Goal: Task Accomplishment & Management: Manage account settings

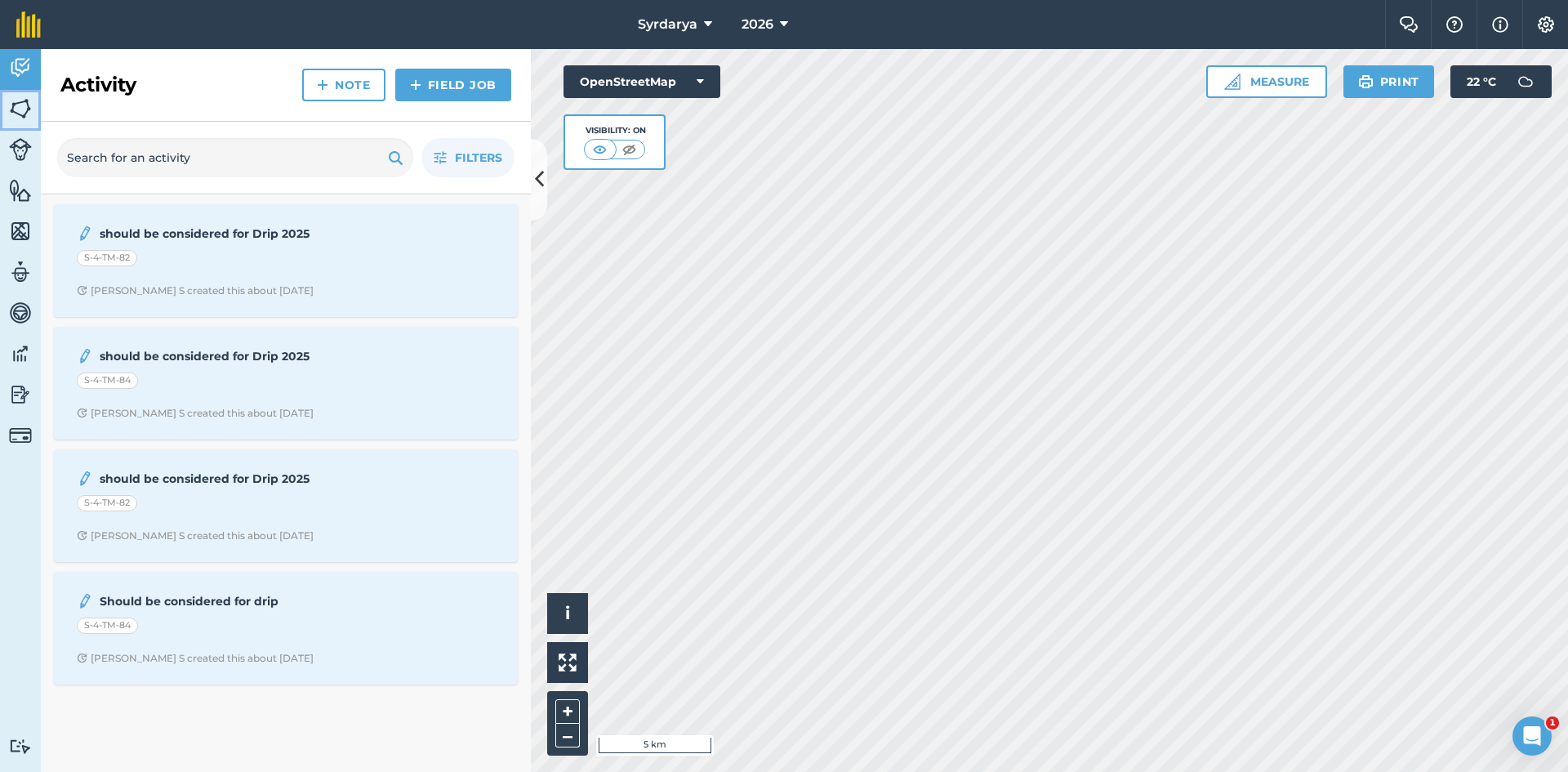
click at [12, 102] on img at bounding box center [20, 108] width 23 height 25
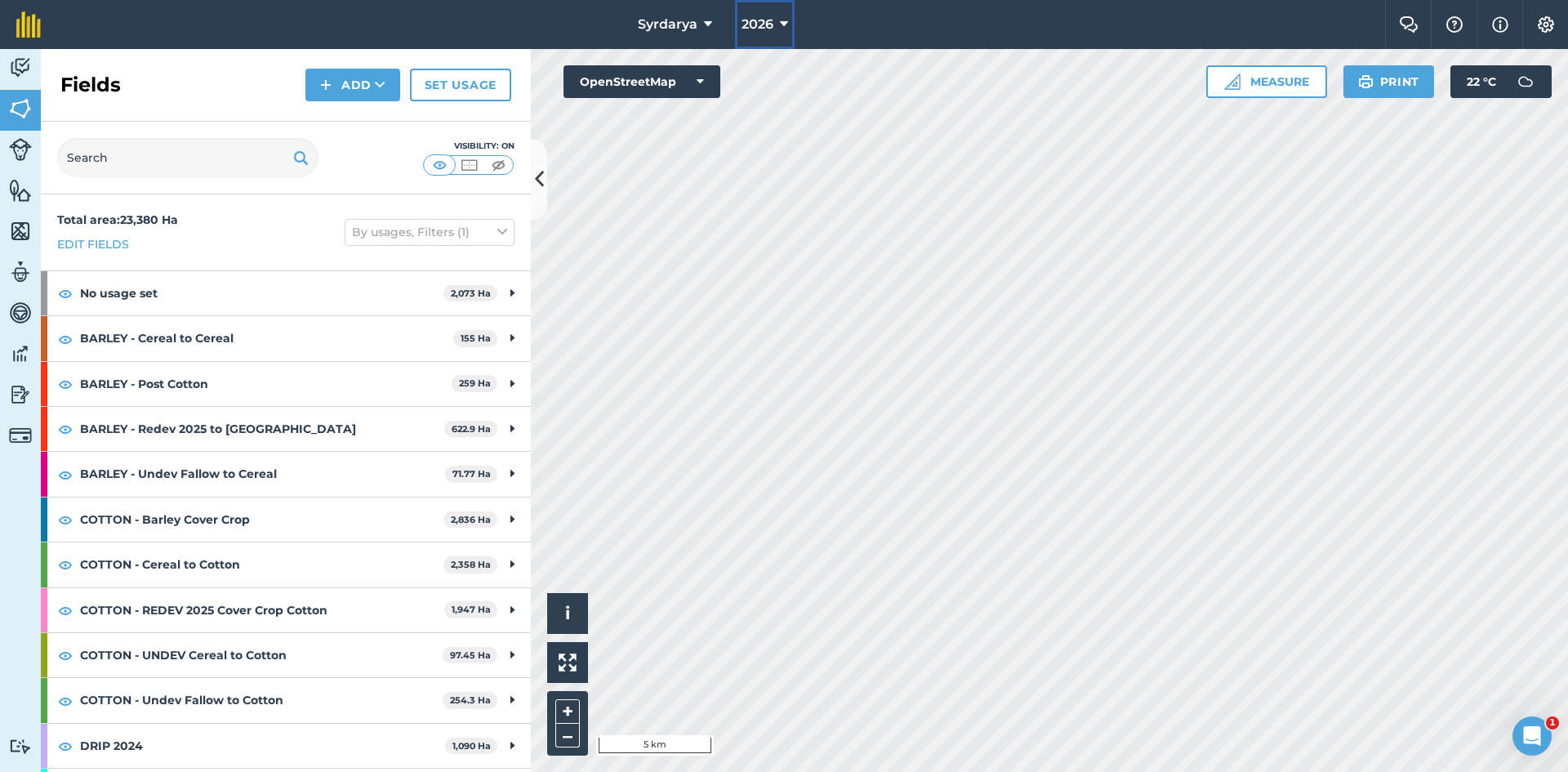
click at [760, 22] on span "2026" at bounding box center [758, 25] width 32 height 20
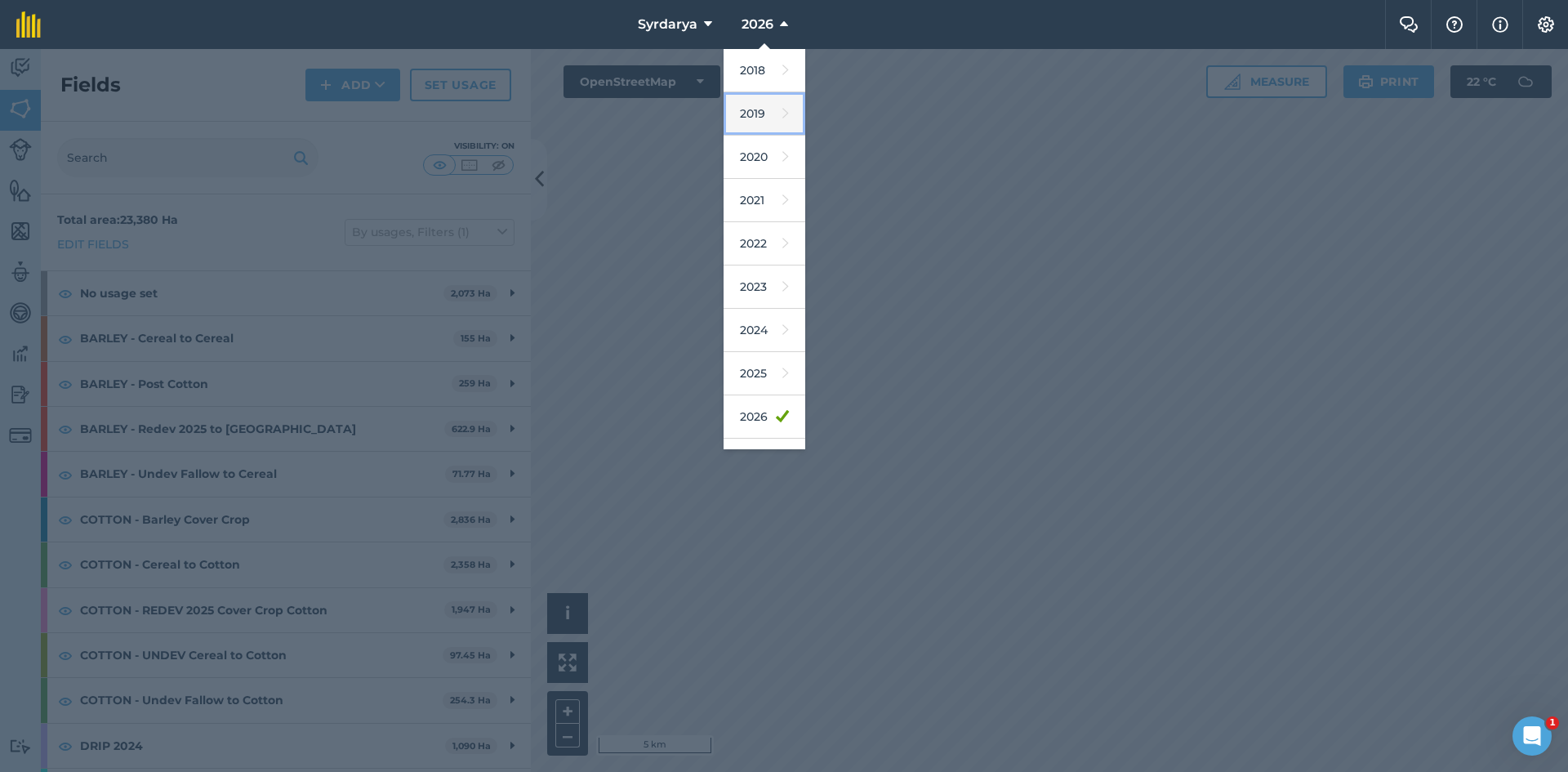
click at [751, 113] on link "2019" at bounding box center [765, 114] width 81 height 44
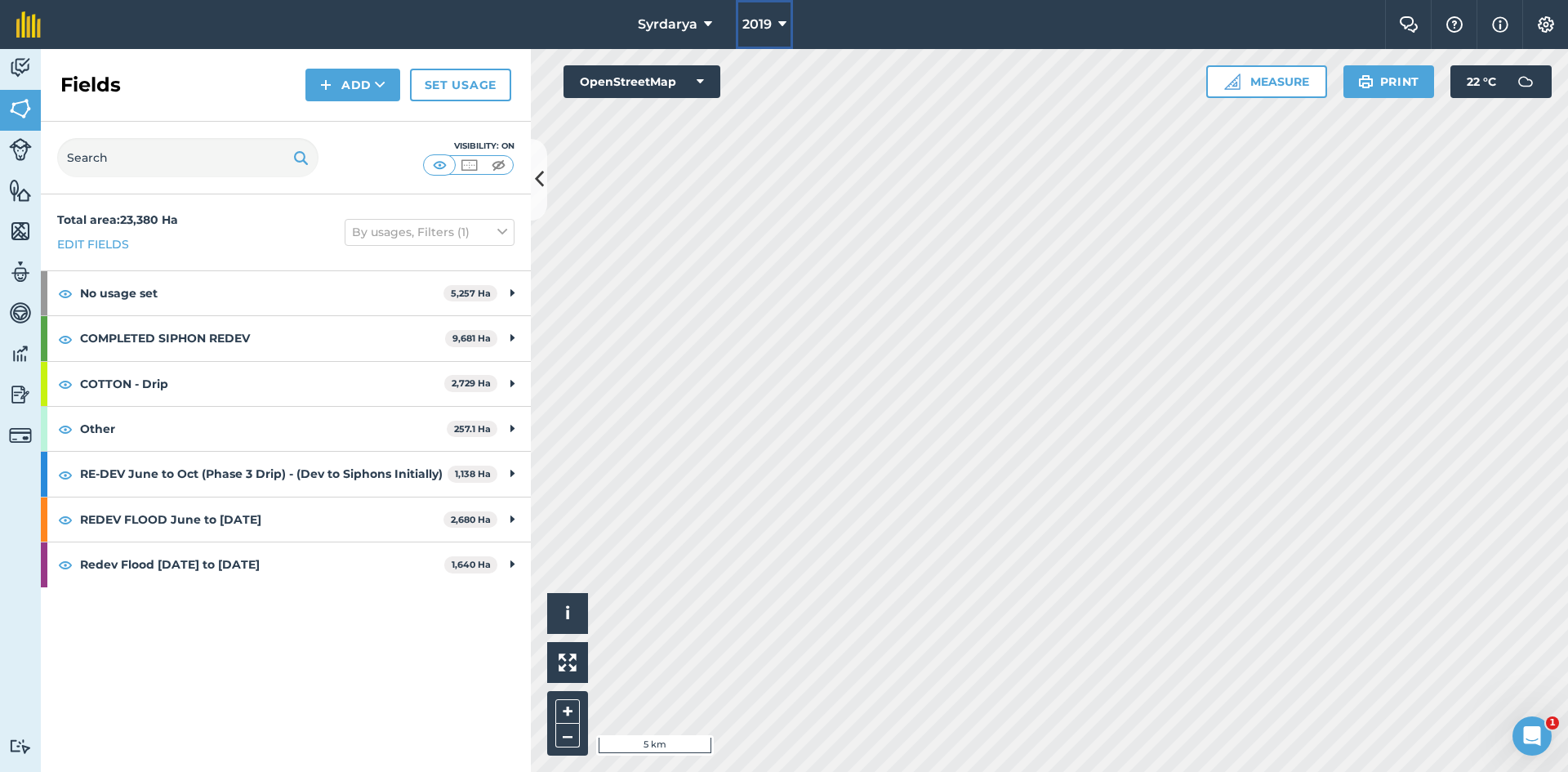
click at [767, 27] on span "2019" at bounding box center [758, 25] width 30 height 20
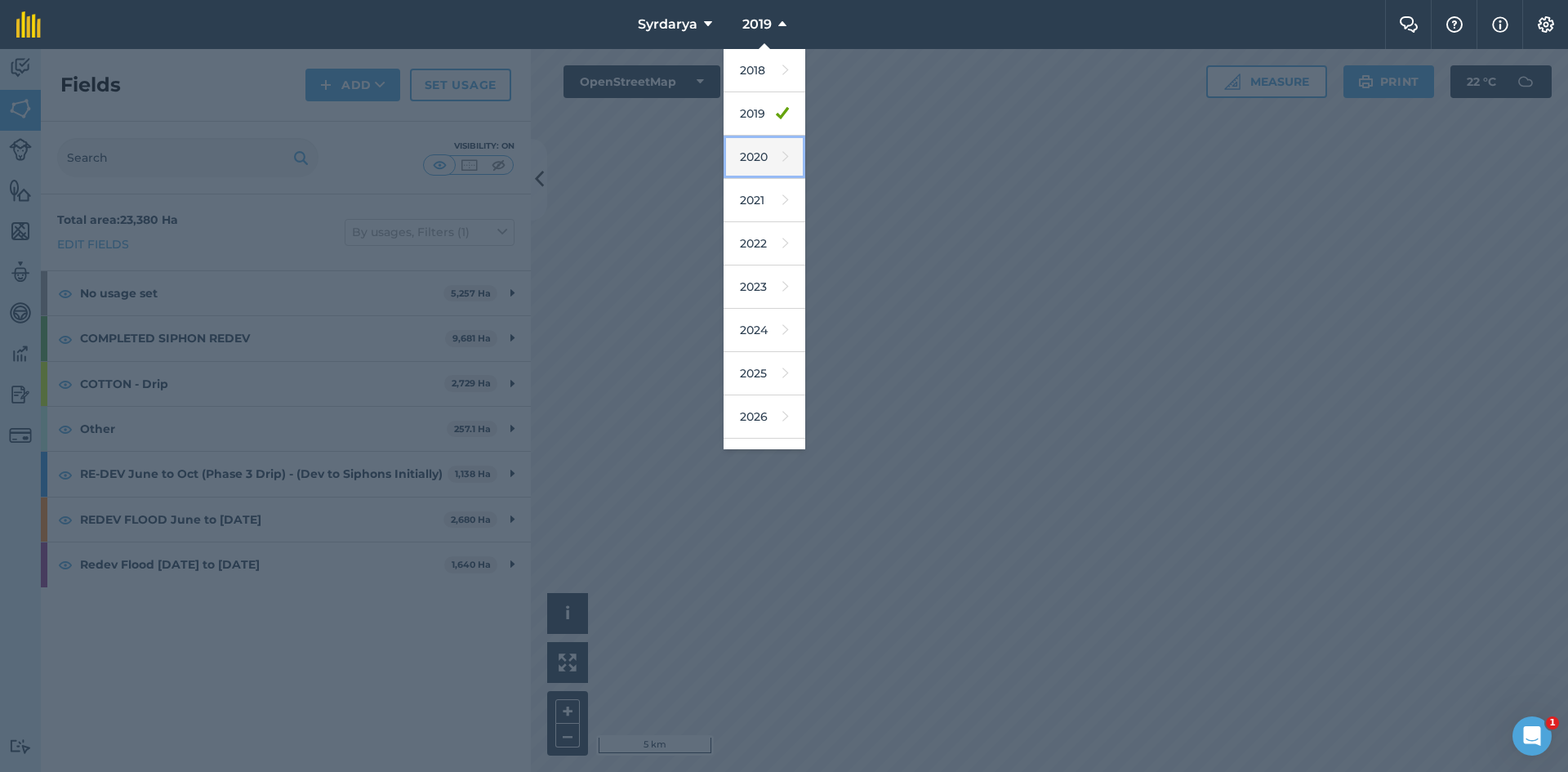
click at [752, 146] on link "2020" at bounding box center [765, 158] width 81 height 44
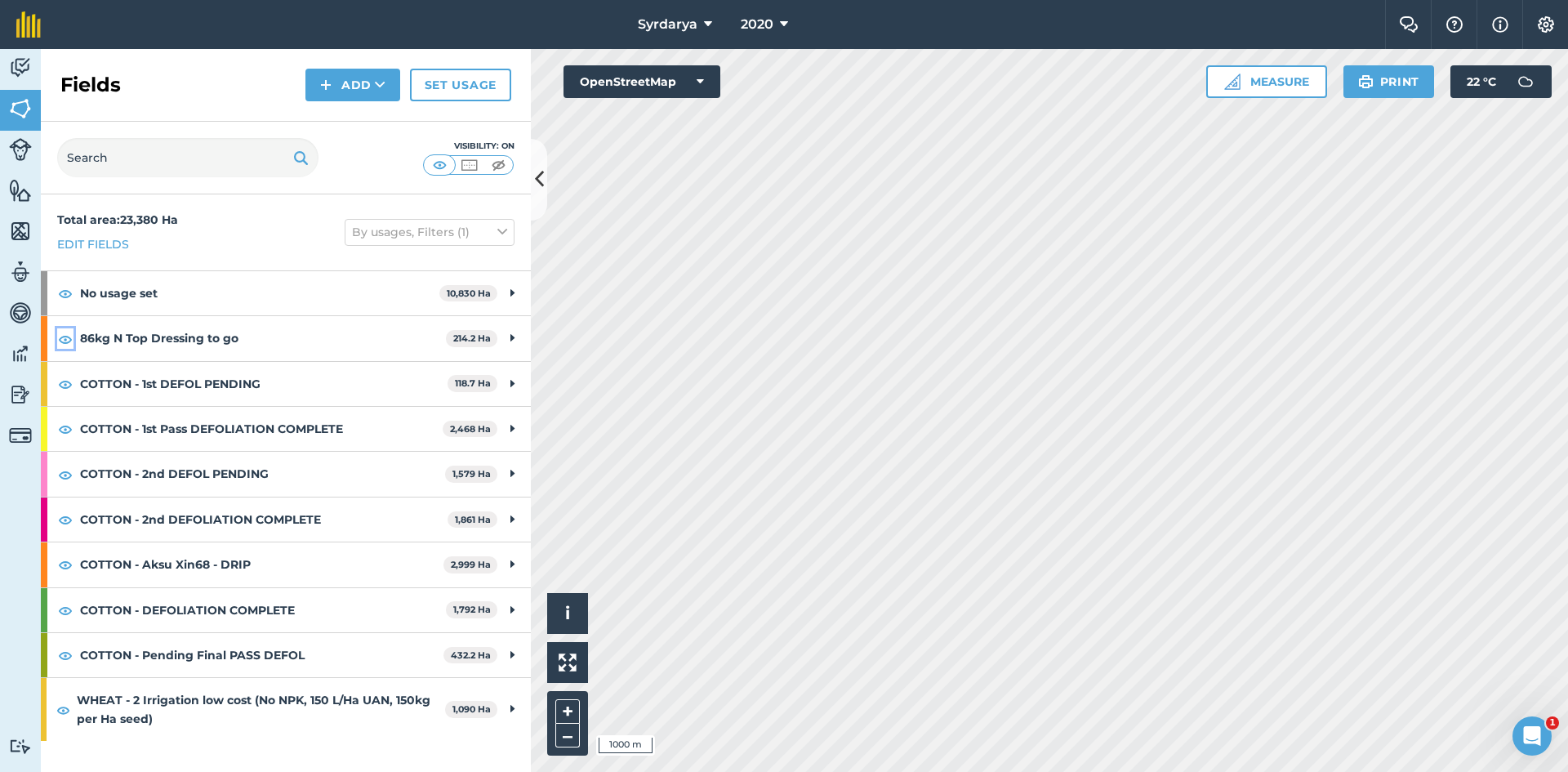
click at [62, 338] on img at bounding box center [64, 339] width 15 height 20
click at [440, 84] on link "Set usage" at bounding box center [460, 84] width 101 height 33
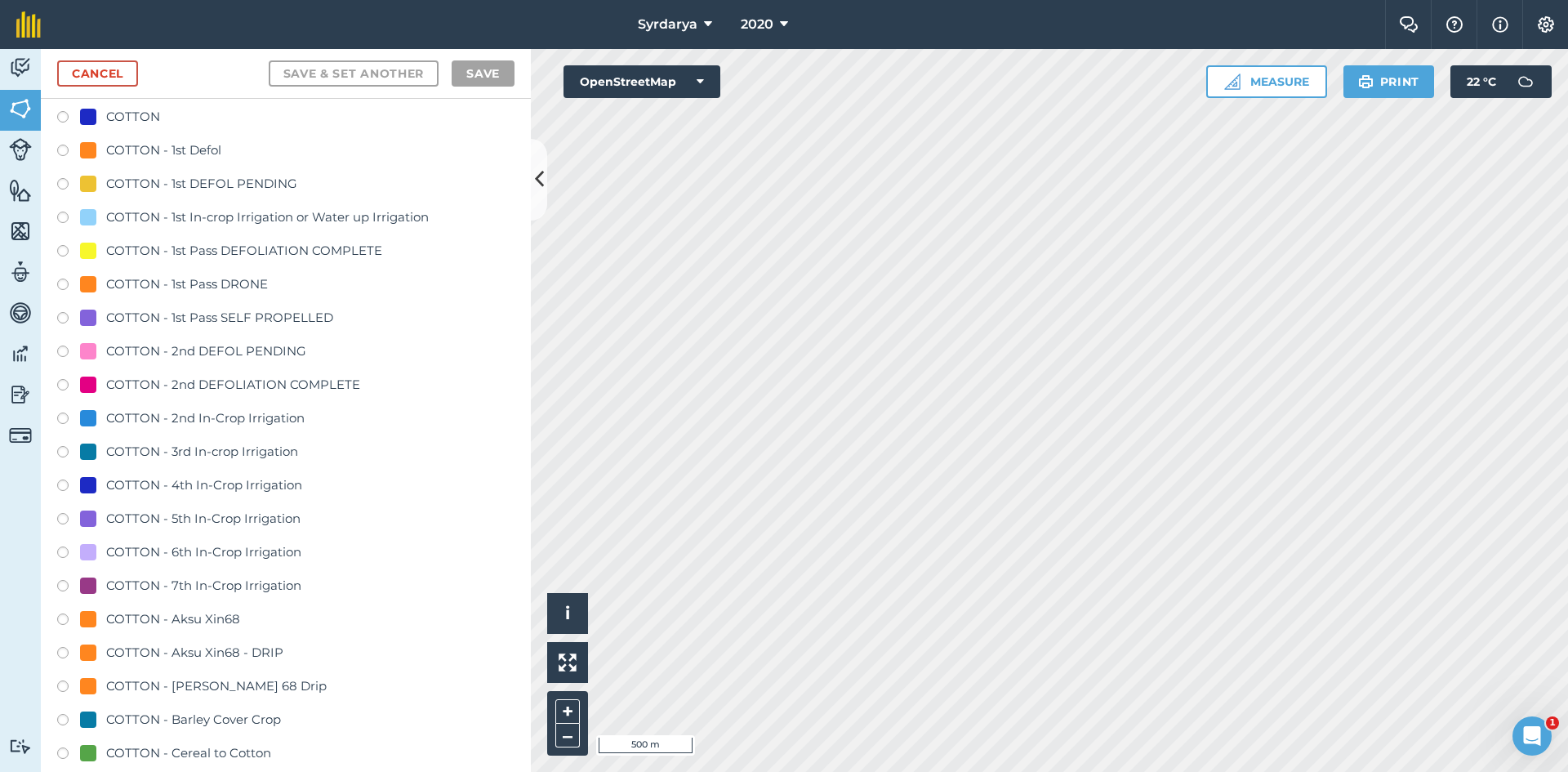
scroll to position [572, 0]
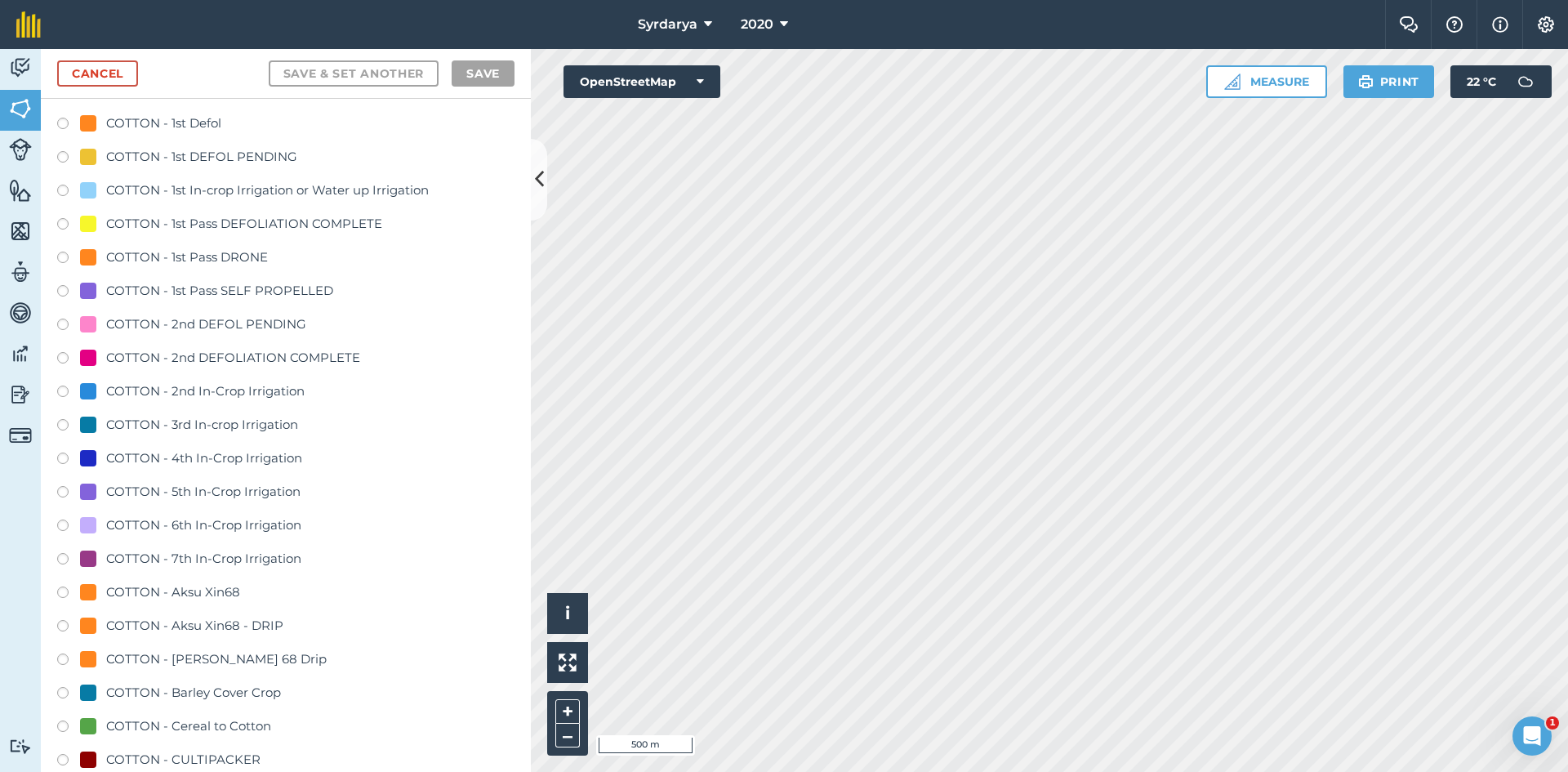
click at [62, 222] on label at bounding box center [68, 226] width 23 height 16
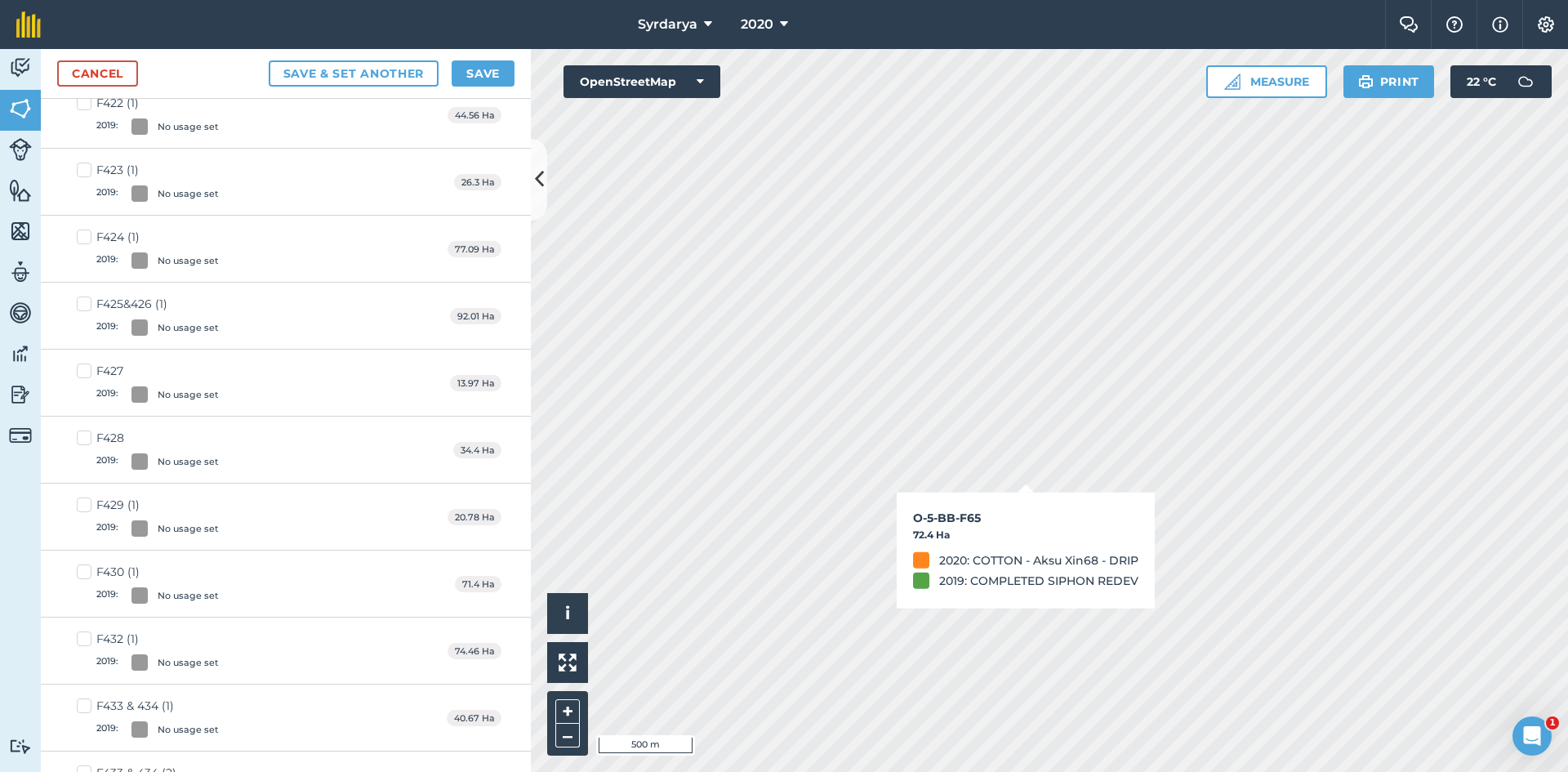
checkbox input "true"
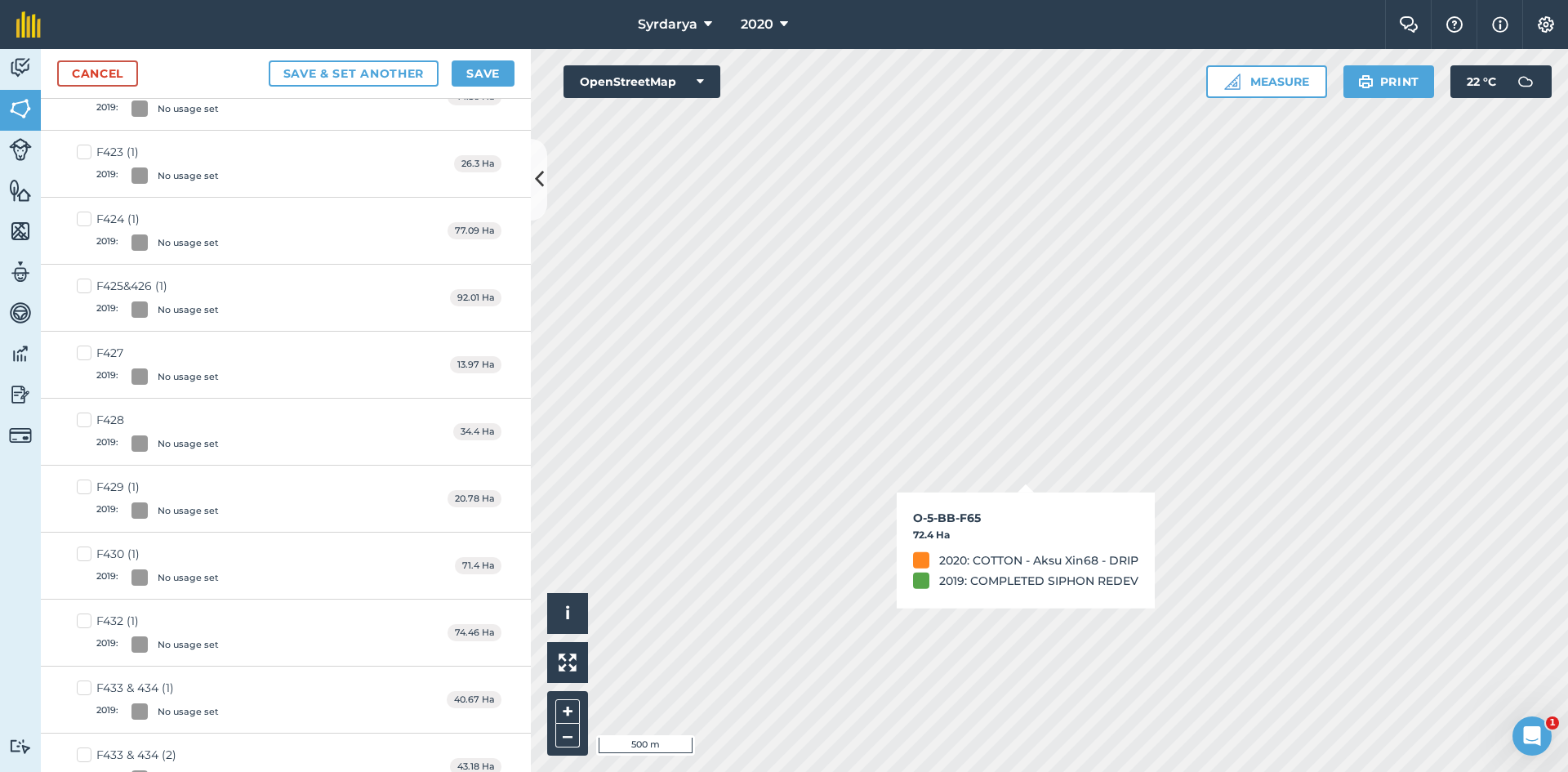
scroll to position [554, 0]
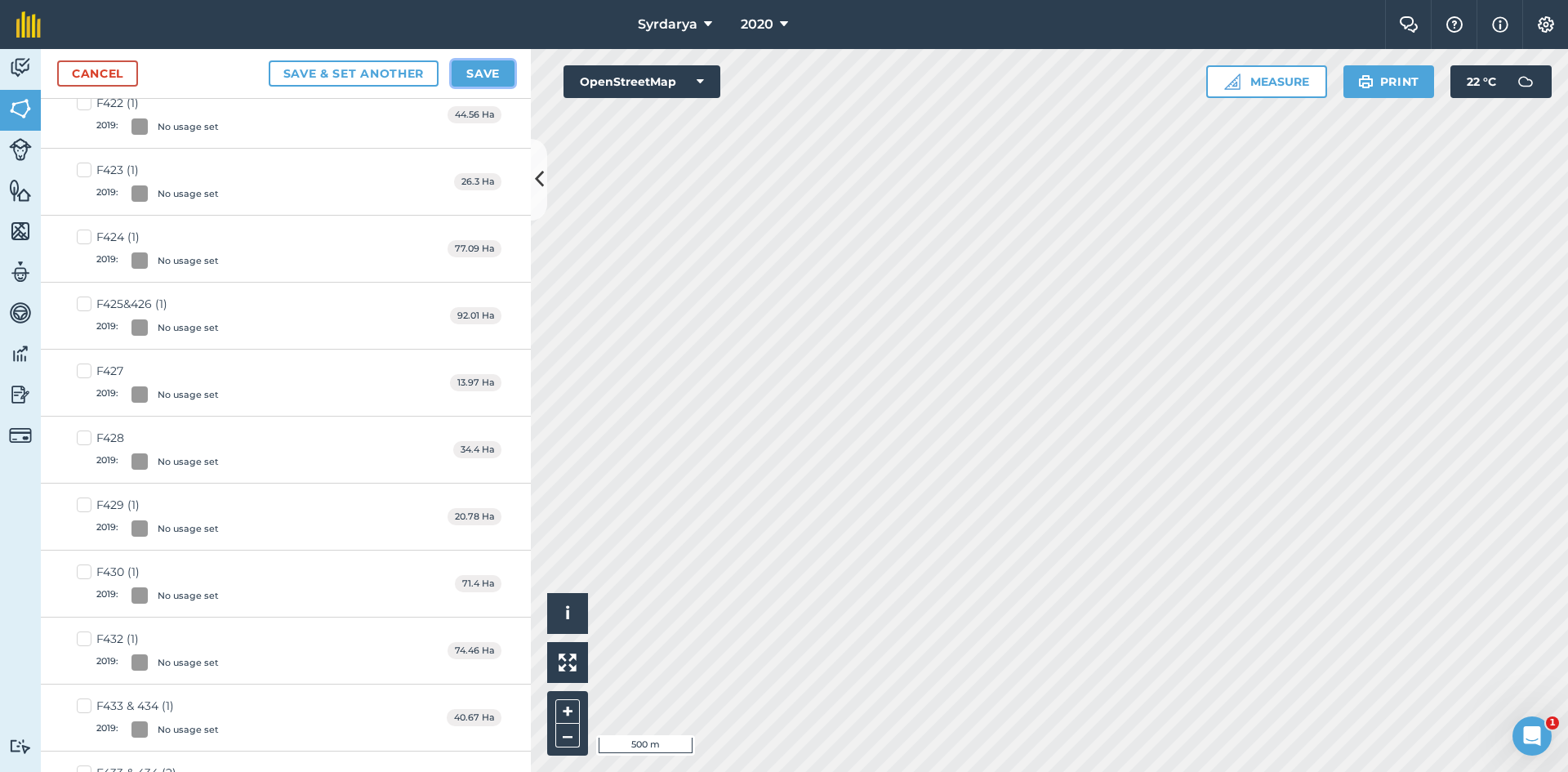
click at [484, 71] on button "Save" at bounding box center [482, 73] width 62 height 26
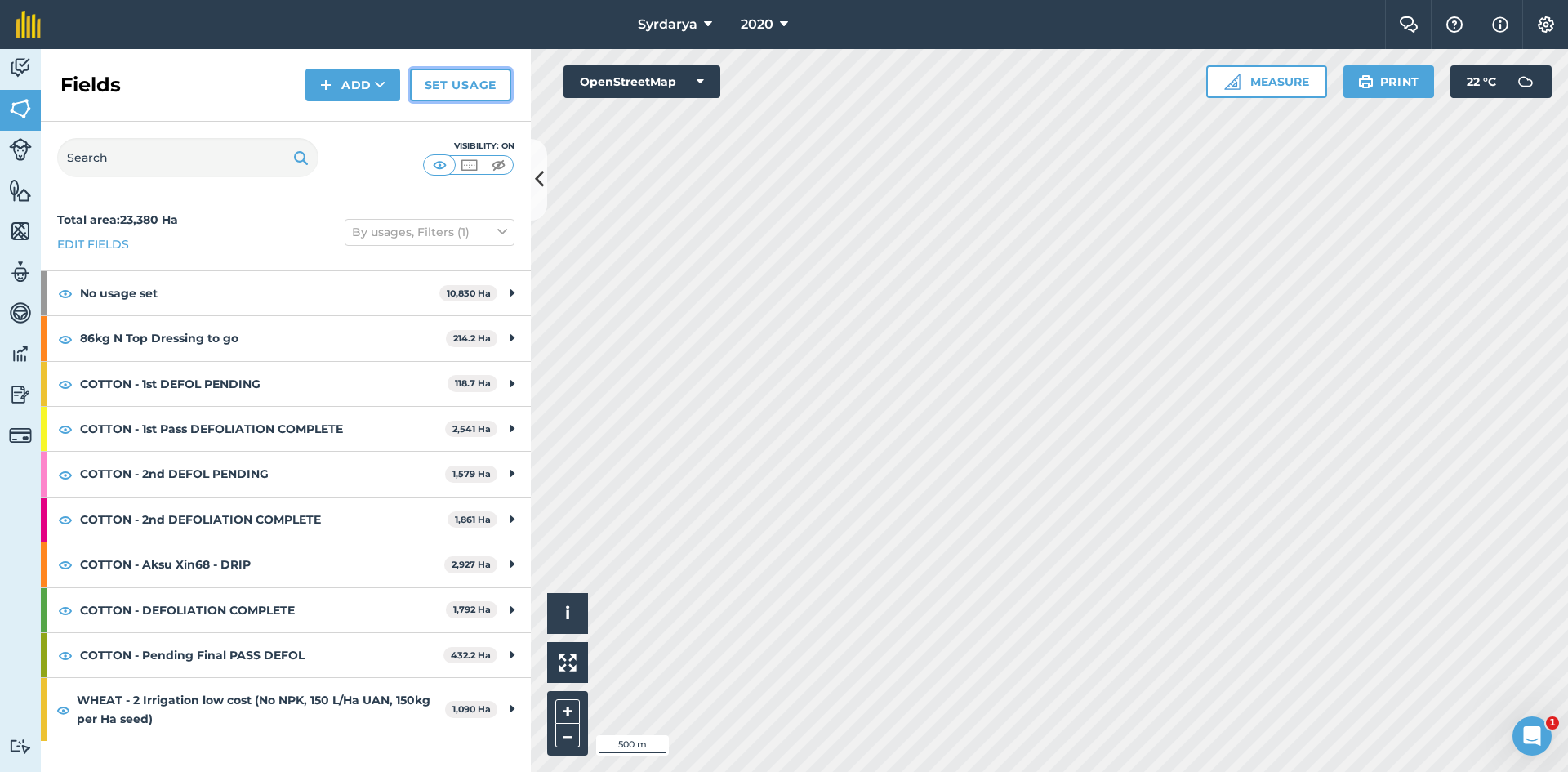
click at [480, 81] on link "Set usage" at bounding box center [460, 84] width 101 height 33
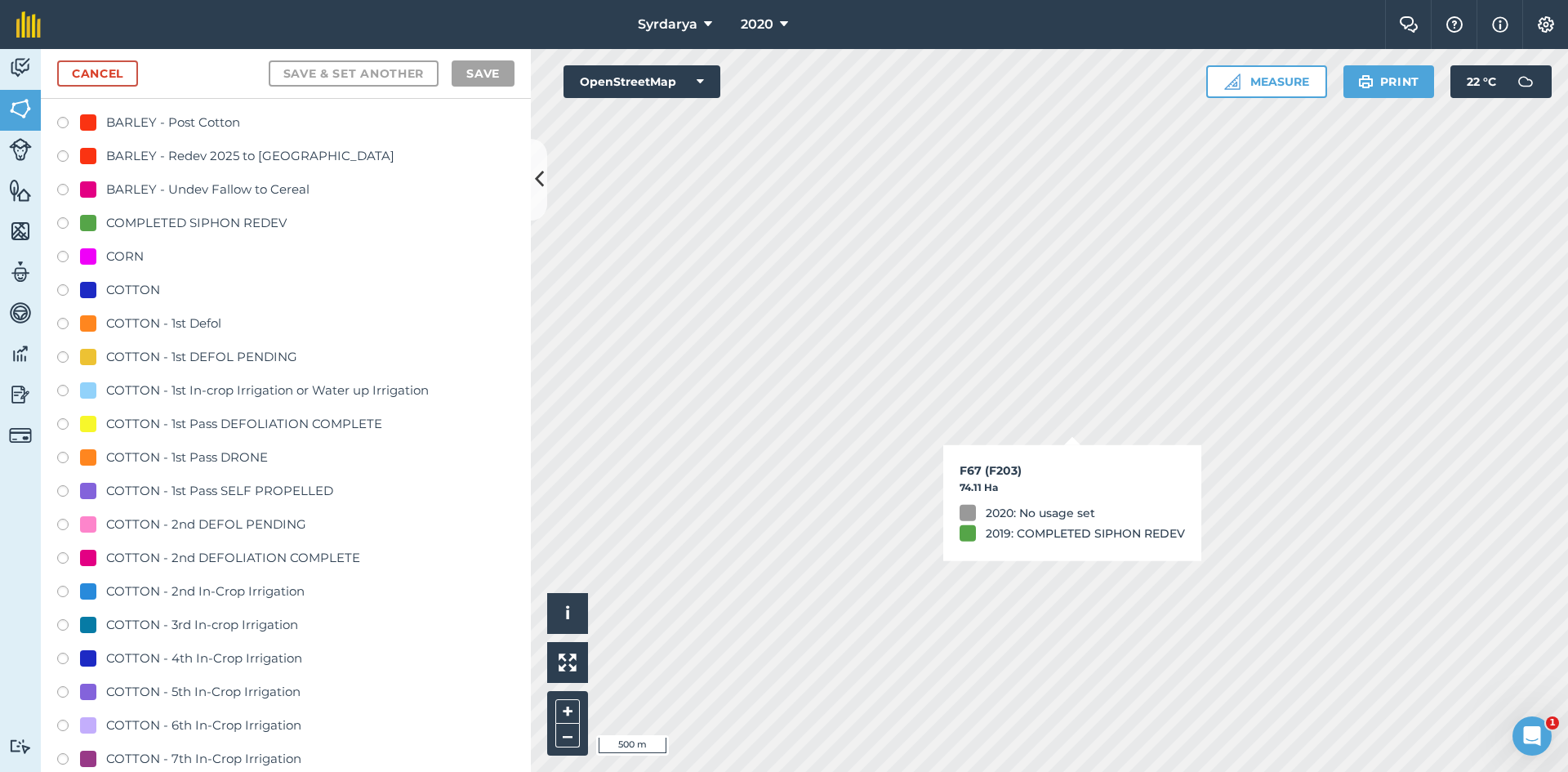
scroll to position [490, 0]
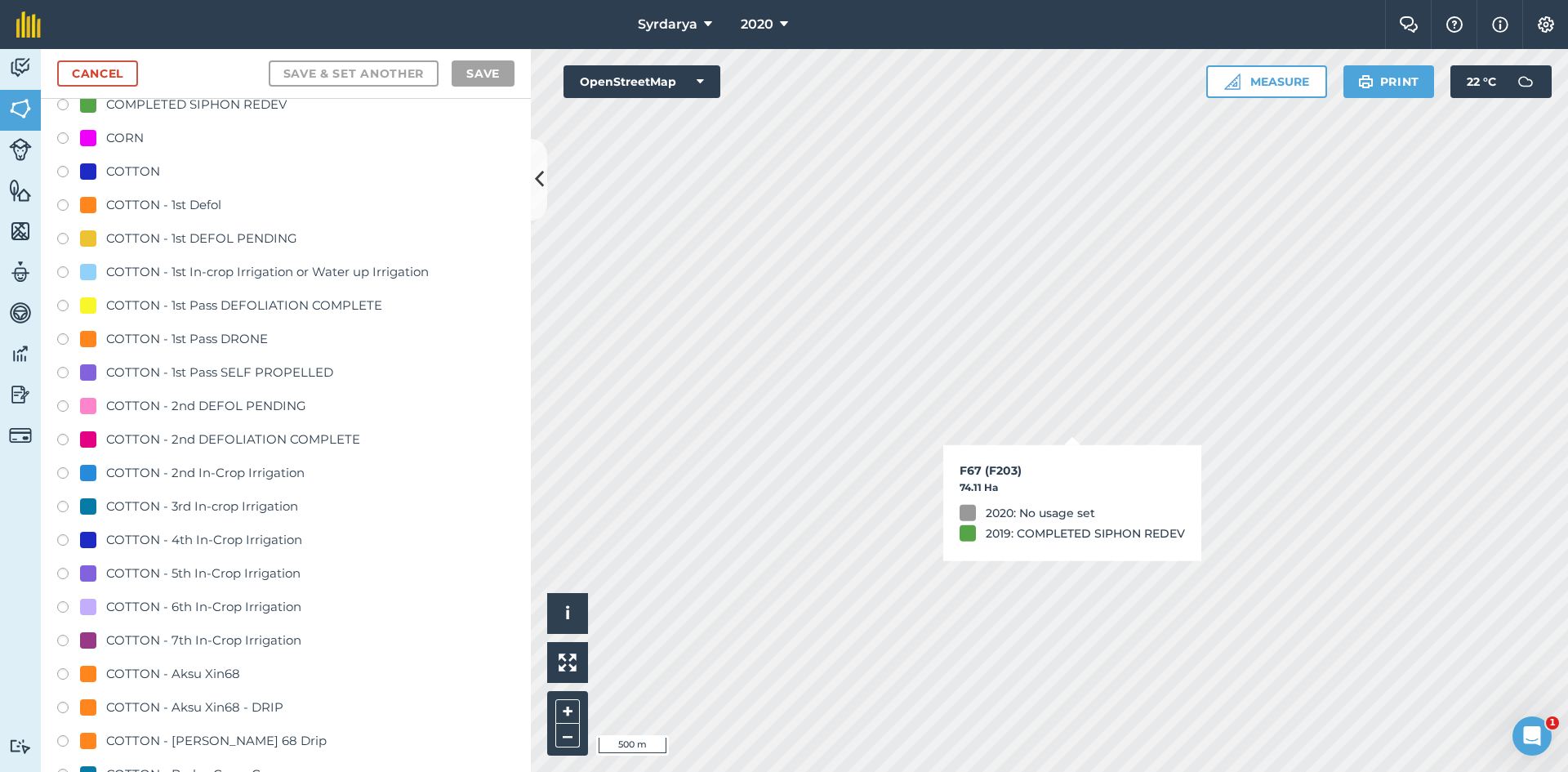
click at [58, 304] on label at bounding box center [68, 308] width 23 height 16
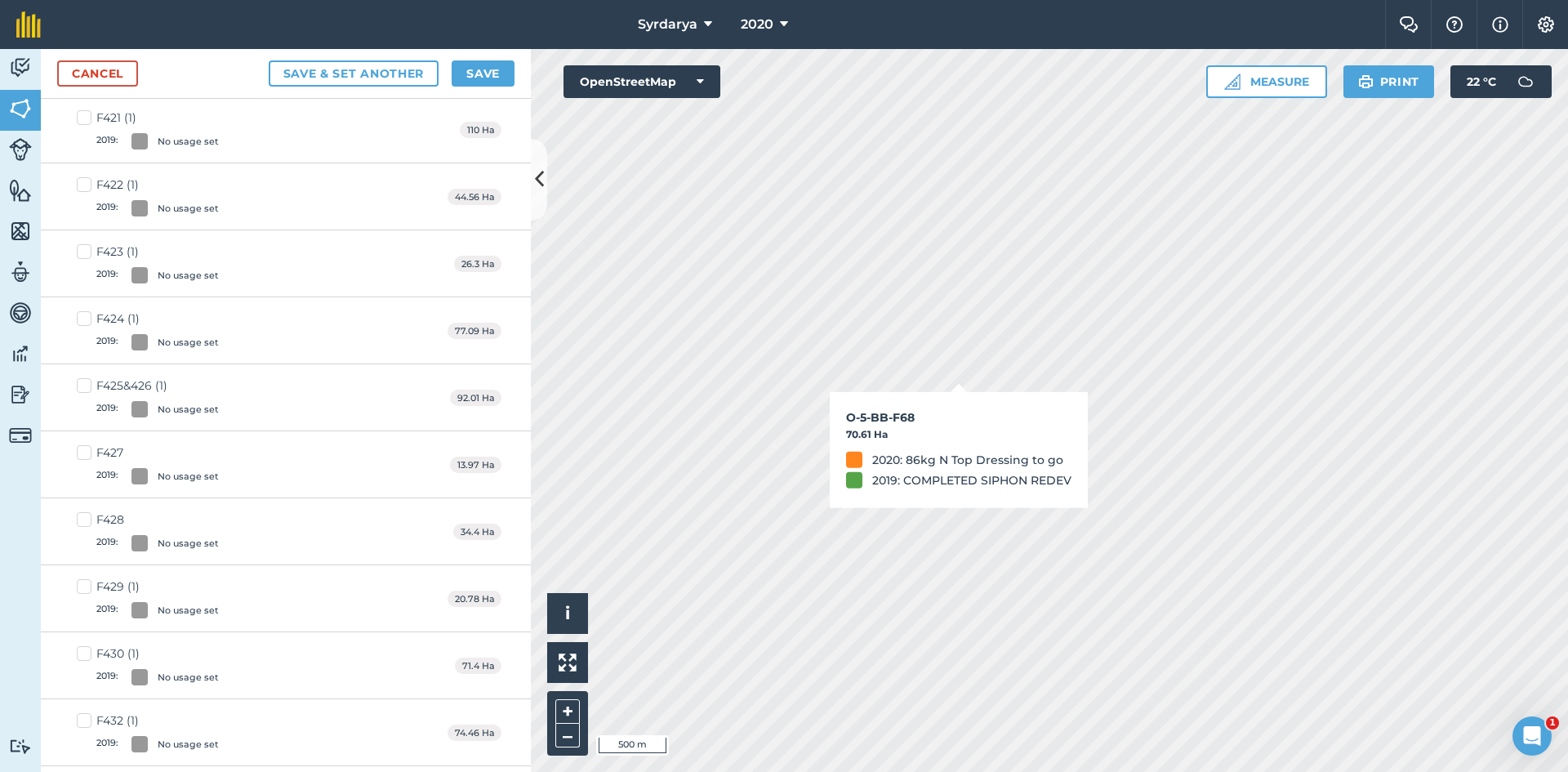
checkbox input "true"
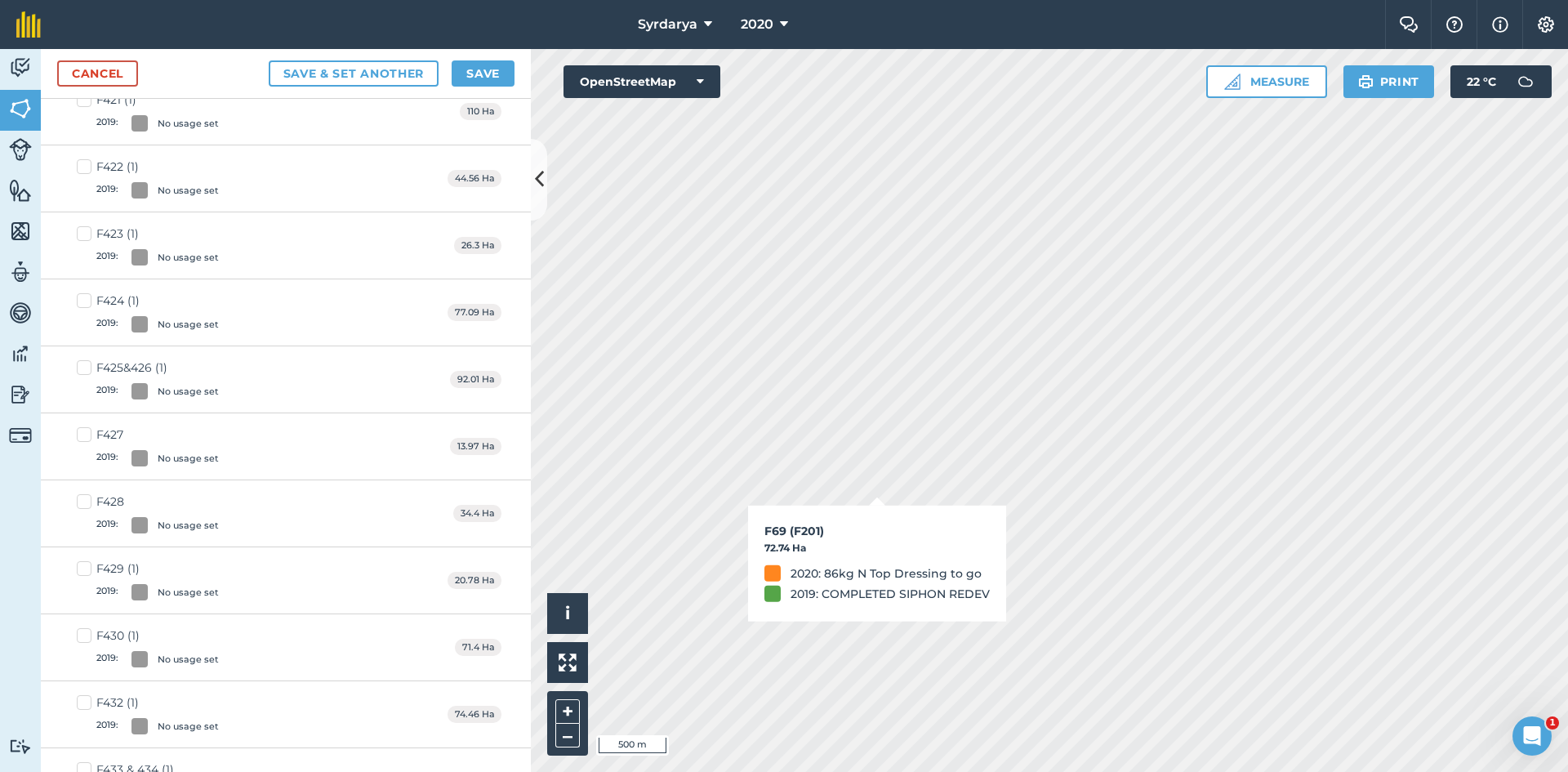
scroll to position [472, 0]
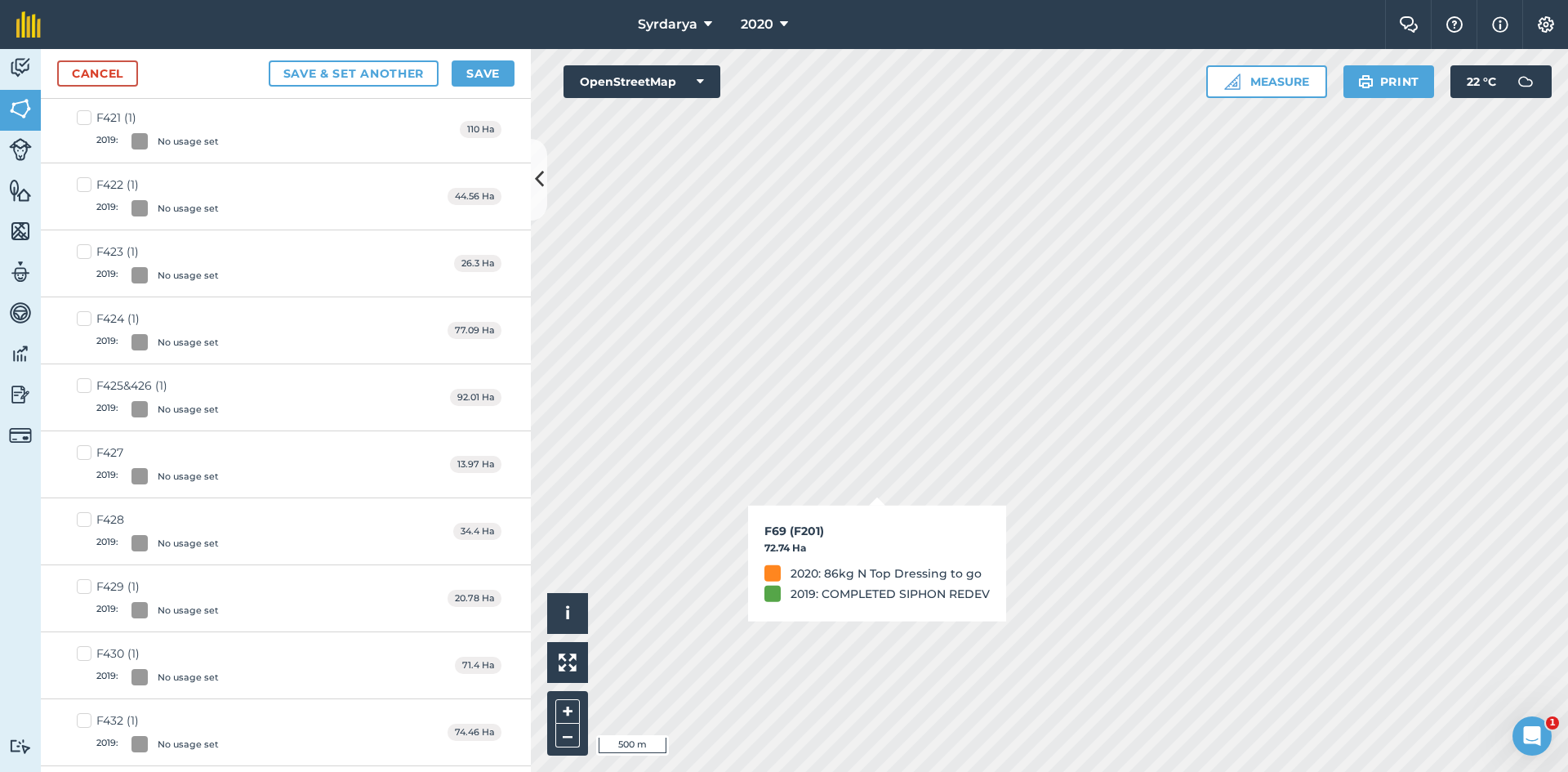
checkbox input "true"
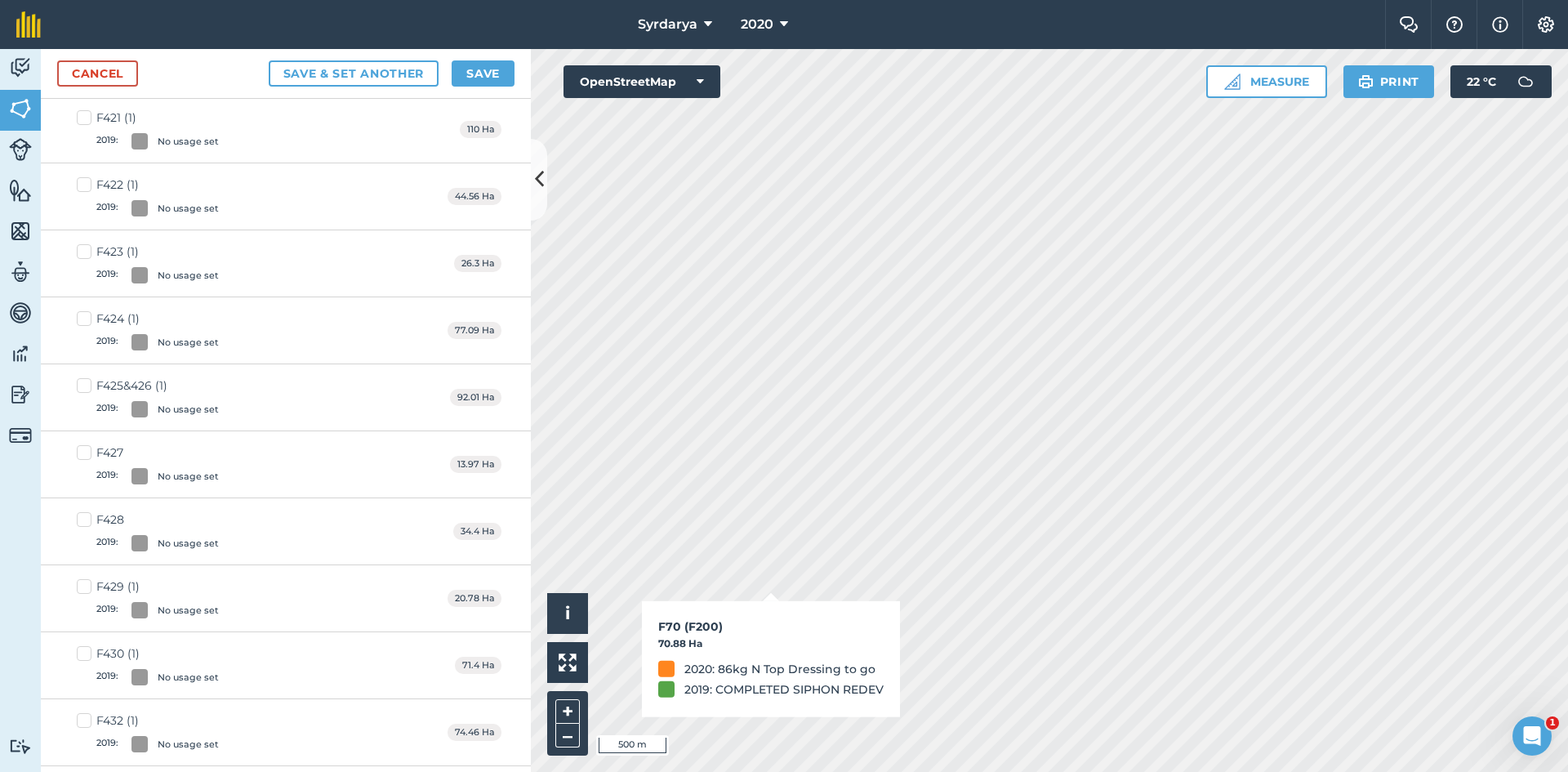
checkbox input "true"
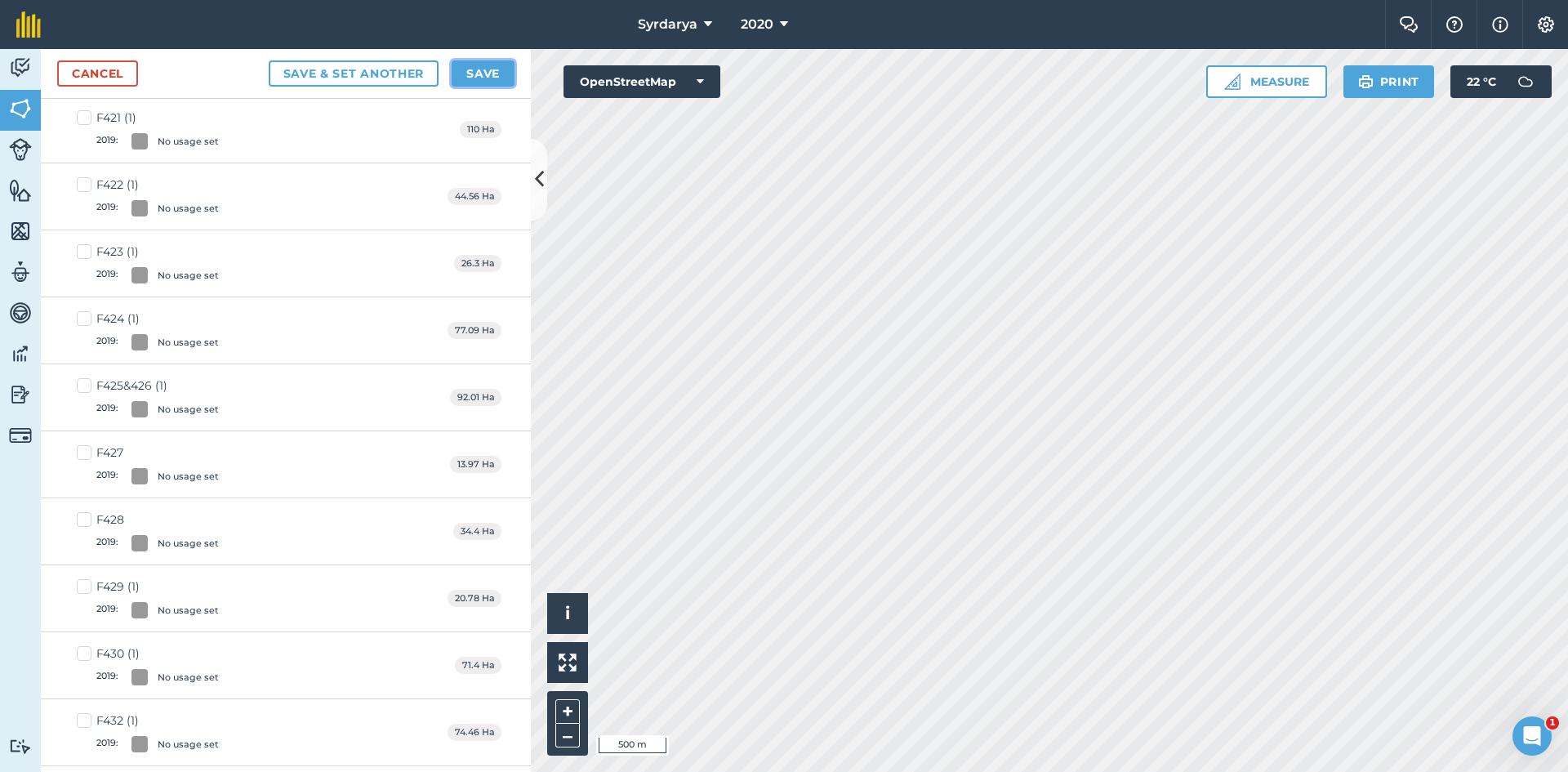
click at [487, 72] on button "Save" at bounding box center [482, 73] width 62 height 26
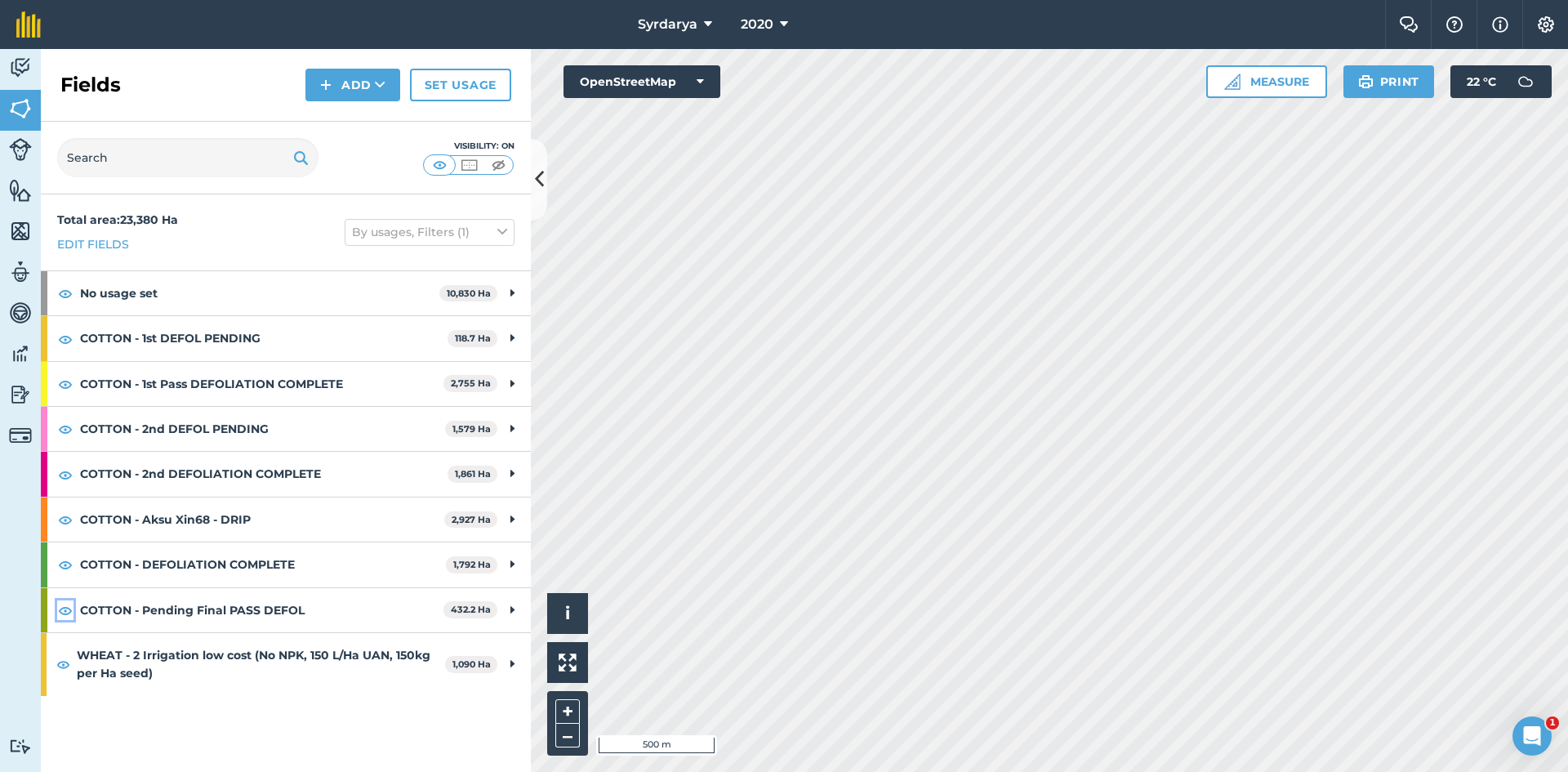
click at [60, 610] on img at bounding box center [64, 610] width 15 height 20
drag, startPoint x: 63, startPoint y: 610, endPoint x: 67, endPoint y: 587, distance: 23.3
click at [63, 609] on img at bounding box center [64, 610] width 15 height 20
click at [64, 562] on img at bounding box center [64, 565] width 15 height 20
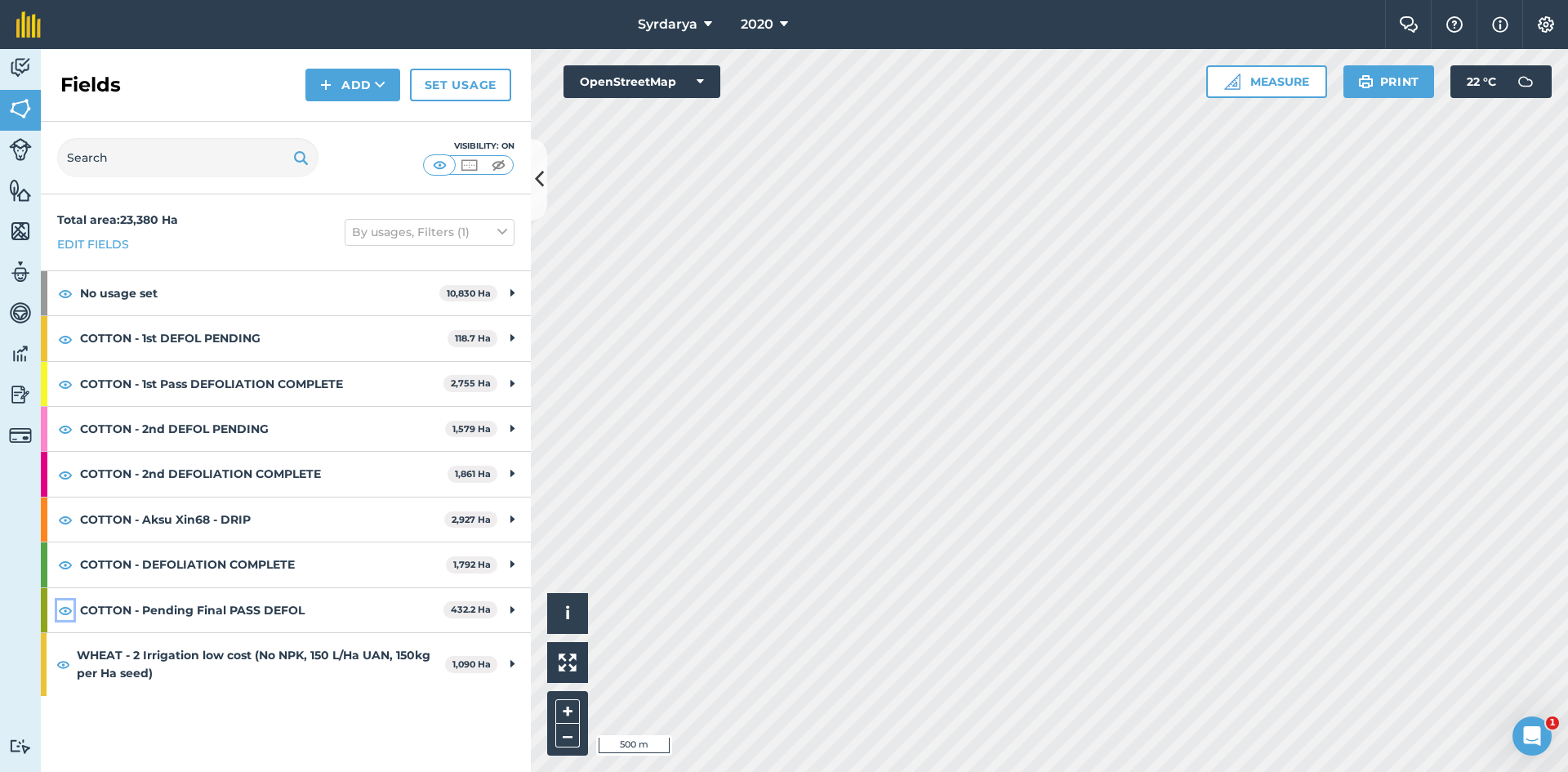
click at [67, 608] on img at bounding box center [64, 610] width 15 height 20
drag, startPoint x: 66, startPoint y: 609, endPoint x: 66, endPoint y: 586, distance: 23.0
click at [66, 607] on img at bounding box center [64, 610] width 15 height 20
click at [62, 566] on img at bounding box center [64, 565] width 15 height 20
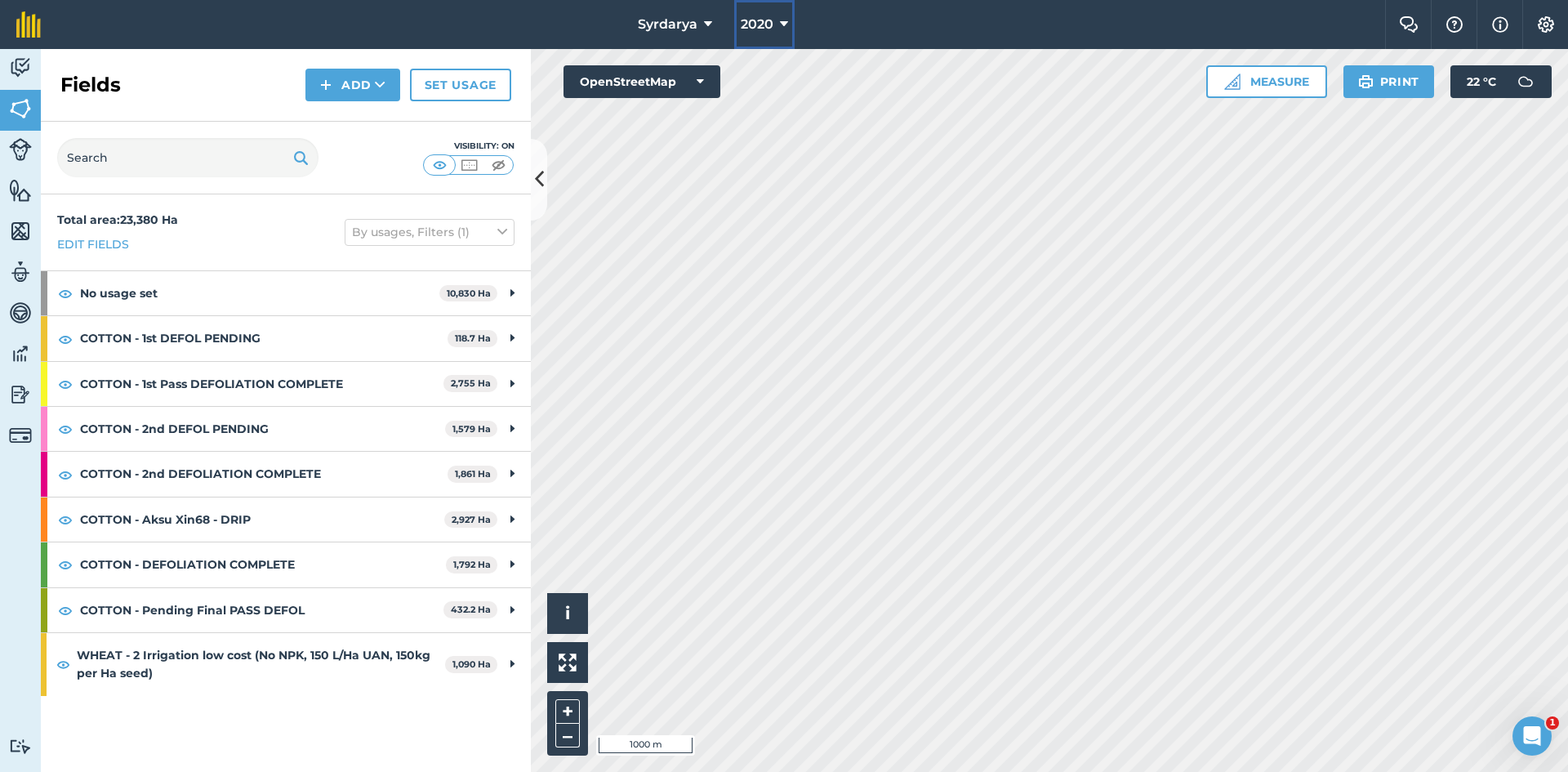
click at [784, 21] on icon at bounding box center [784, 25] width 8 height 20
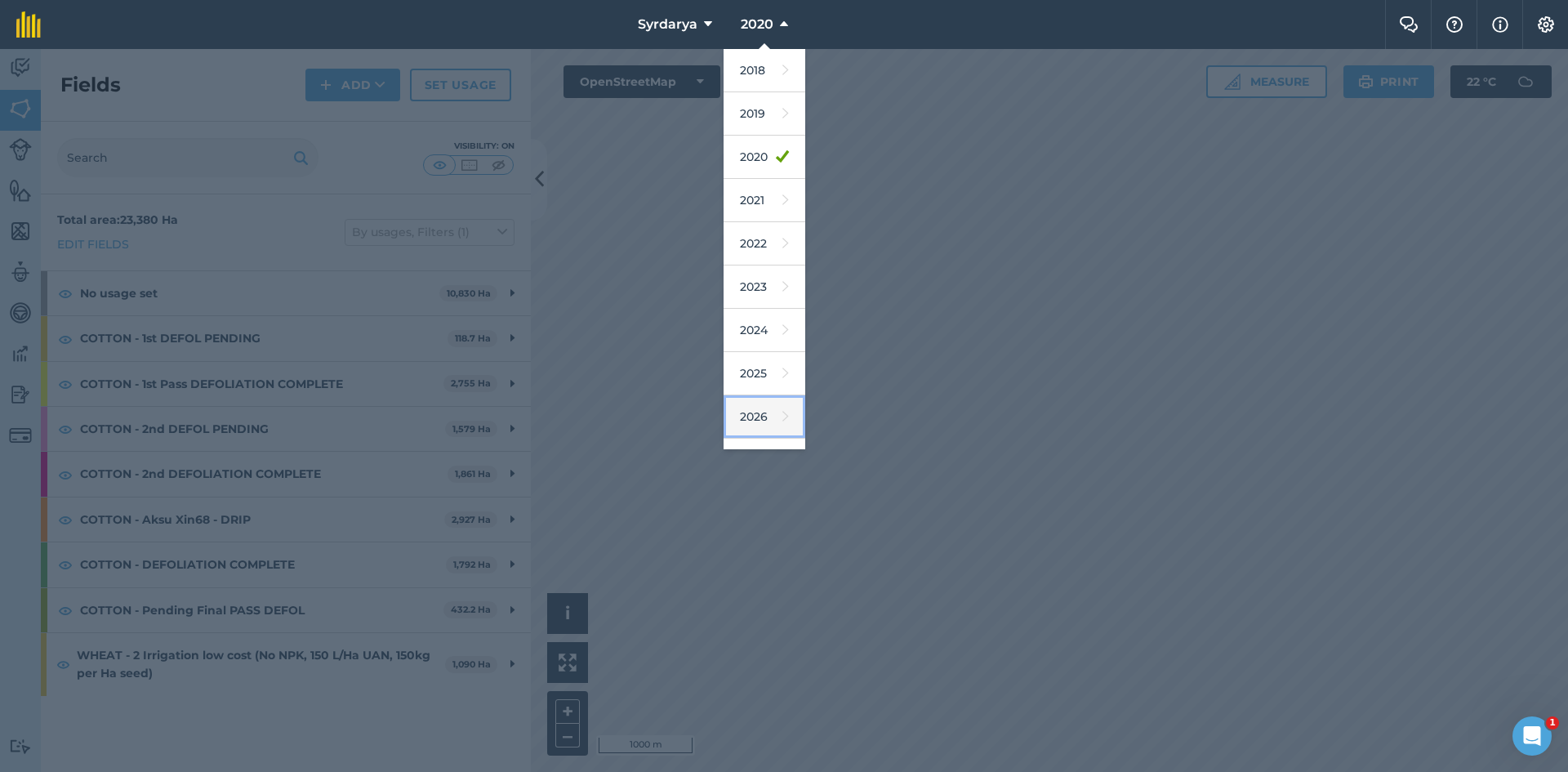
click at [761, 412] on link "2026" at bounding box center [765, 418] width 81 height 44
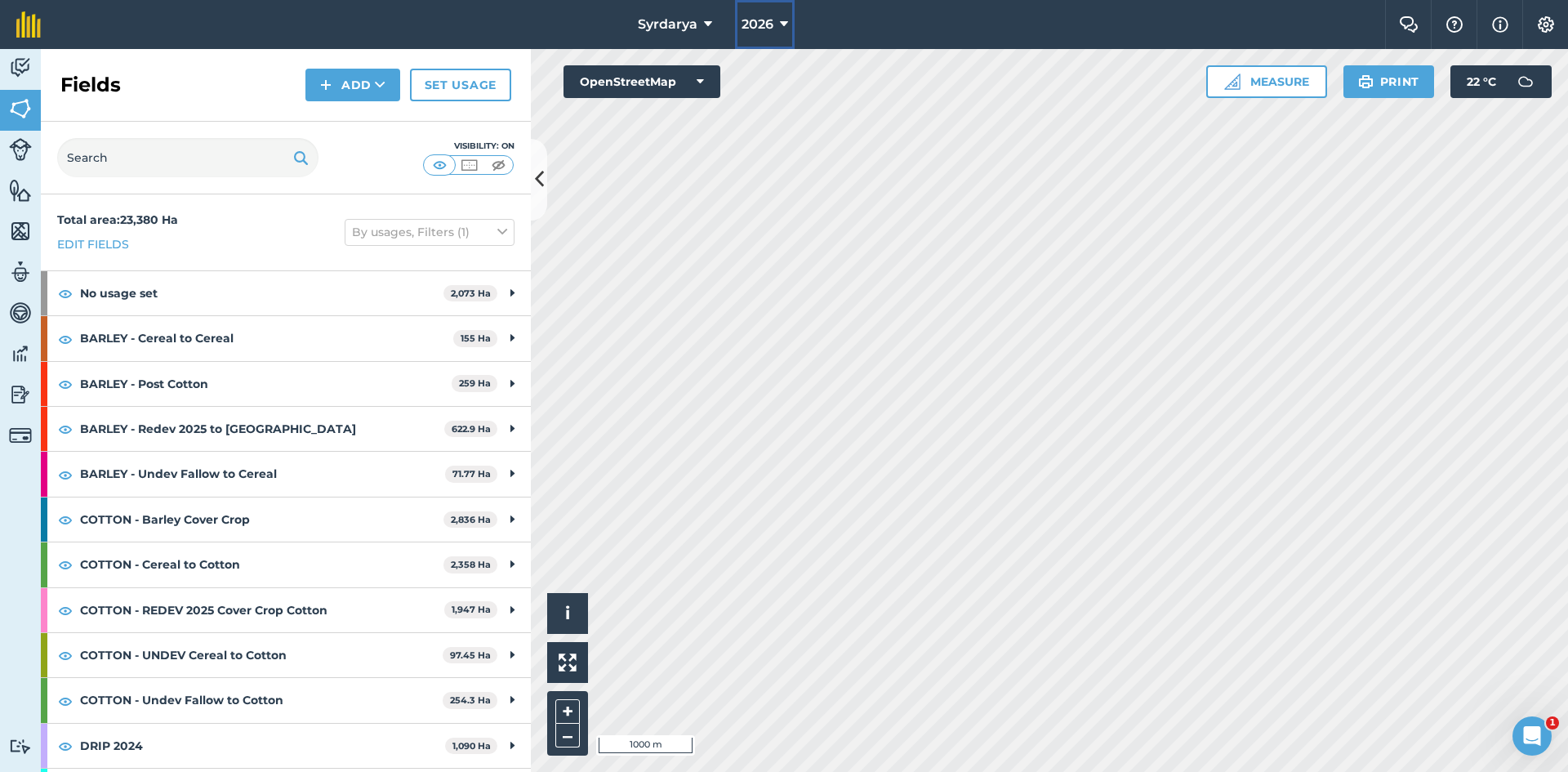
click at [779, 18] on button "2026" at bounding box center [765, 24] width 60 height 49
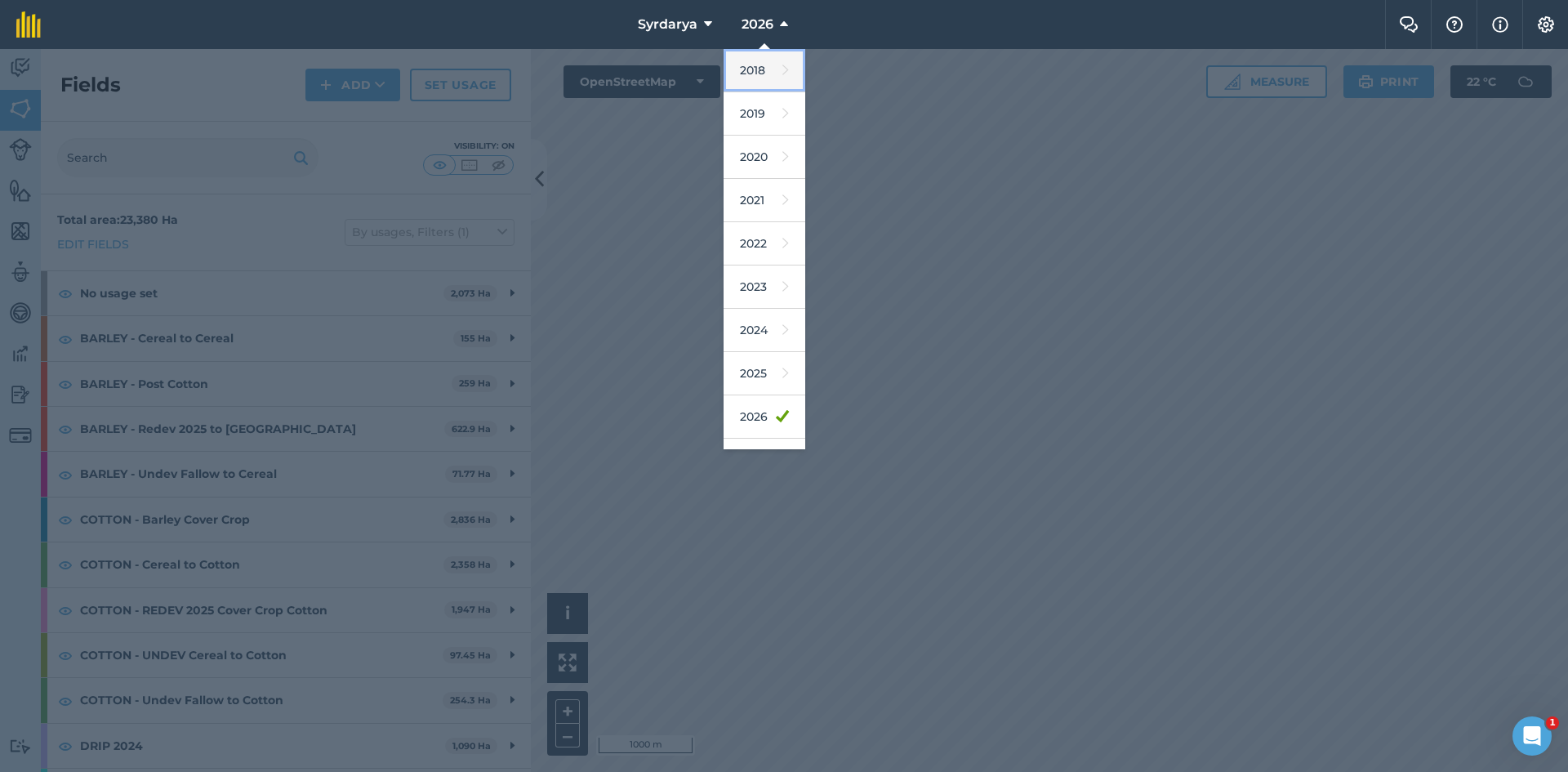
click at [752, 63] on link "2018" at bounding box center [765, 70] width 81 height 44
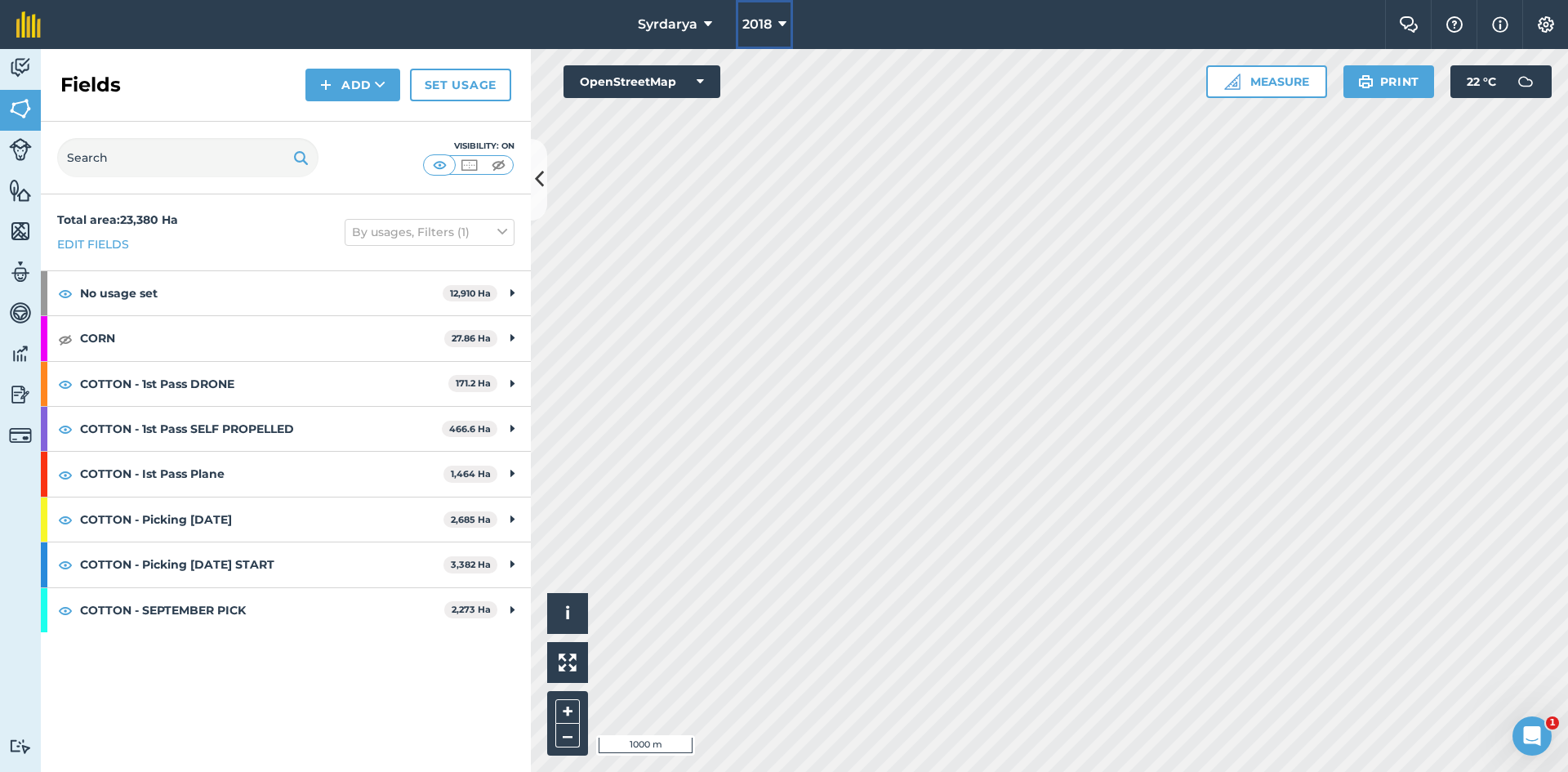
click at [784, 18] on icon at bounding box center [783, 25] width 8 height 20
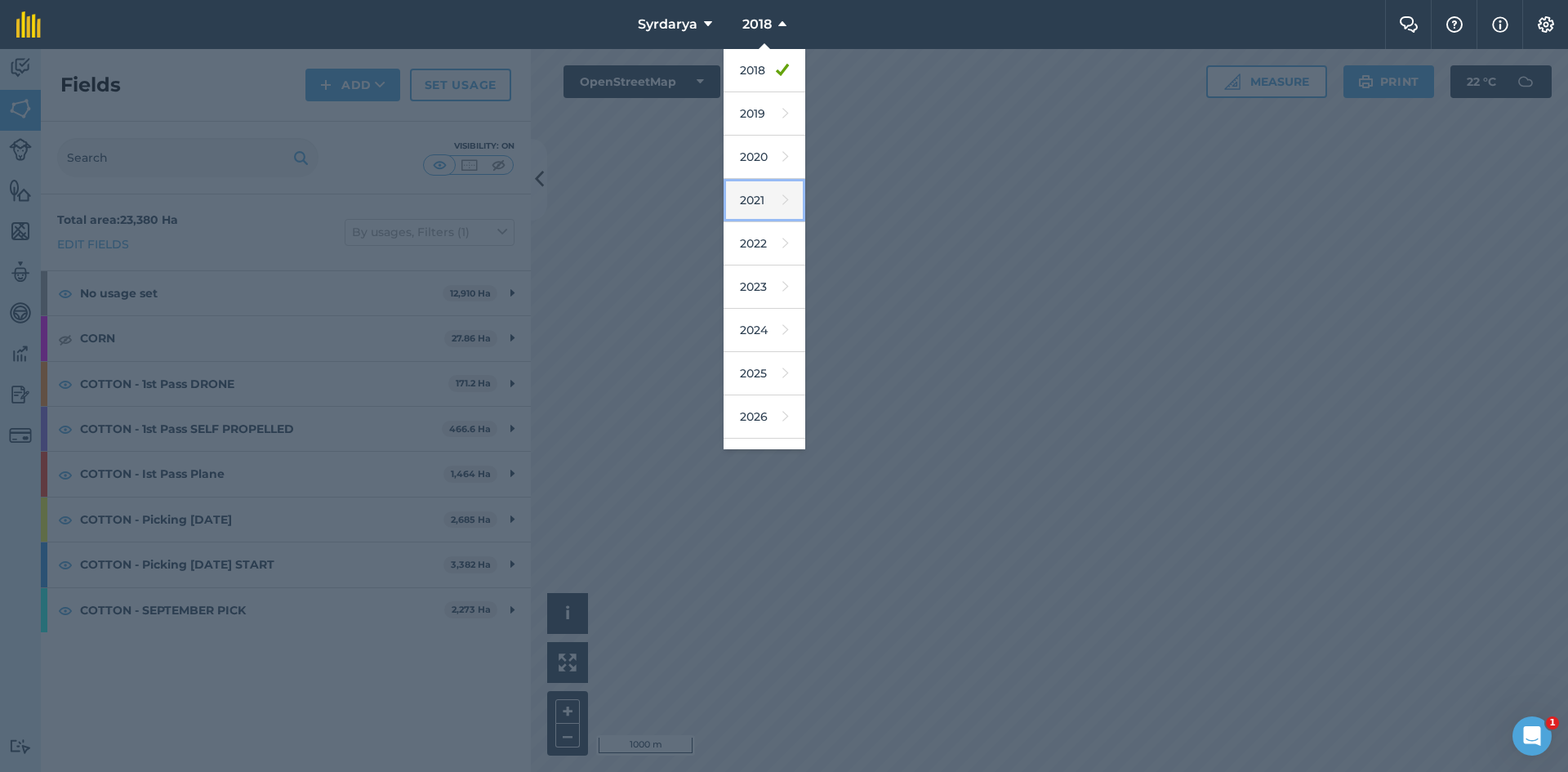
click at [752, 199] on link "2021" at bounding box center [765, 200] width 81 height 44
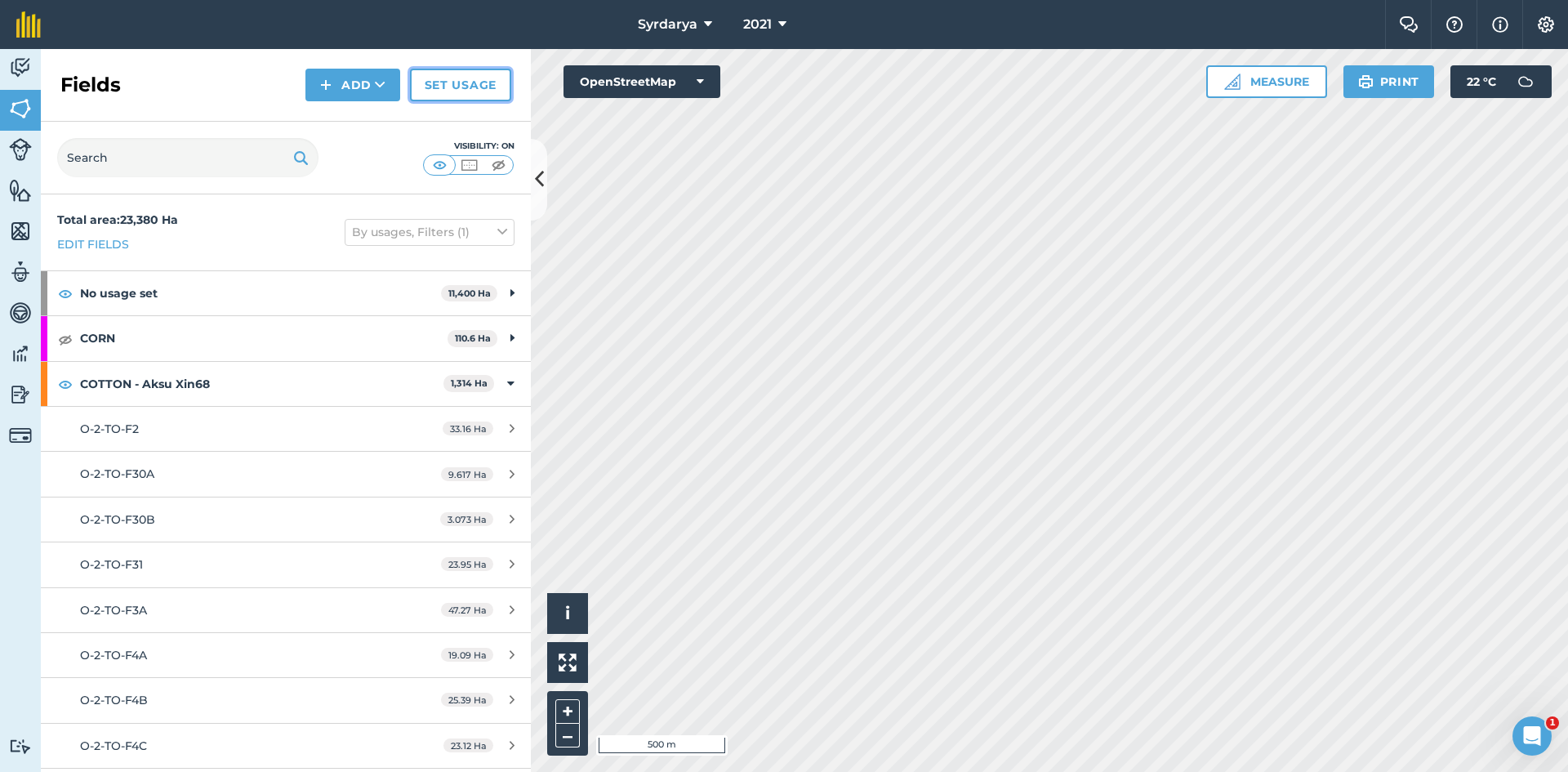
click at [480, 77] on link "Set usage" at bounding box center [460, 84] width 101 height 33
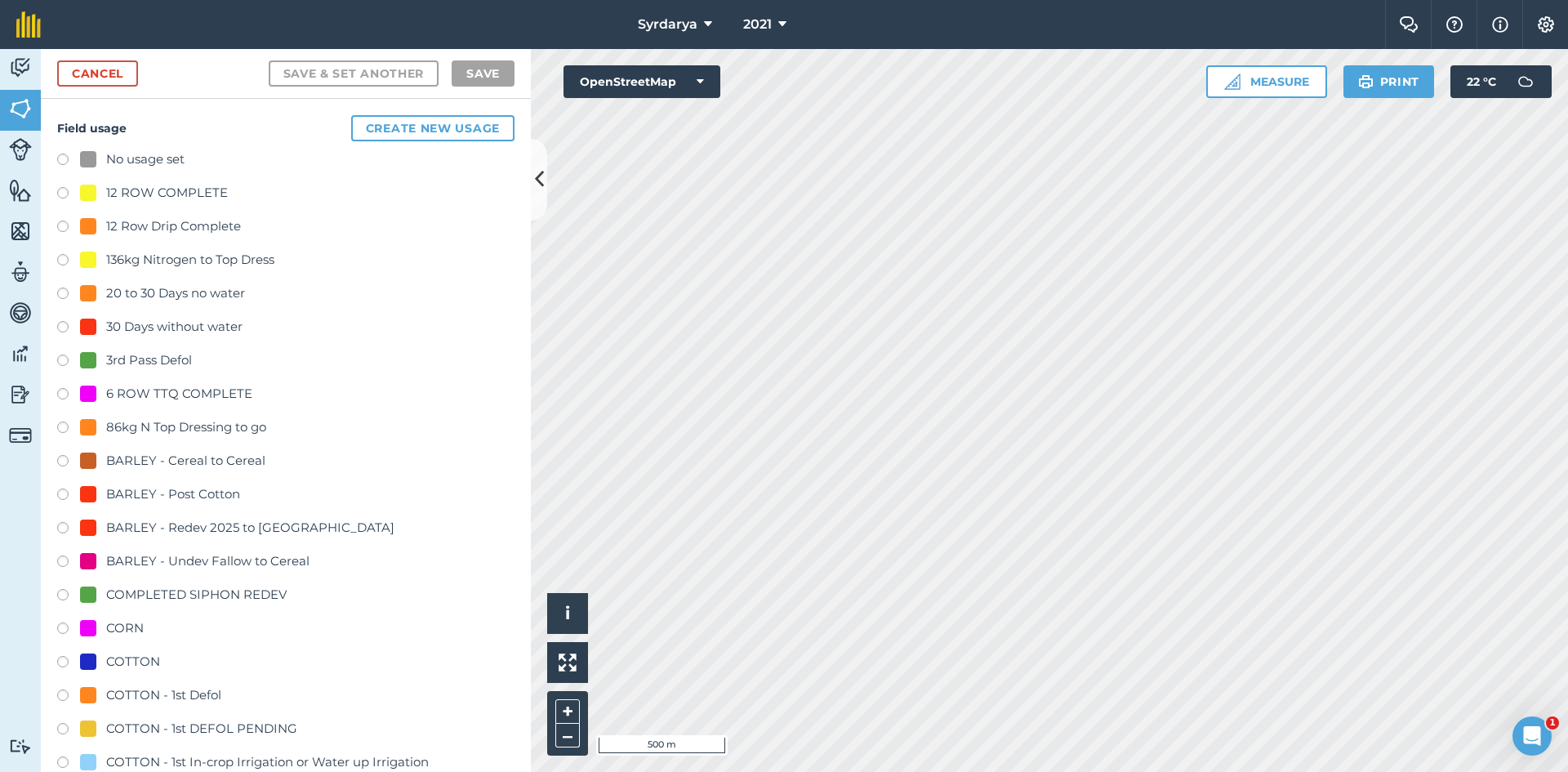
click at [61, 160] on label at bounding box center [68, 162] width 23 height 16
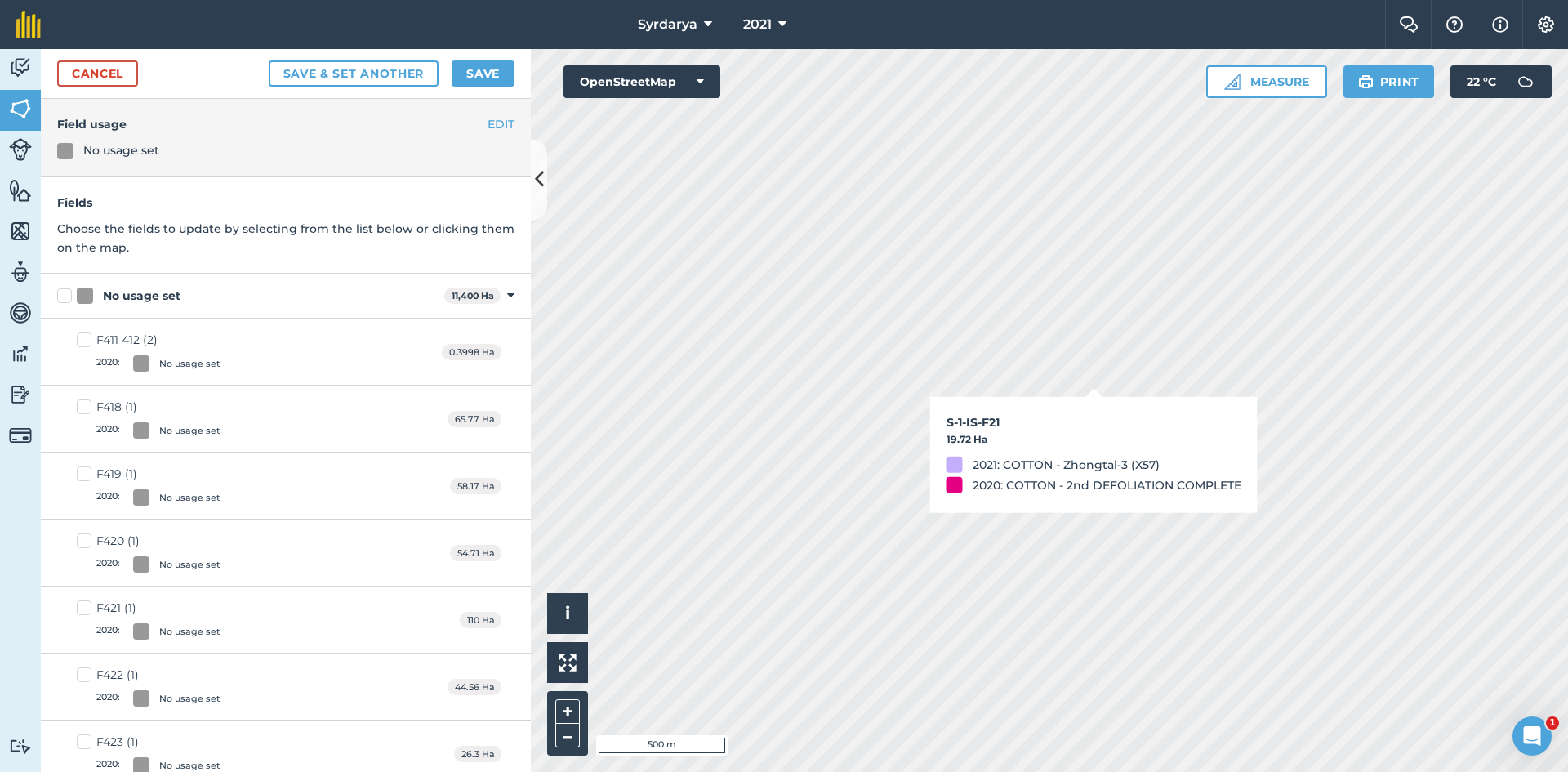
checkbox input "true"
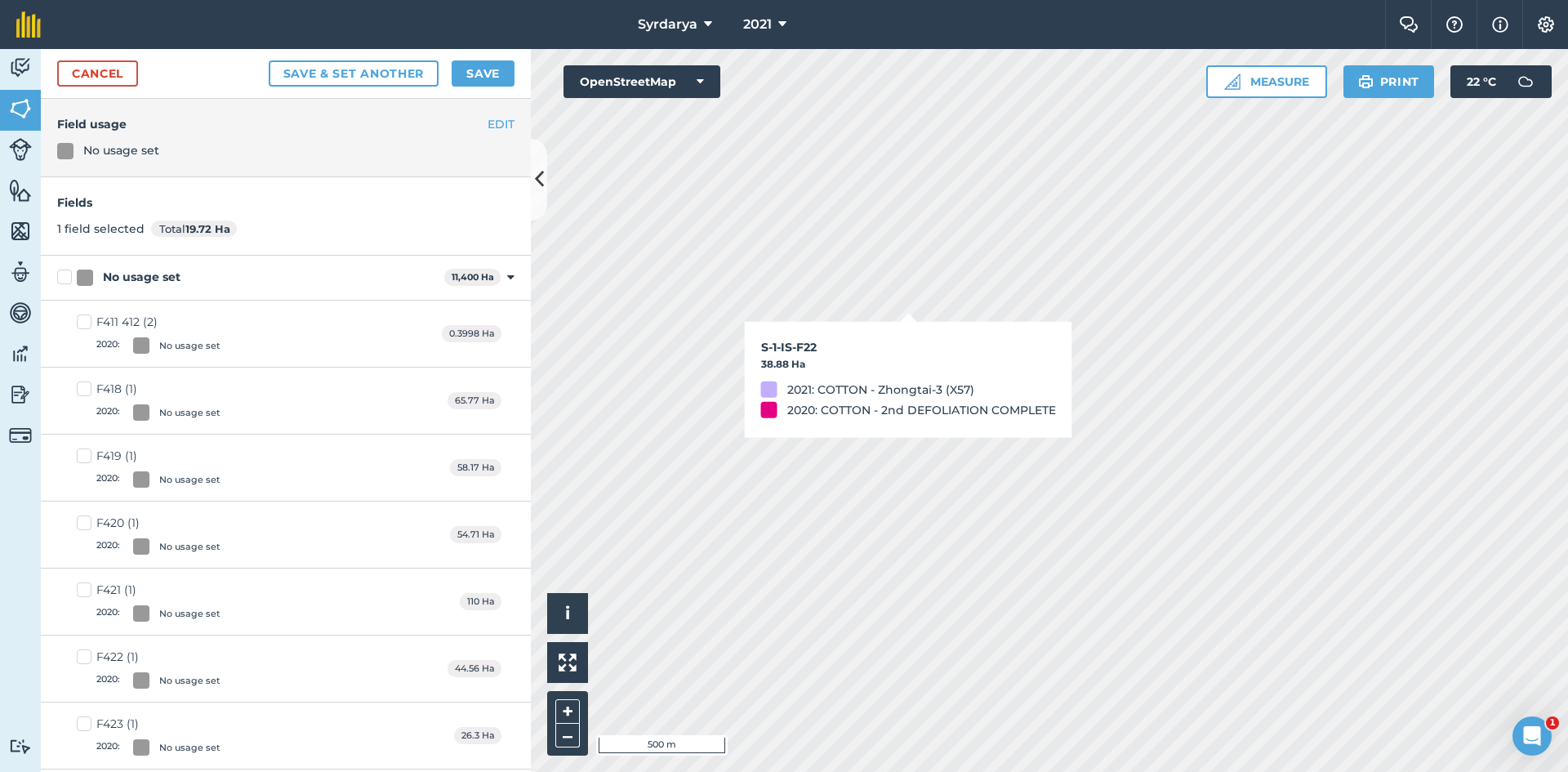
checkbox input "true"
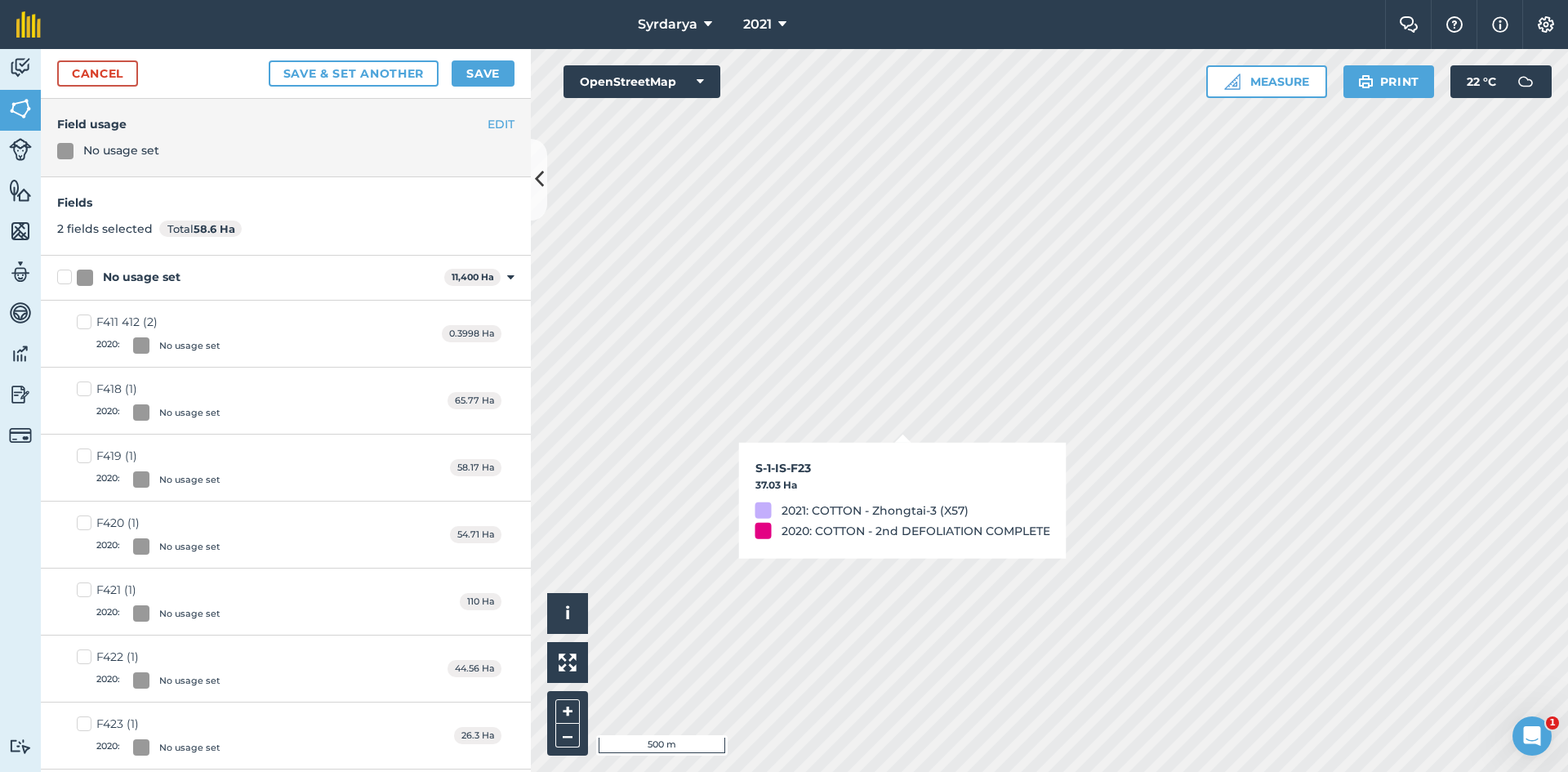
checkbox input "true"
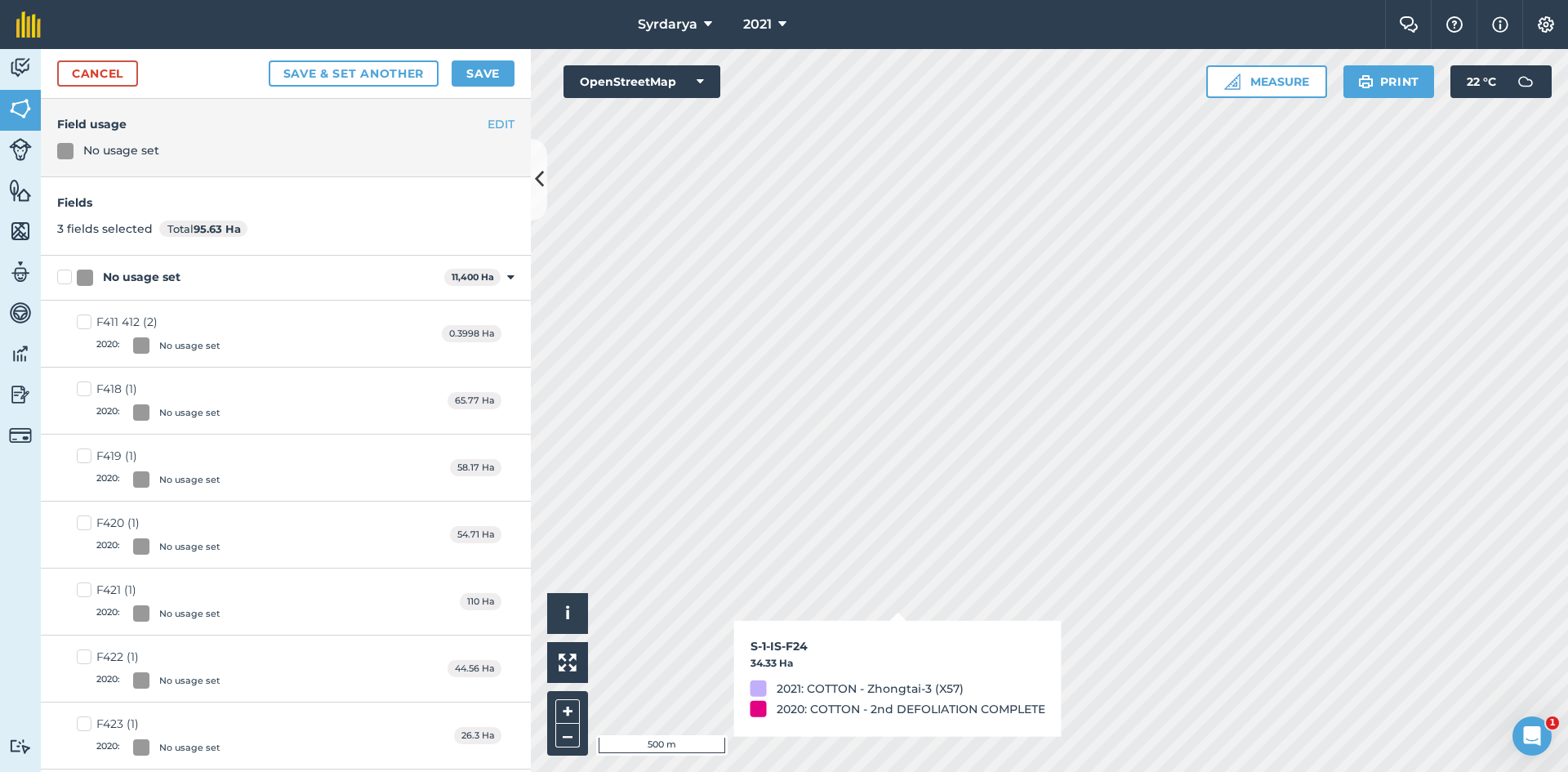
checkbox input "true"
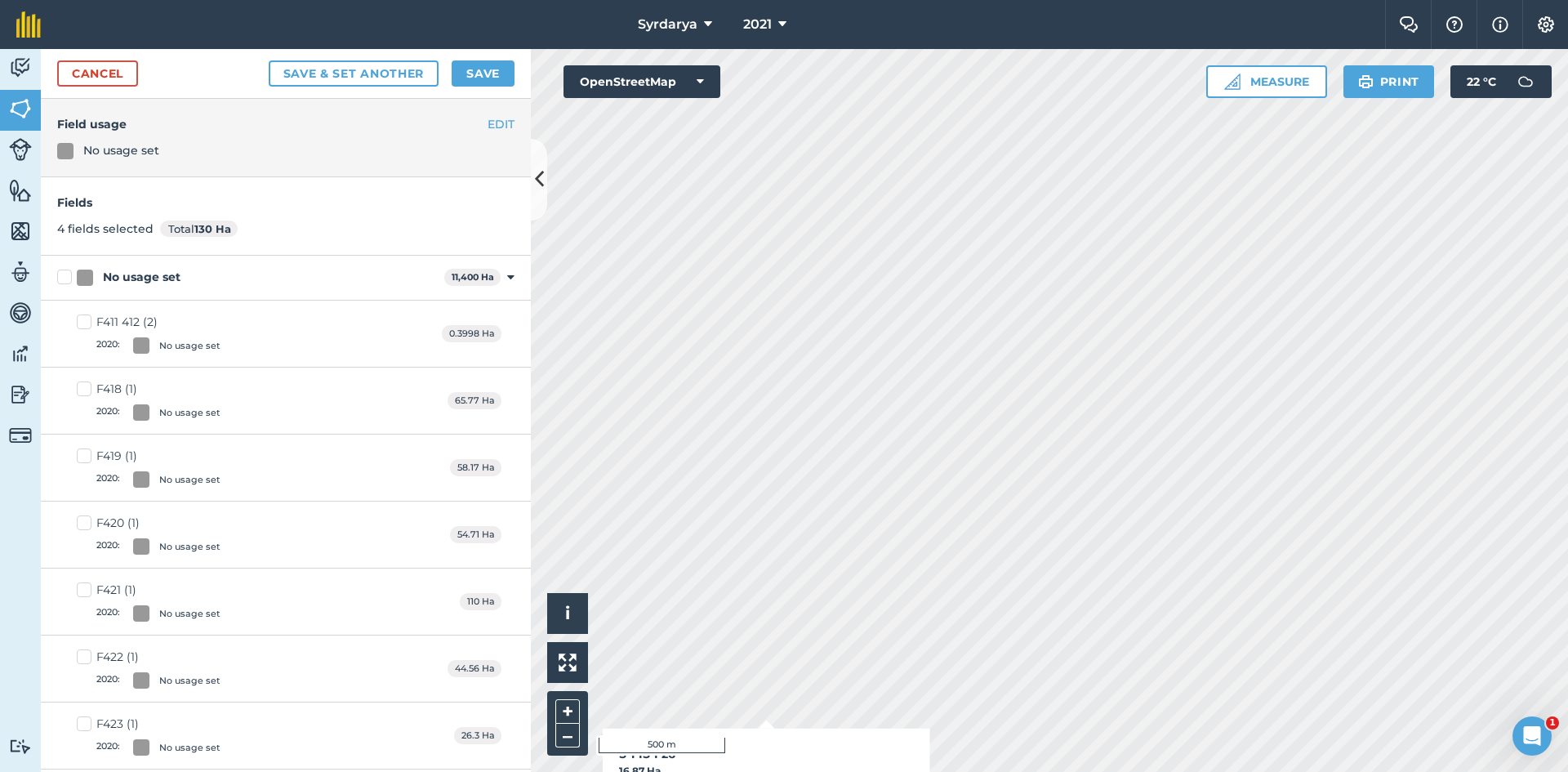
checkbox input "true"
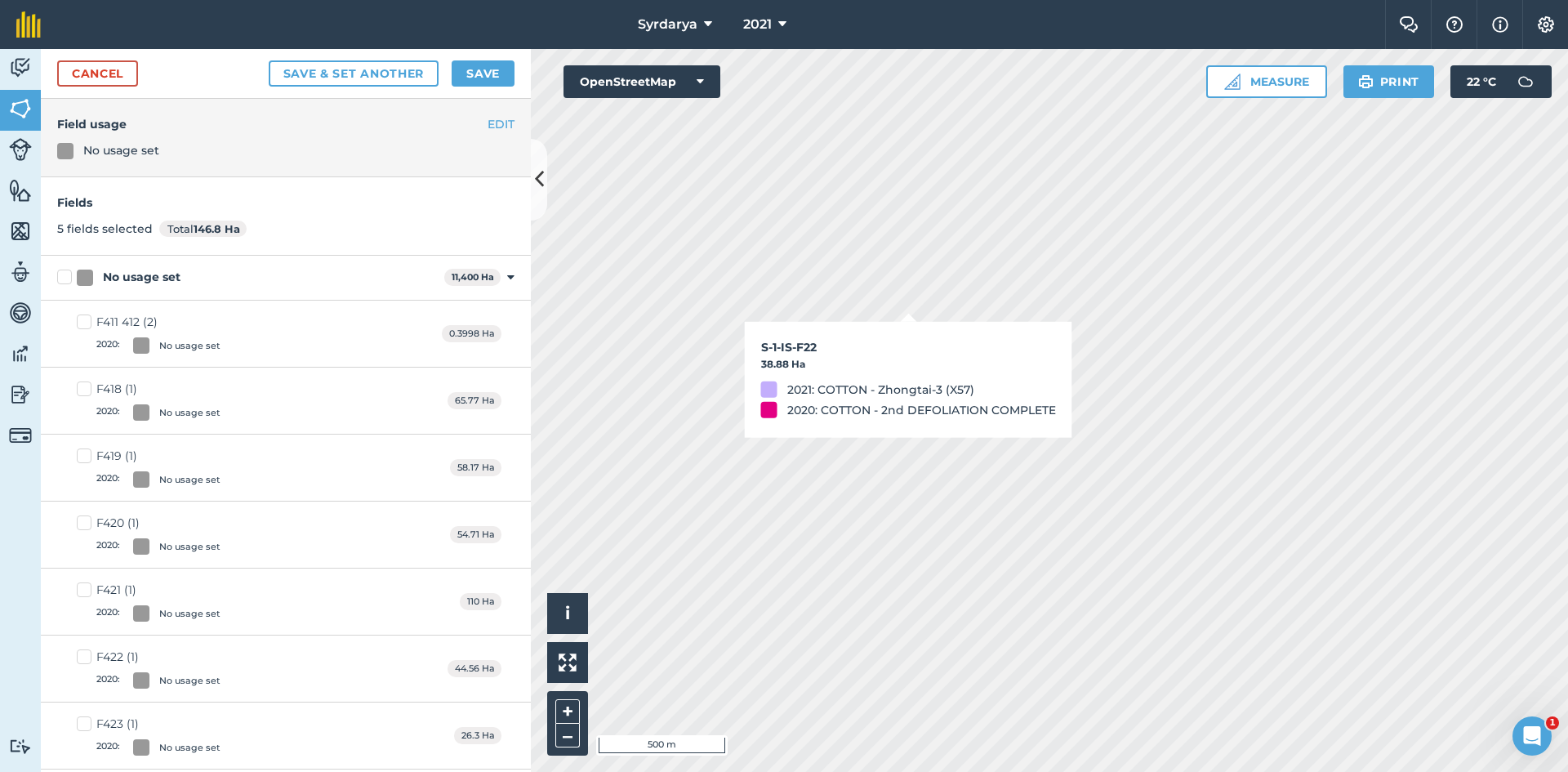
checkbox input "false"
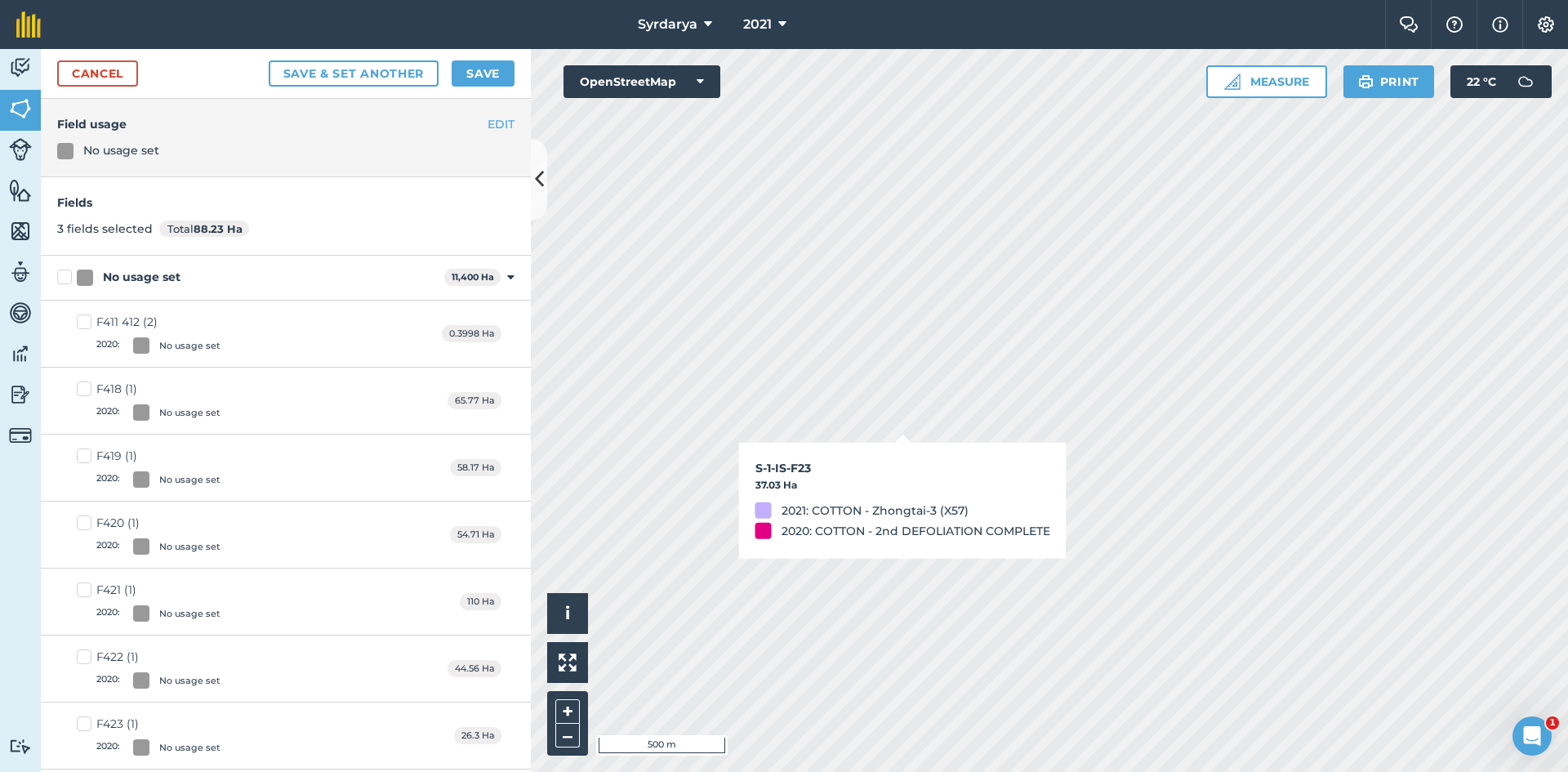
checkbox input "false"
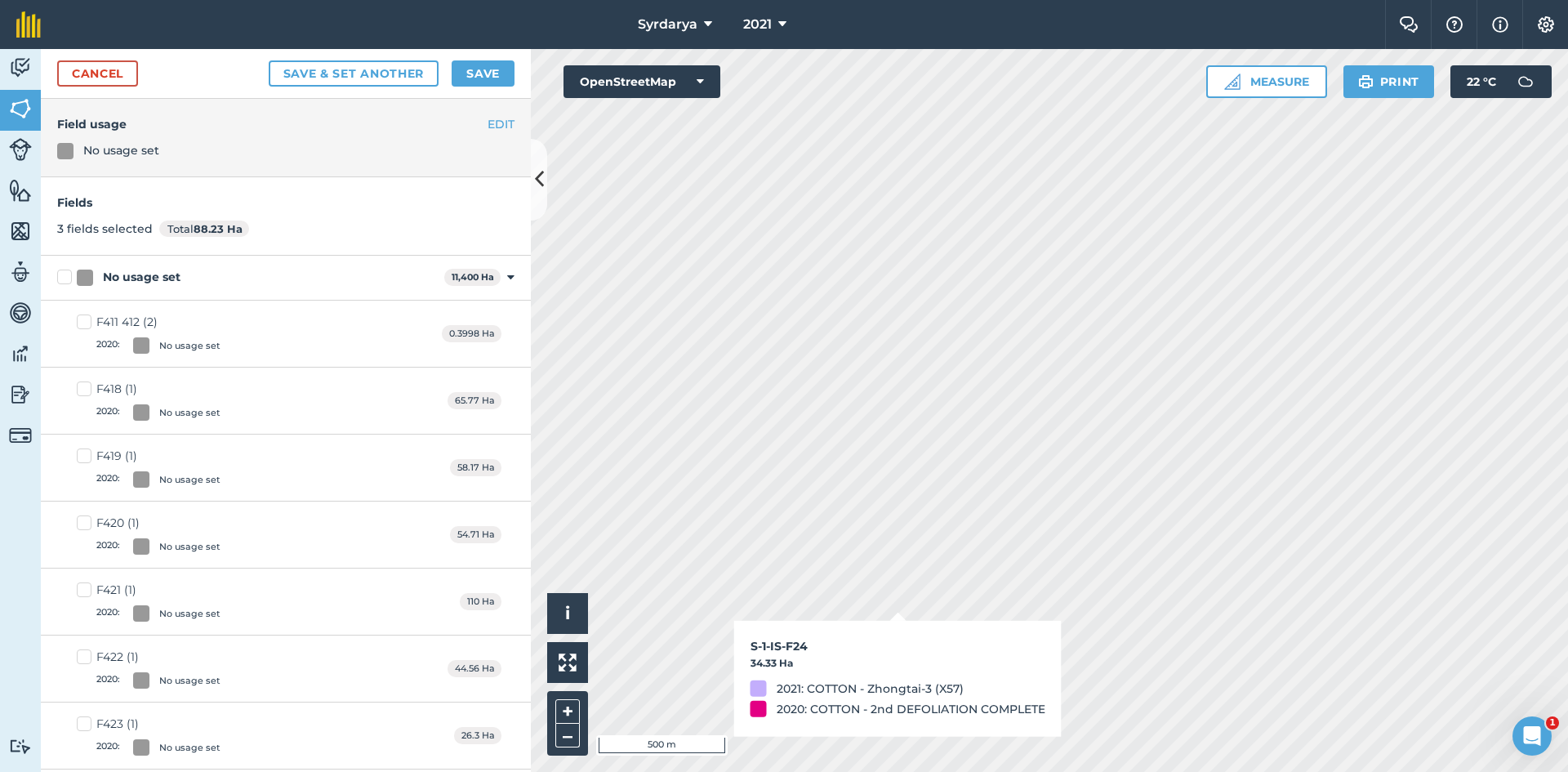
checkbox input "false"
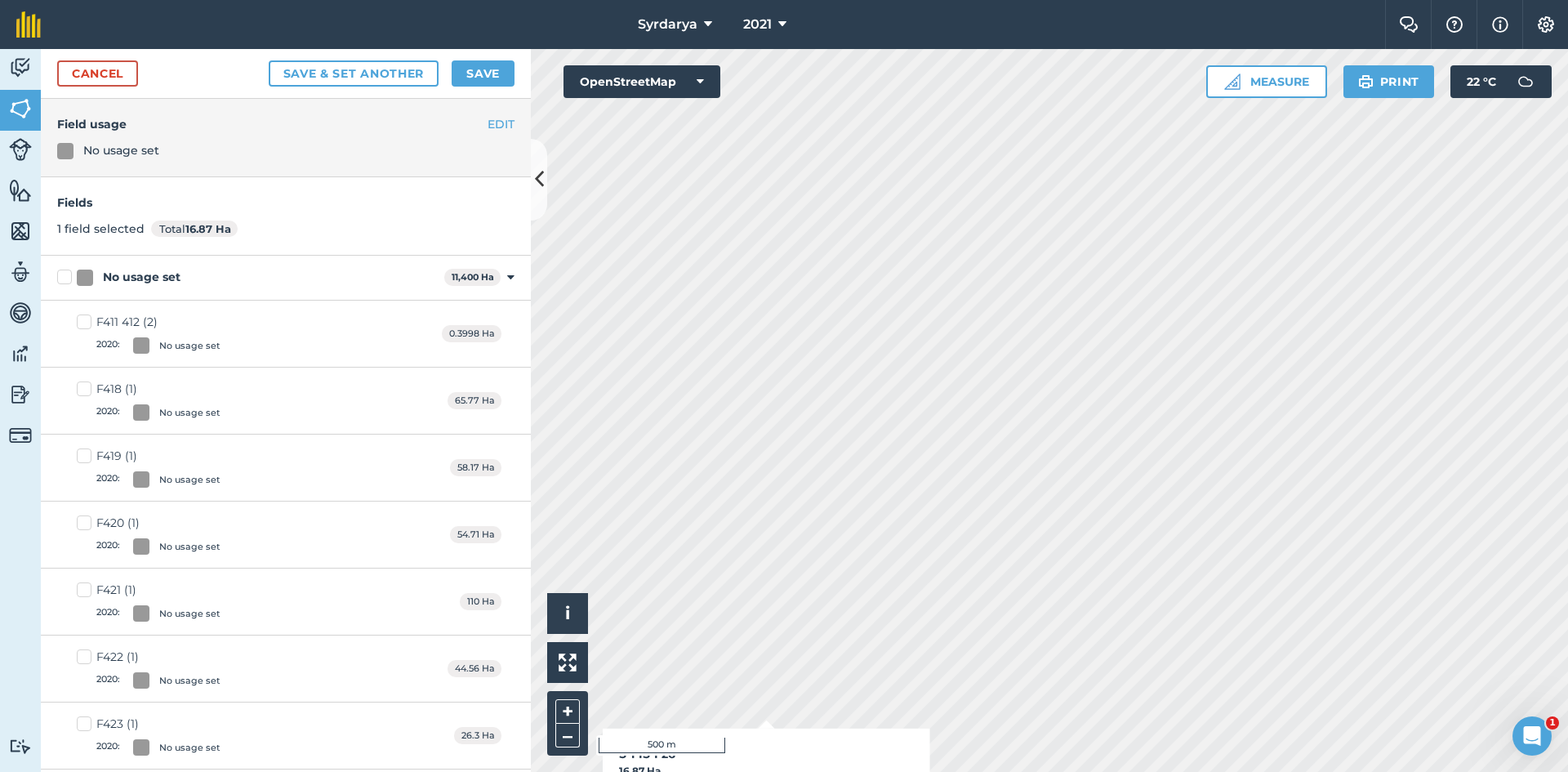
checkbox input "false"
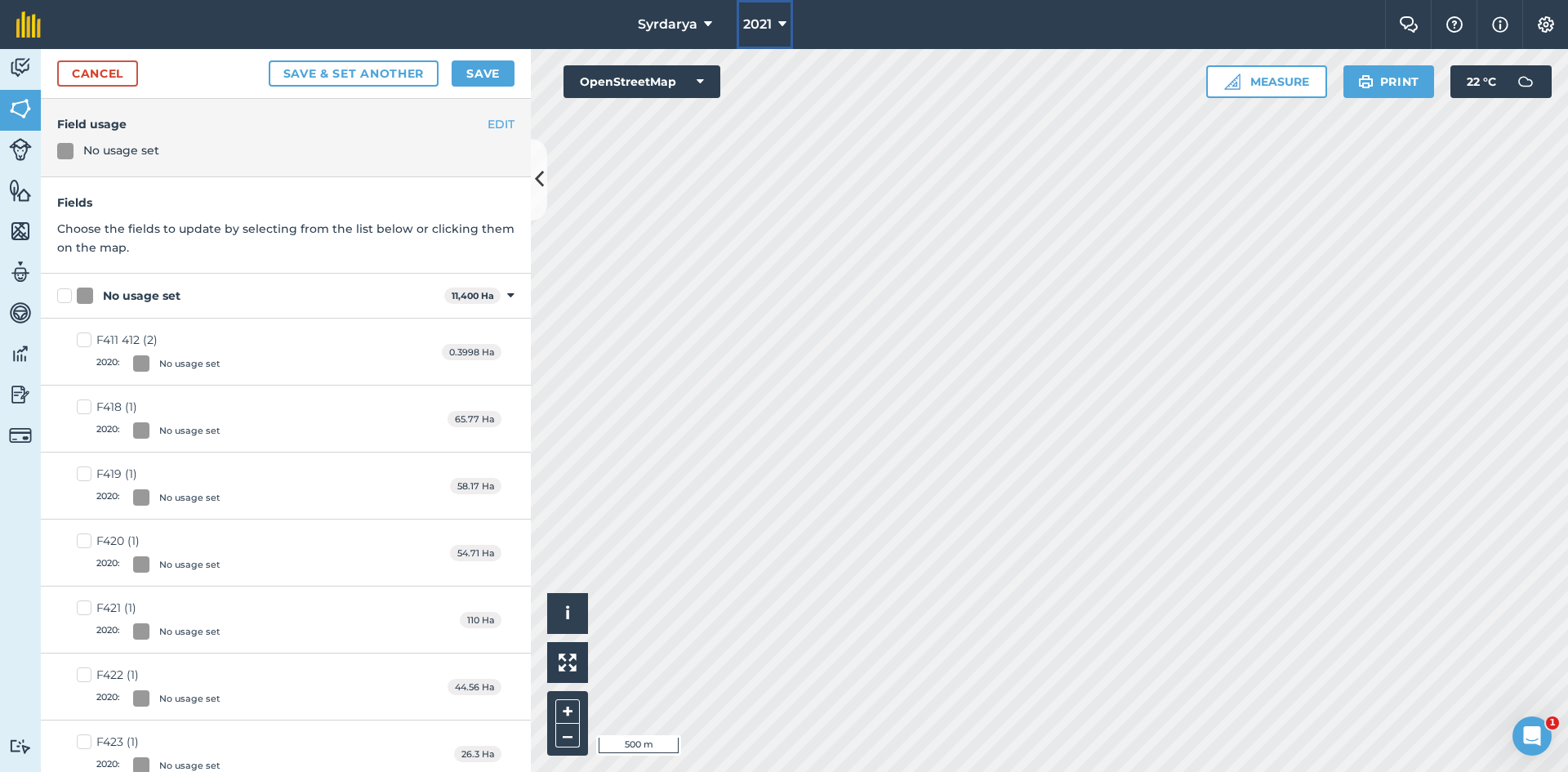
click at [781, 21] on icon at bounding box center [783, 25] width 8 height 20
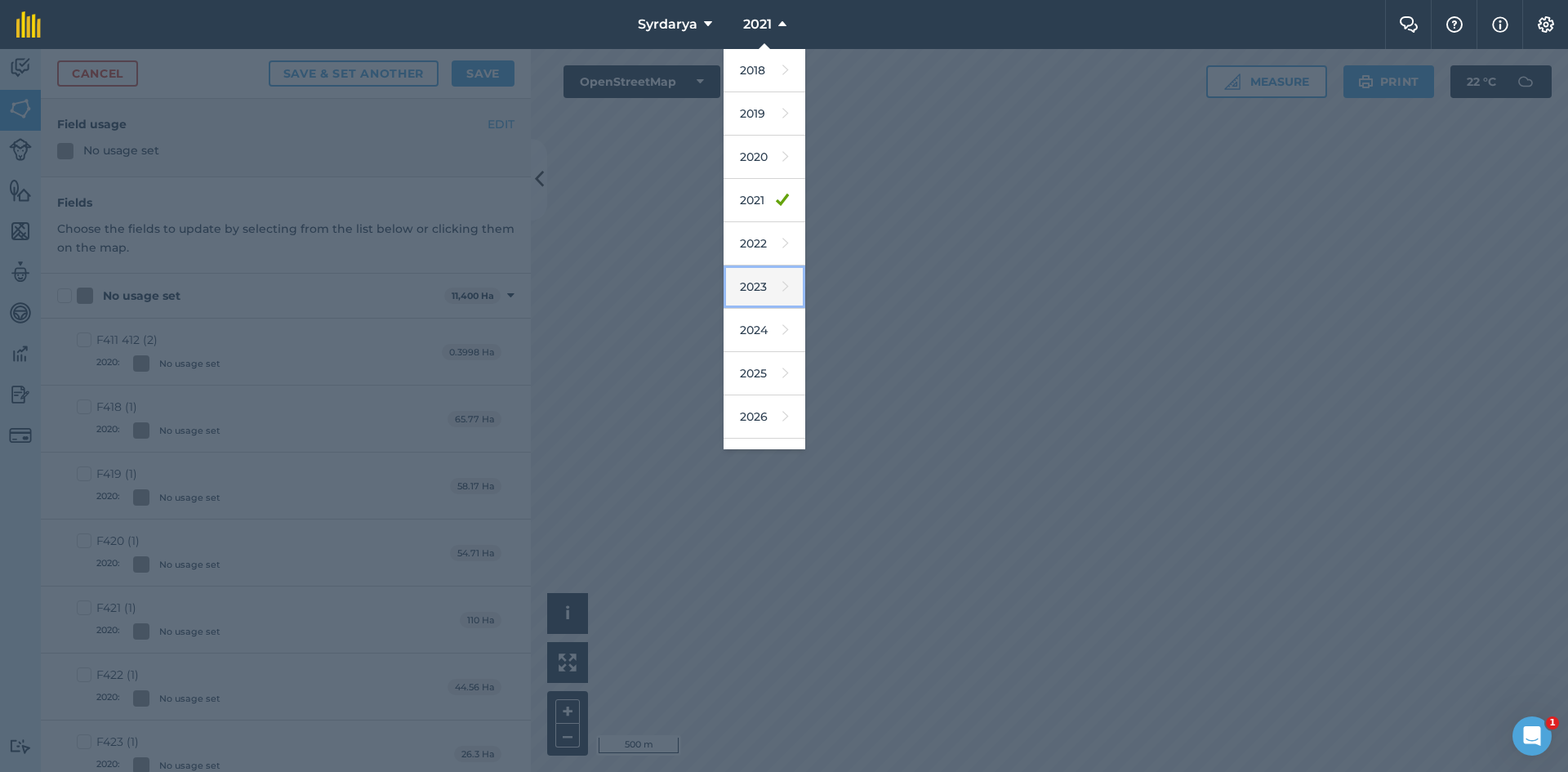
click at [755, 285] on link "2023" at bounding box center [765, 288] width 81 height 44
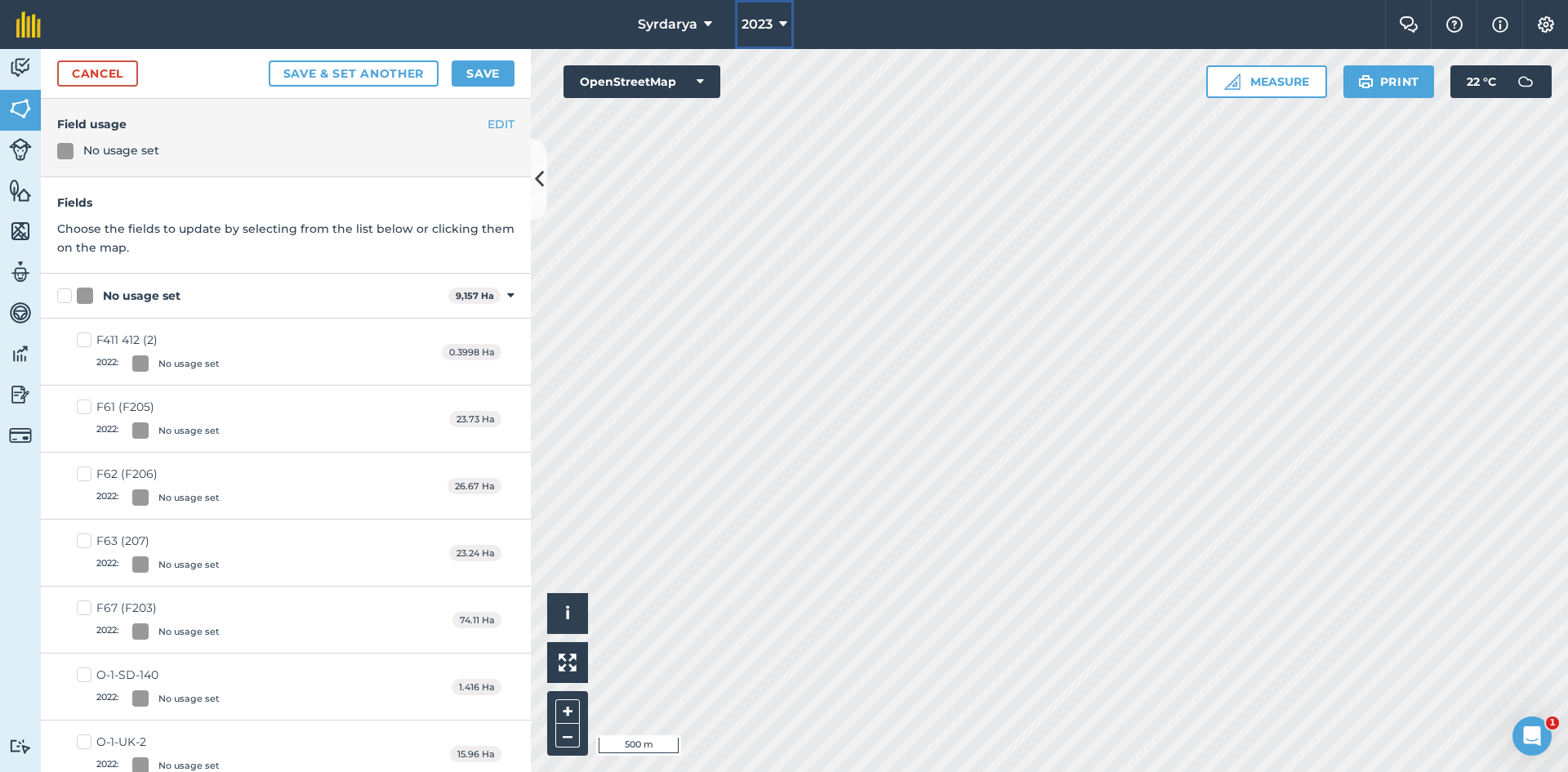
click at [783, 27] on icon at bounding box center [784, 25] width 8 height 20
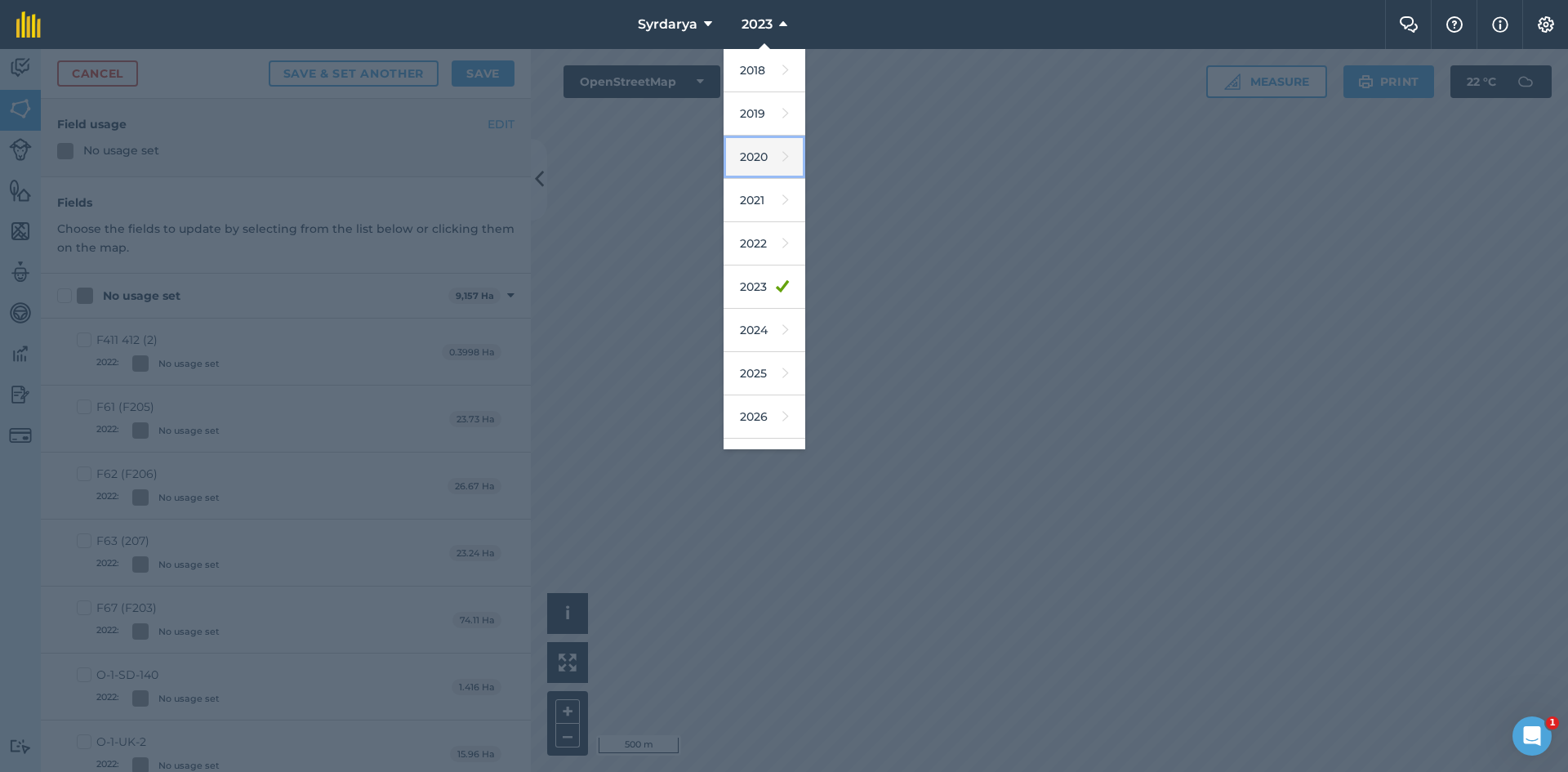
click at [757, 155] on link "2020" at bounding box center [765, 158] width 81 height 44
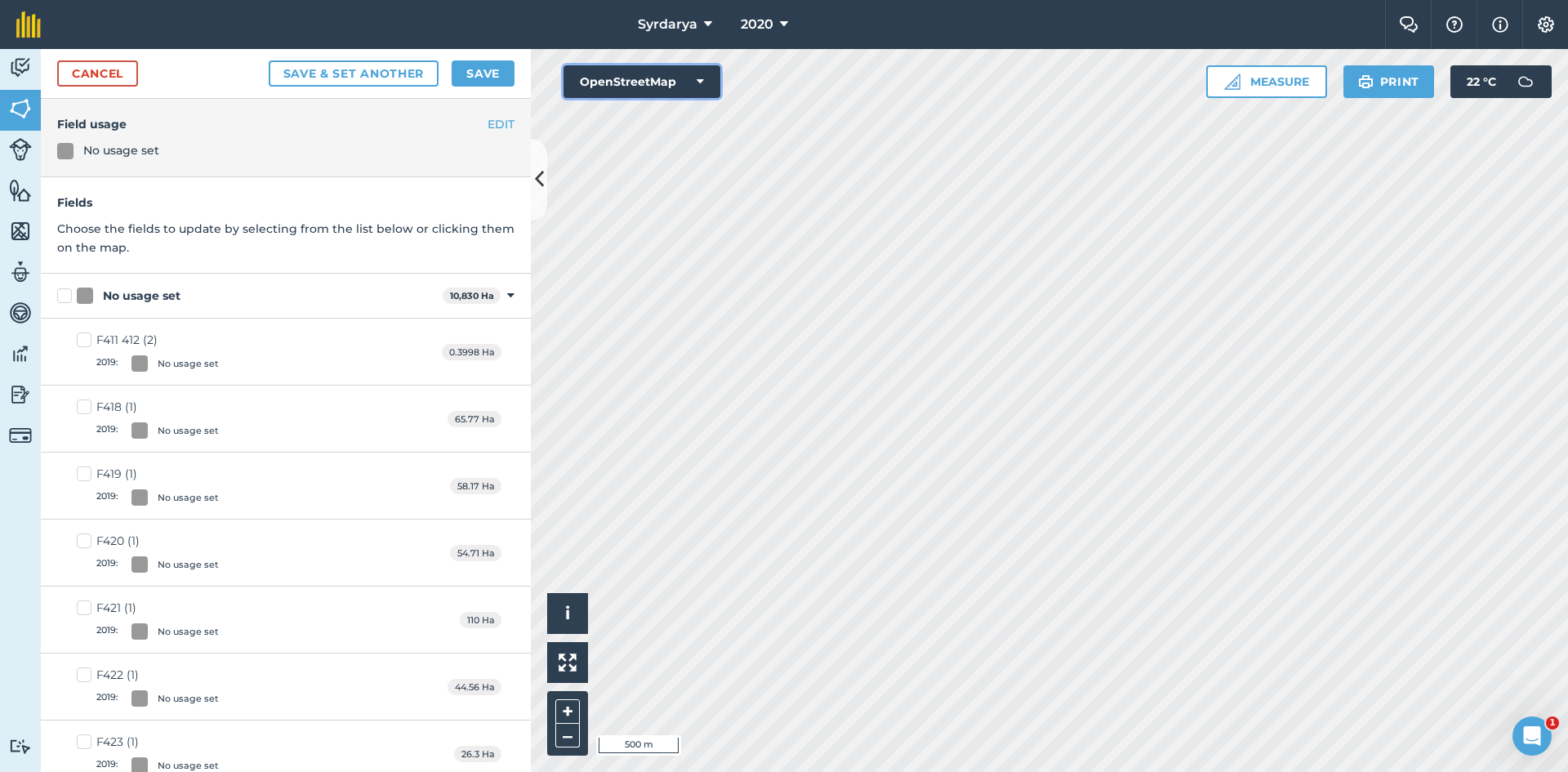
click at [625, 81] on button "OpenStreetMap" at bounding box center [642, 81] width 157 height 33
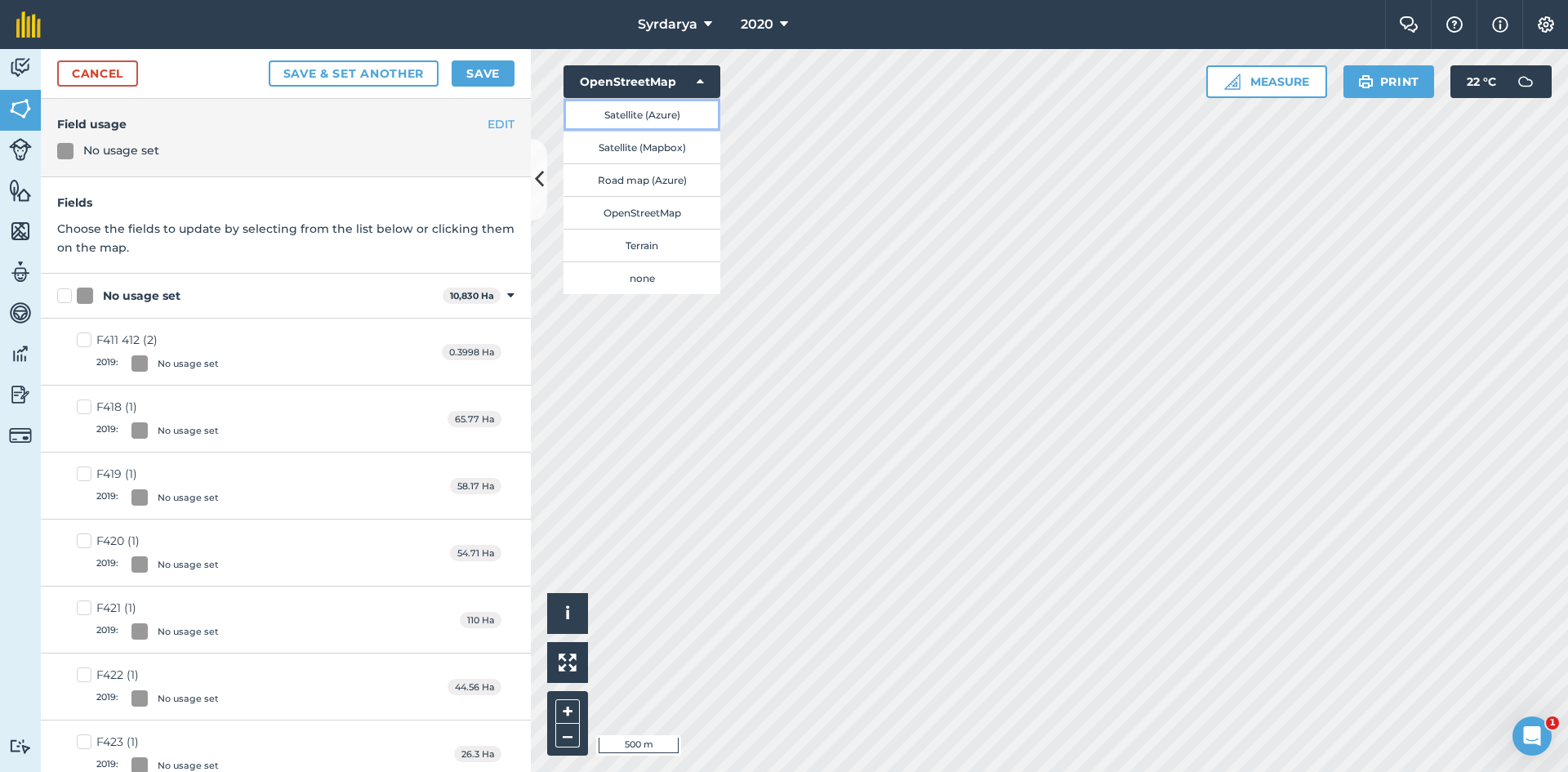
click at [629, 109] on button "Satellite (Azure)" at bounding box center [642, 114] width 157 height 33
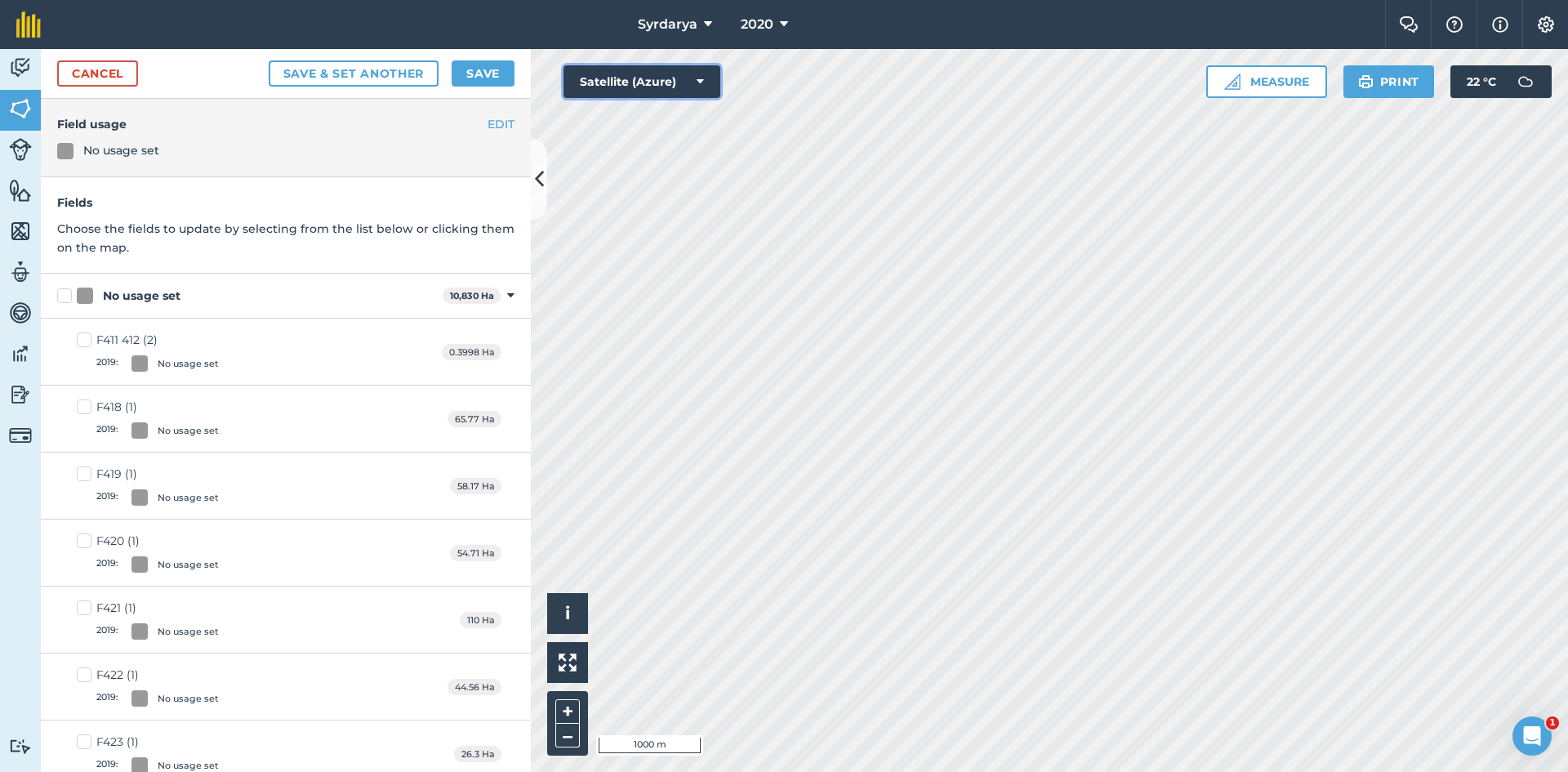
click at [642, 74] on button "Satellite (Azure)" at bounding box center [642, 81] width 157 height 33
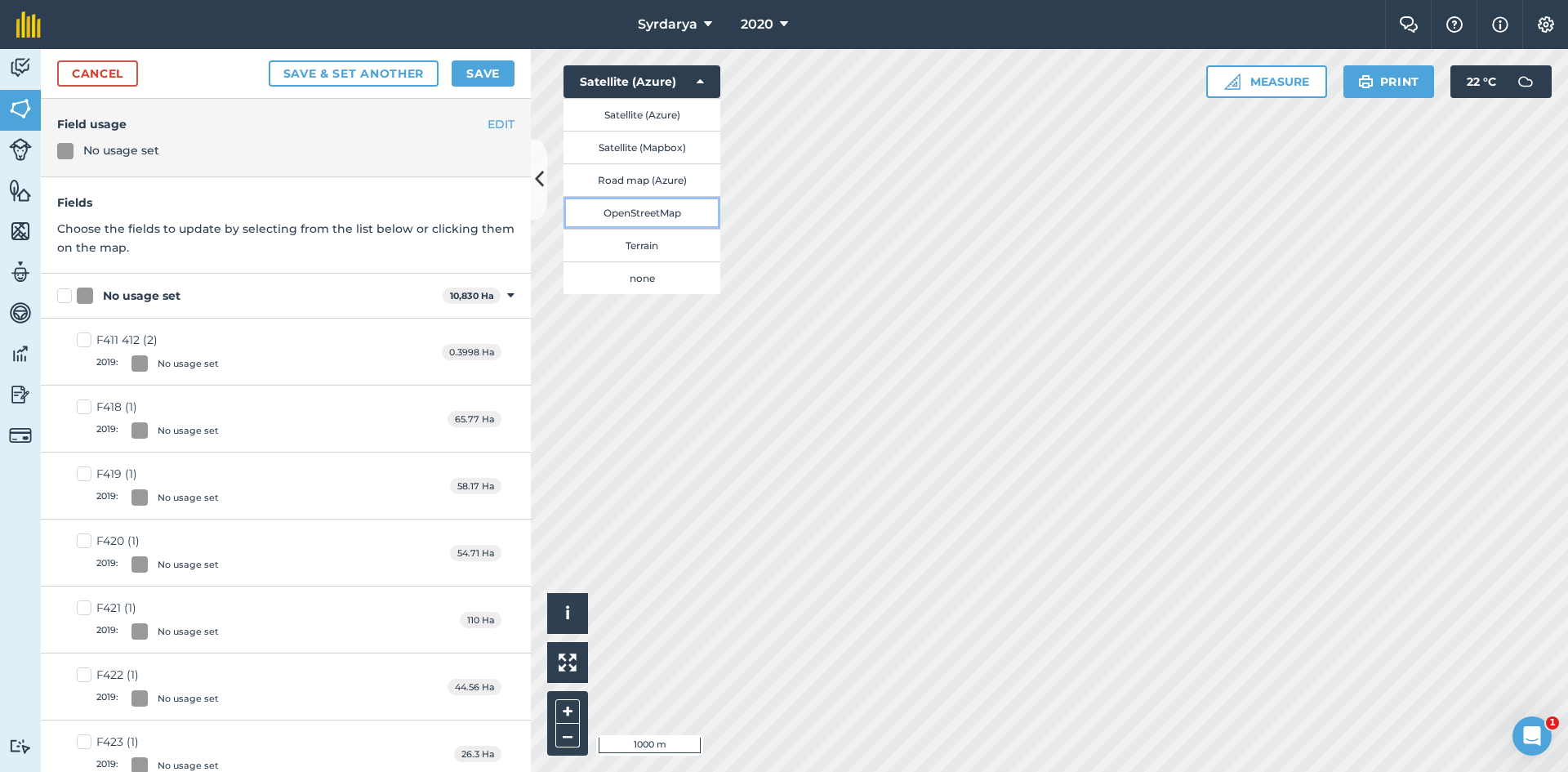
click at [635, 210] on button "OpenStreetMap" at bounding box center [642, 212] width 157 height 33
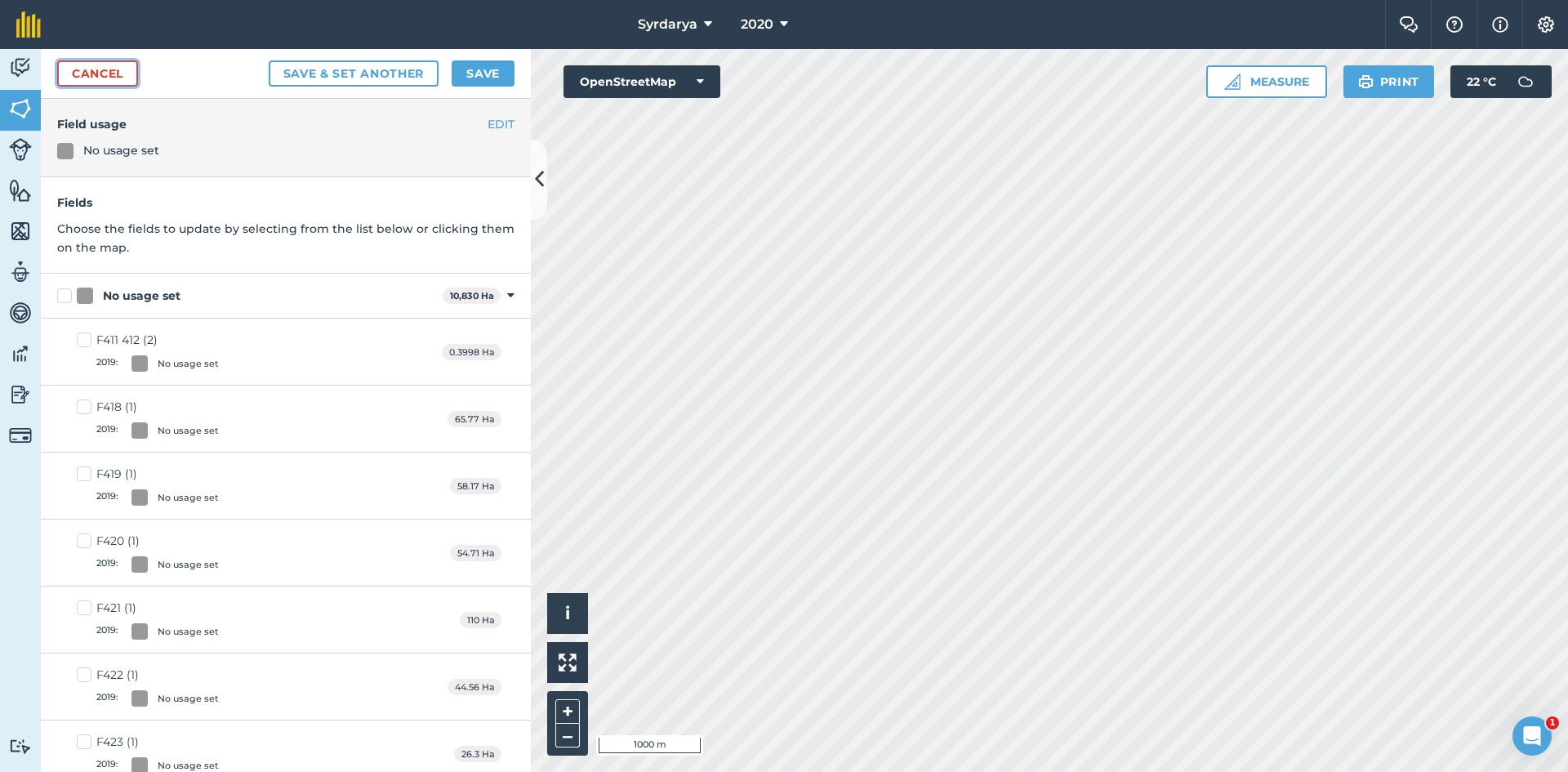
click at [107, 67] on link "Cancel" at bounding box center [98, 73] width 81 height 26
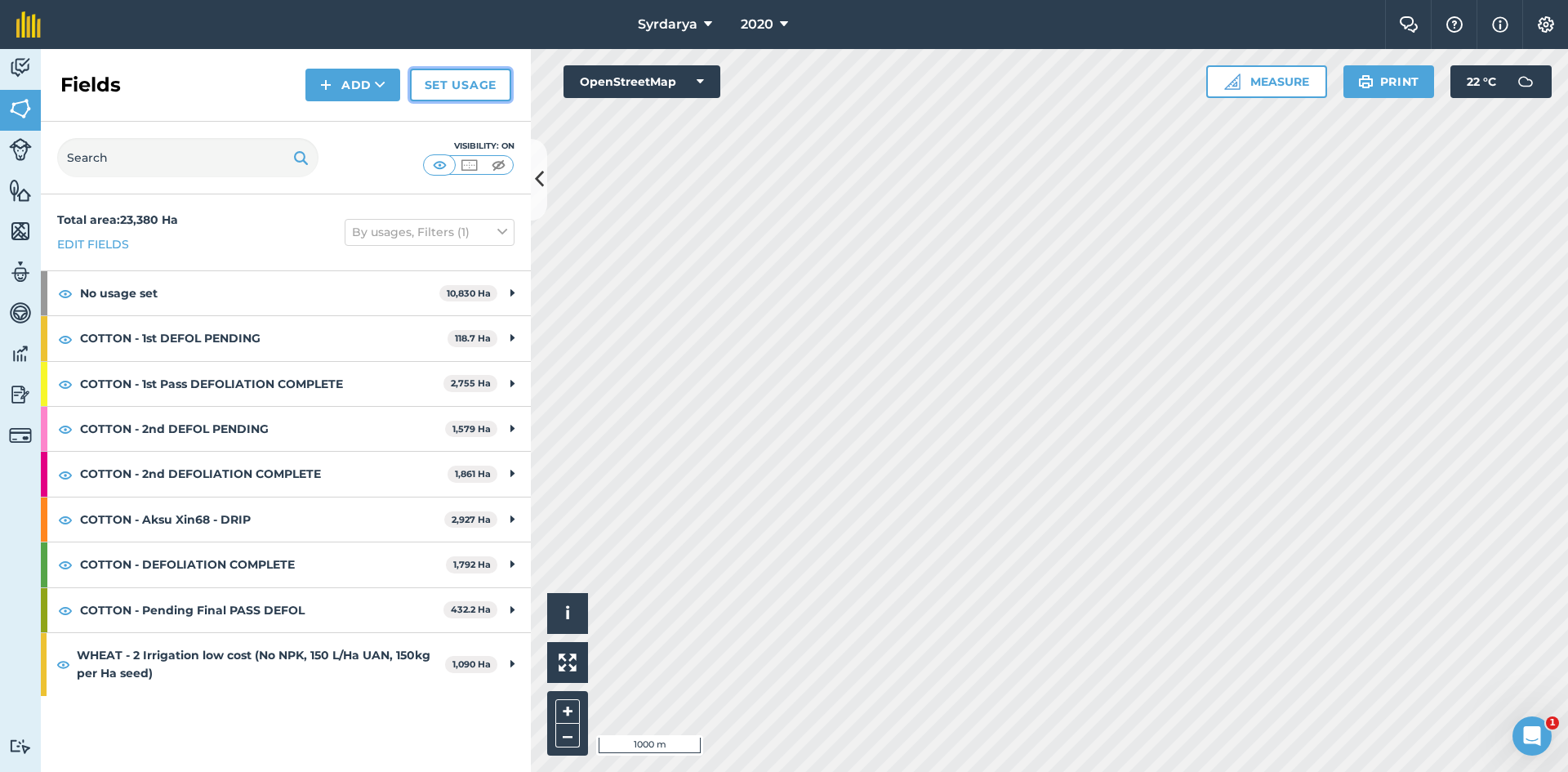
click at [461, 84] on link "Set usage" at bounding box center [460, 84] width 101 height 33
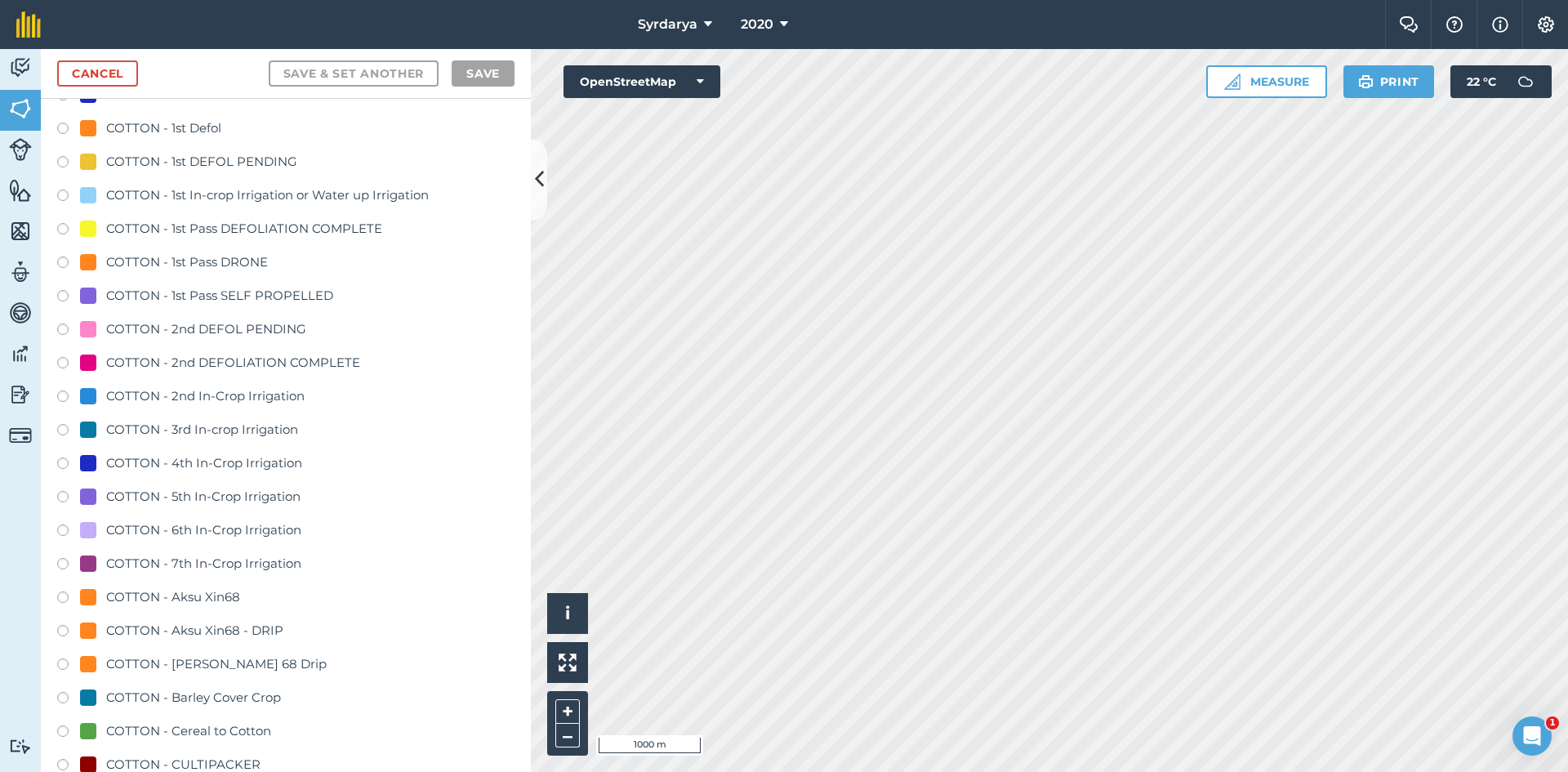
scroll to position [572, 0]
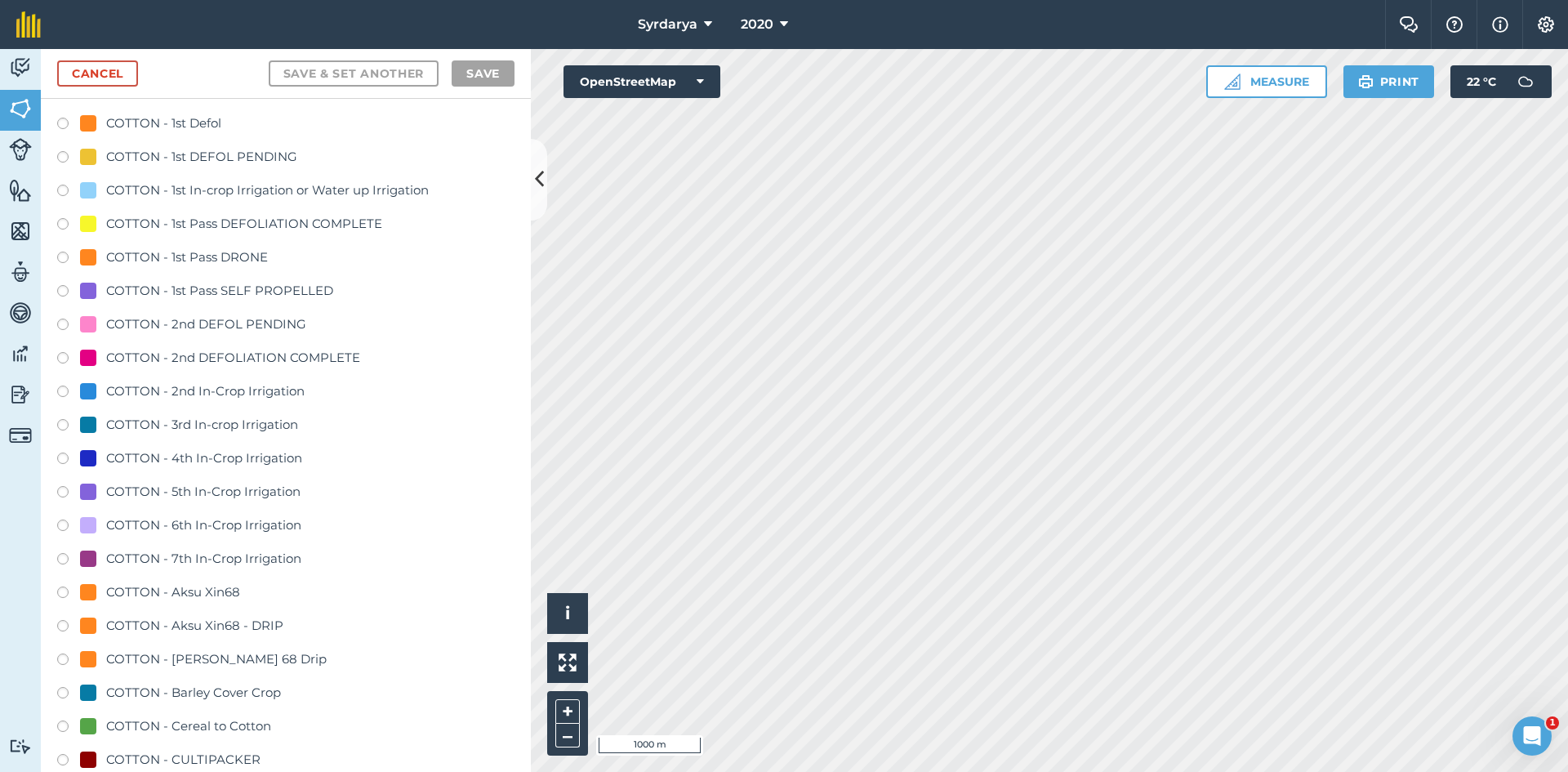
click at [62, 222] on label at bounding box center [68, 226] width 23 height 16
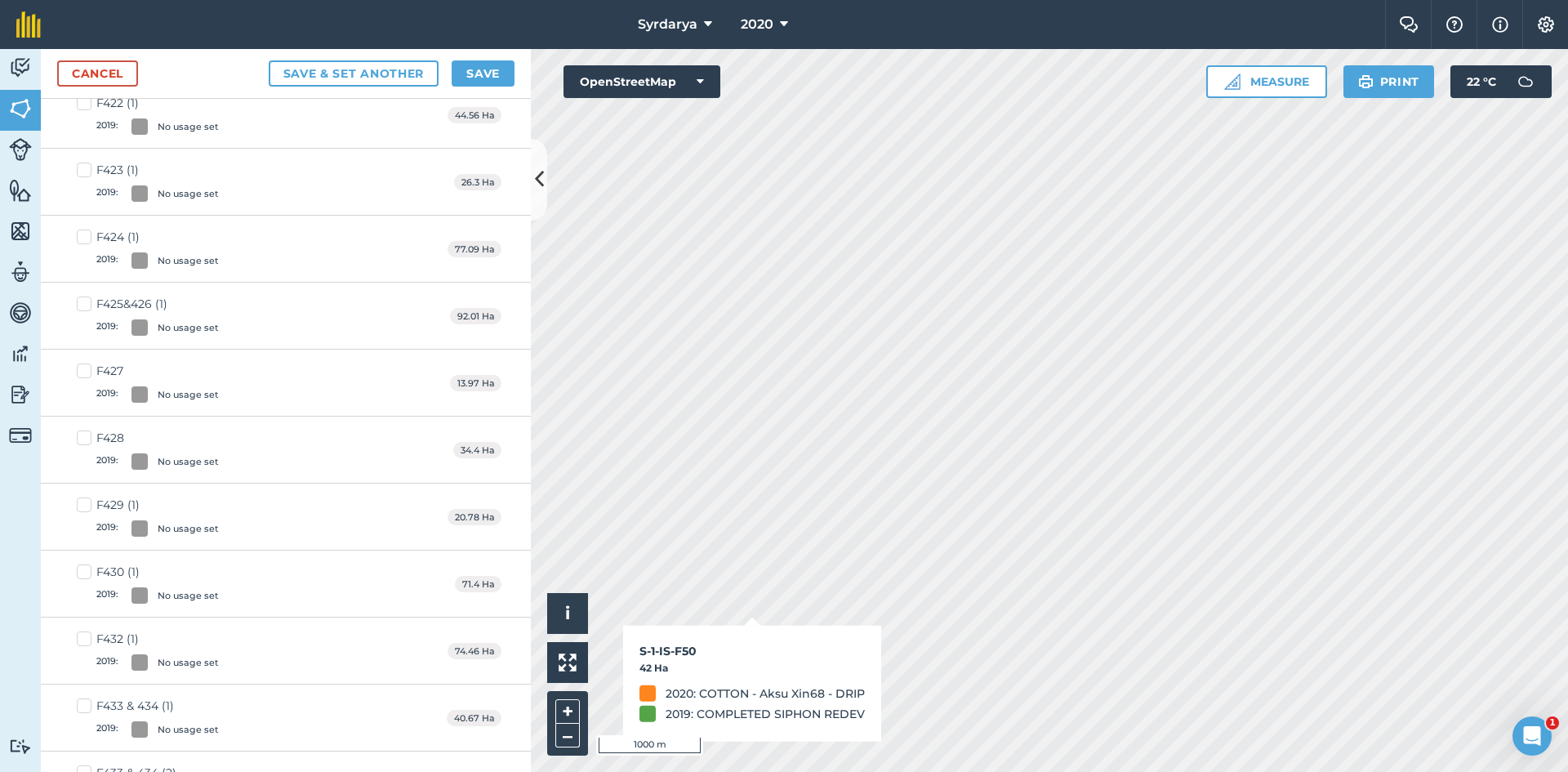
checkbox input "true"
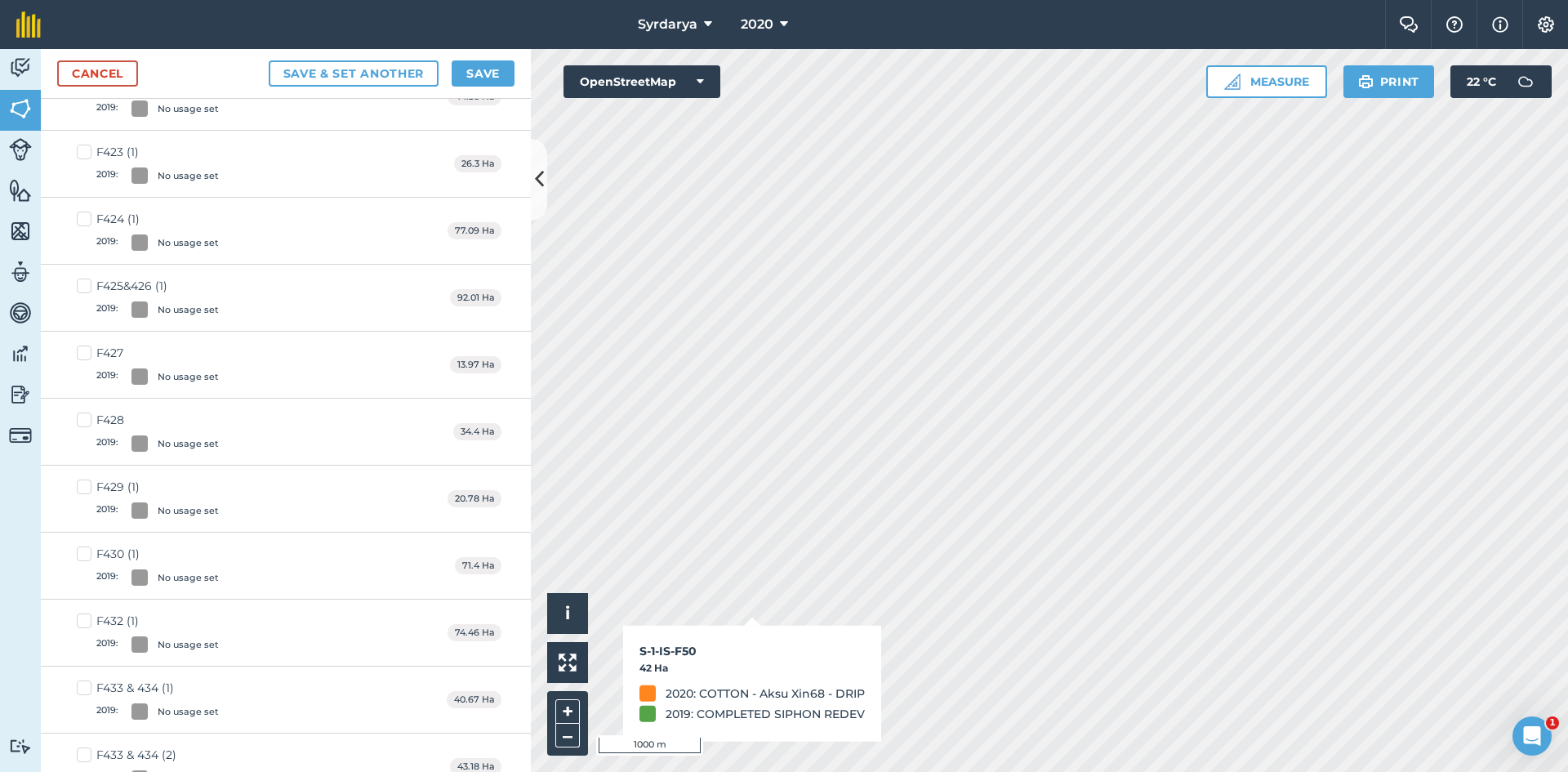
scroll to position [554, 0]
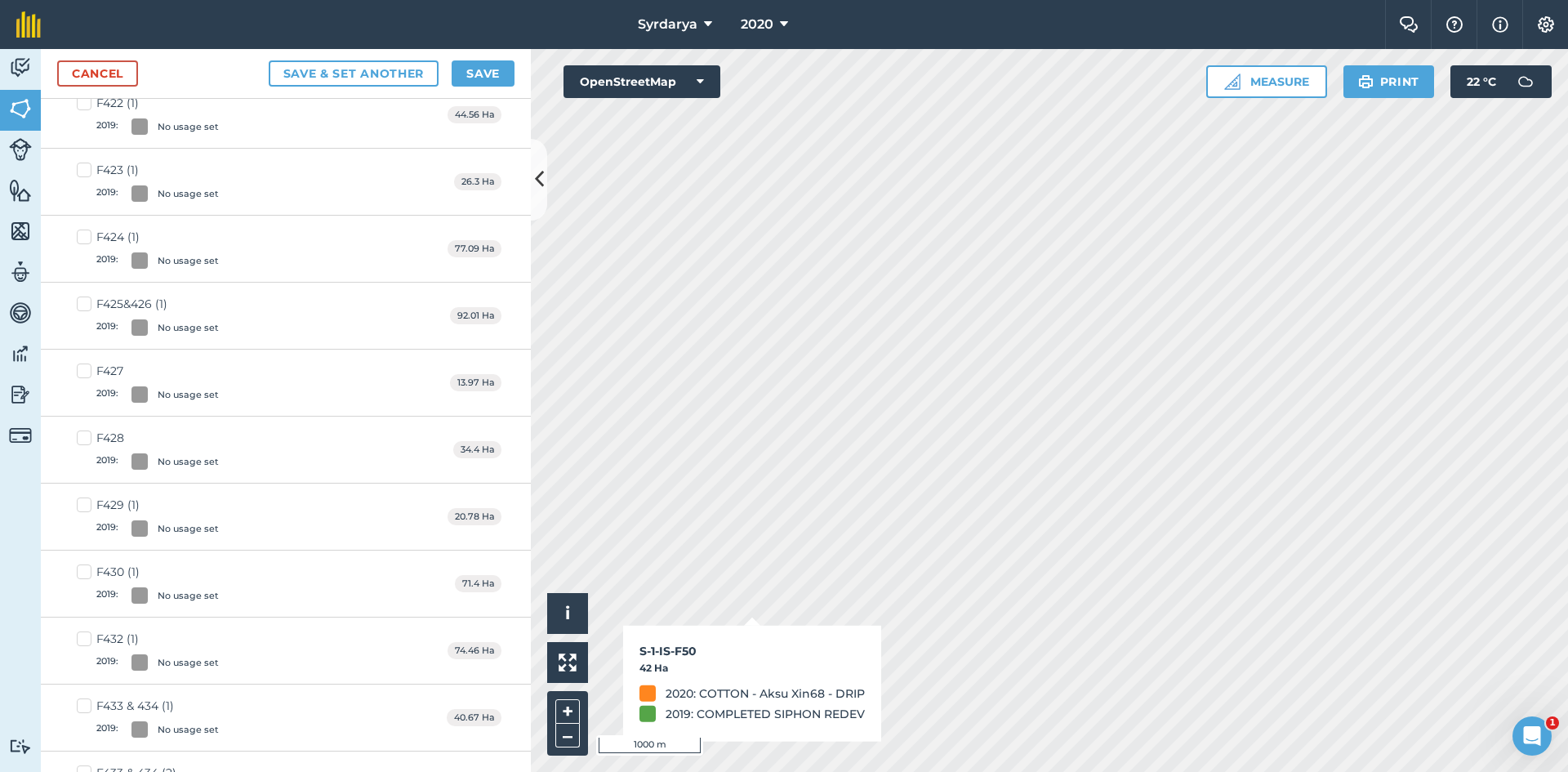
checkbox input "true"
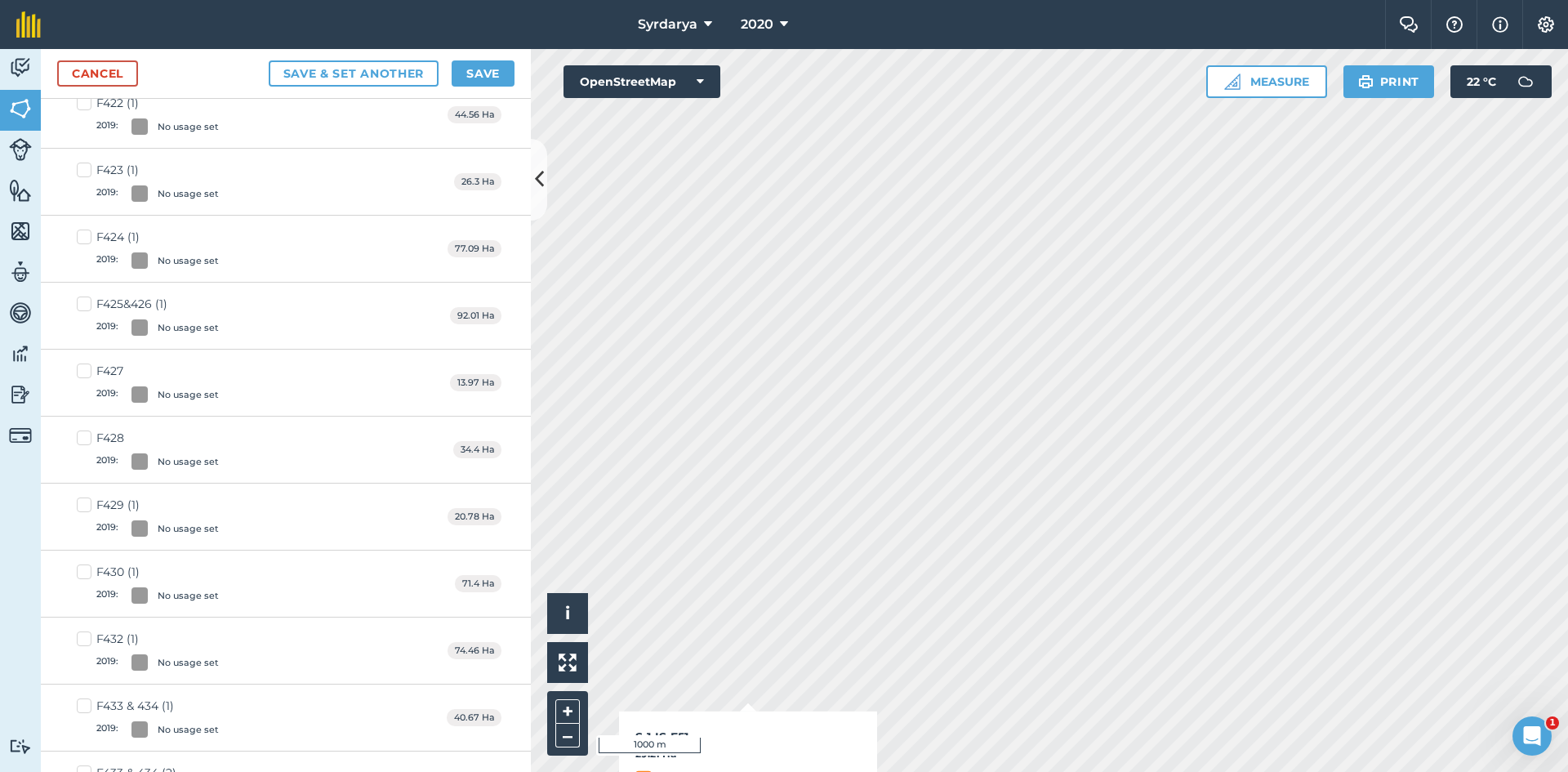
checkbox input "true"
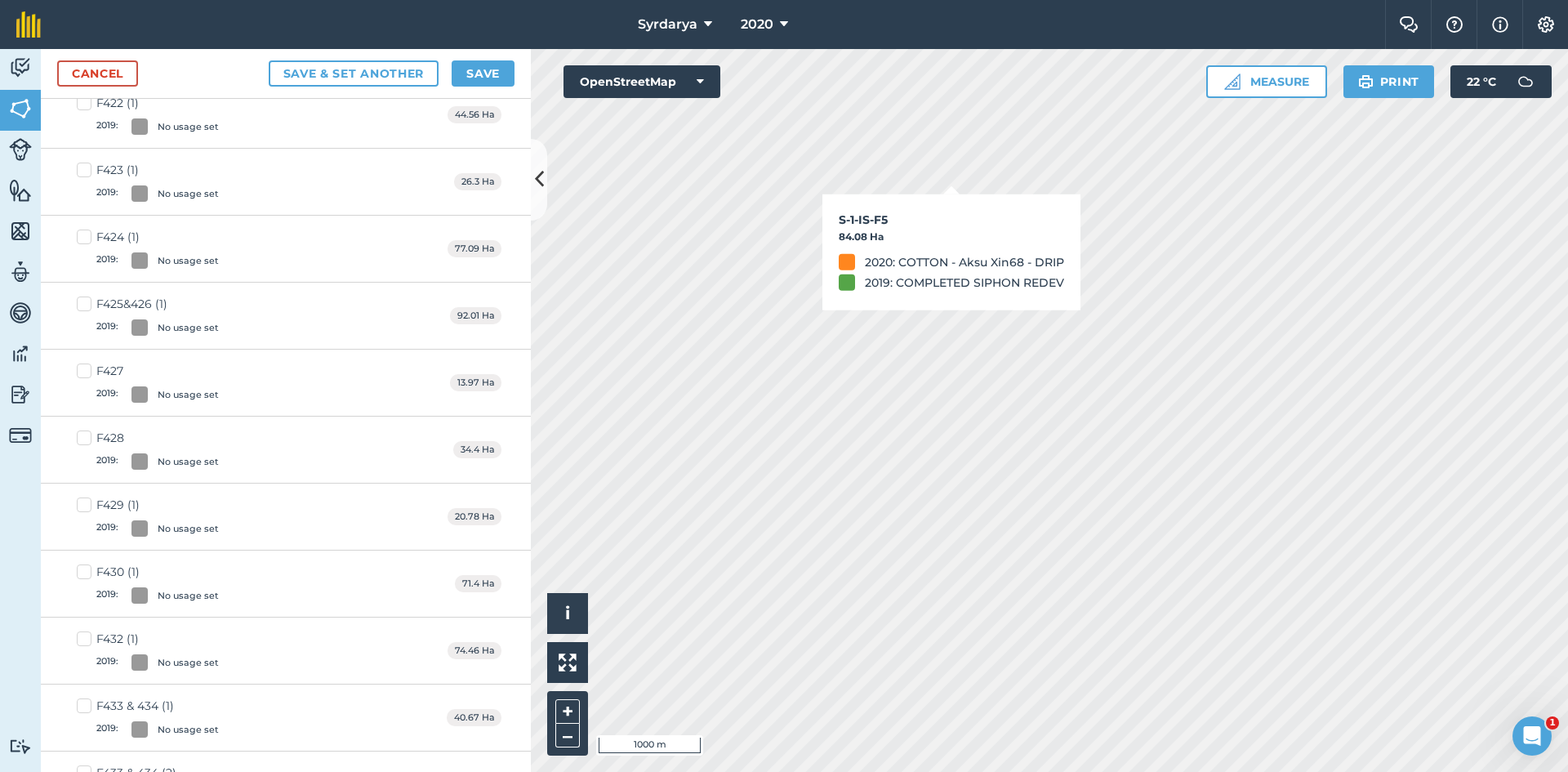
checkbox input "true"
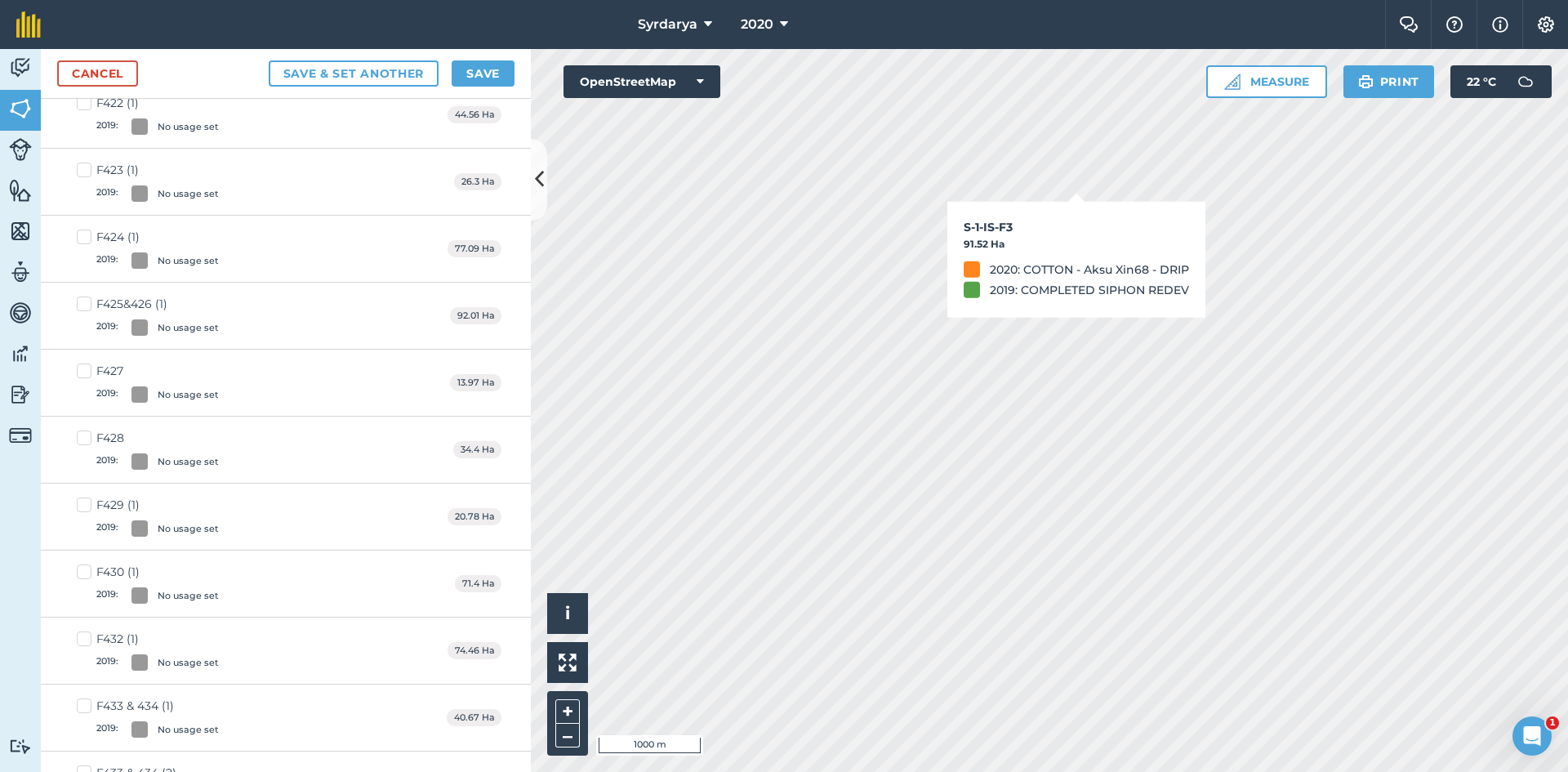
checkbox input "true"
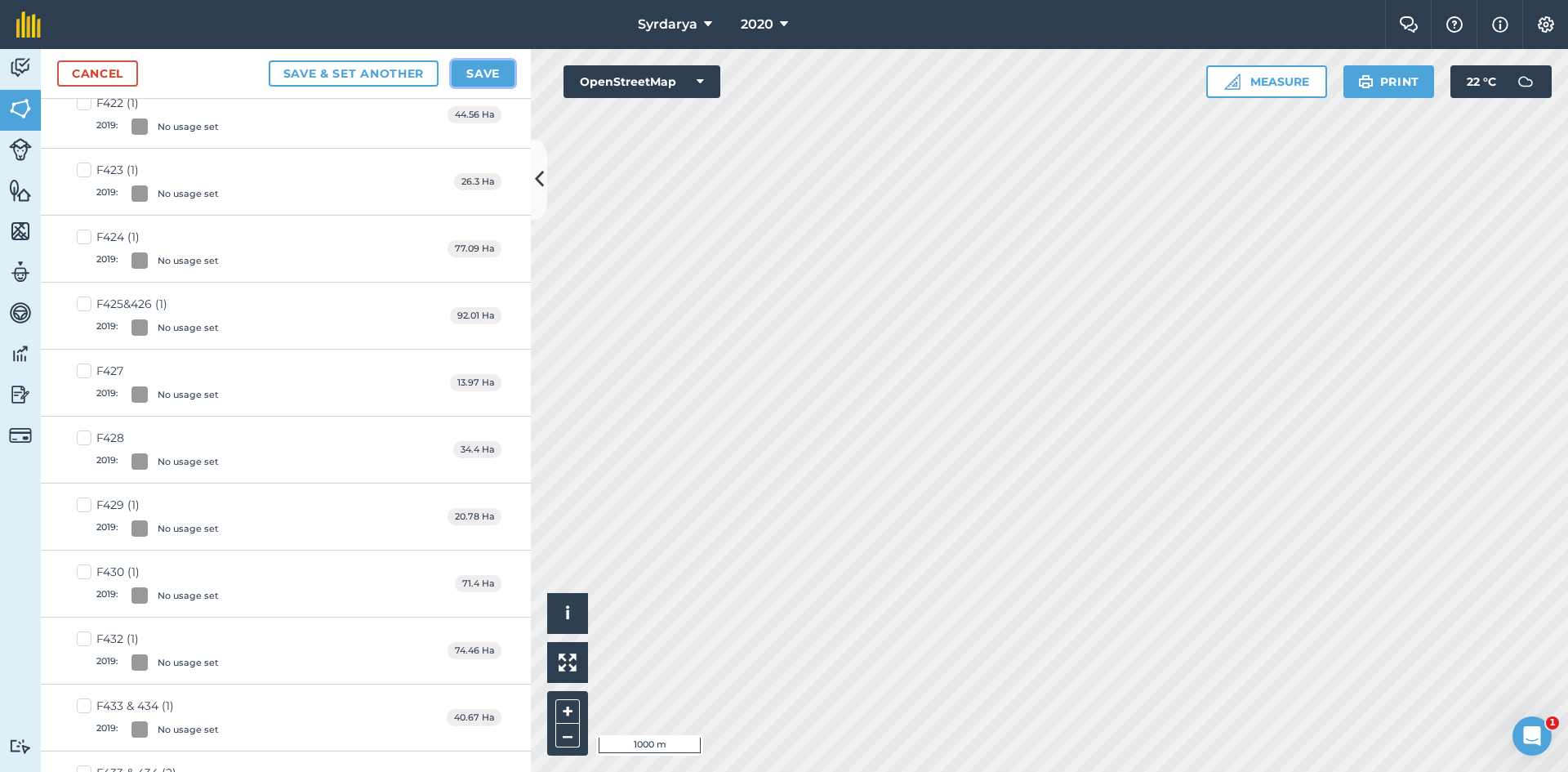
click at [479, 71] on button "Save" at bounding box center [482, 73] width 62 height 26
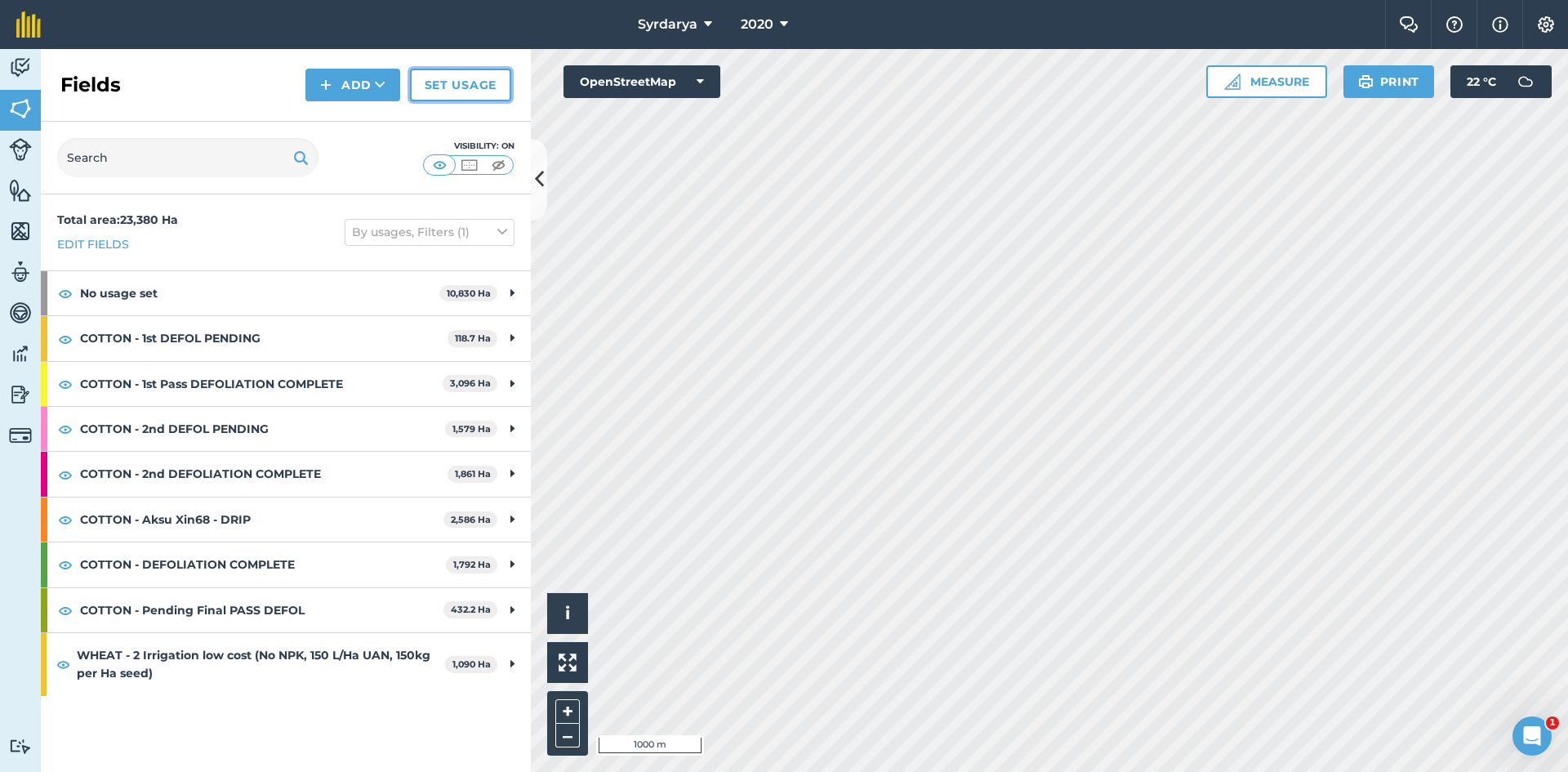
click at [470, 85] on link "Set usage" at bounding box center [460, 84] width 101 height 33
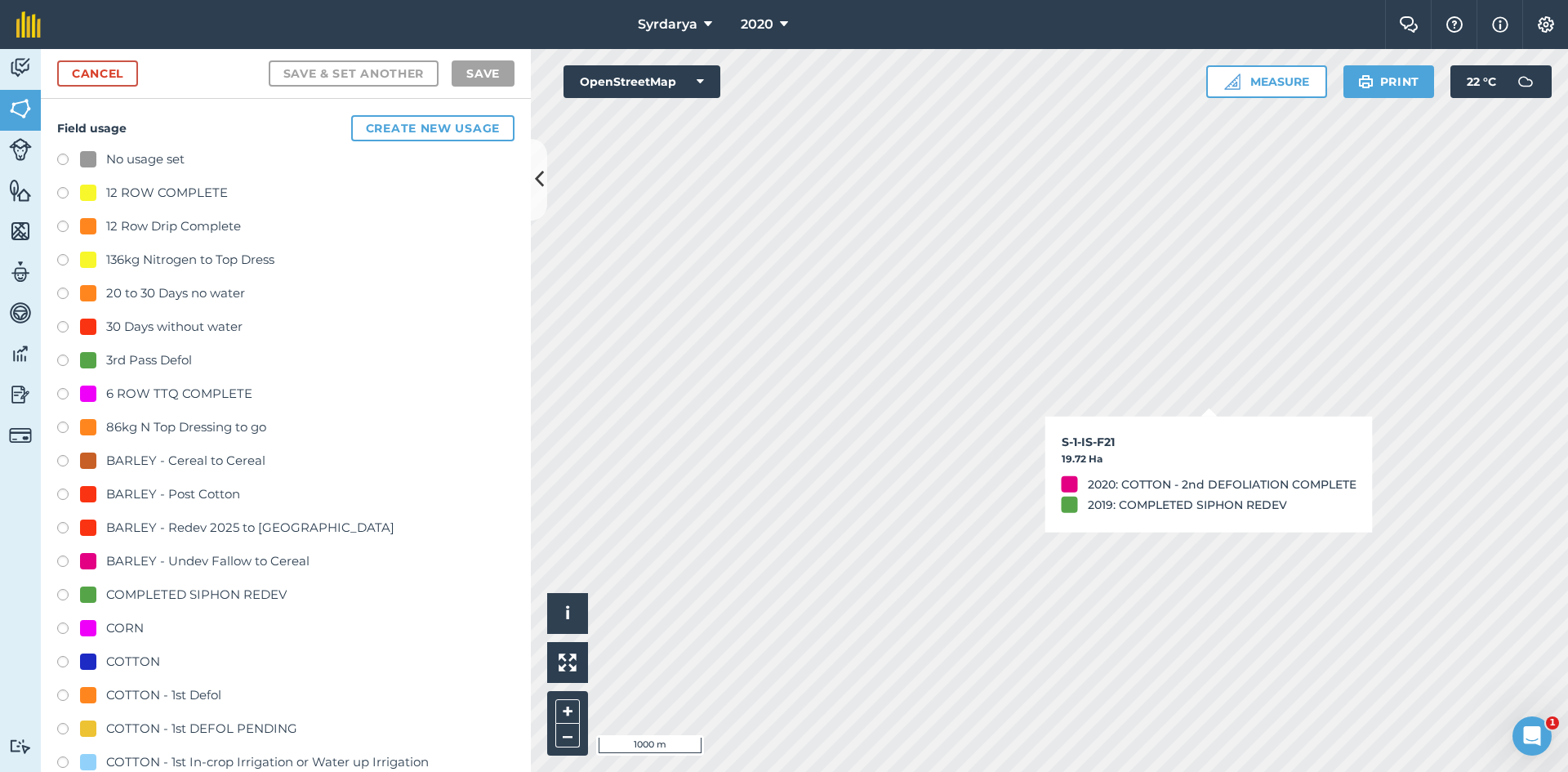
checkbox input "true"
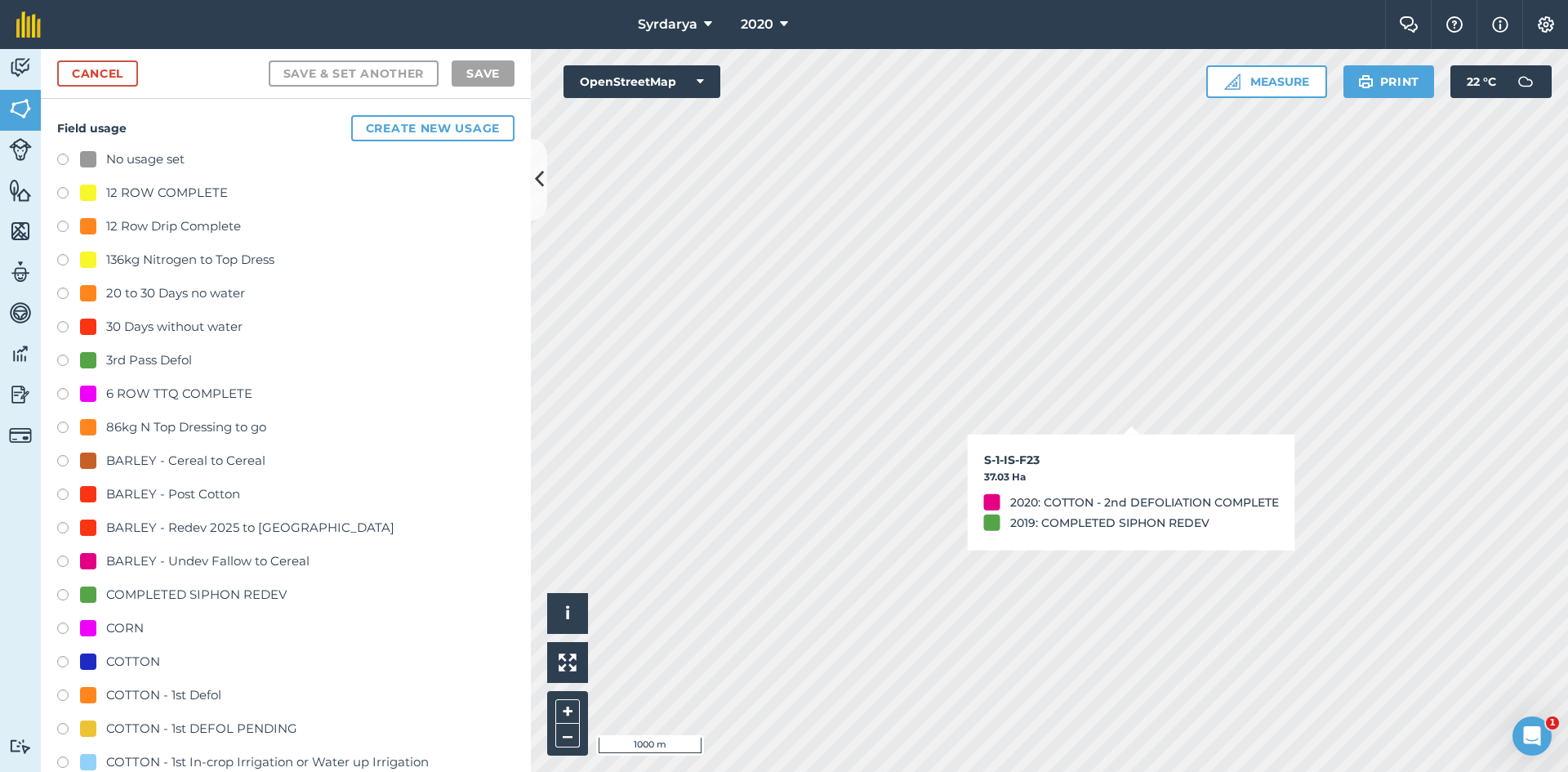
checkbox input "true"
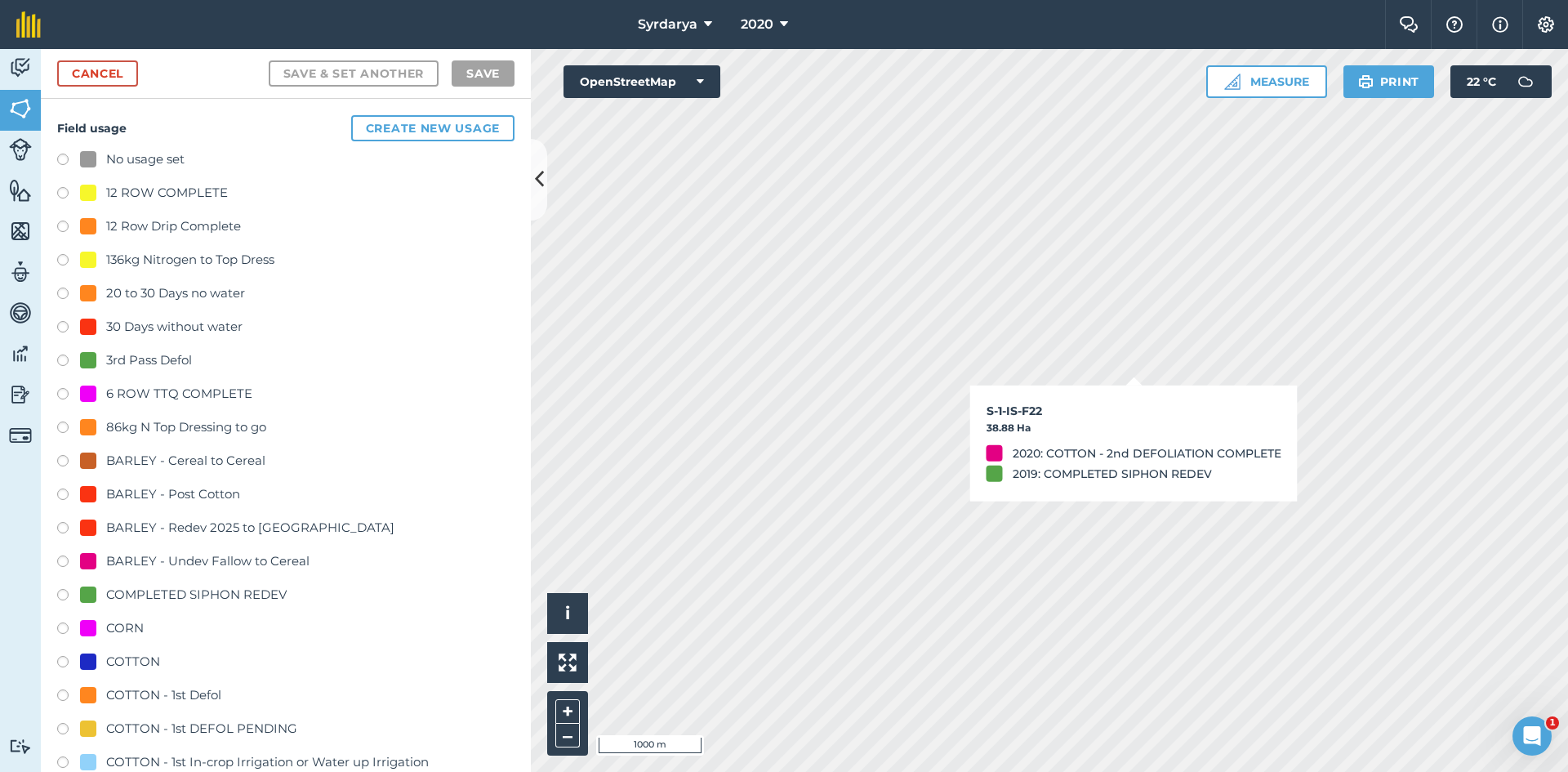
checkbox input "true"
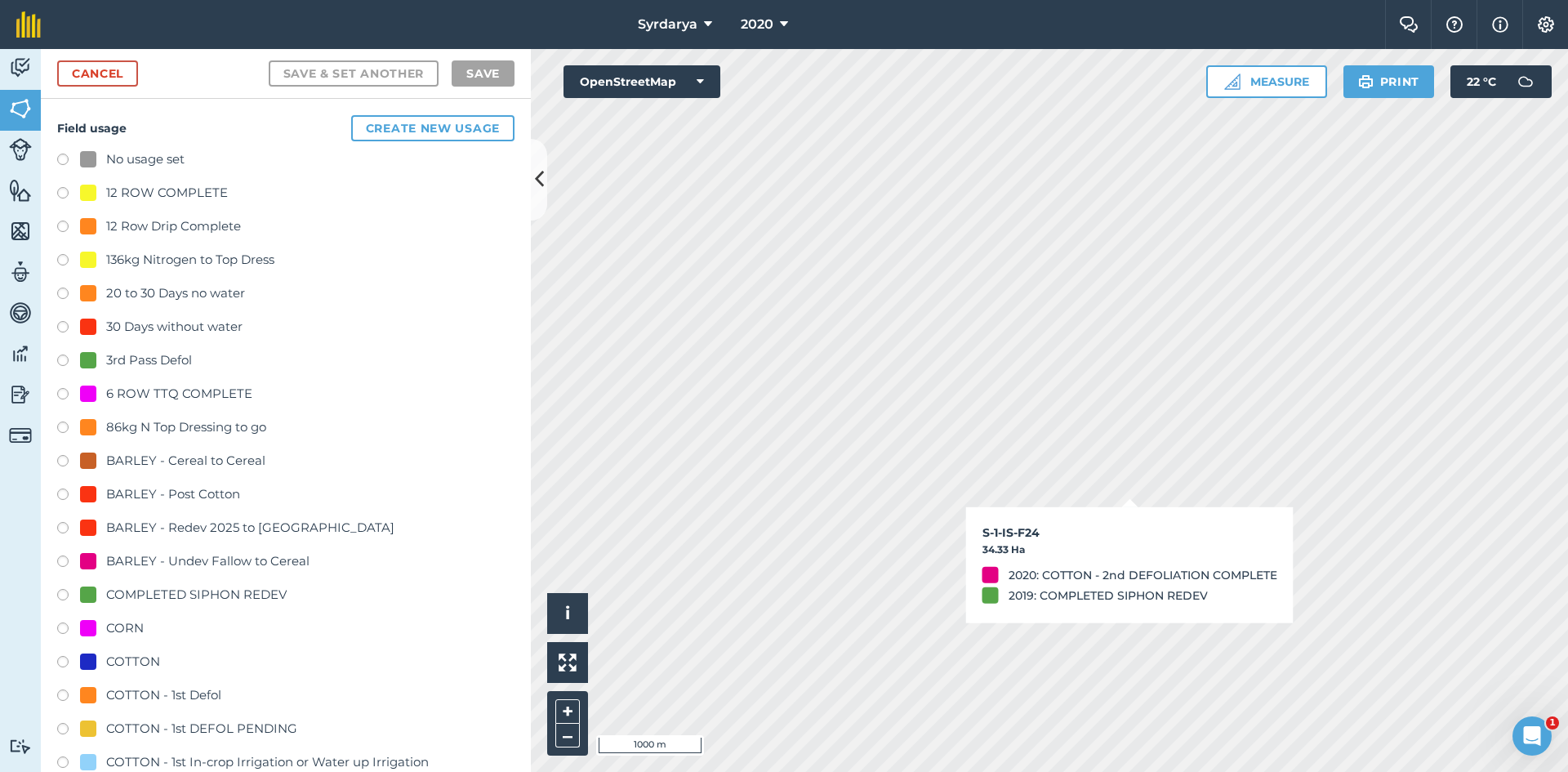
checkbox input "true"
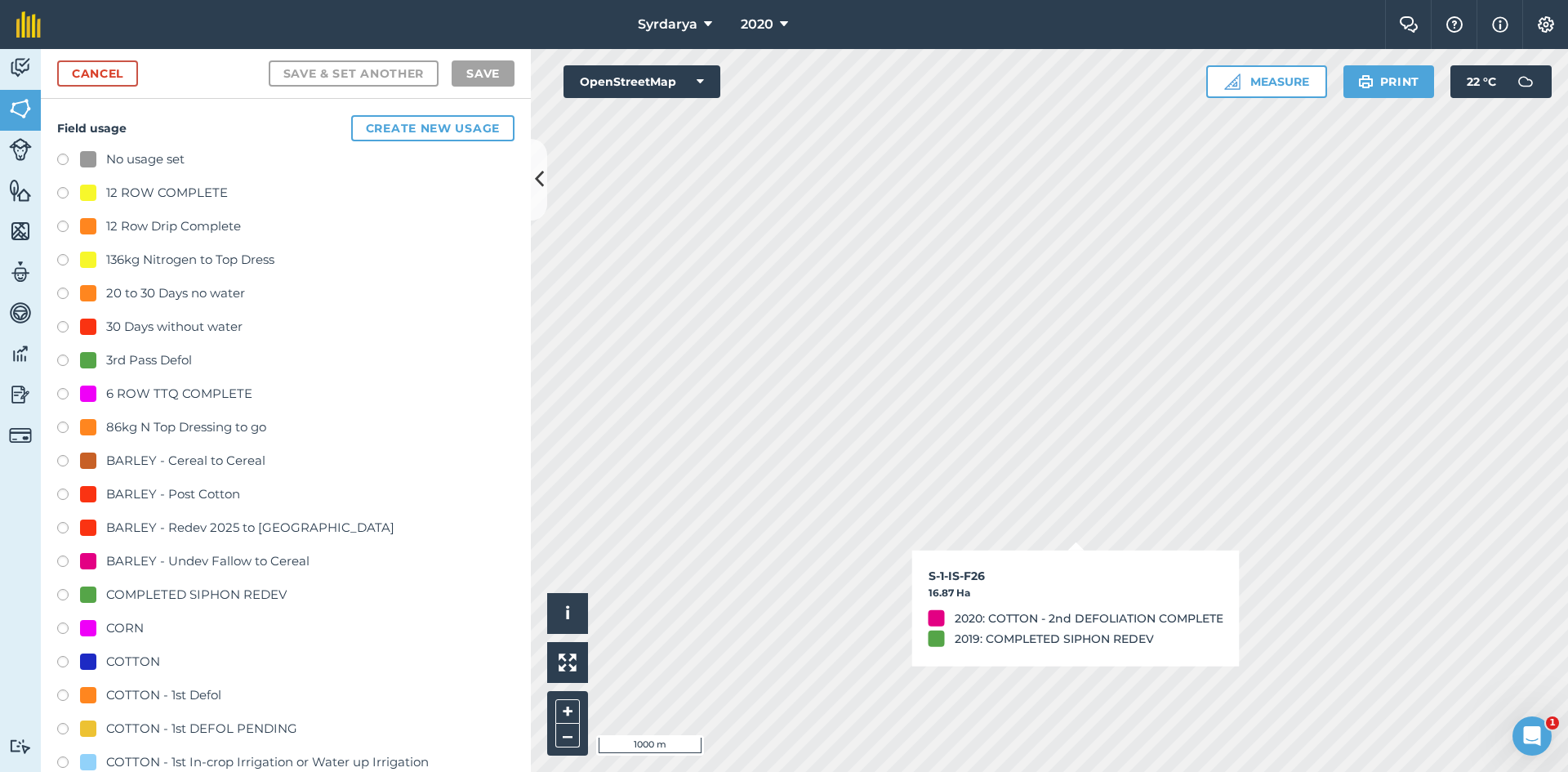
checkbox input "true"
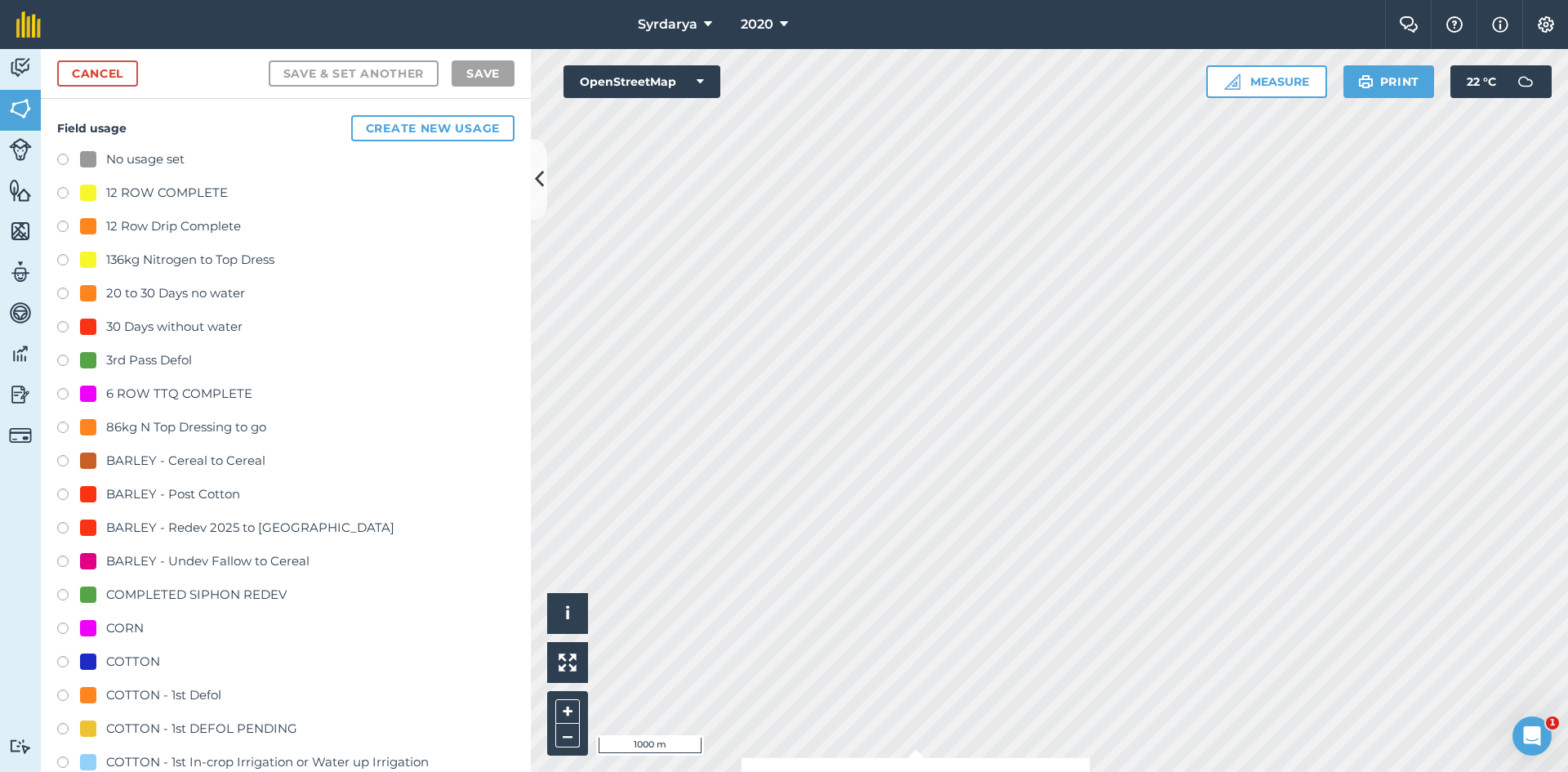
checkbox input "true"
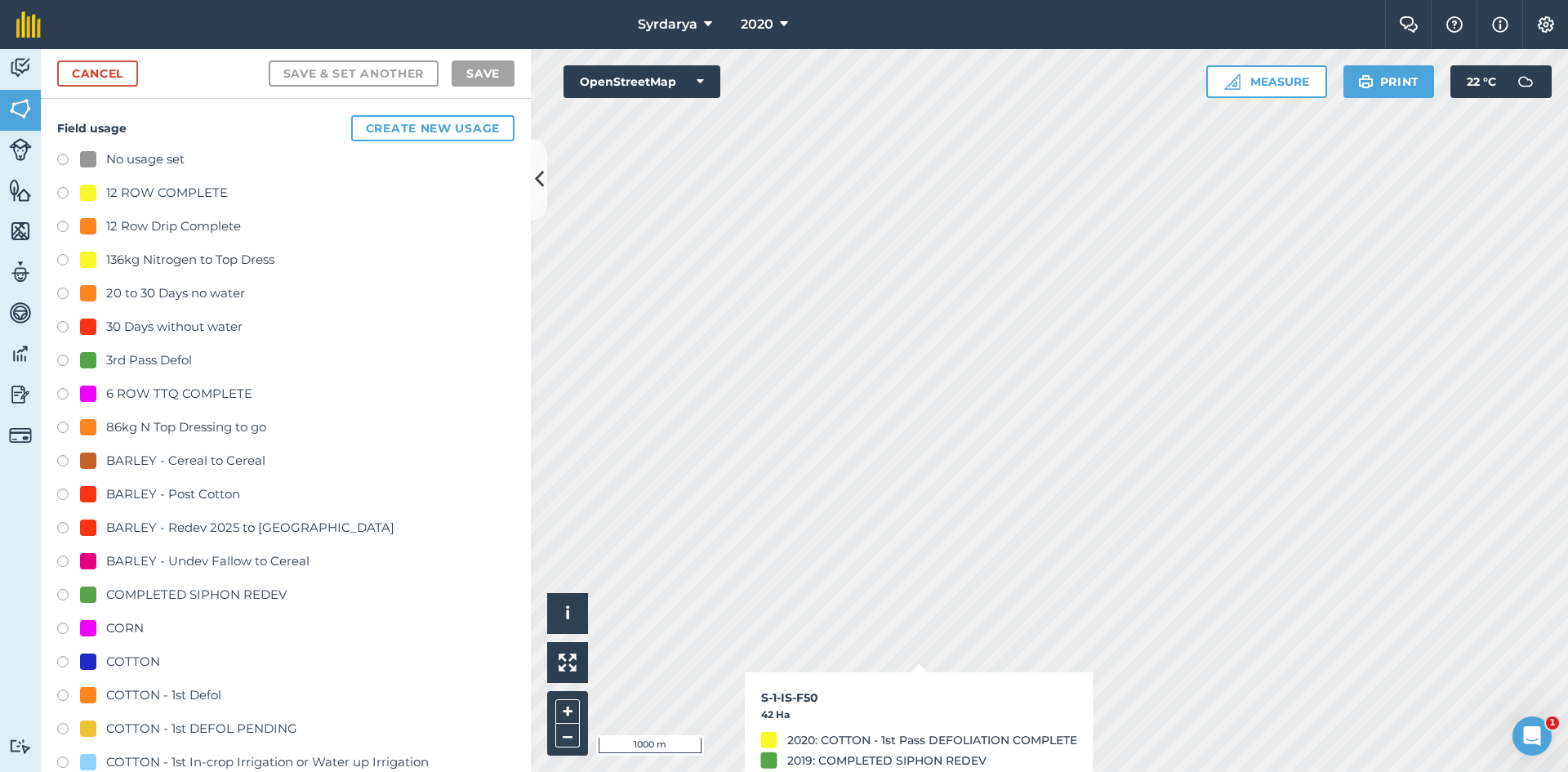
checkbox input "true"
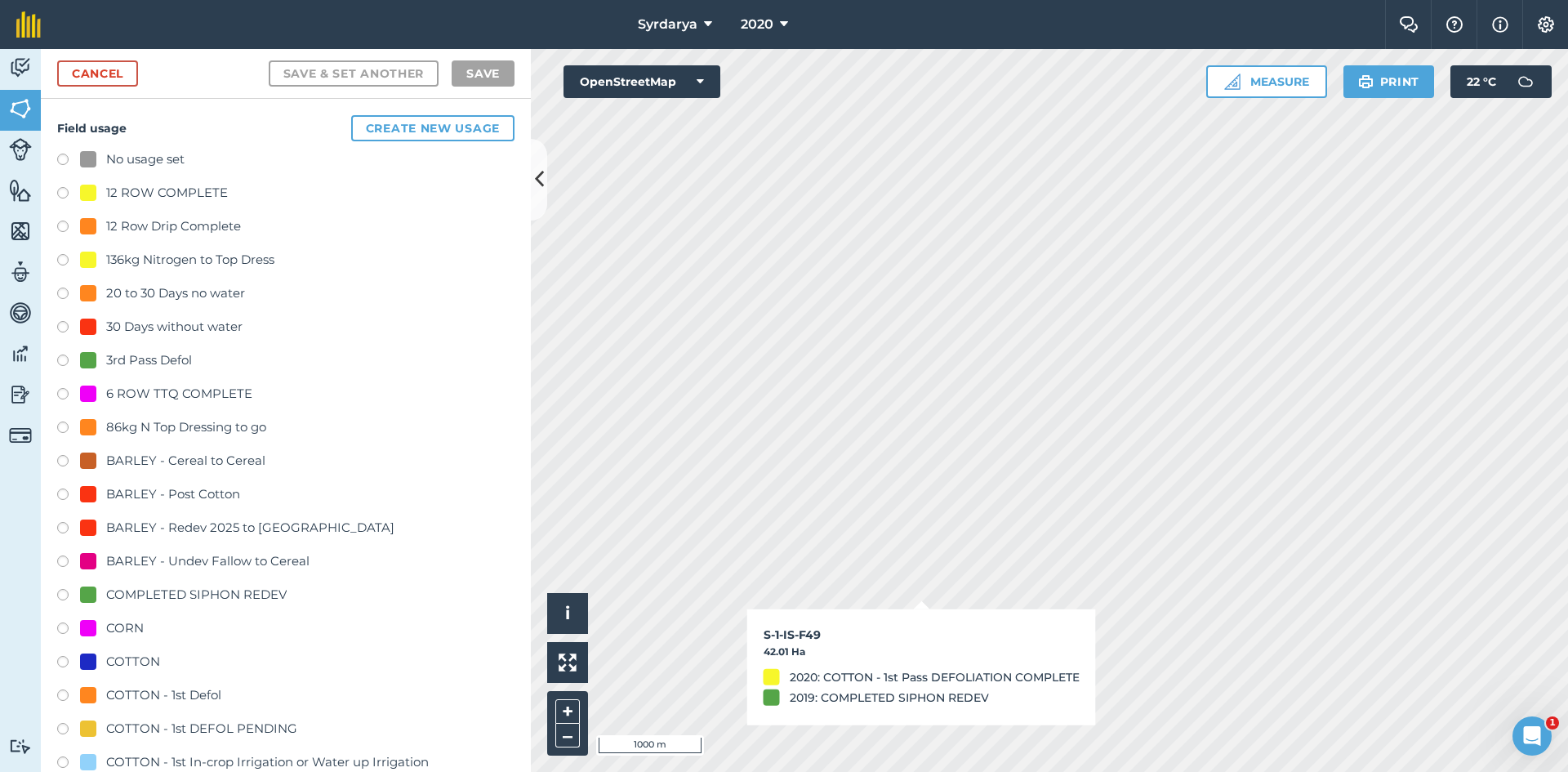
checkbox input "true"
checkbox input "false"
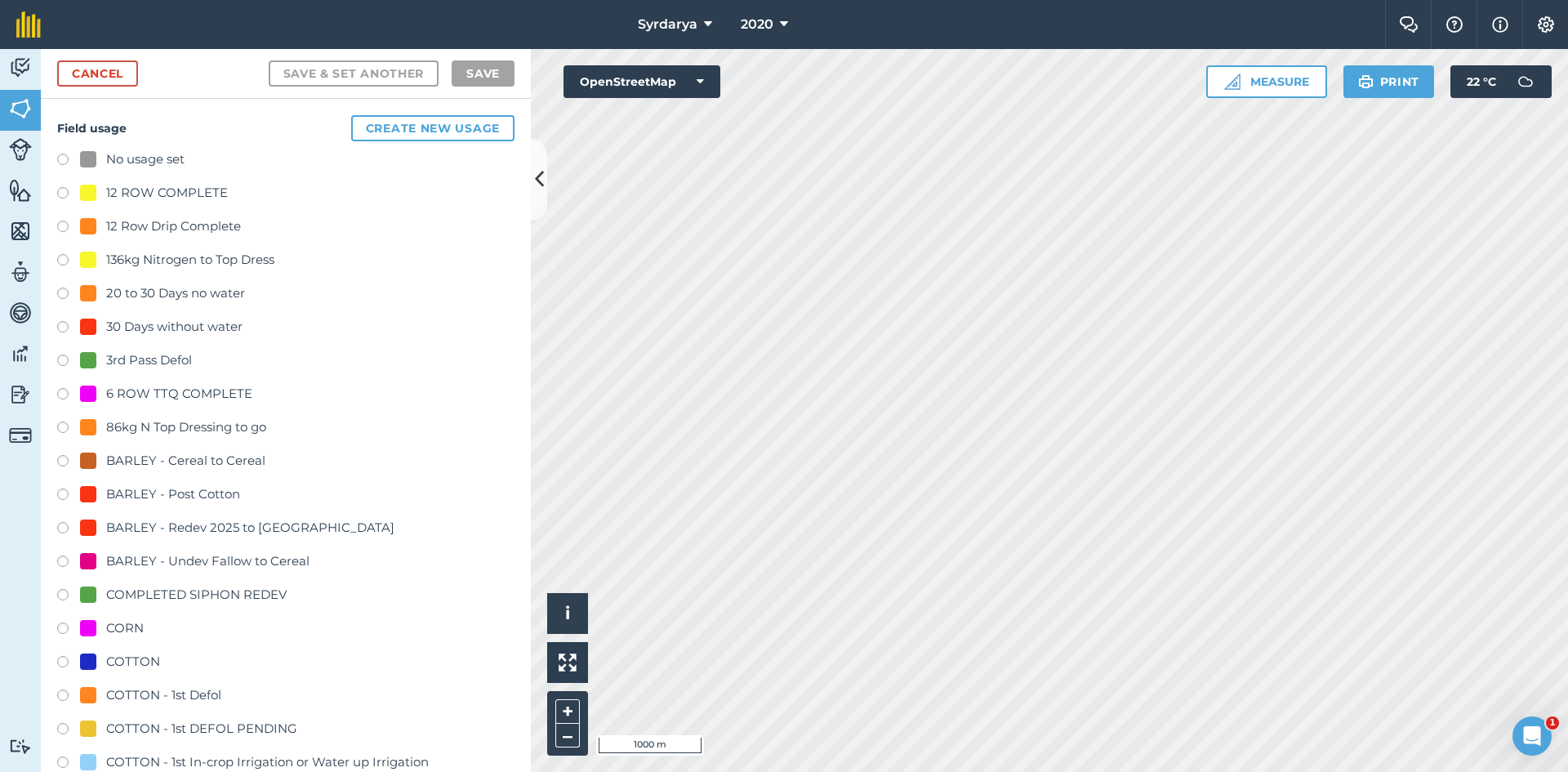
checkbox input "false"
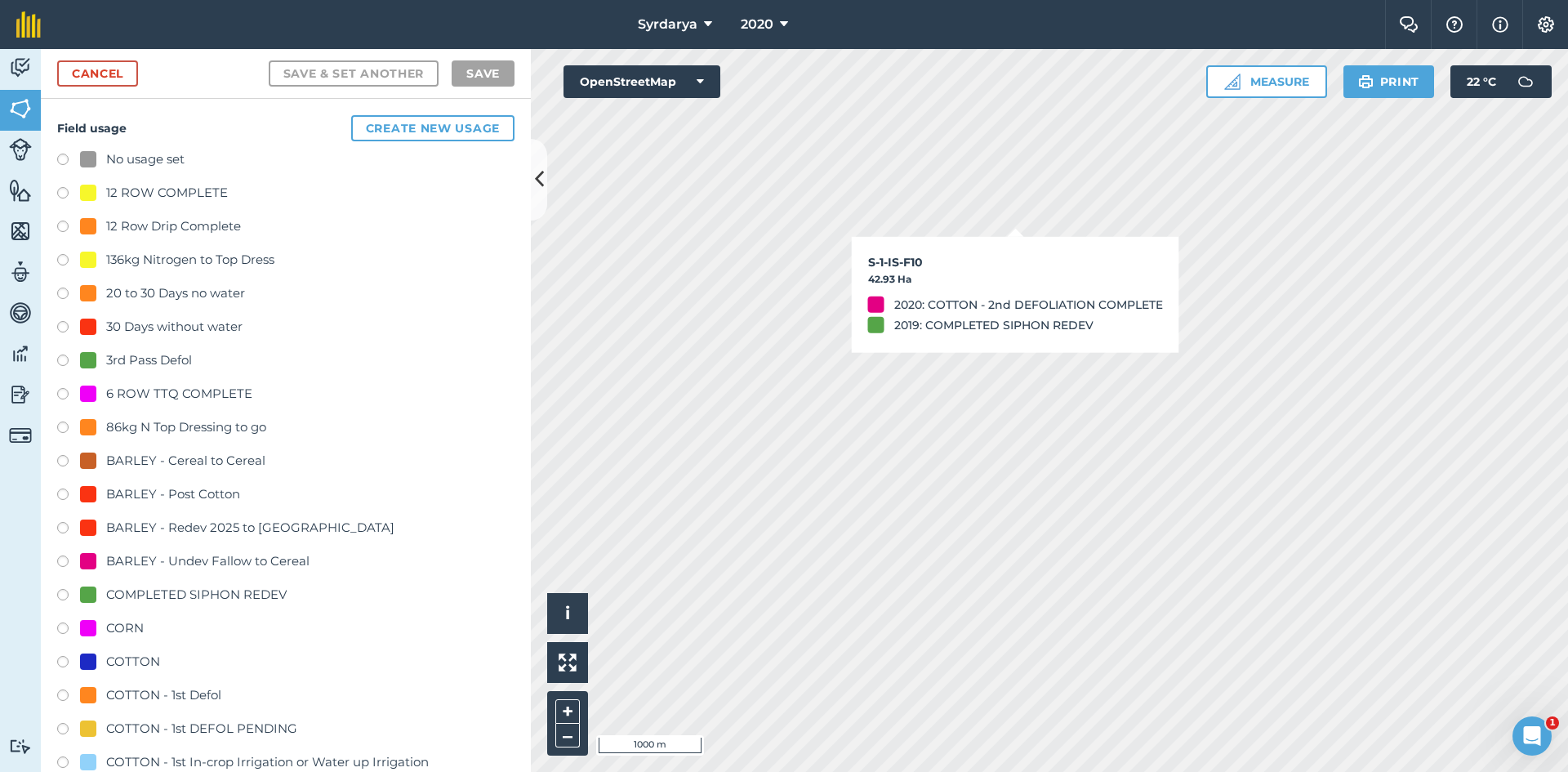
checkbox input "true"
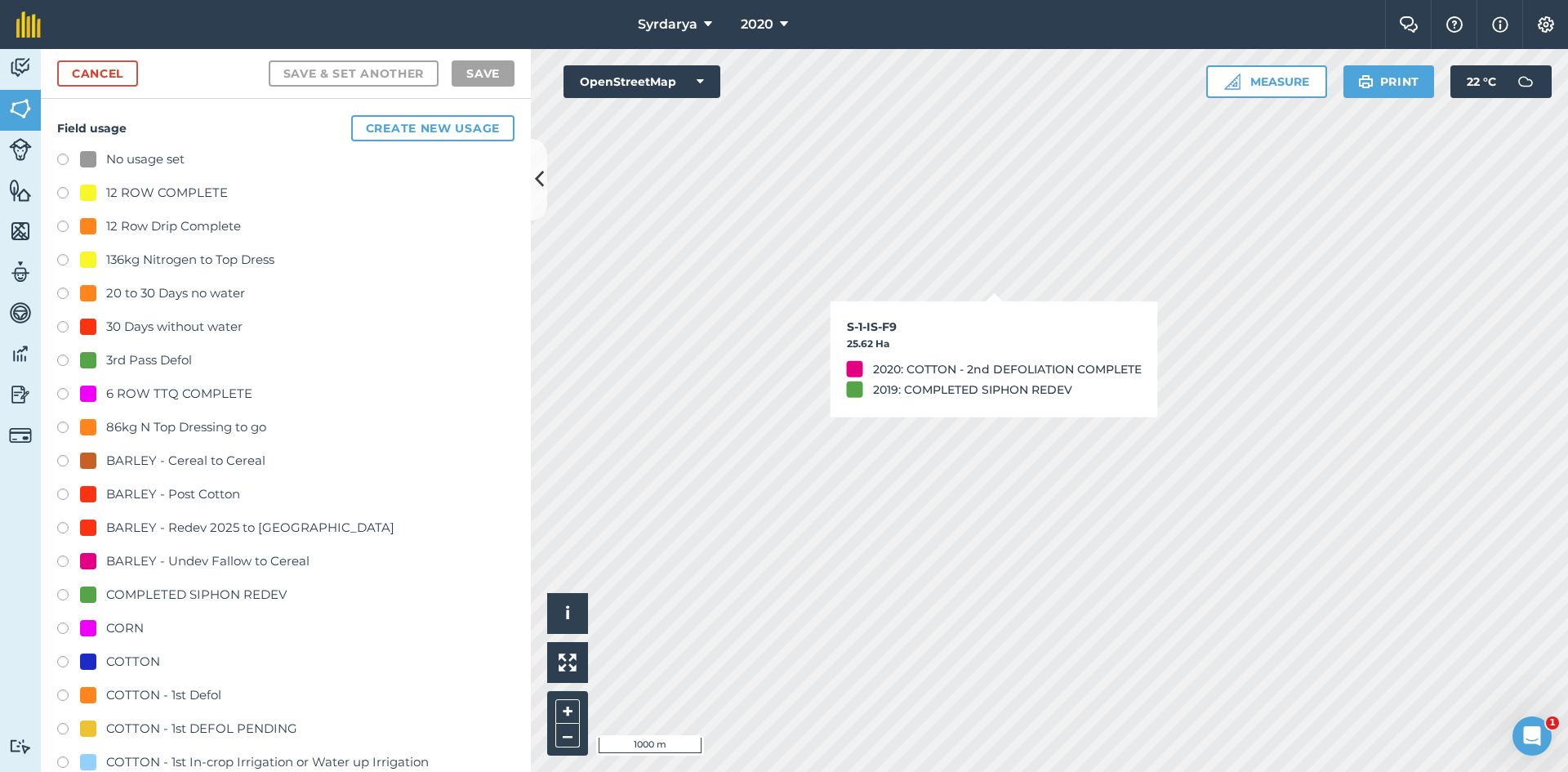
checkbox input "true"
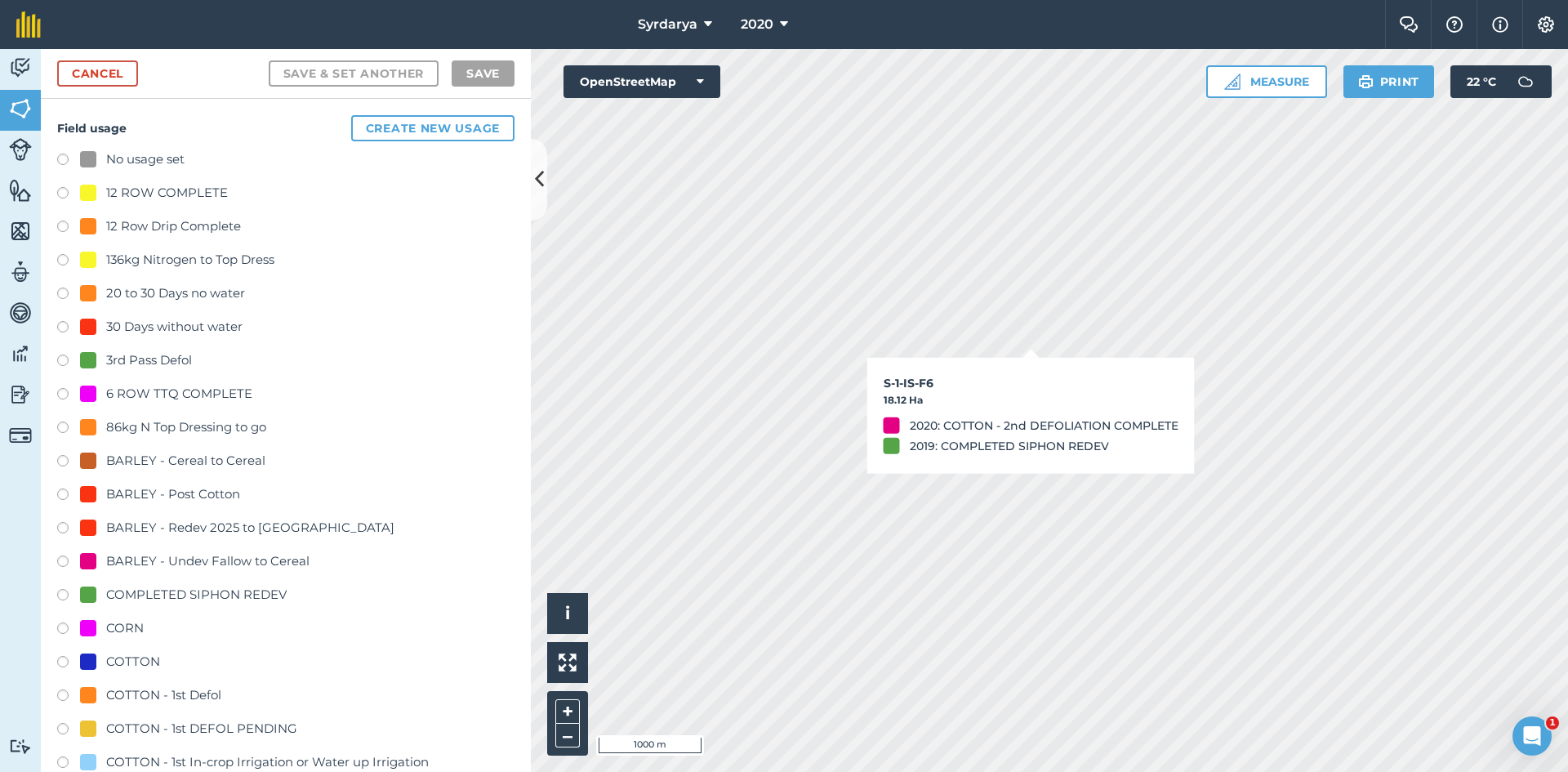
checkbox input "true"
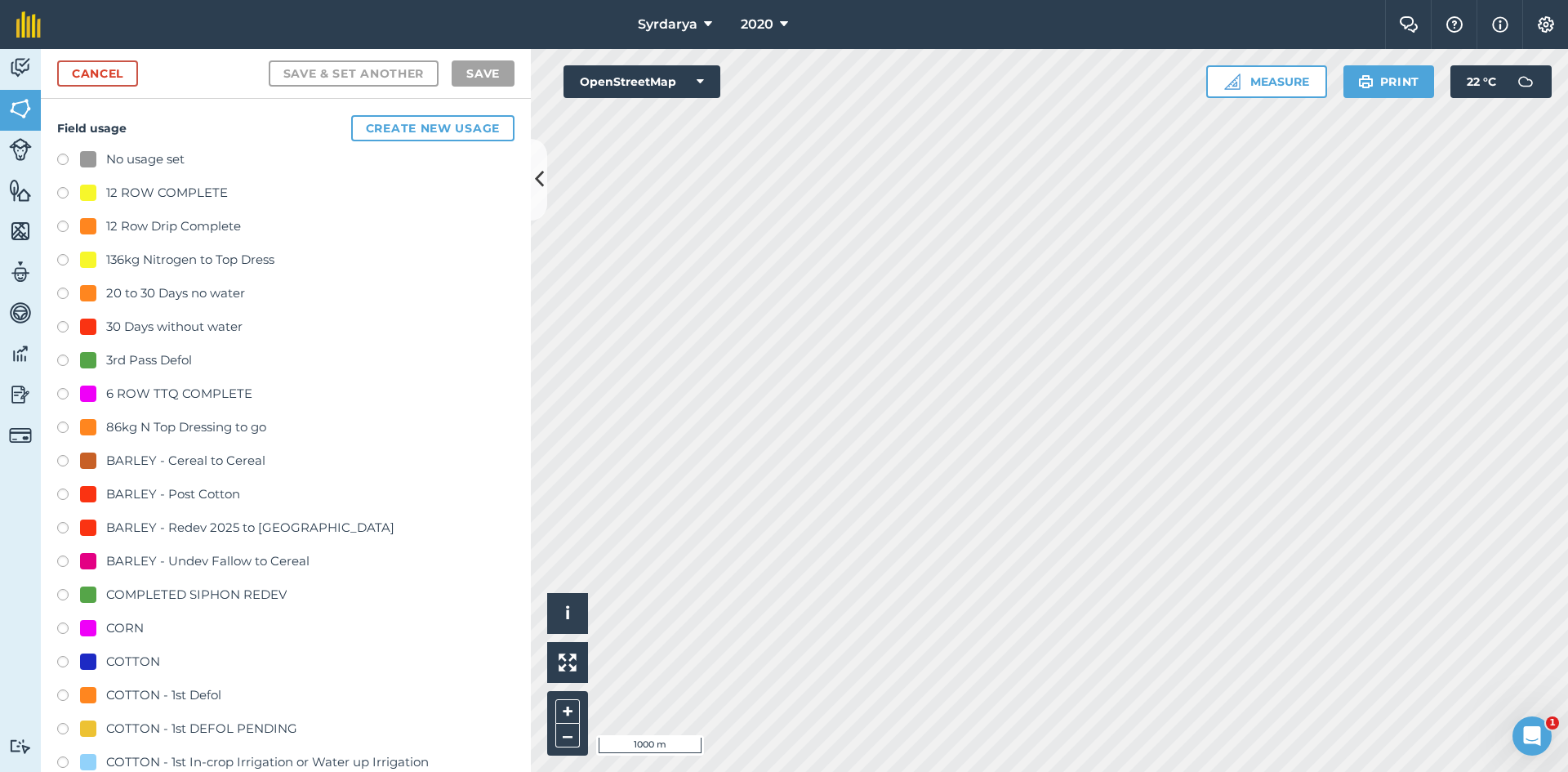
click at [62, 160] on label at bounding box center [68, 162] width 23 height 16
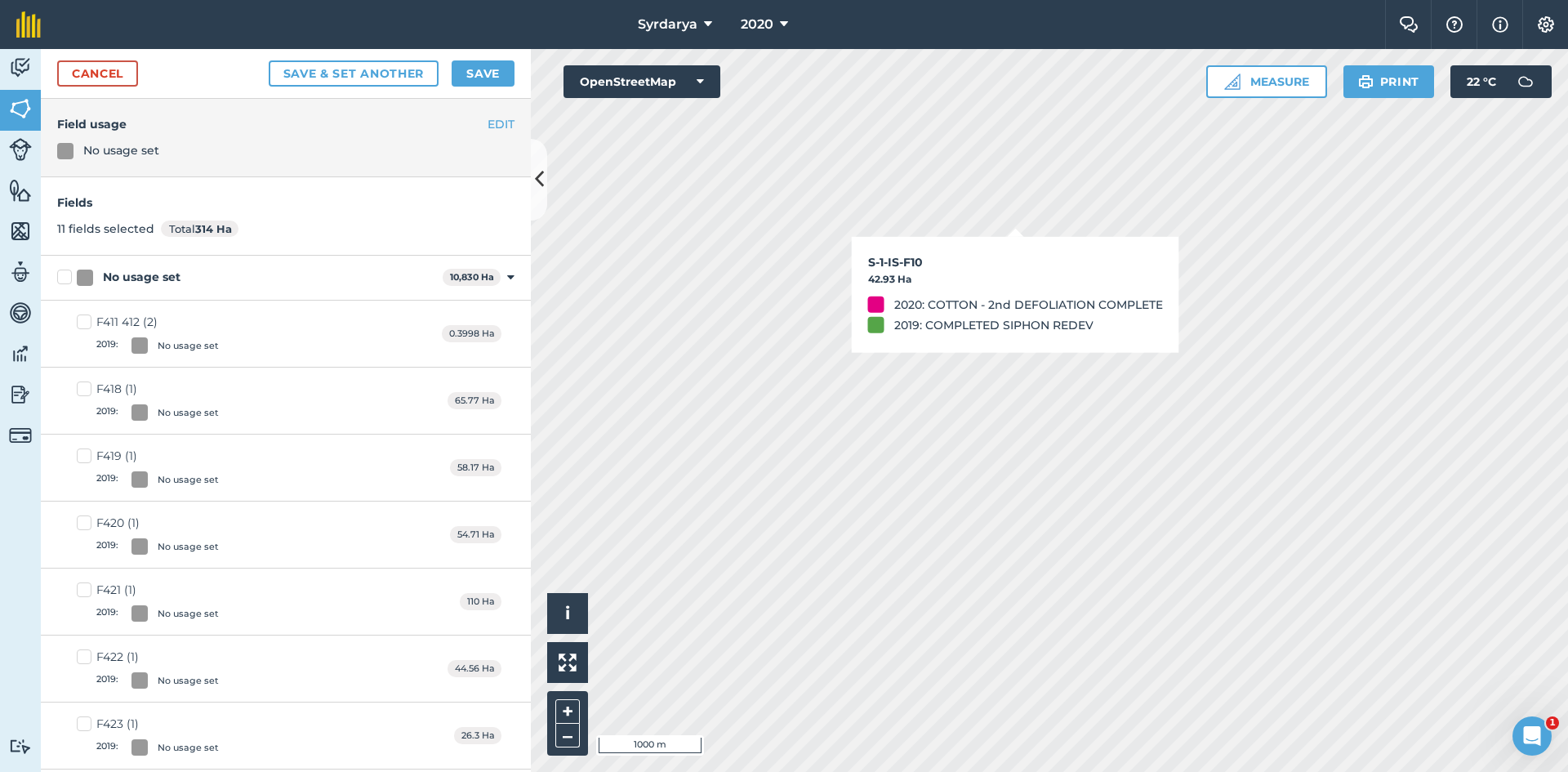
checkbox input "false"
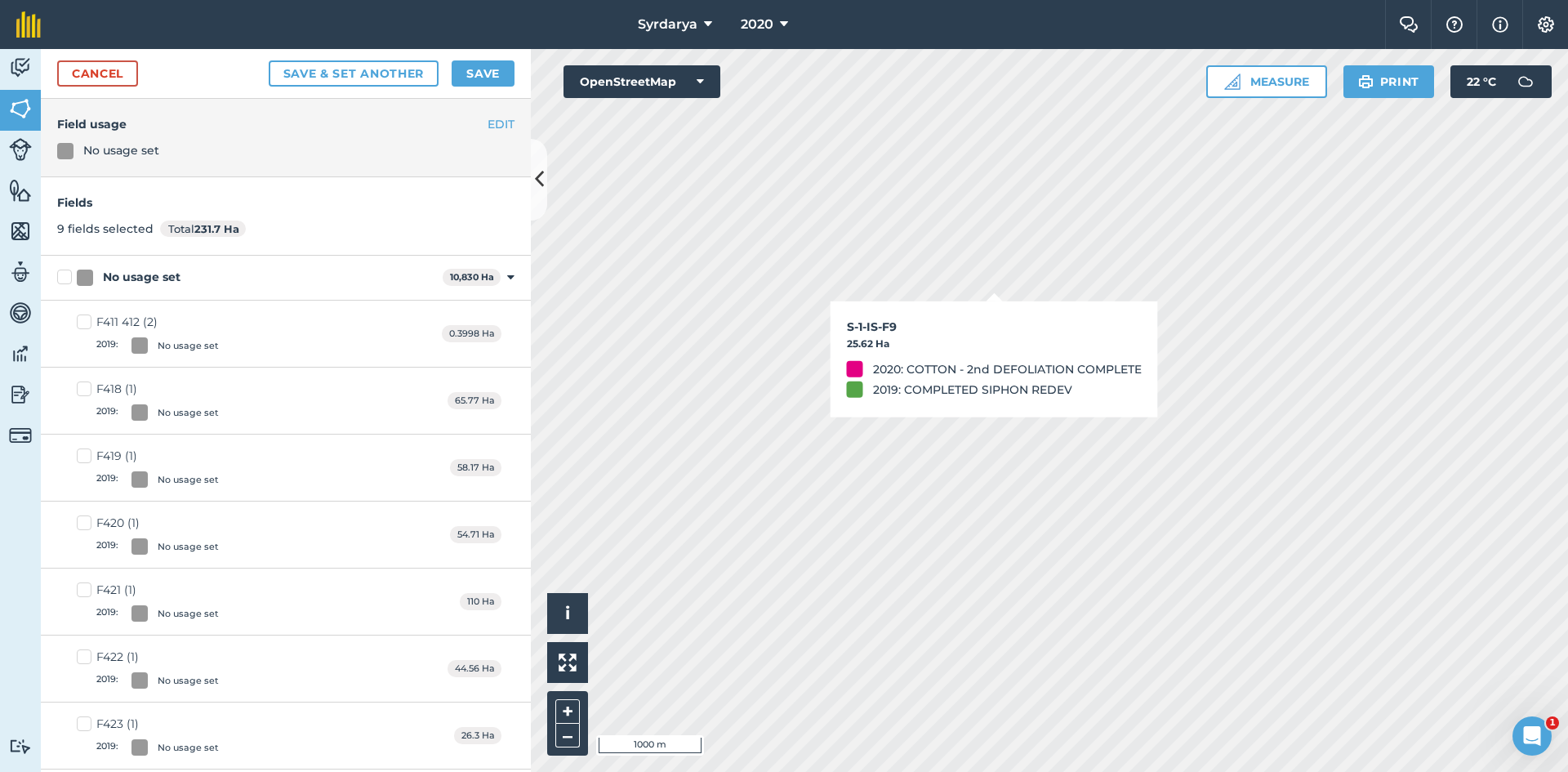
checkbox input "false"
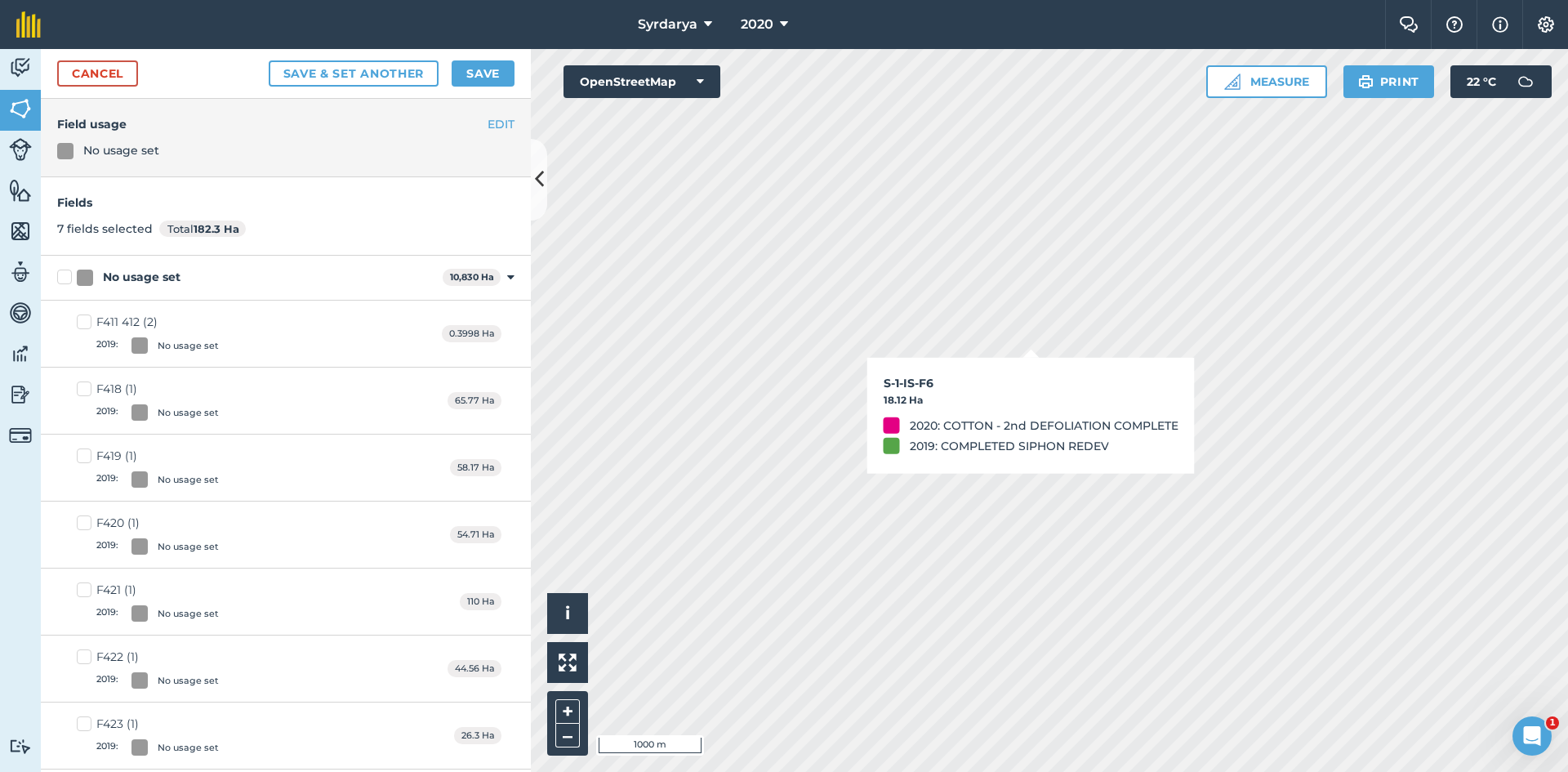
checkbox input "false"
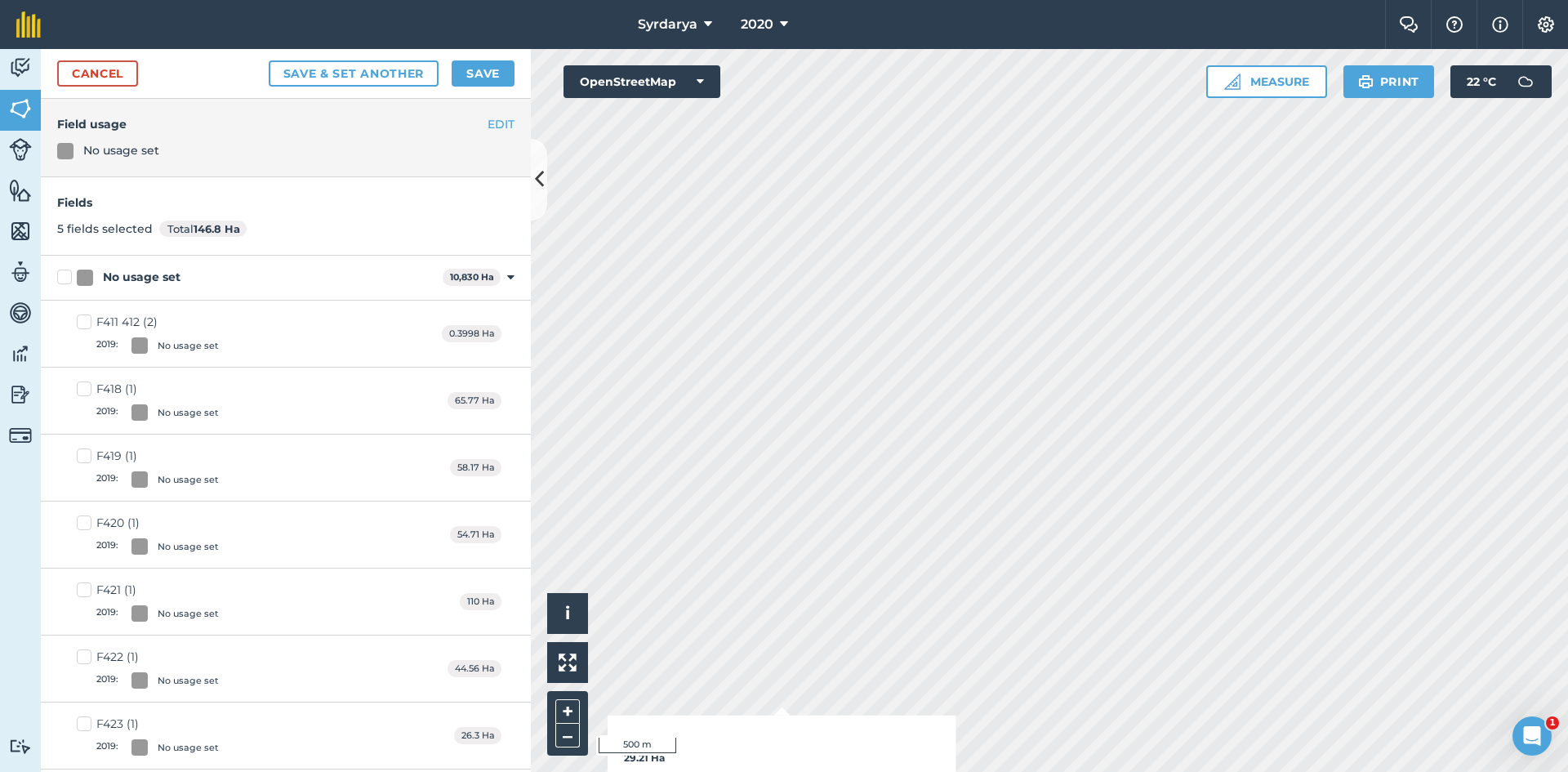
checkbox input "true"
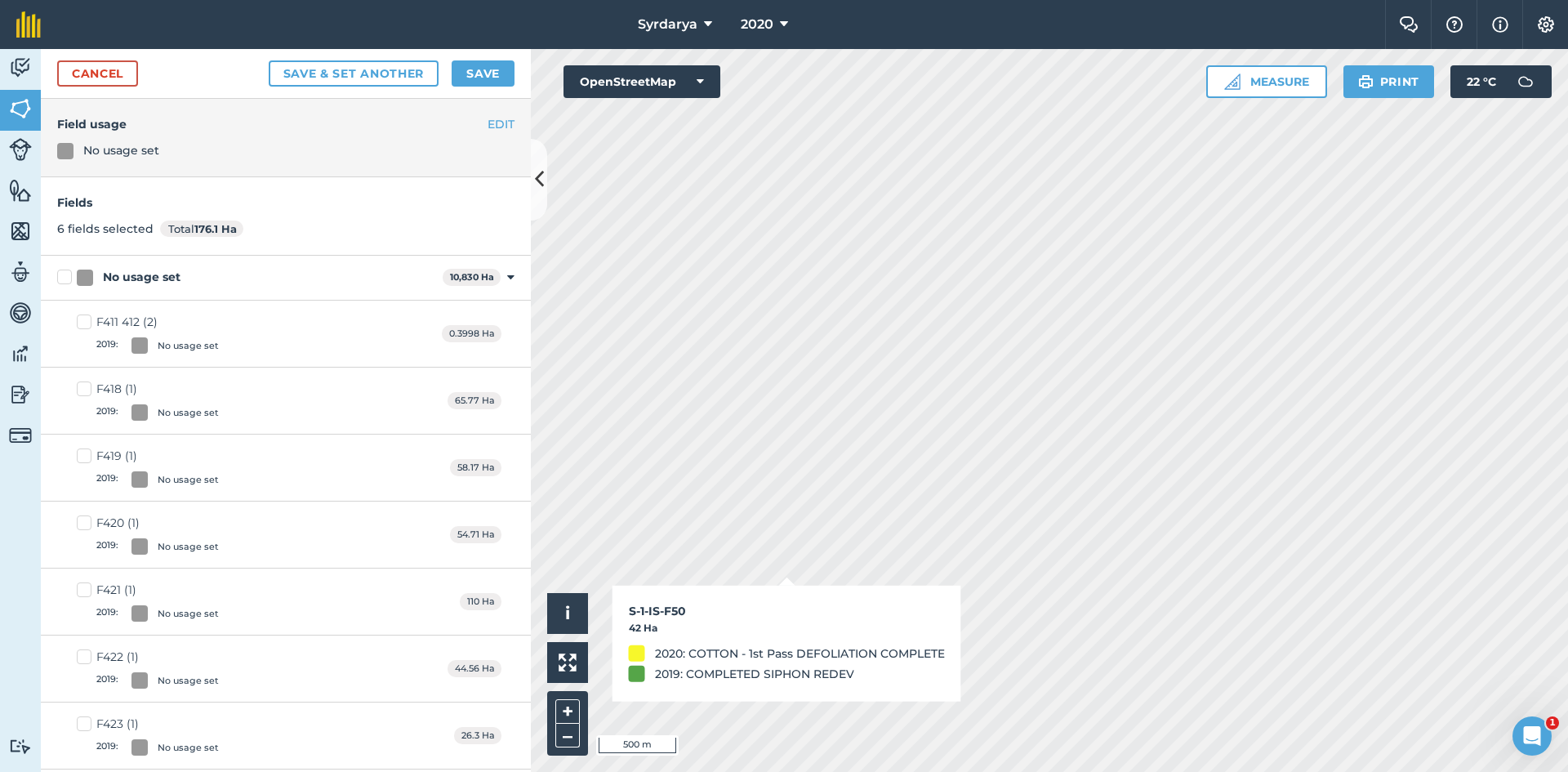
checkbox input "true"
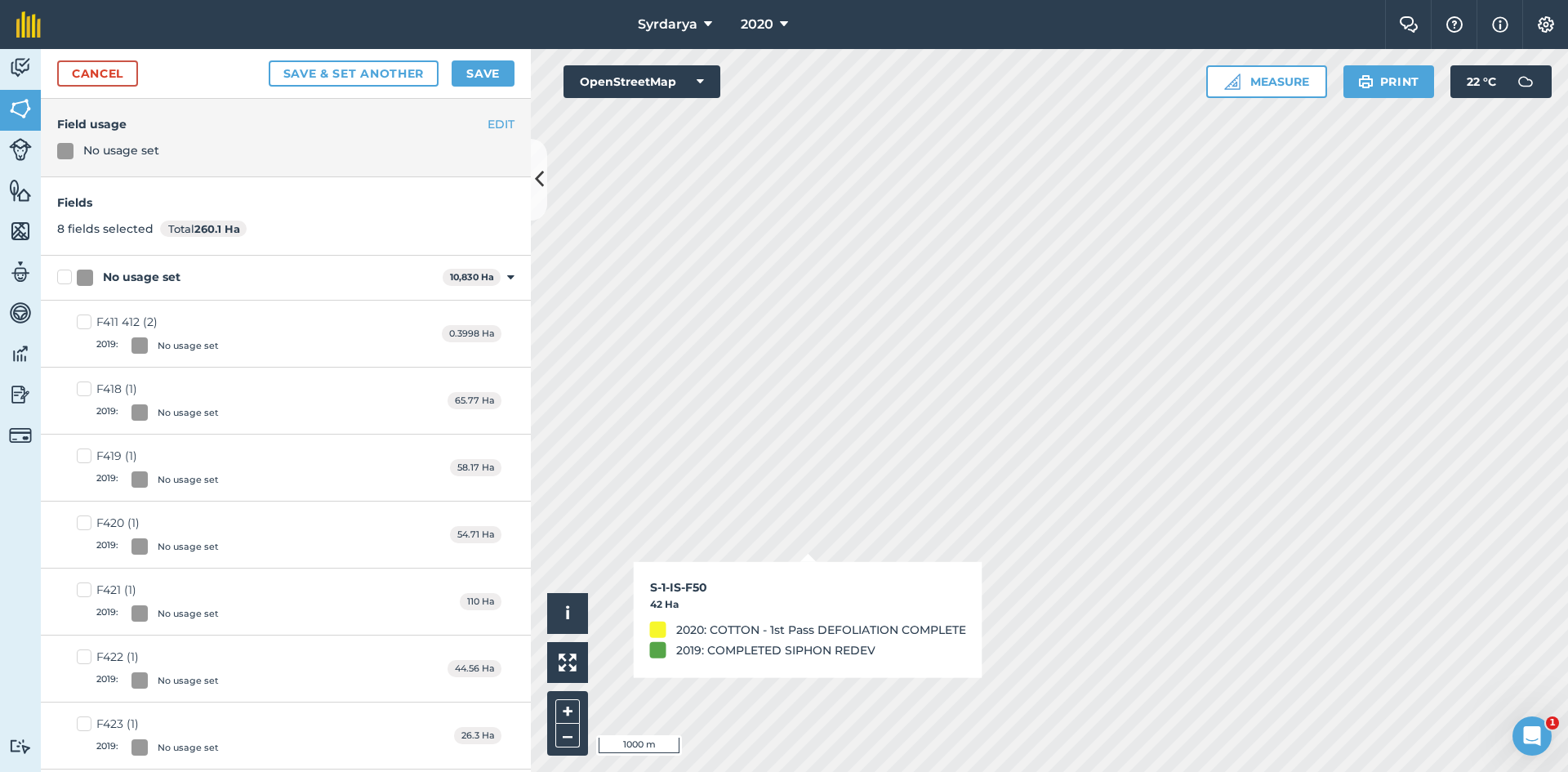
checkbox input "false"
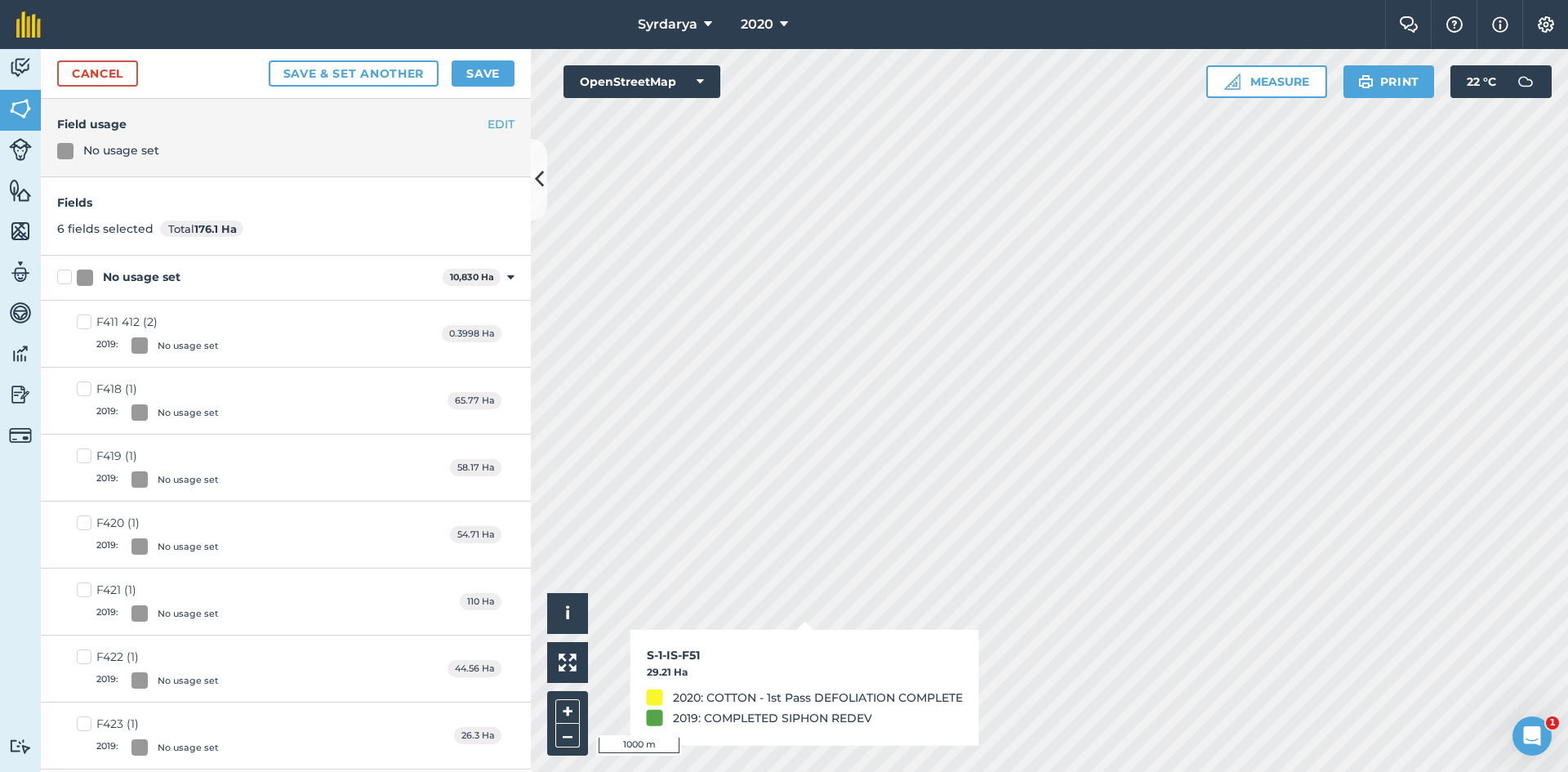
checkbox input "false"
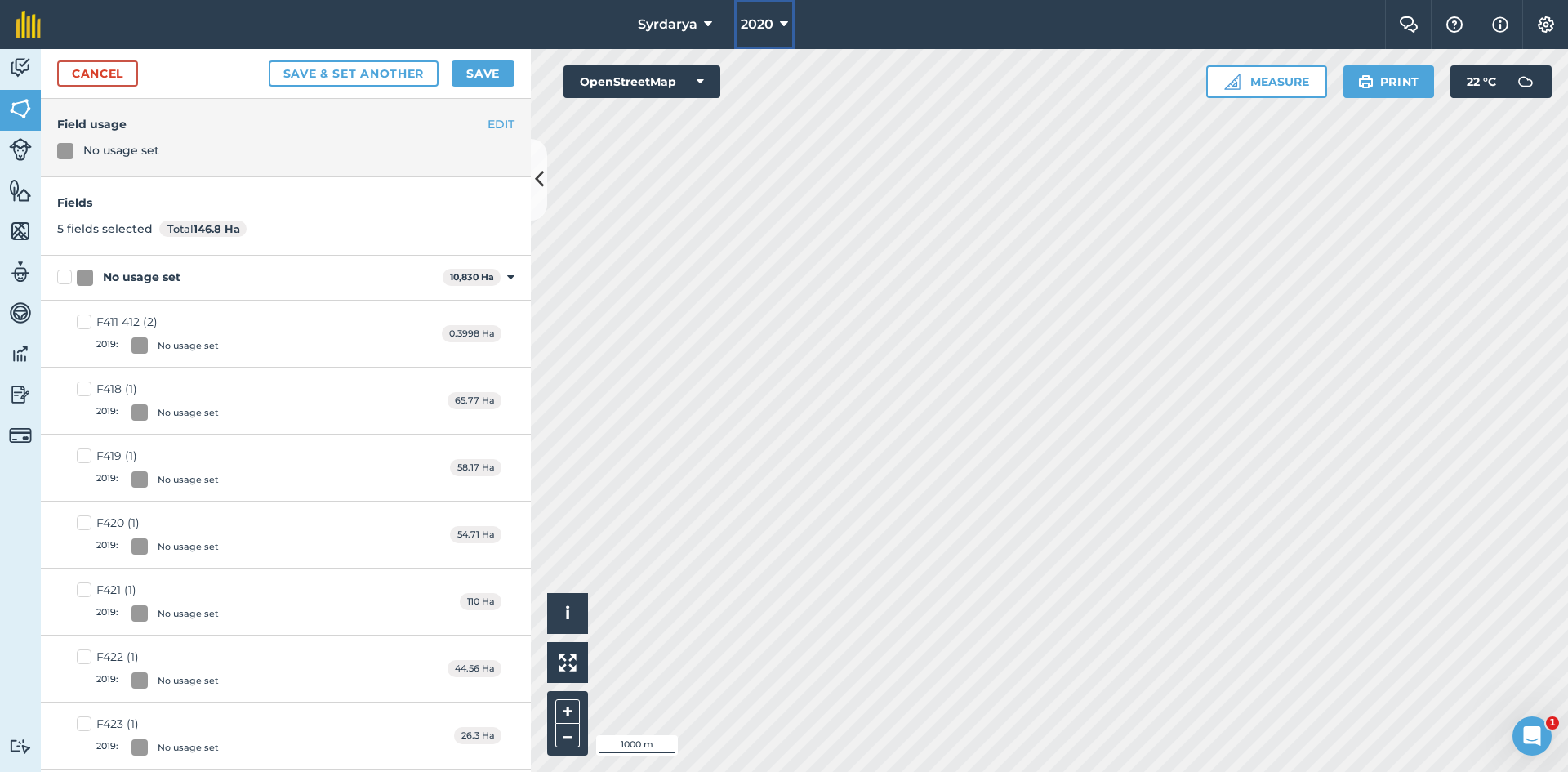
click at [773, 25] on span "2020" at bounding box center [757, 25] width 33 height 20
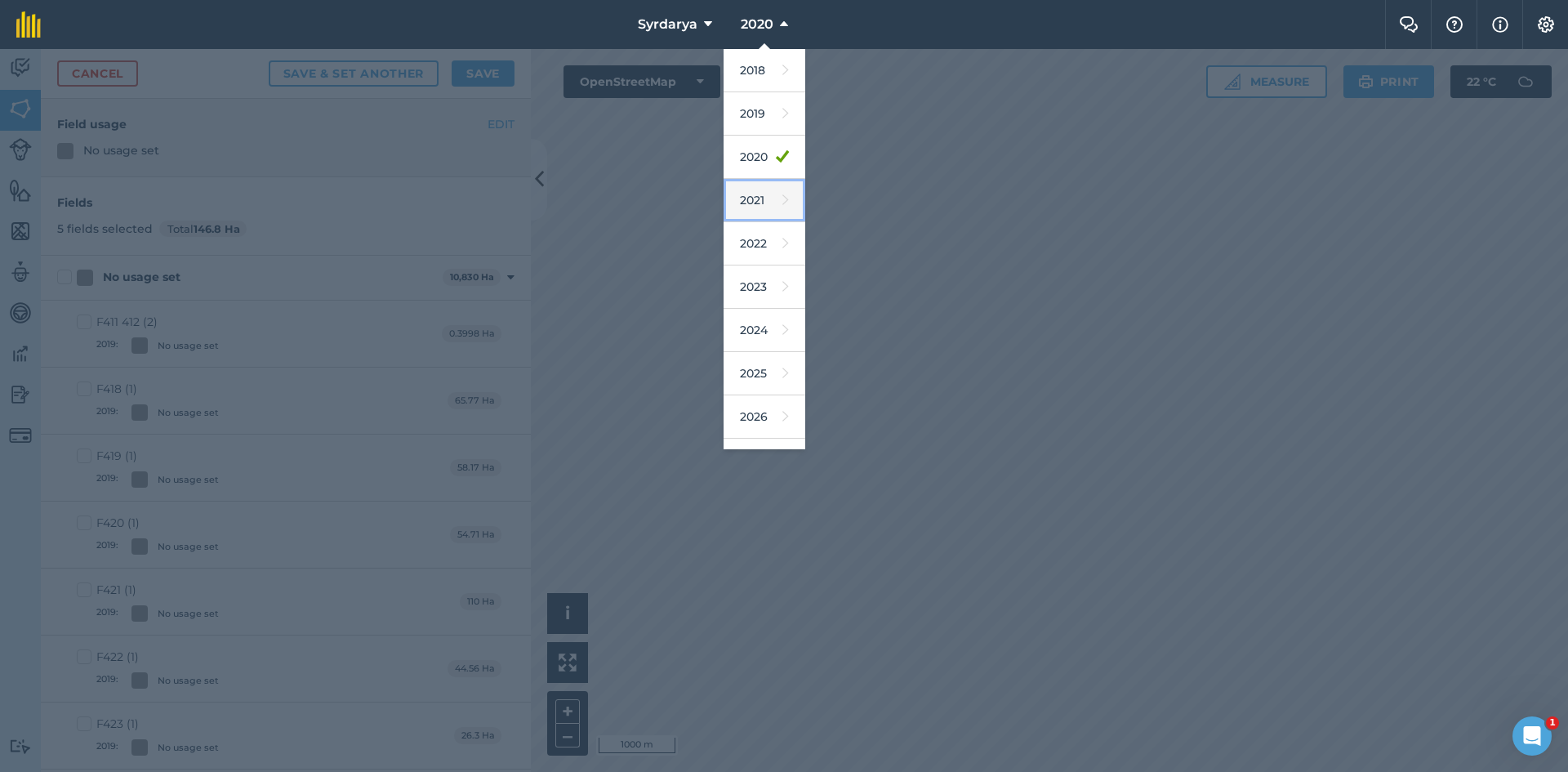
click at [749, 201] on link "2021" at bounding box center [765, 200] width 81 height 44
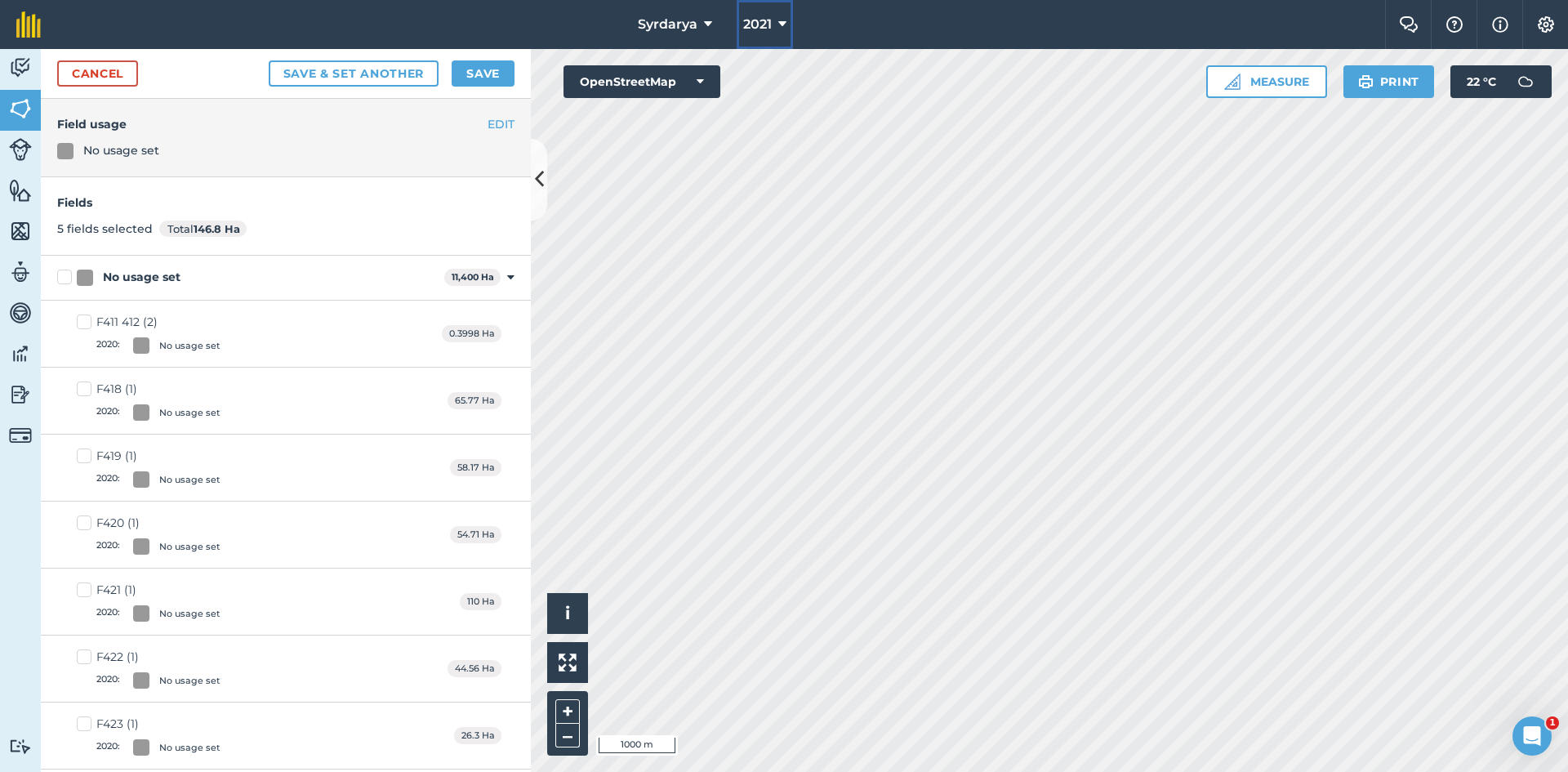
click at [776, 23] on button "2021" at bounding box center [765, 24] width 57 height 49
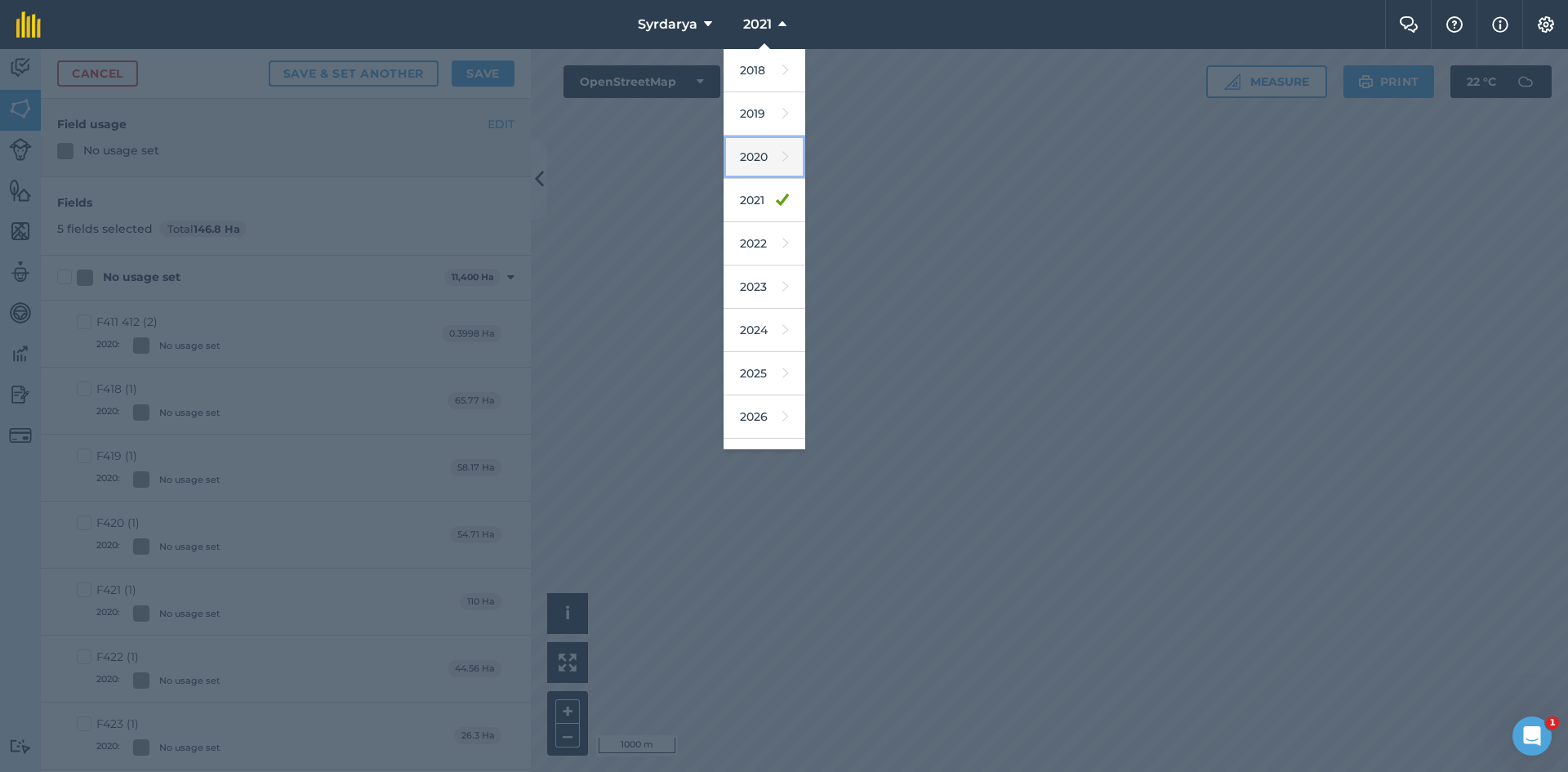
click at [748, 166] on link "2020" at bounding box center [765, 158] width 81 height 44
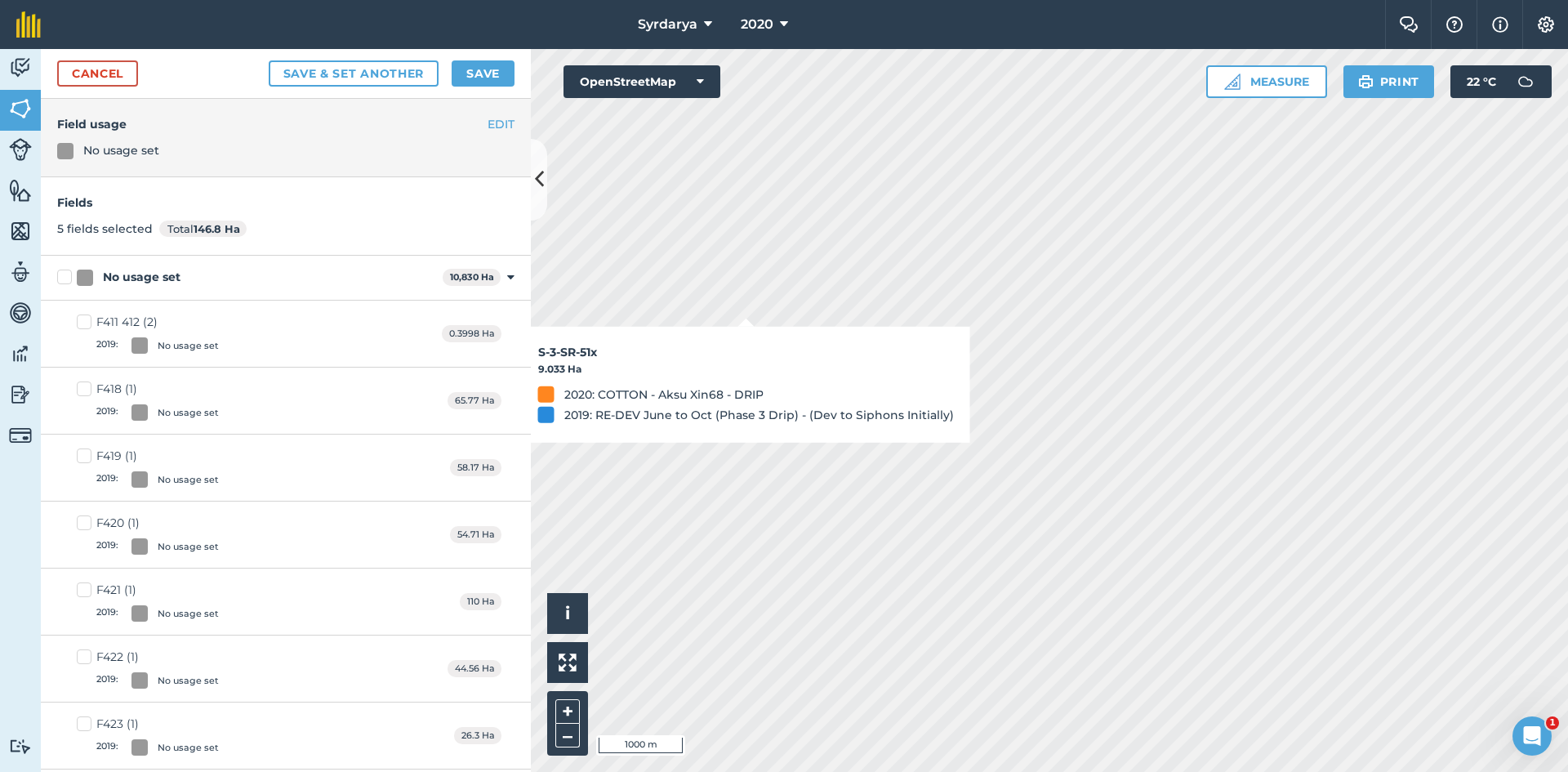
checkbox input "true"
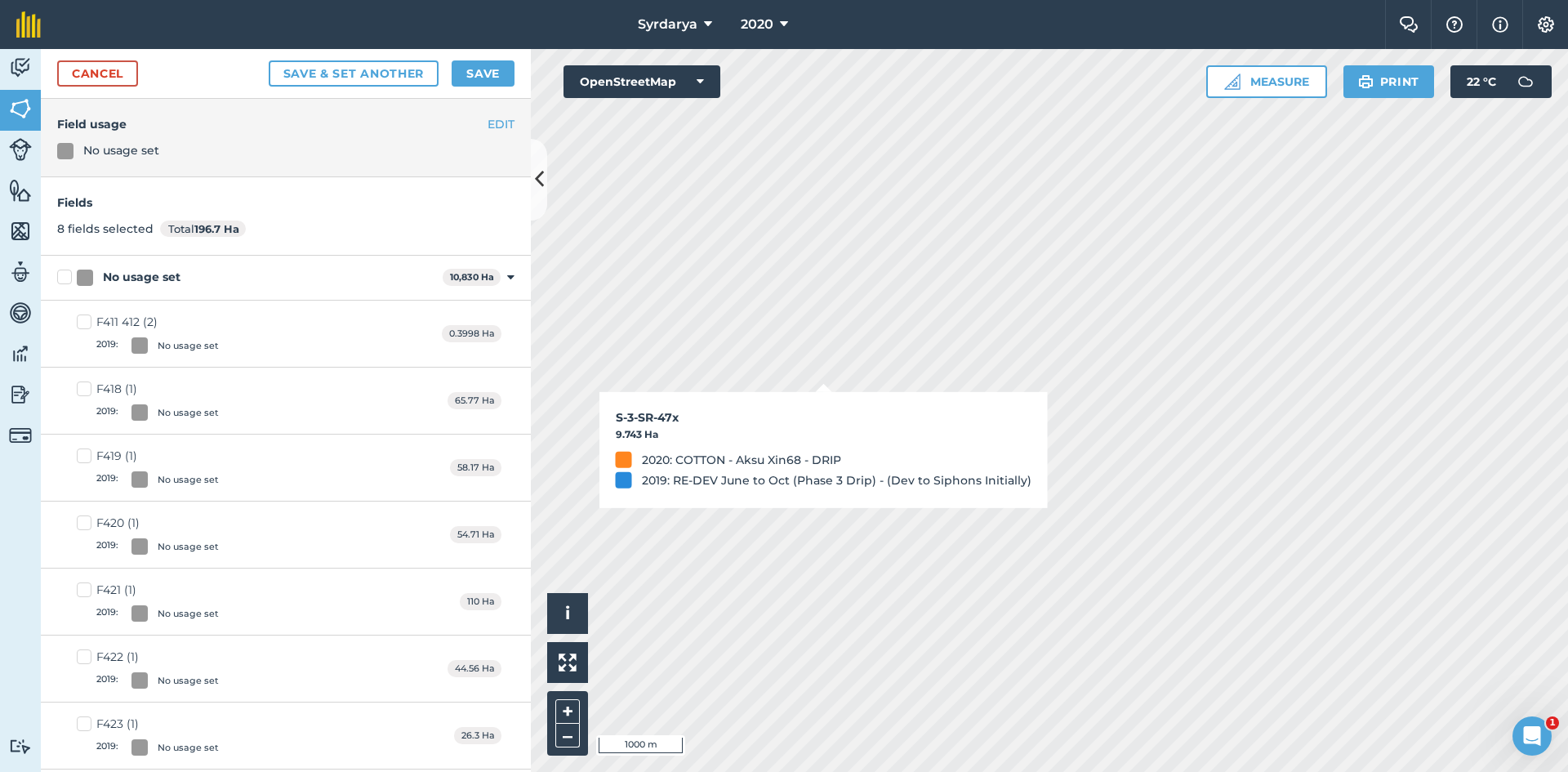
checkbox input "true"
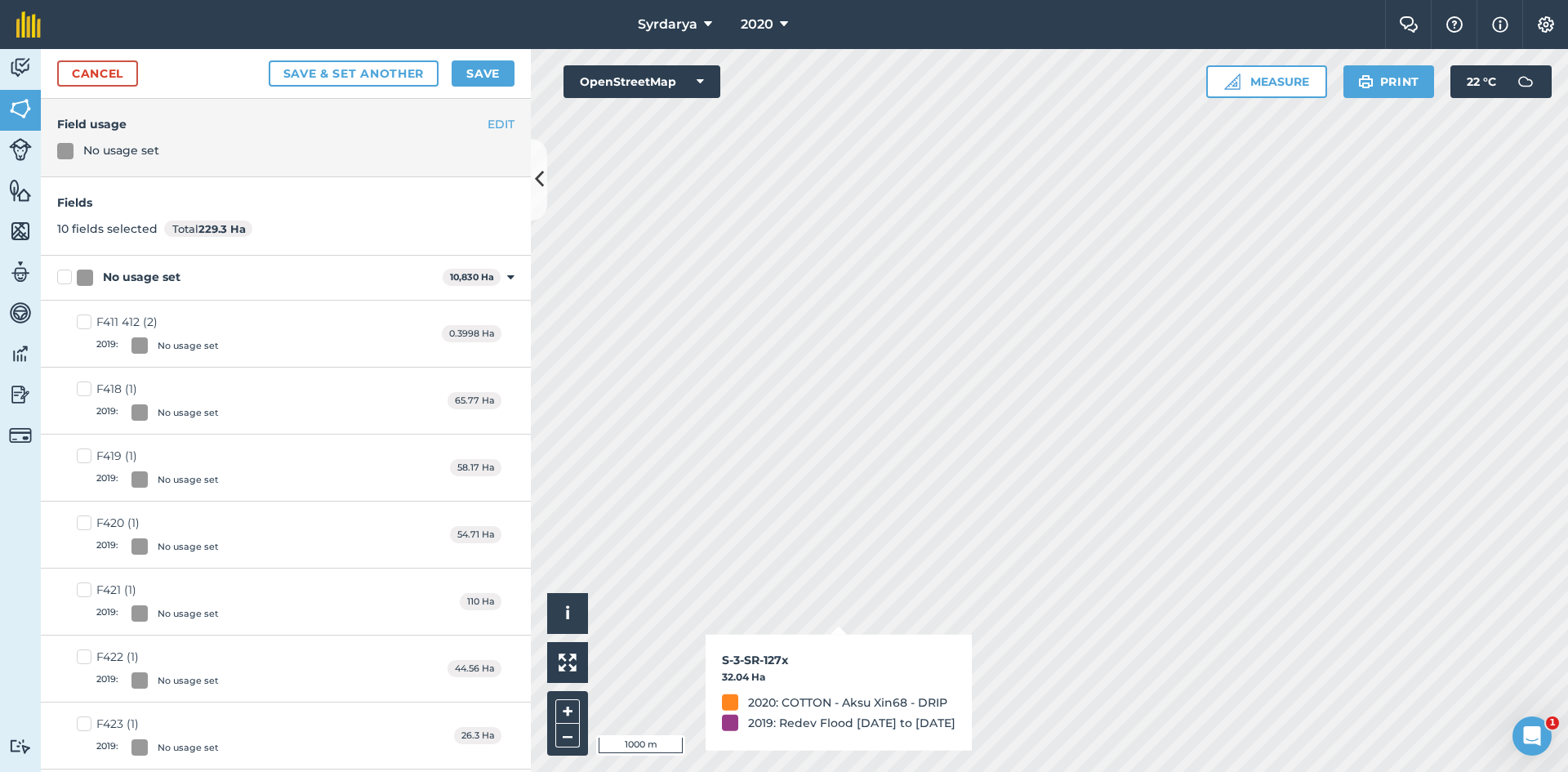
checkbox input "true"
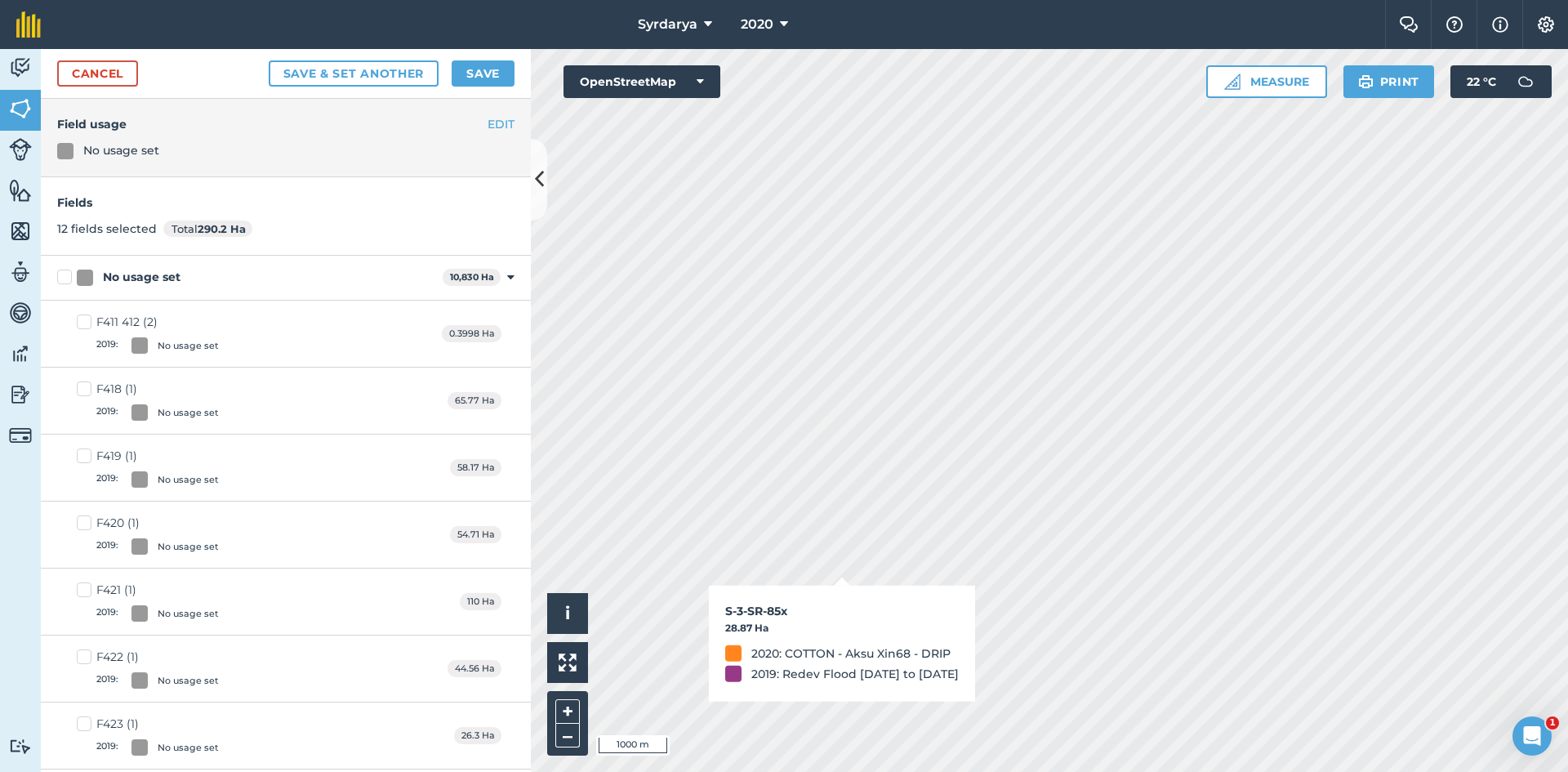
checkbox input "false"
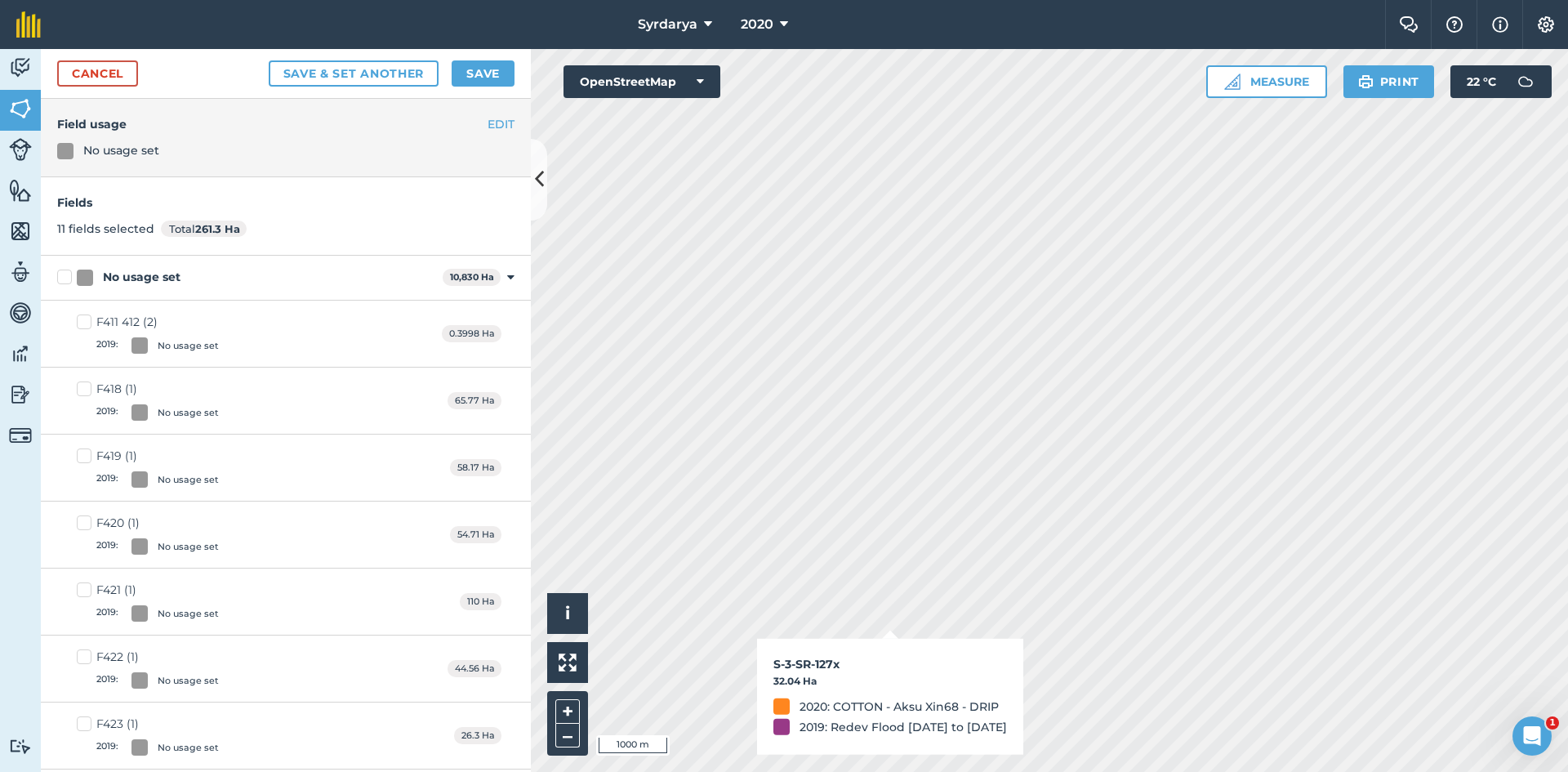
checkbox input "false"
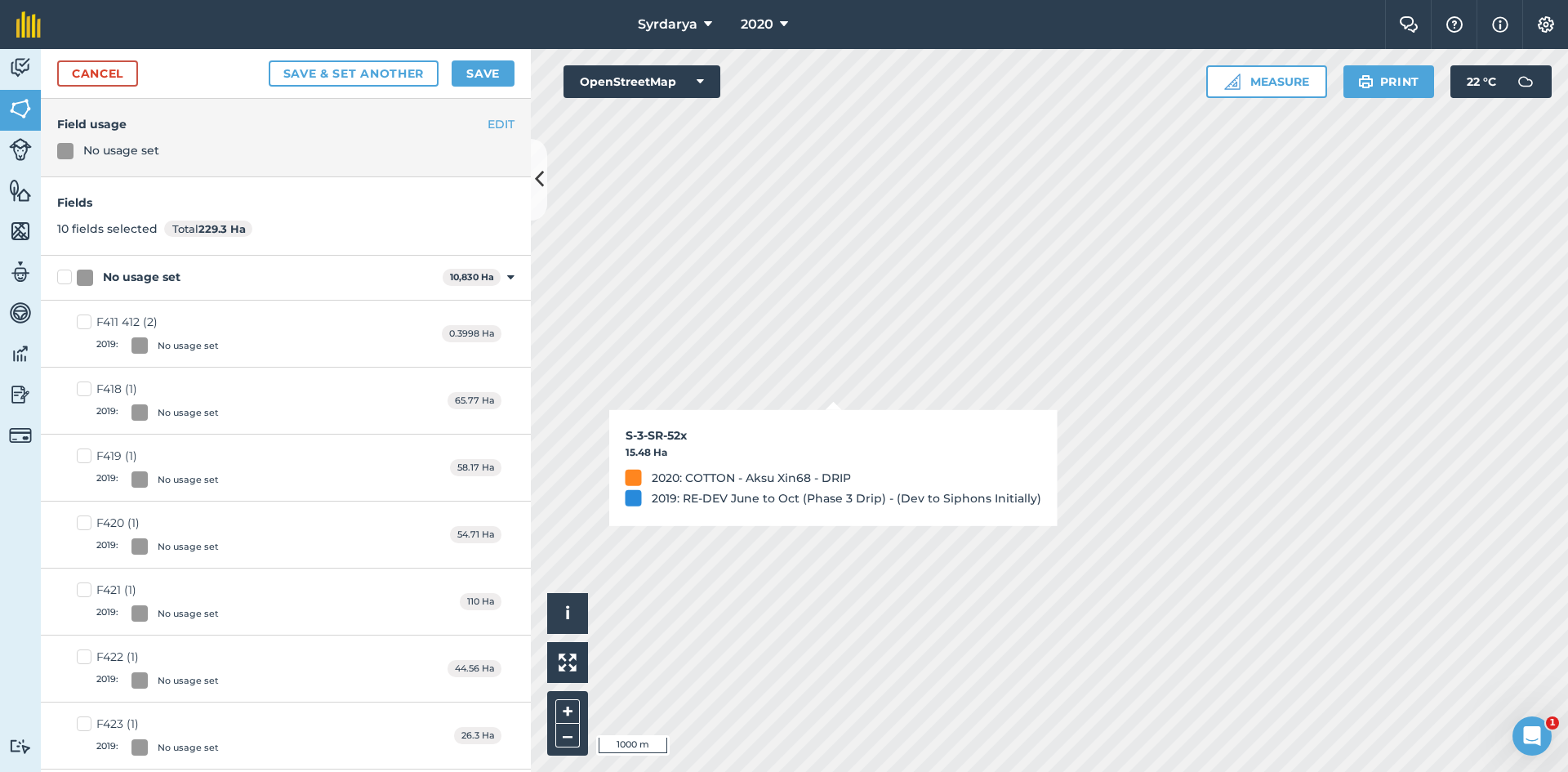
checkbox input "false"
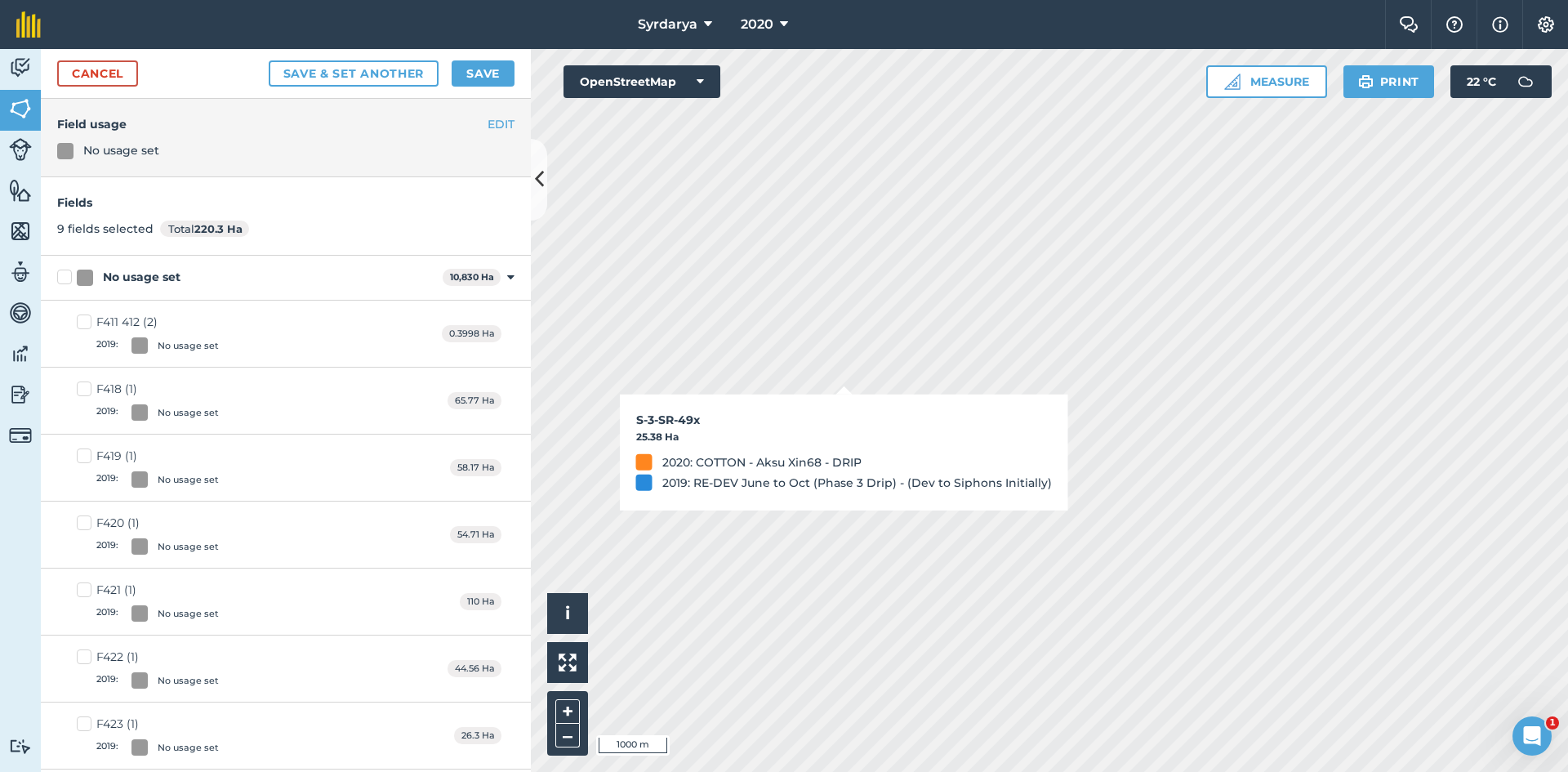
checkbox input "false"
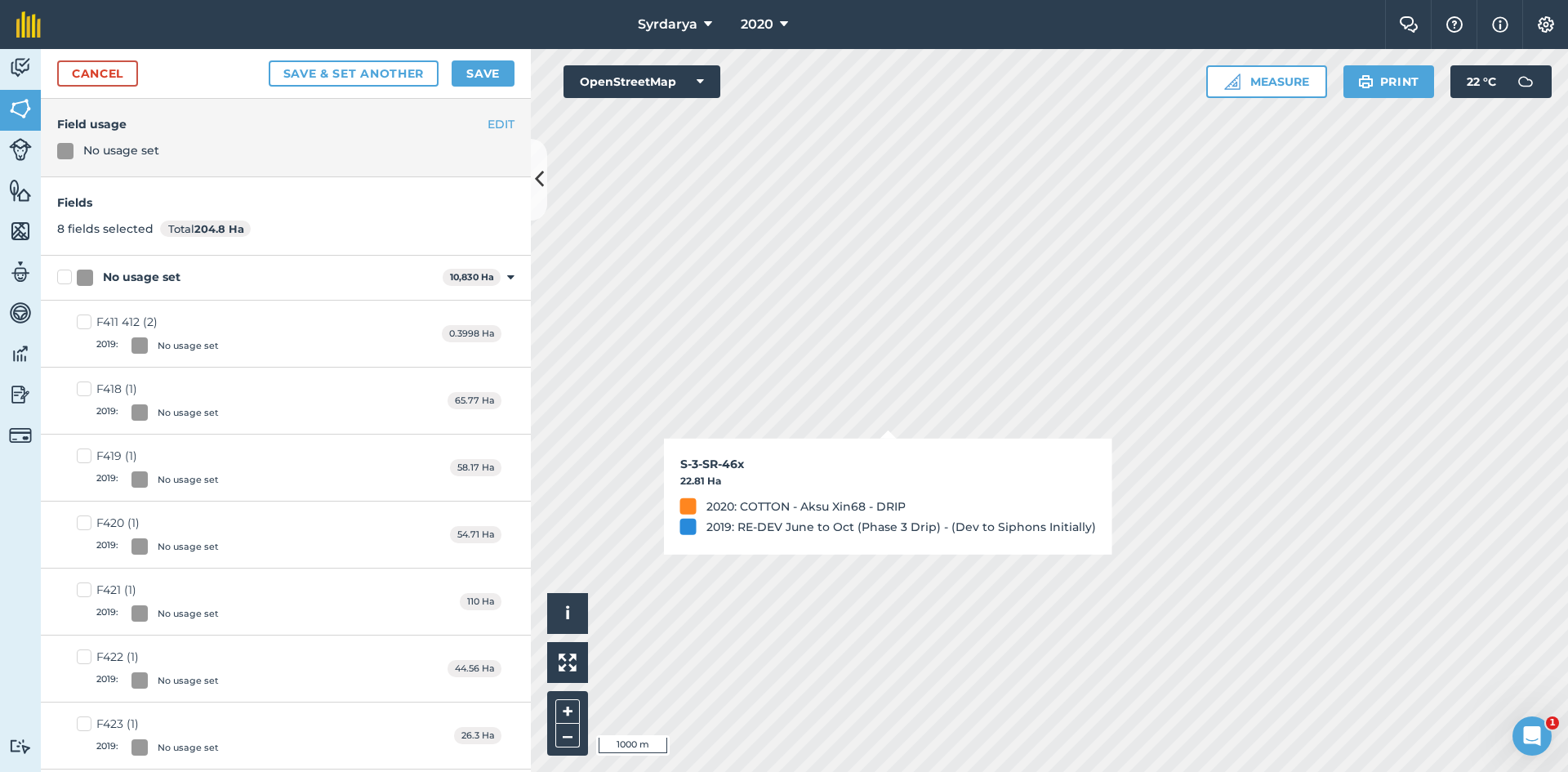
checkbox input "false"
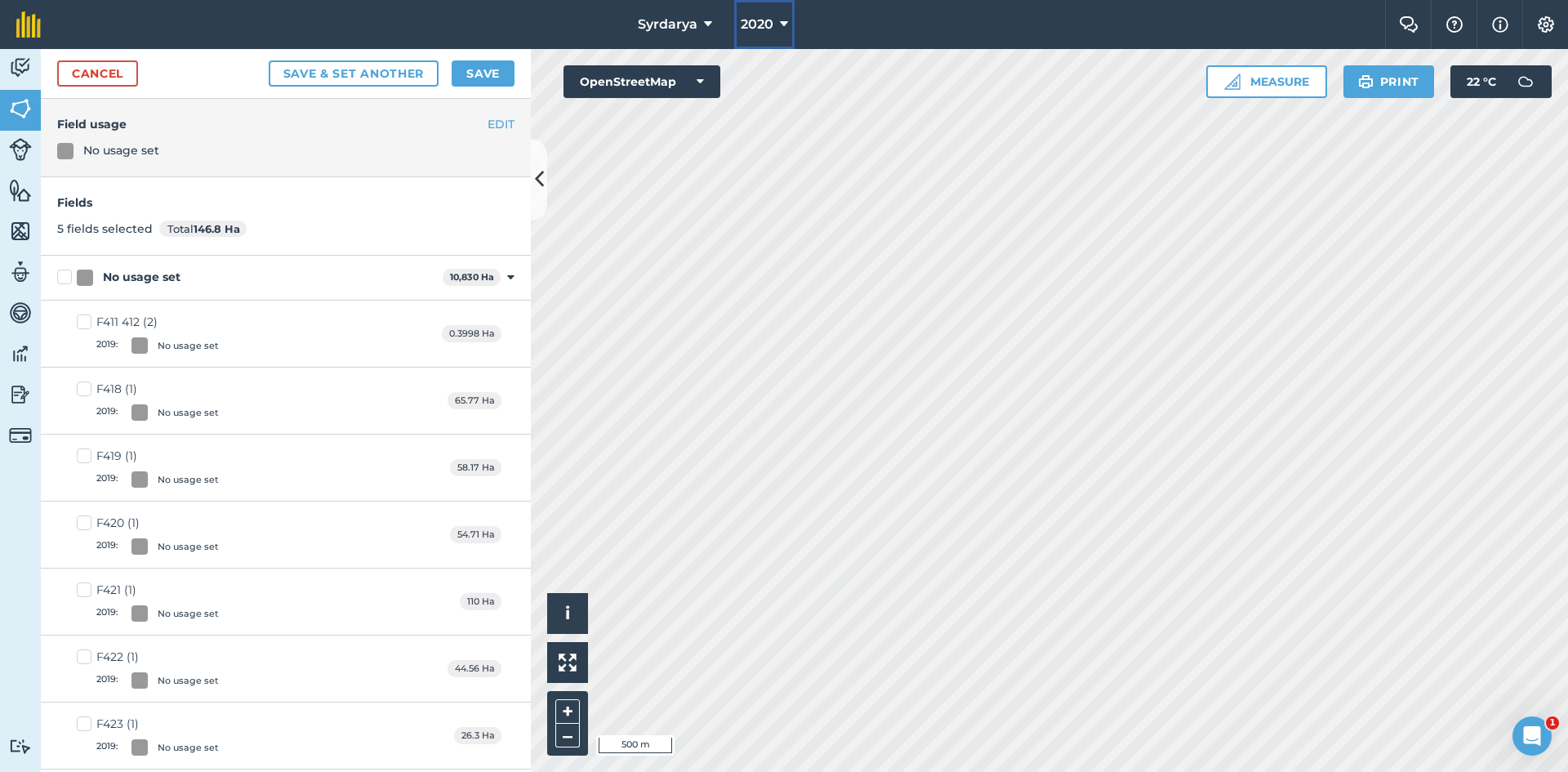
click at [768, 19] on span "2020" at bounding box center [757, 25] width 33 height 20
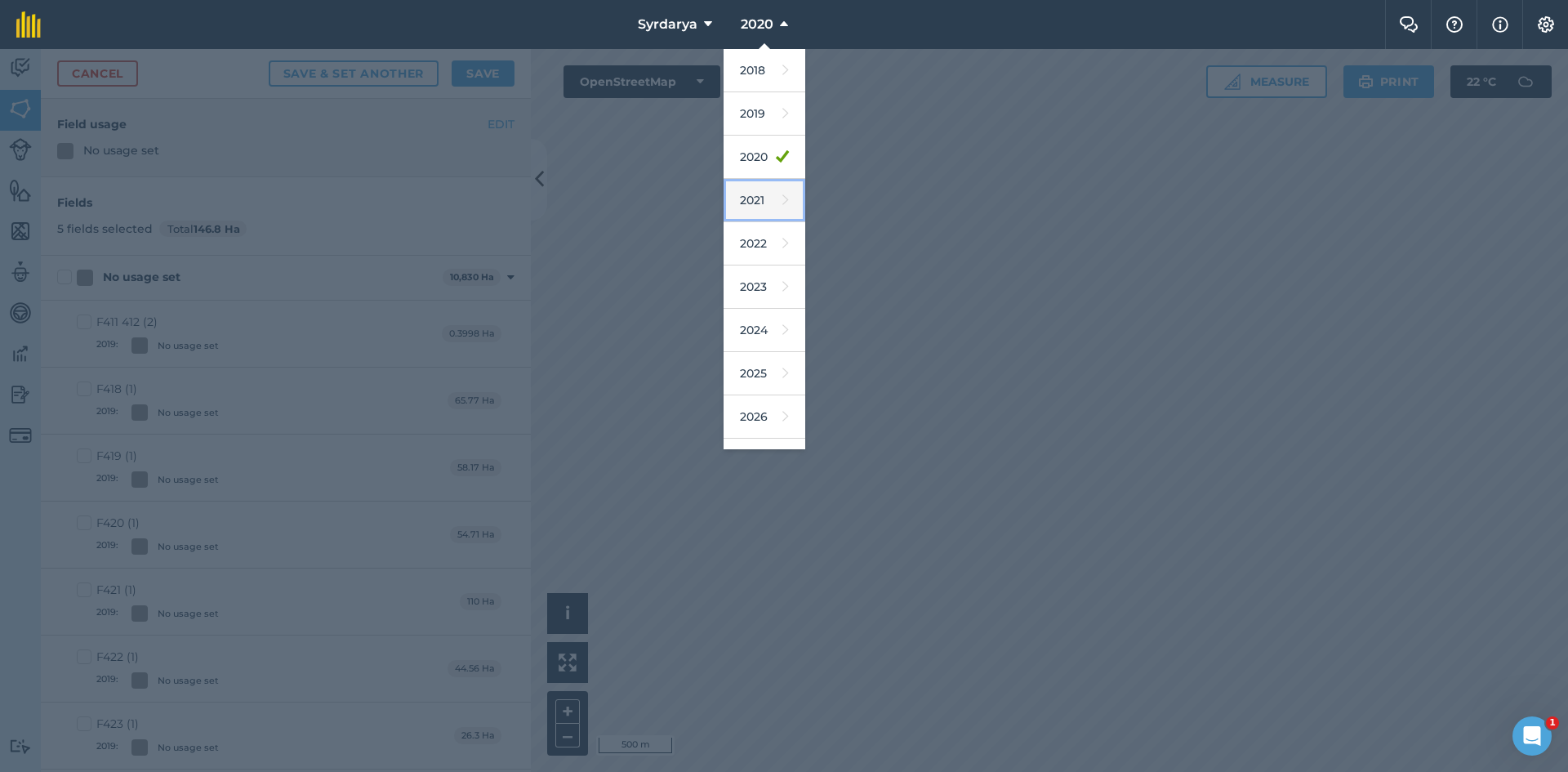
click at [755, 199] on link "2021" at bounding box center [765, 200] width 81 height 44
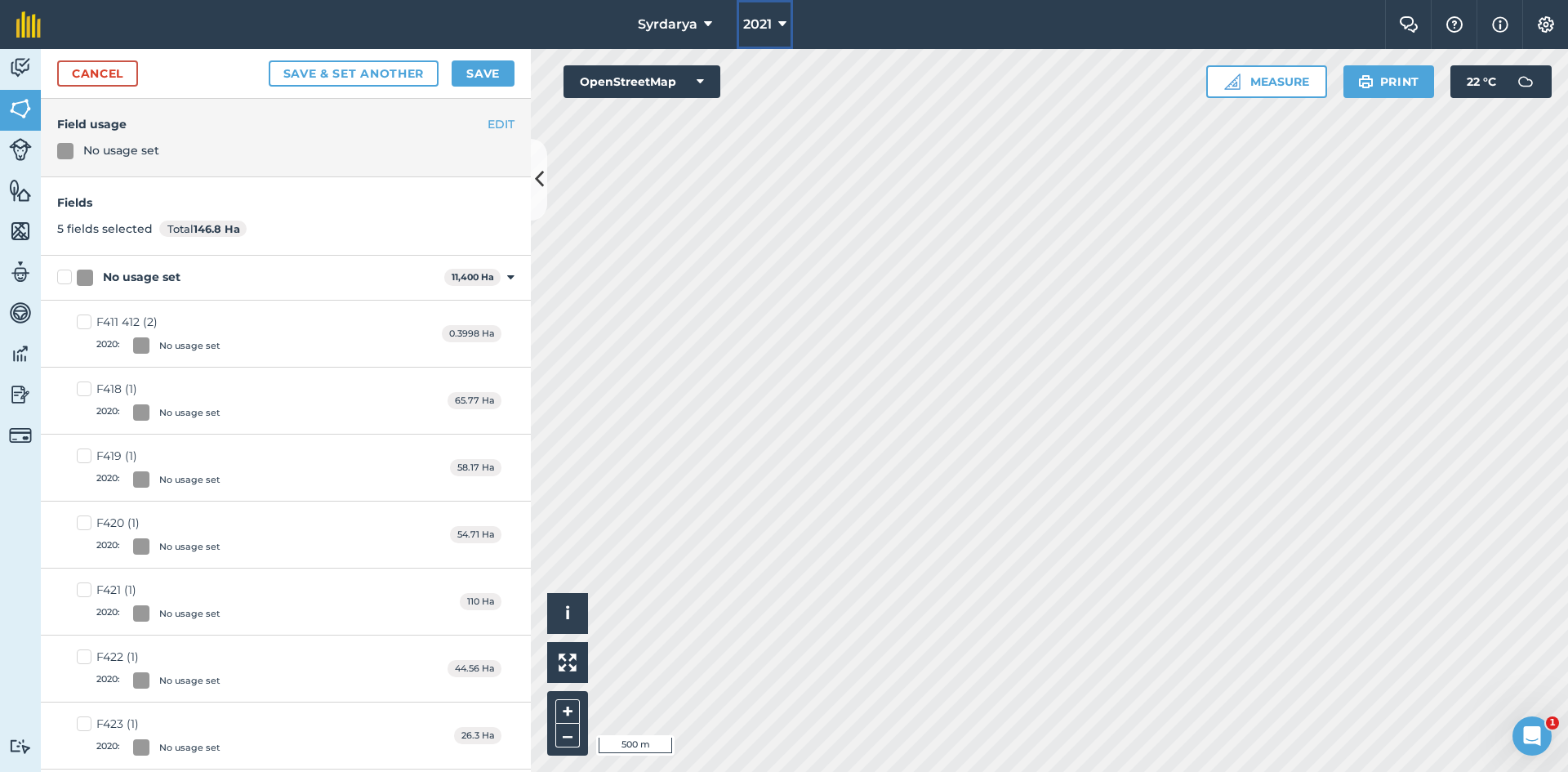
click at [776, 25] on button "2021" at bounding box center [765, 24] width 57 height 49
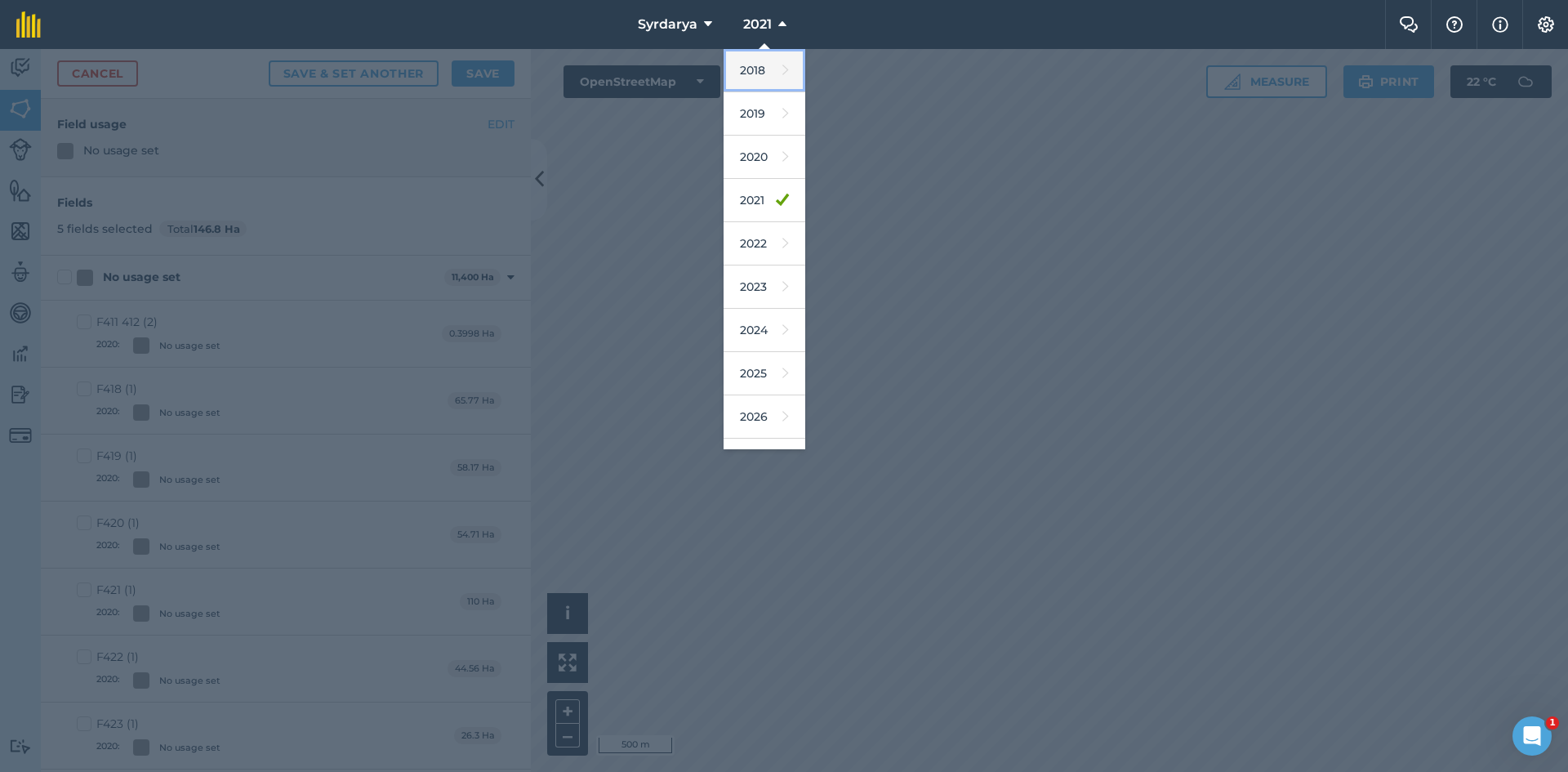
click at [757, 68] on link "2018" at bounding box center [765, 70] width 81 height 44
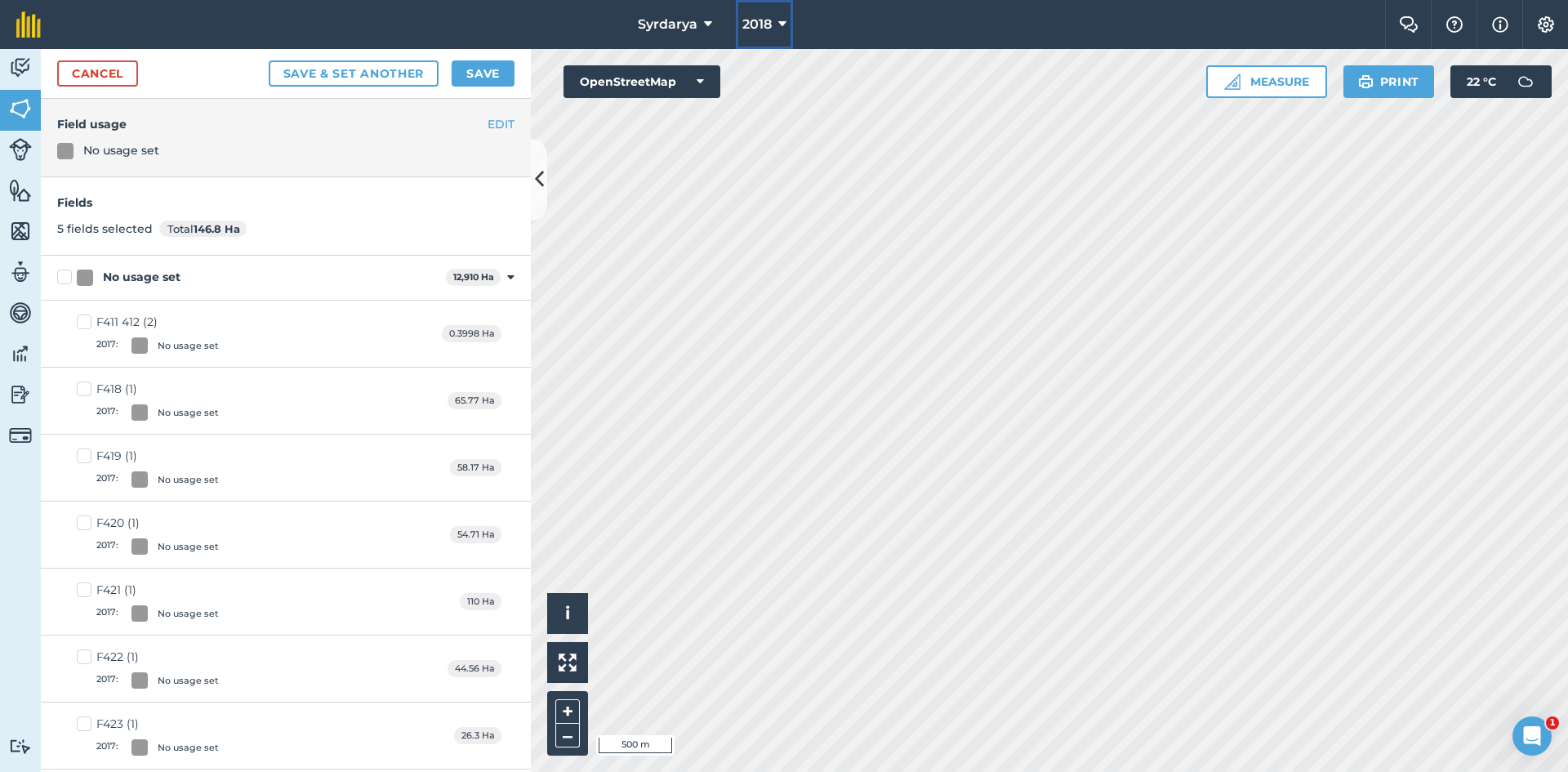
click at [764, 16] on span "2018" at bounding box center [758, 25] width 30 height 20
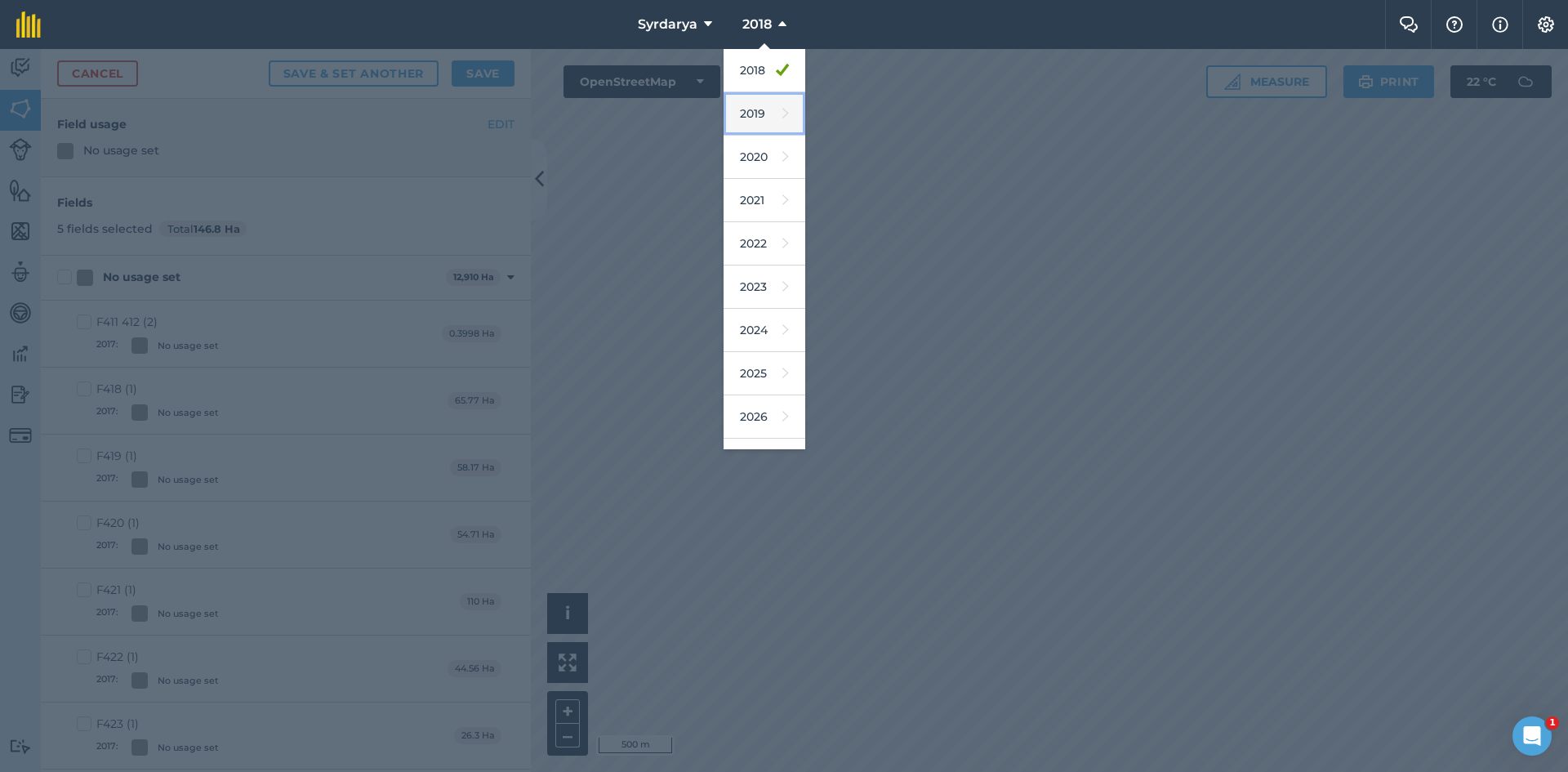
click at [751, 113] on link "2019" at bounding box center [765, 114] width 81 height 44
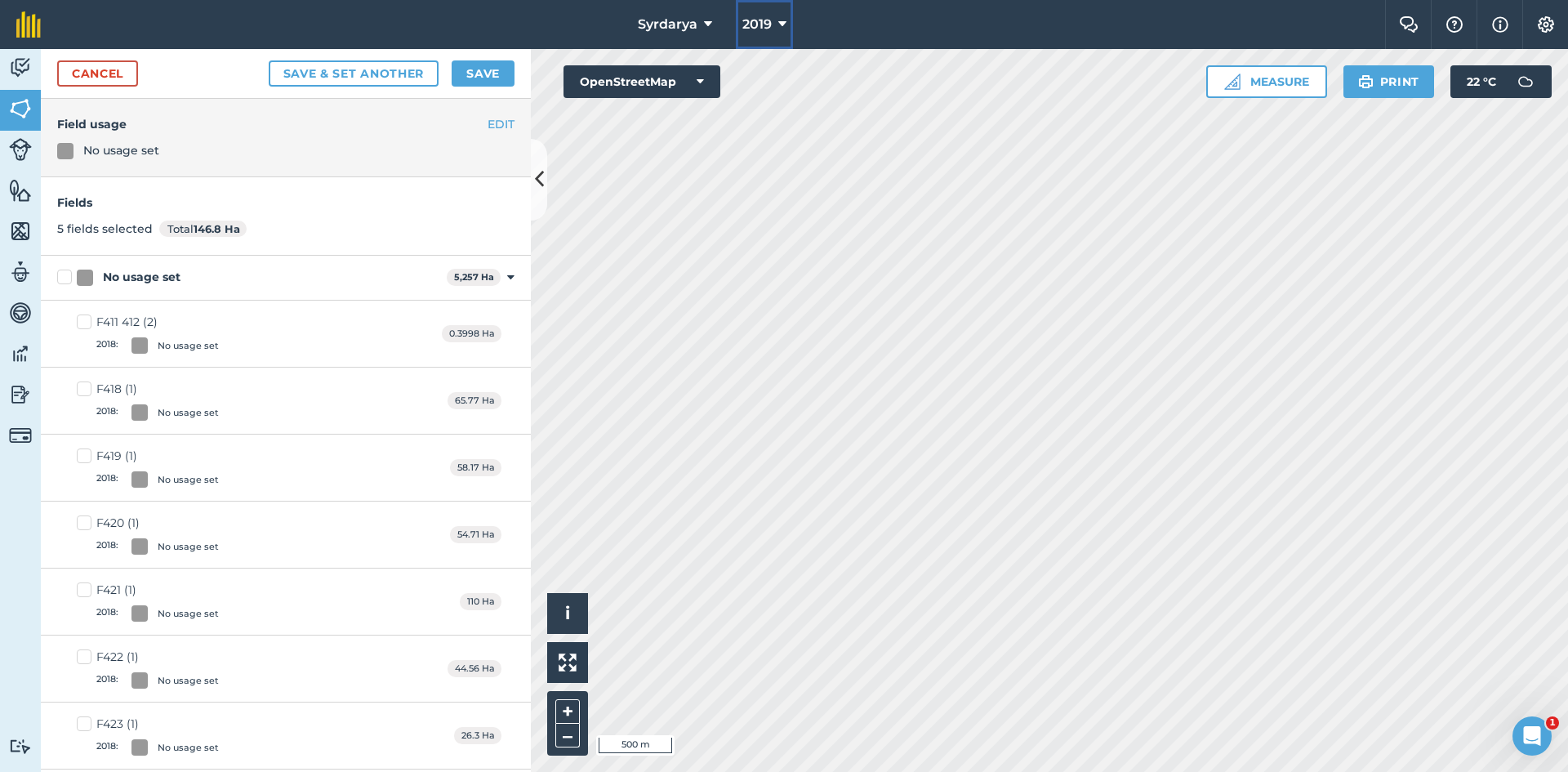
click at [770, 26] on span "2019" at bounding box center [758, 25] width 30 height 20
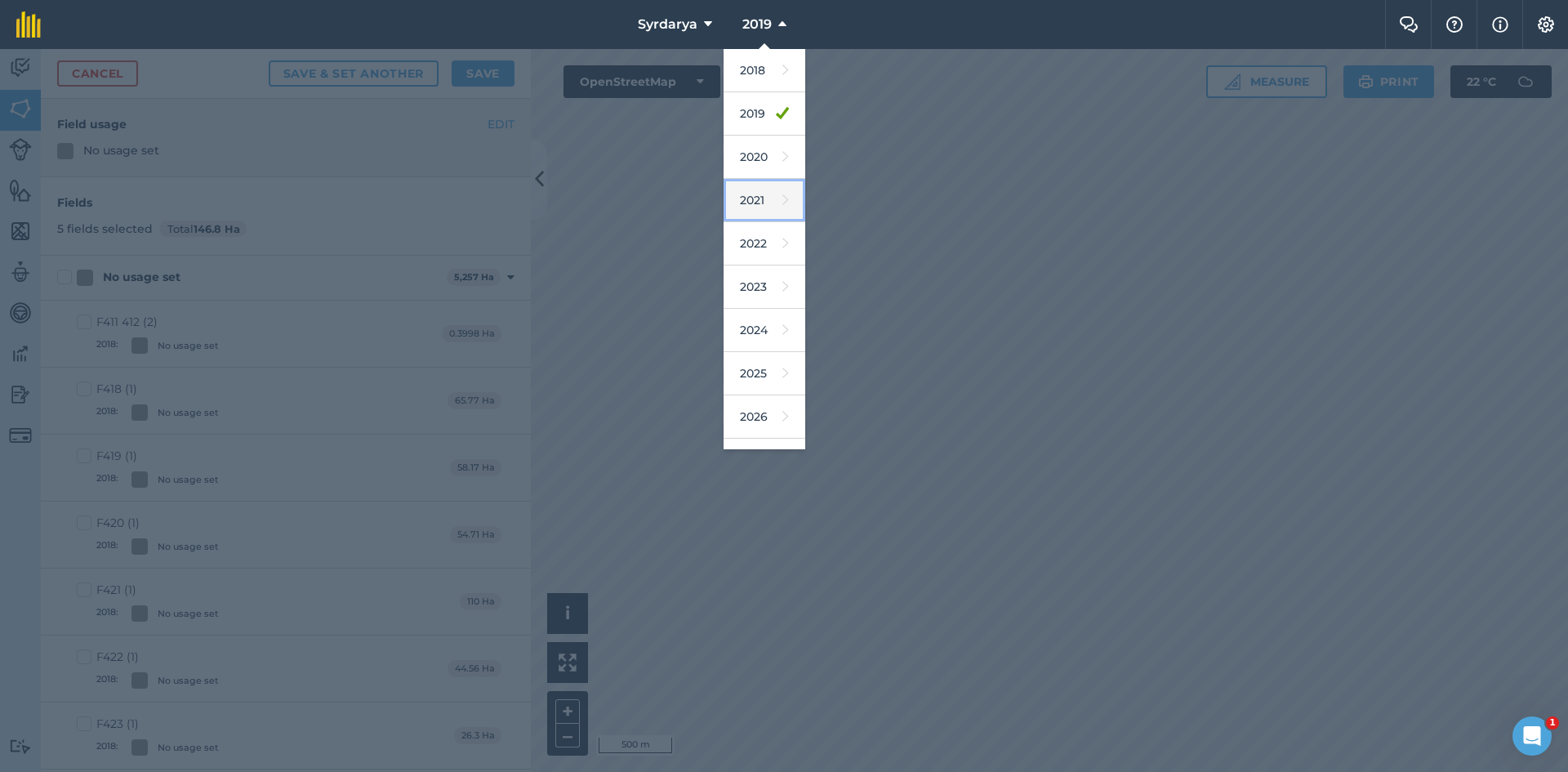
click at [749, 205] on link "2021" at bounding box center [765, 200] width 81 height 44
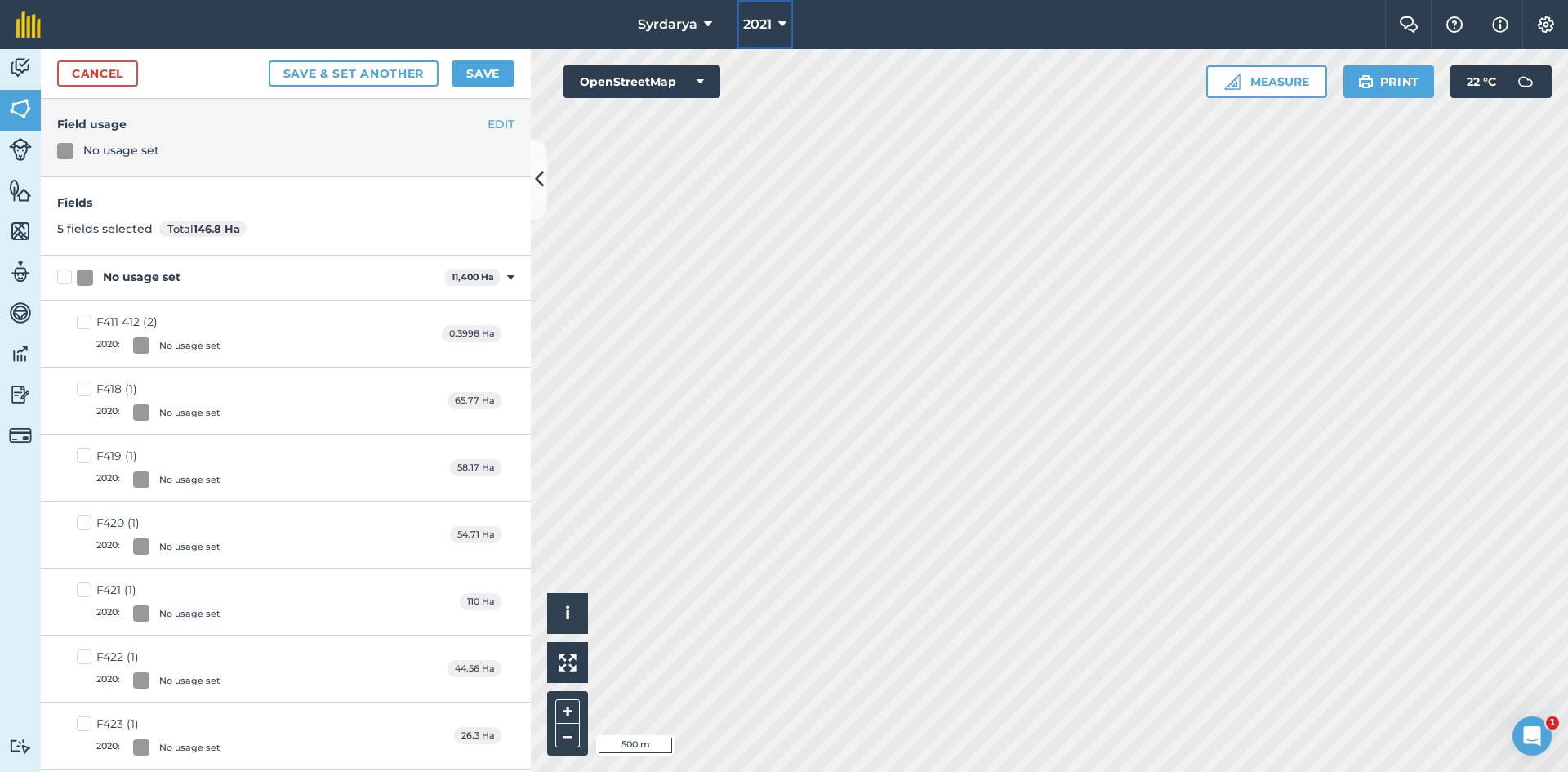
click at [769, 21] on span "2021" at bounding box center [757, 25] width 29 height 20
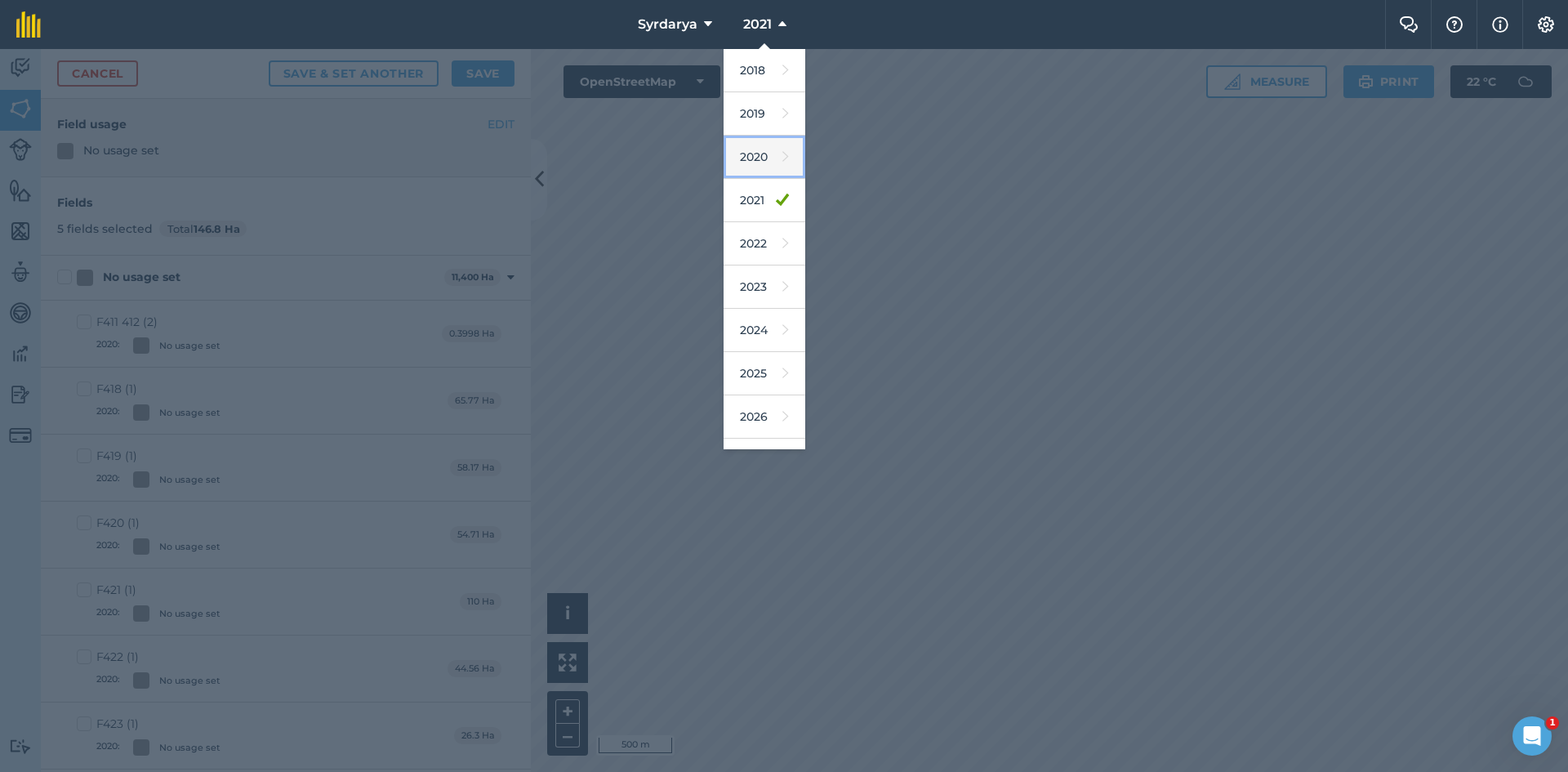
click at [752, 156] on link "2020" at bounding box center [765, 158] width 81 height 44
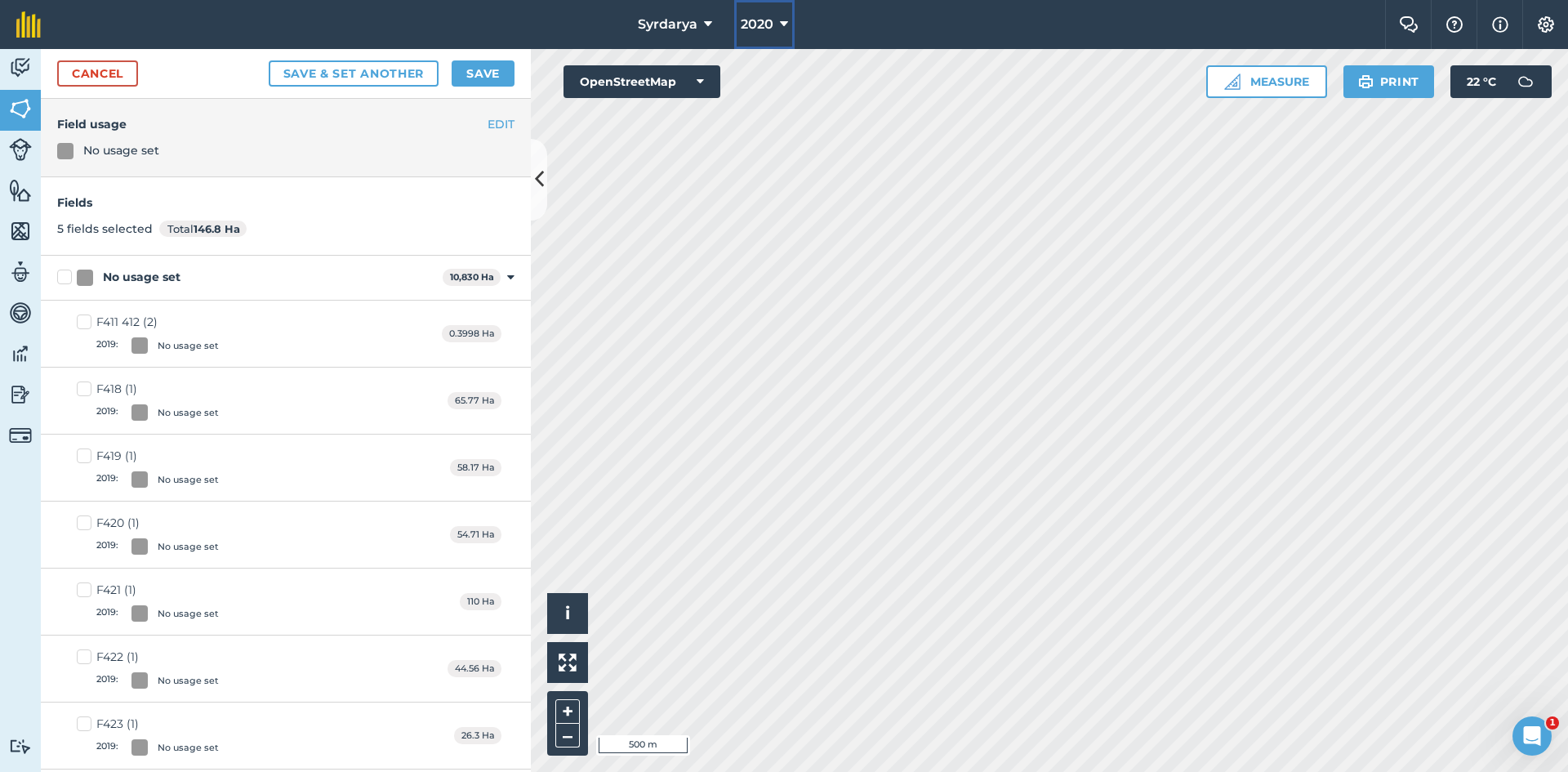
click at [783, 21] on icon at bounding box center [784, 25] width 8 height 20
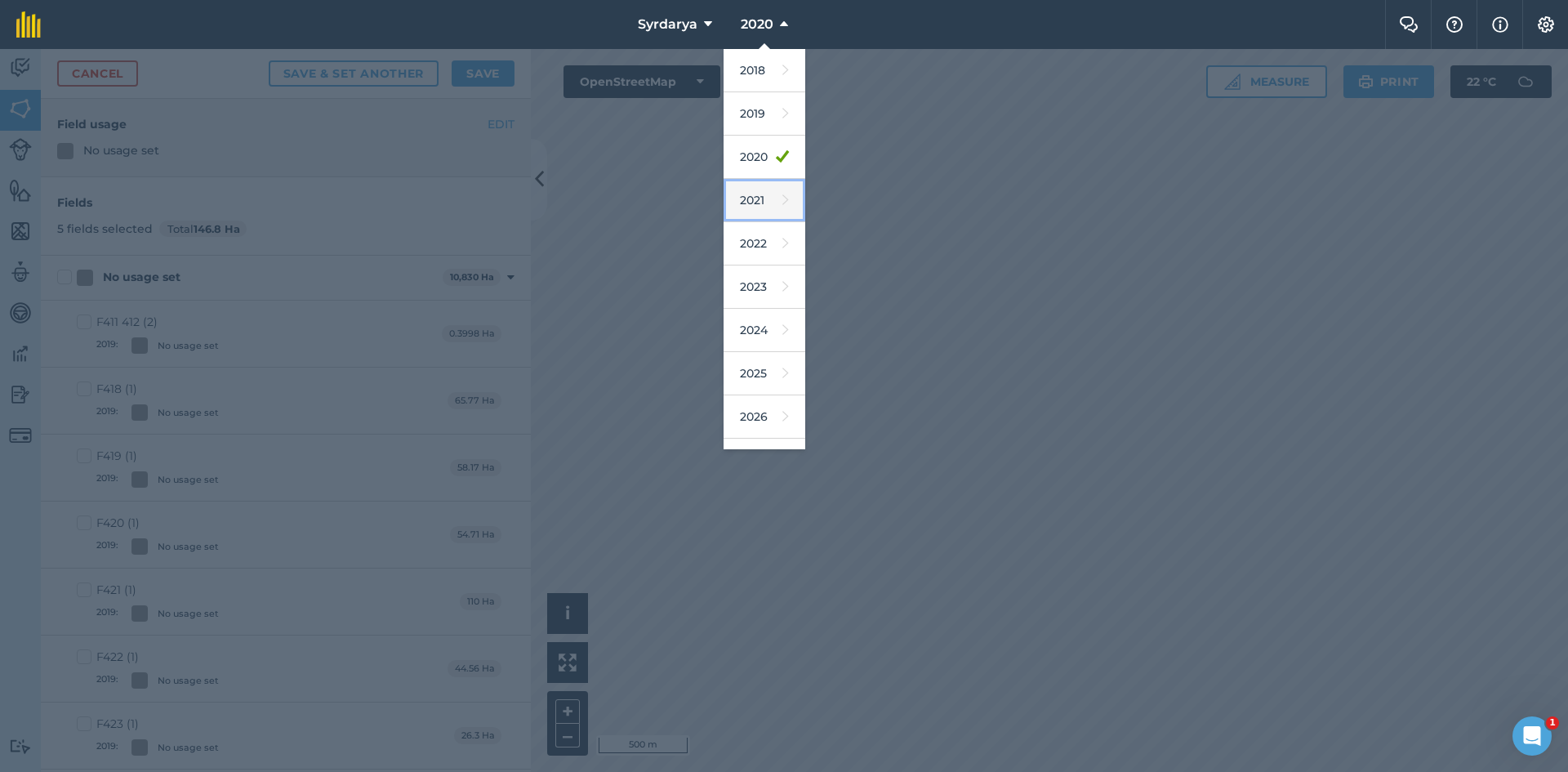
click at [752, 202] on link "2021" at bounding box center [765, 200] width 81 height 44
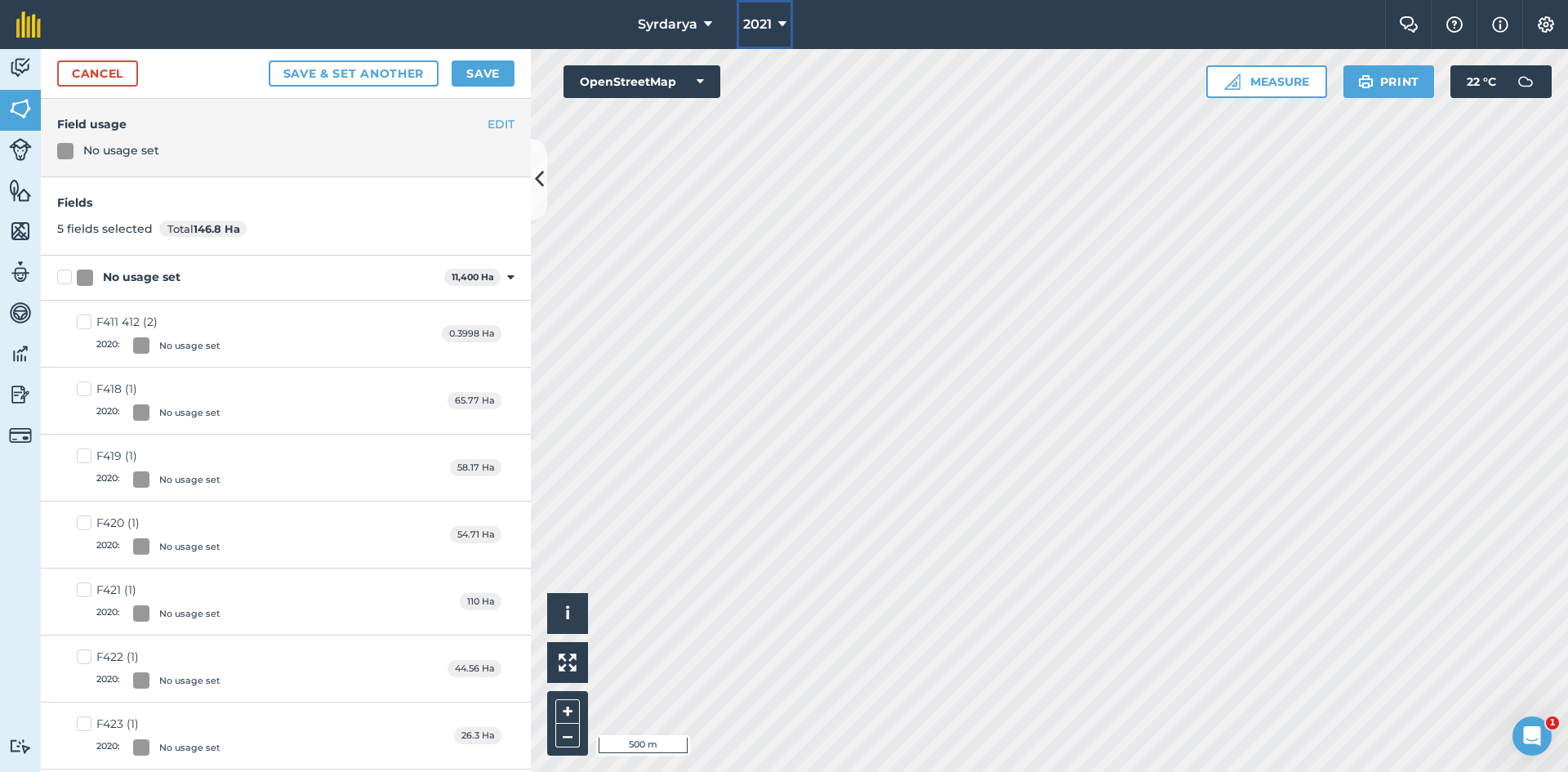
click at [774, 21] on button "2021" at bounding box center [765, 24] width 57 height 49
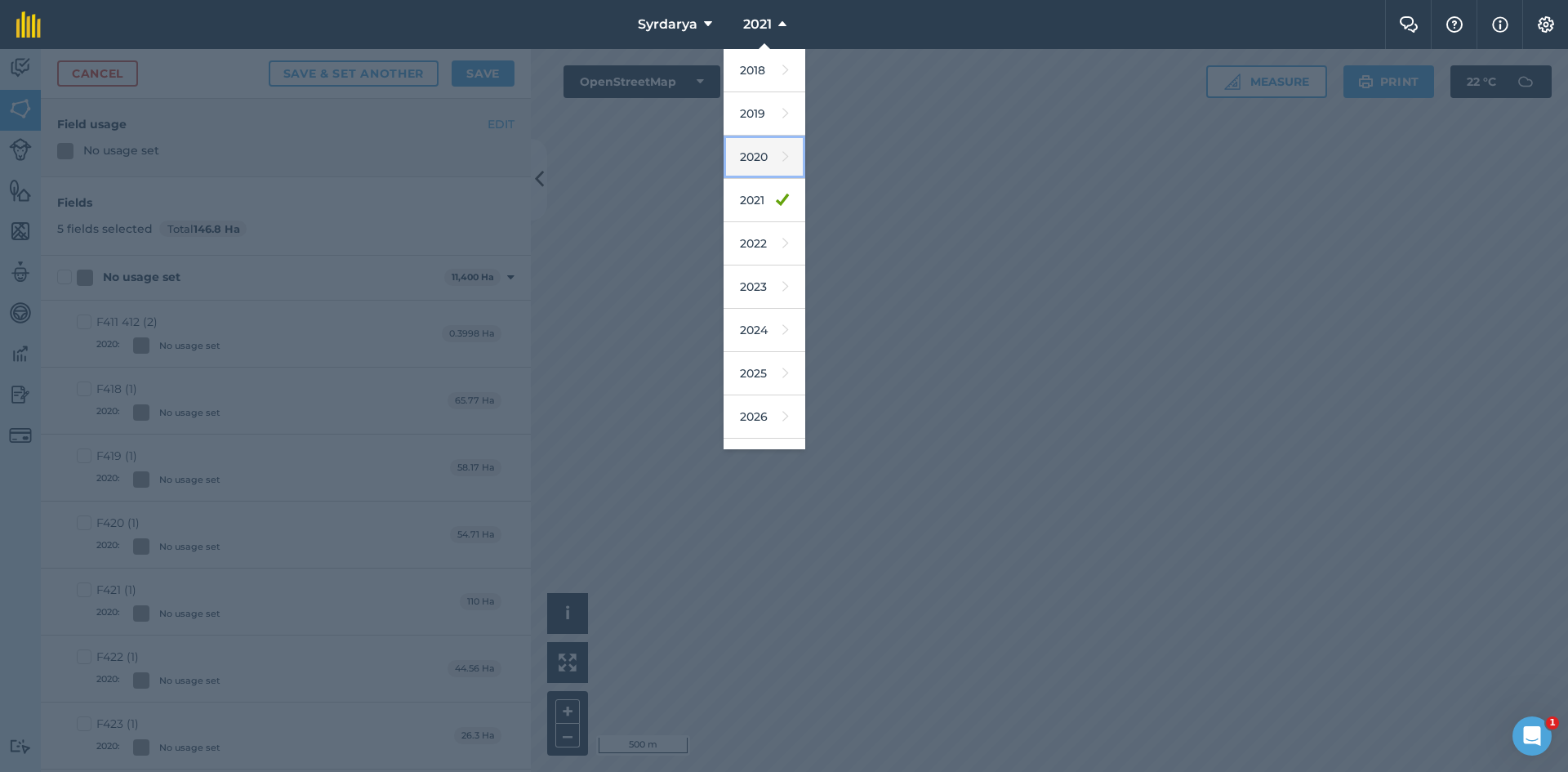
click at [752, 158] on link "2020" at bounding box center [765, 158] width 81 height 44
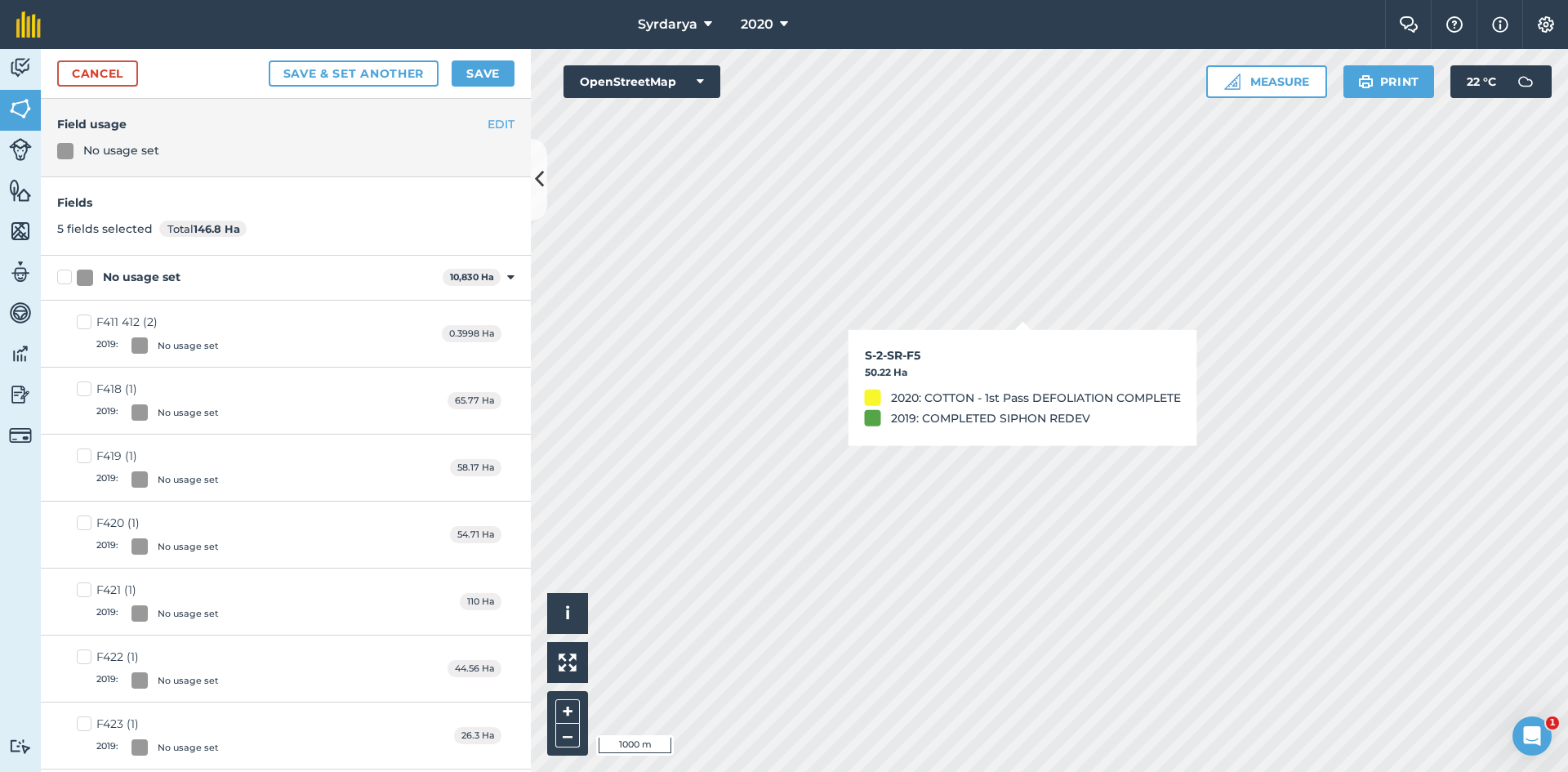
checkbox input "true"
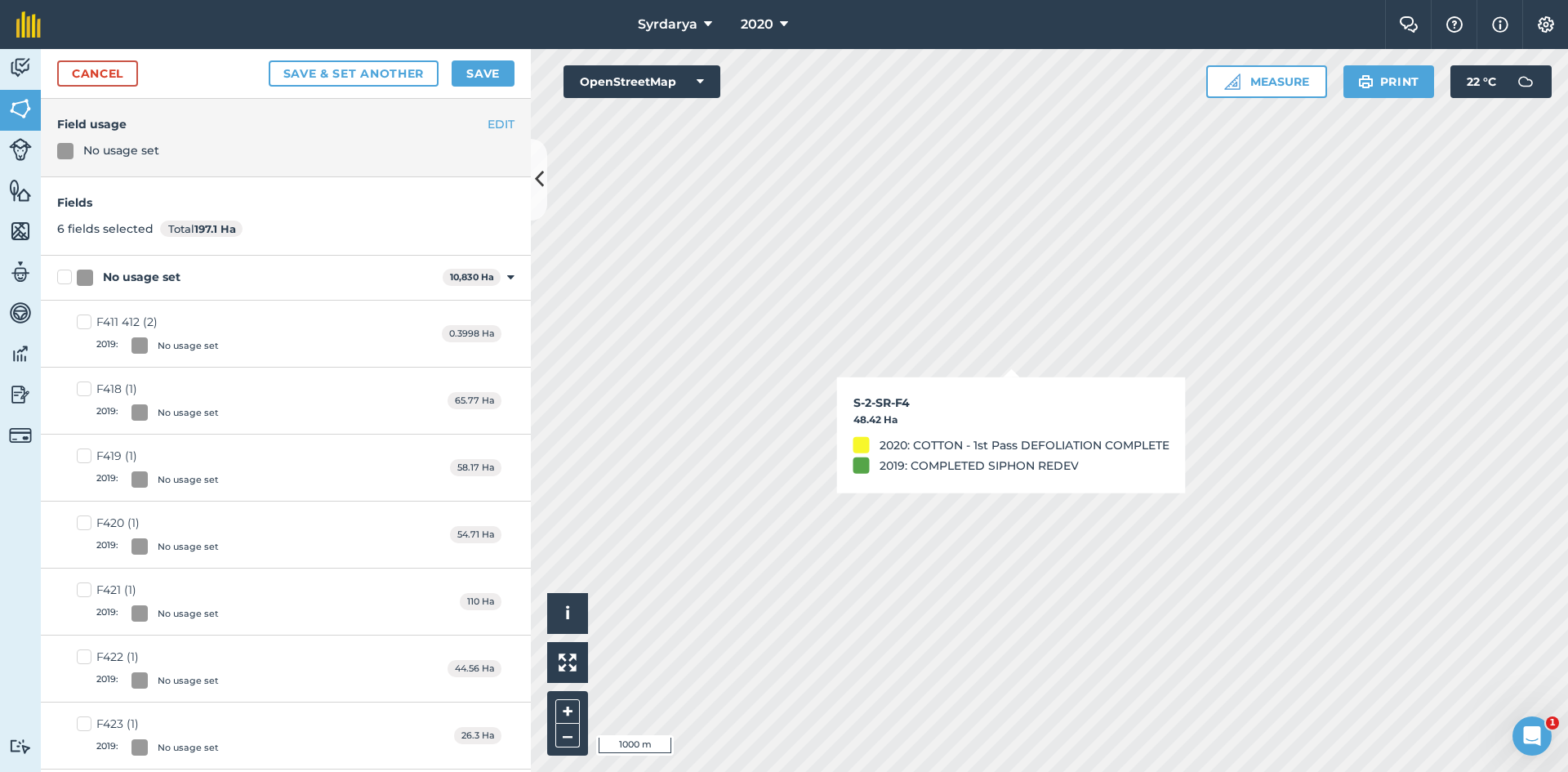
checkbox input "true"
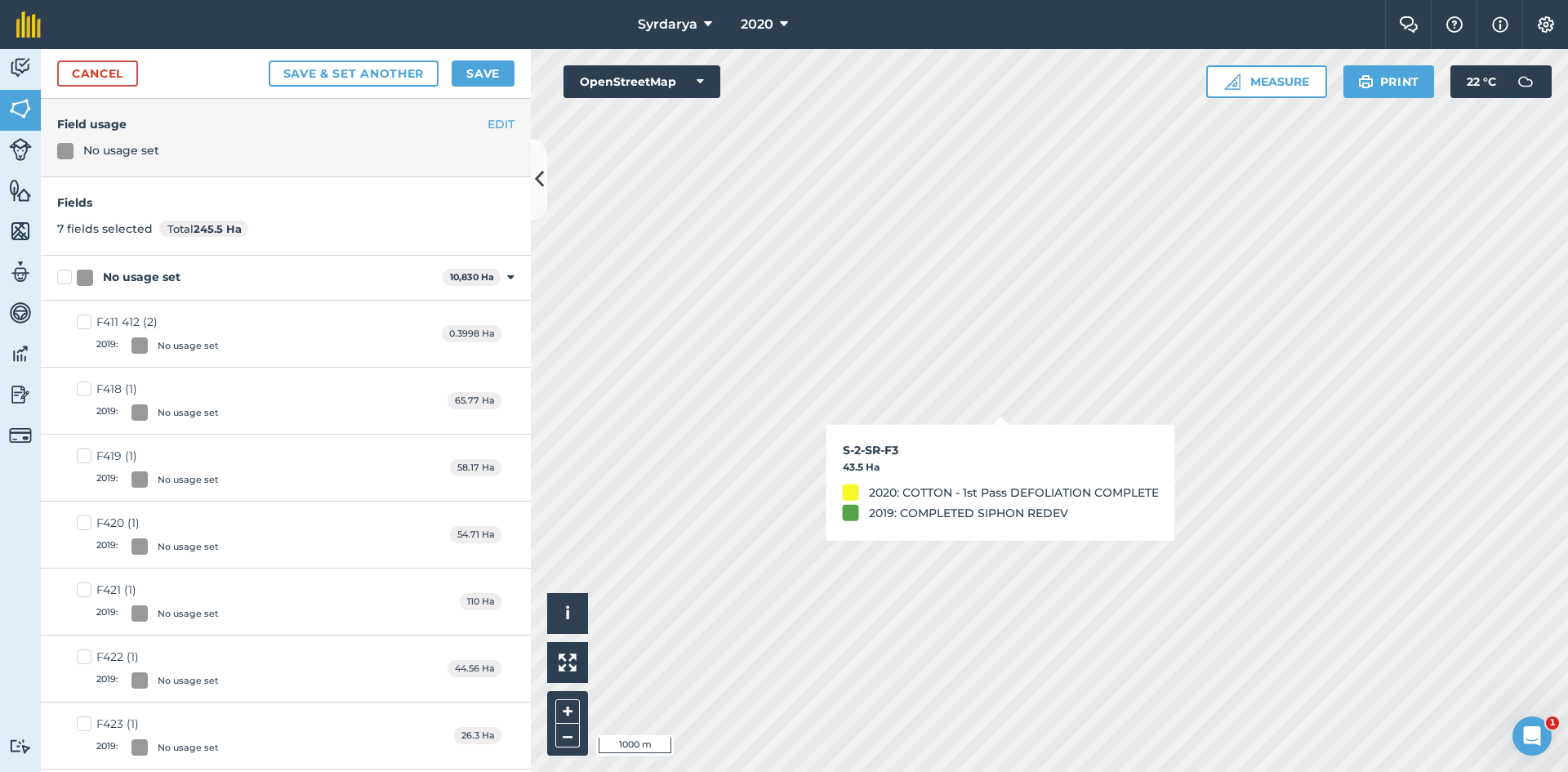
checkbox input "true"
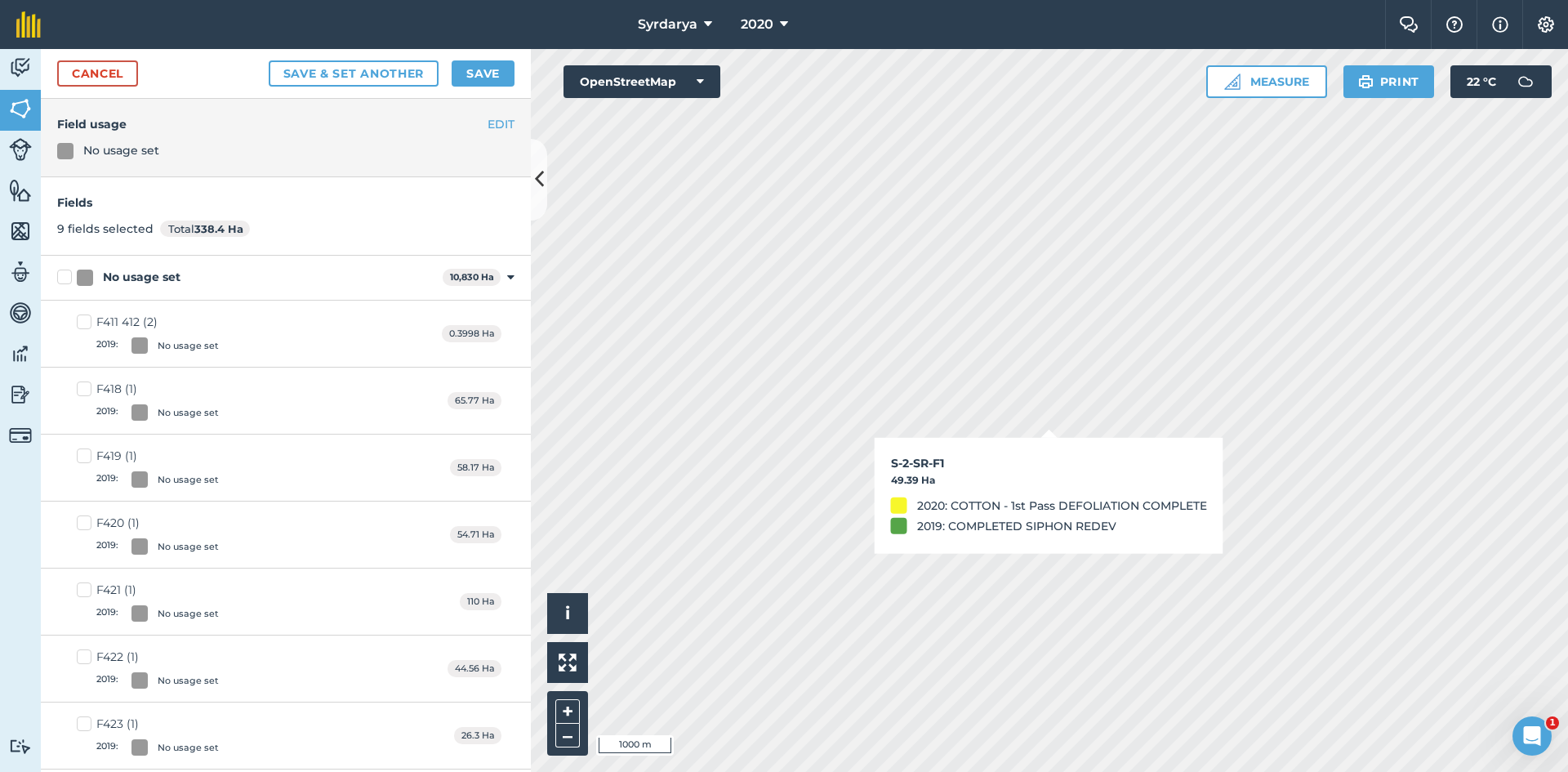
checkbox input "false"
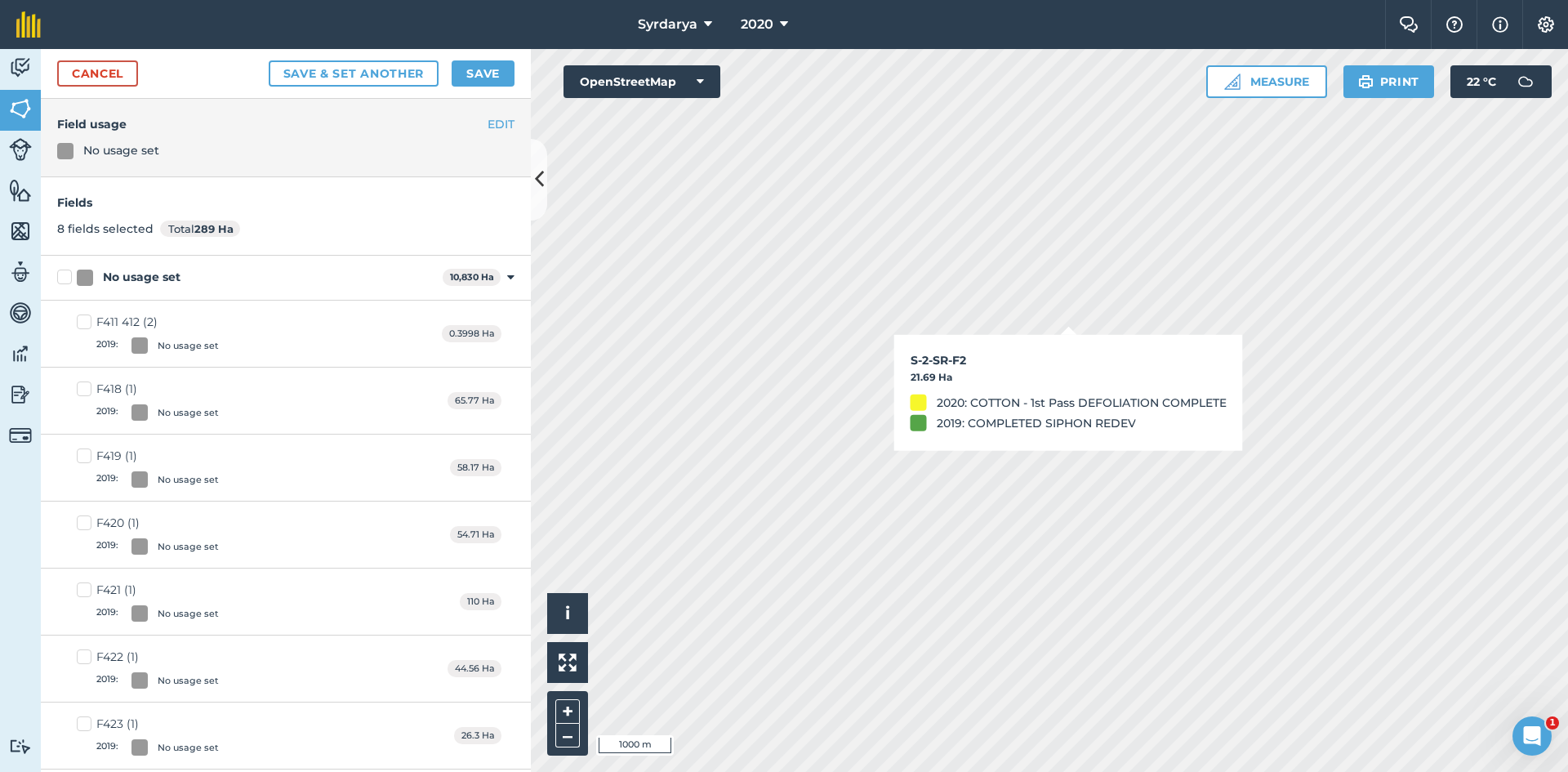
checkbox input "true"
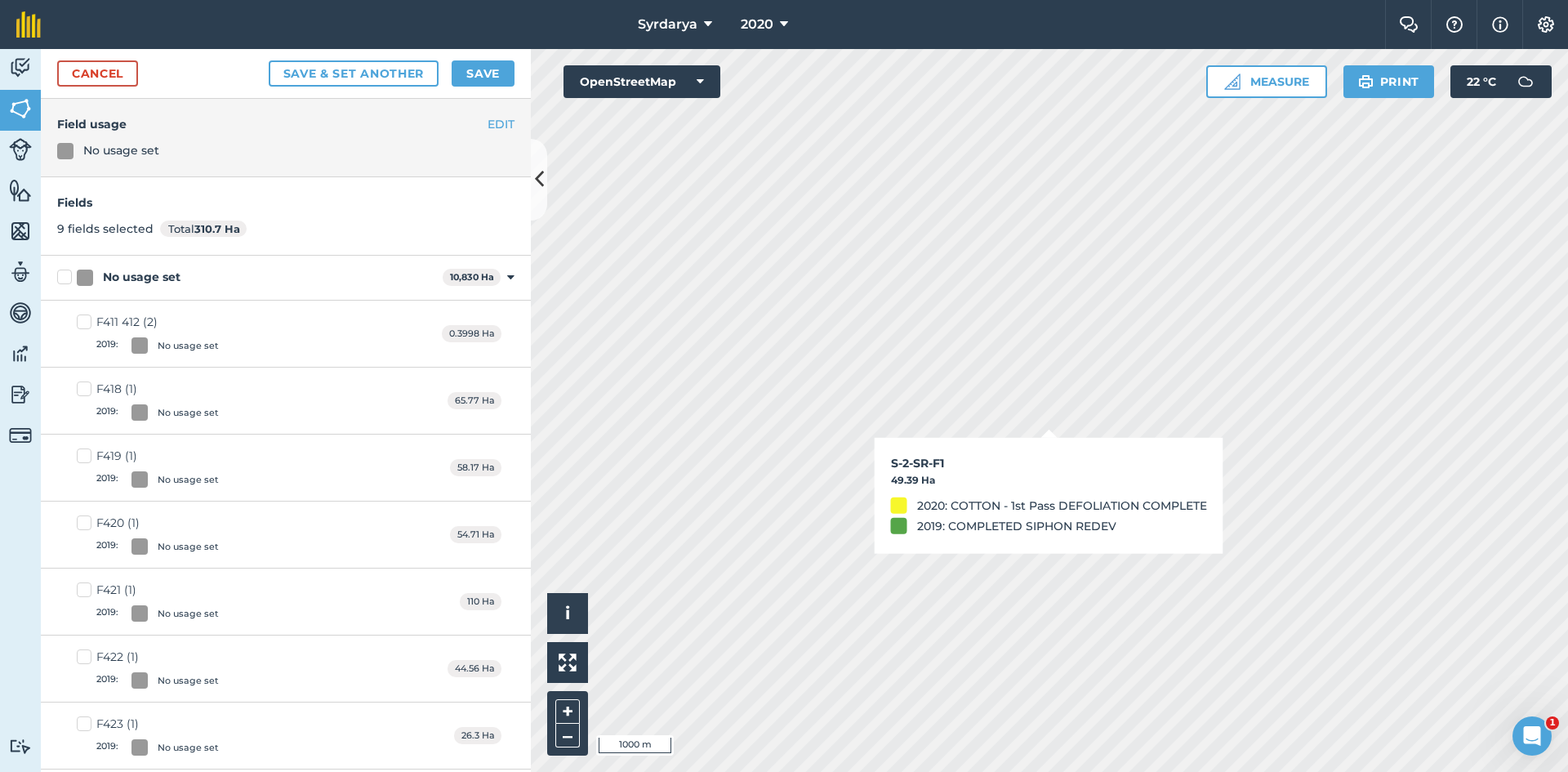
checkbox input "true"
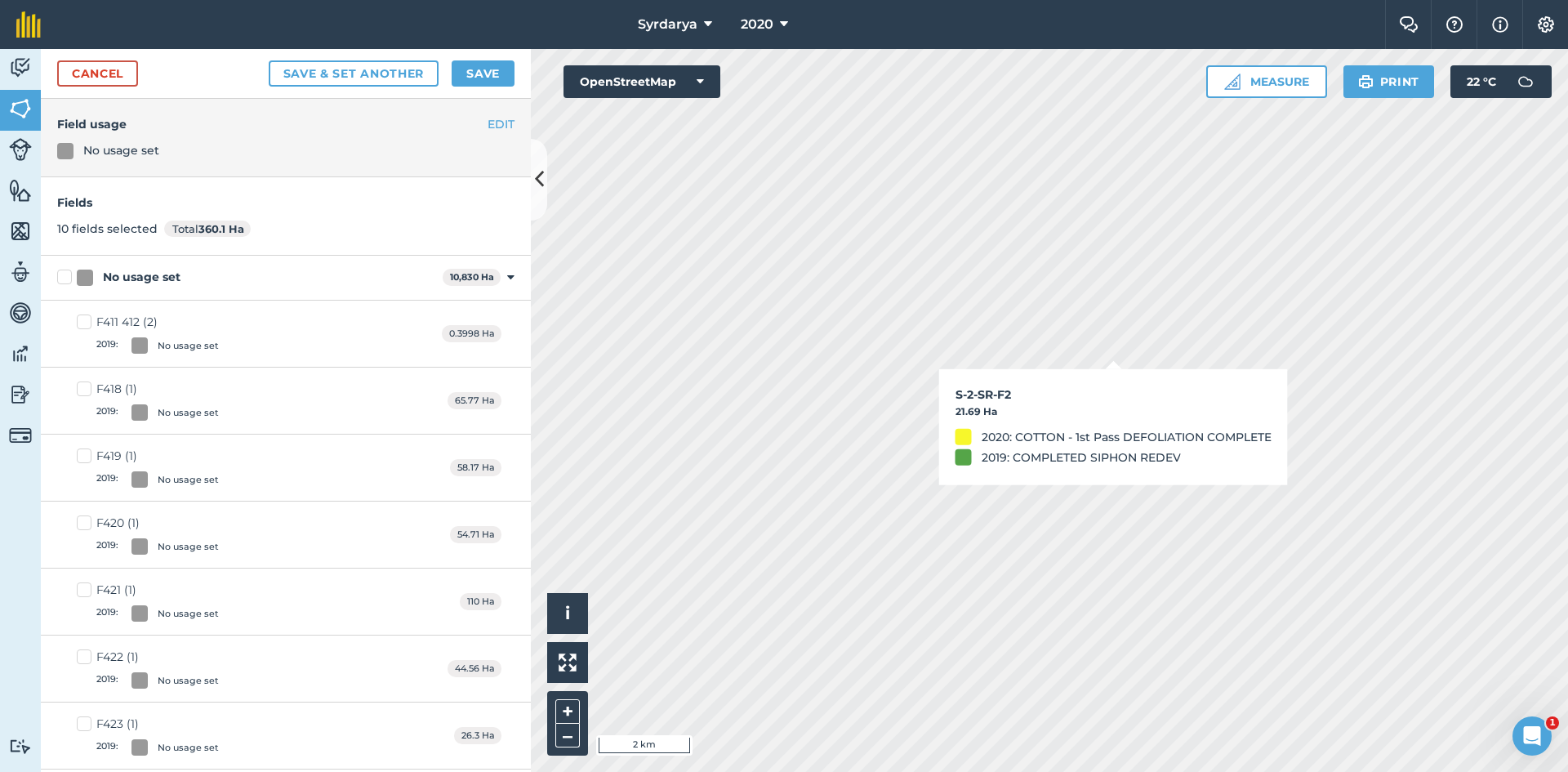
checkbox input "false"
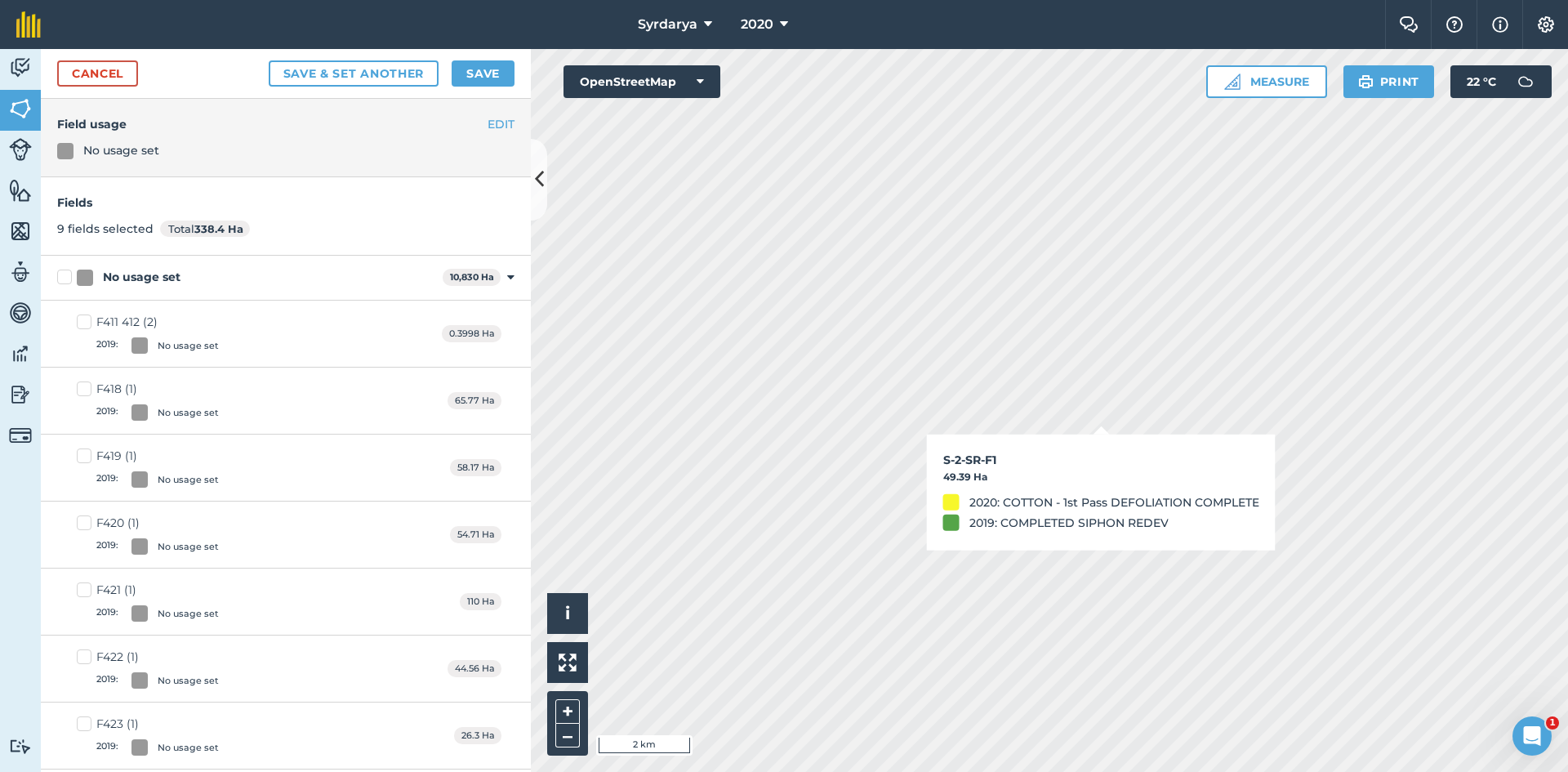
checkbox input "false"
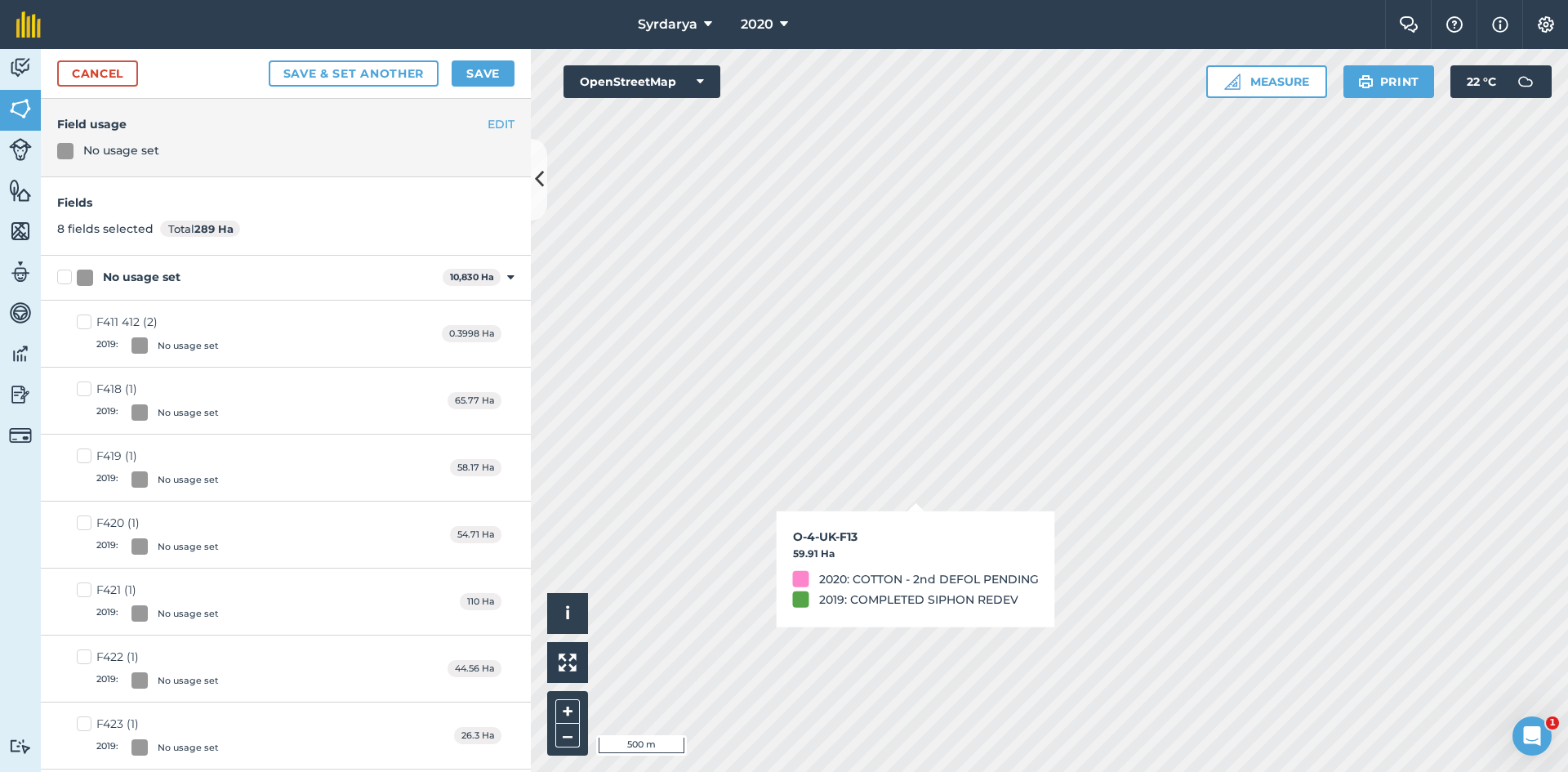
checkbox input "true"
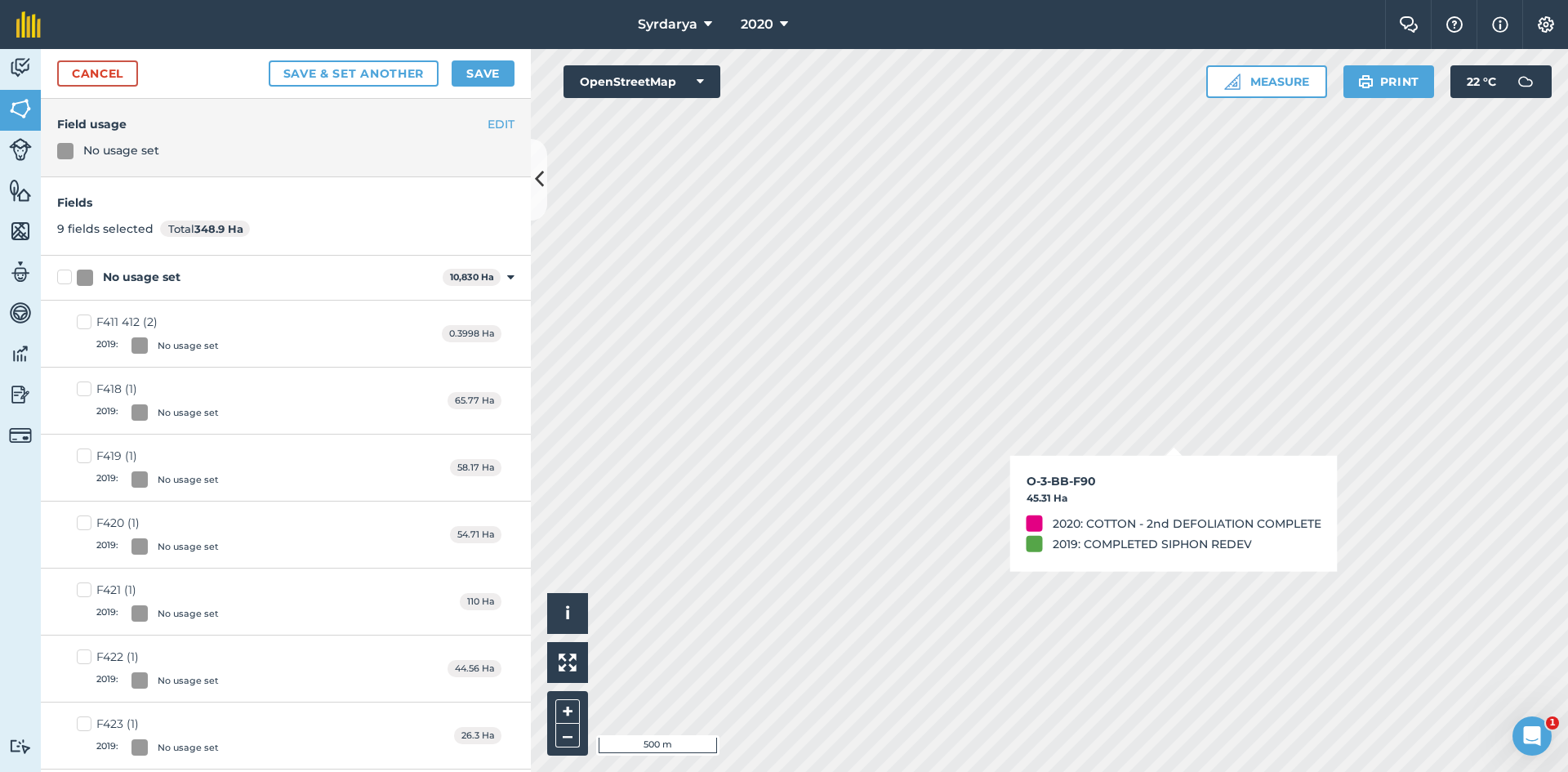
checkbox input "true"
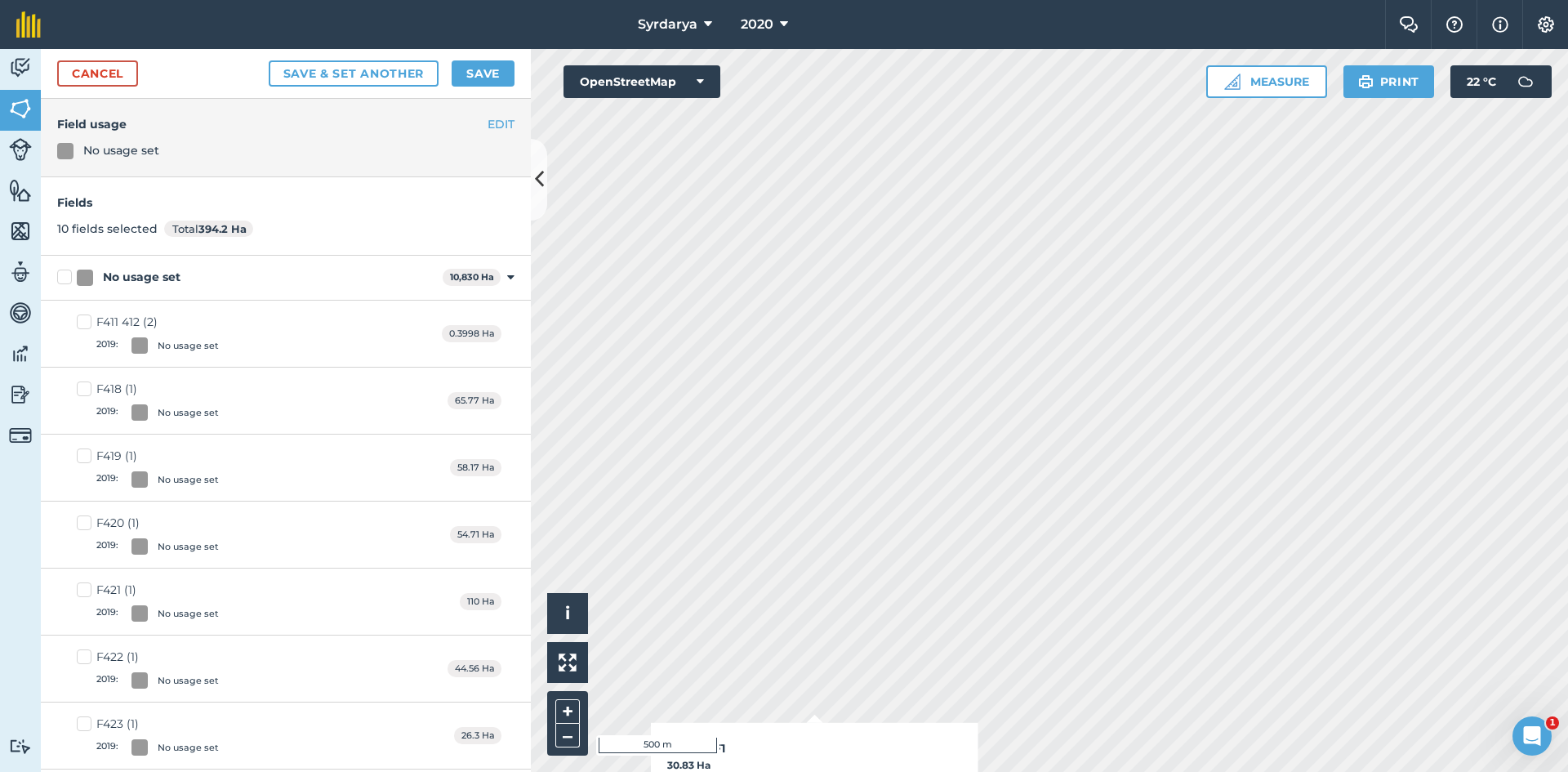
checkbox input "true"
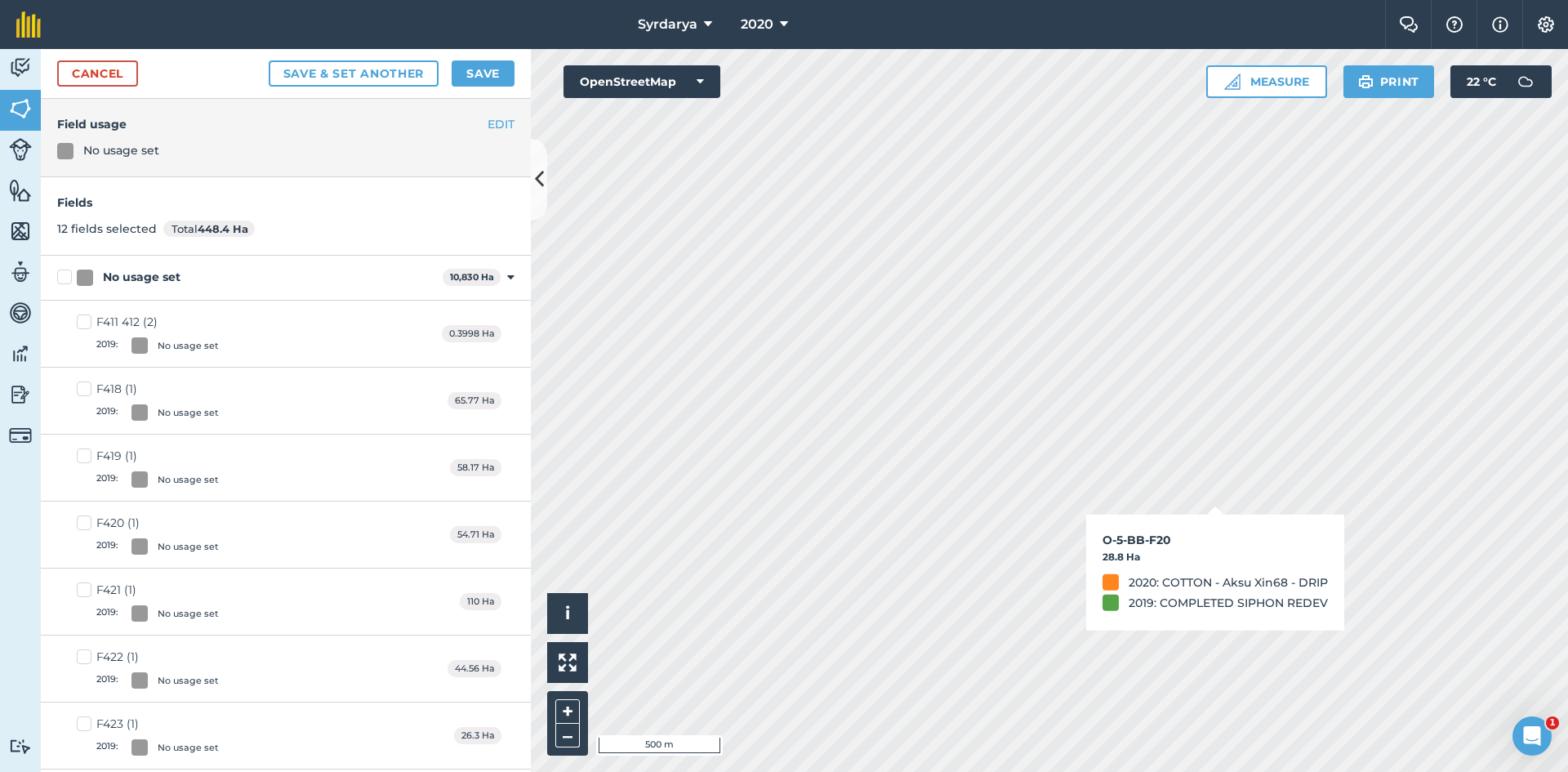
checkbox input "true"
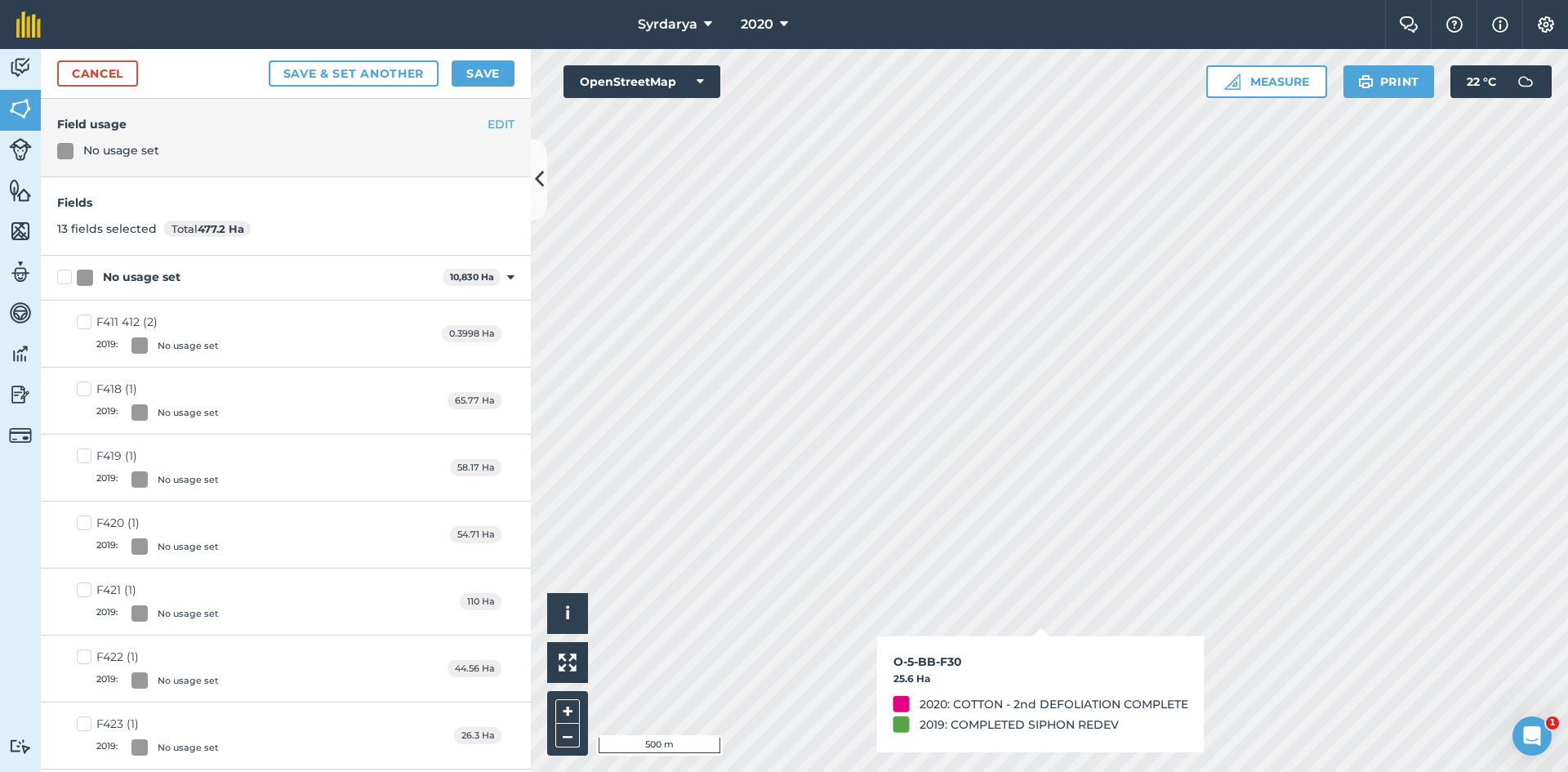
checkbox input "true"
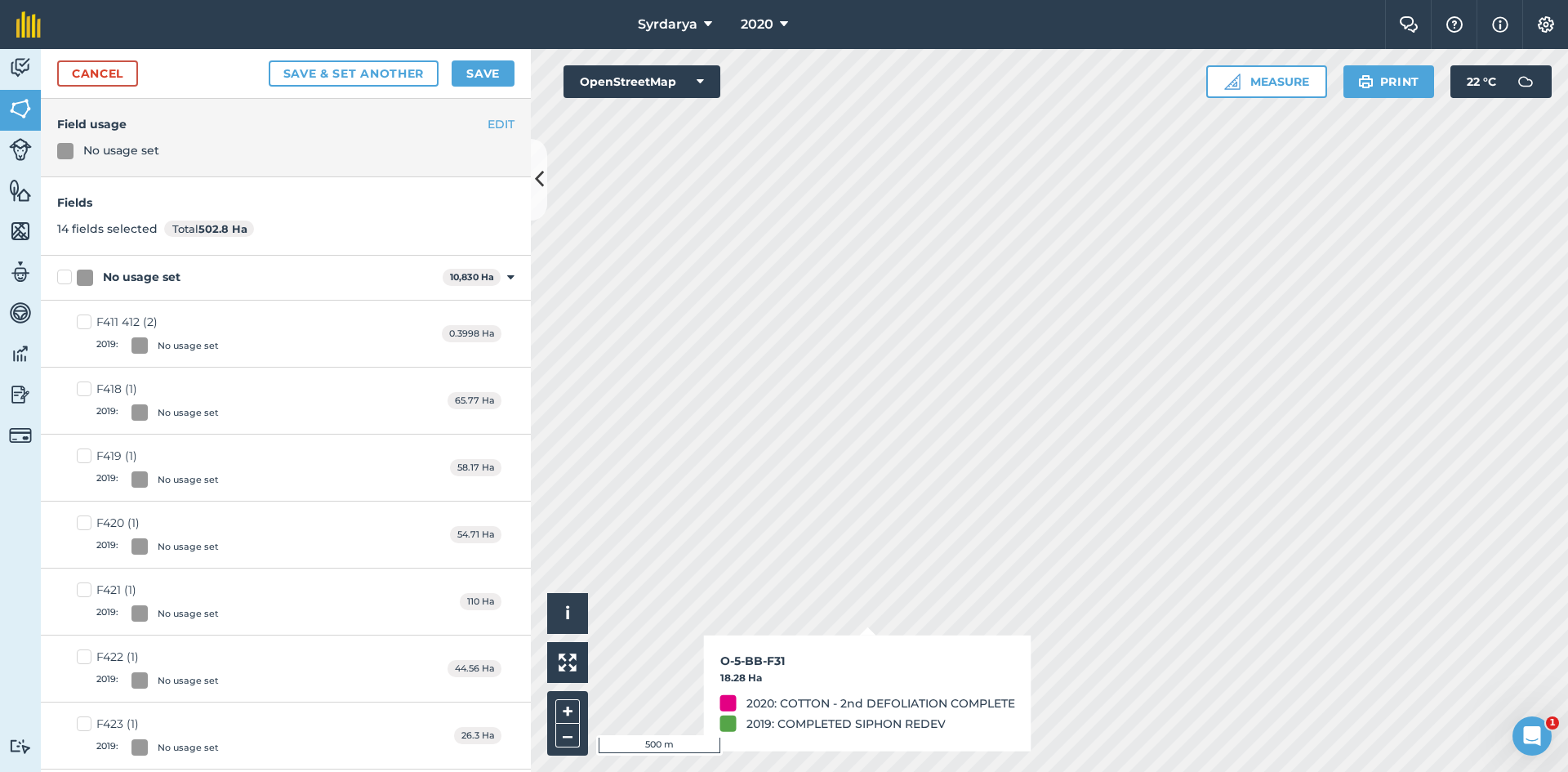
checkbox input "true"
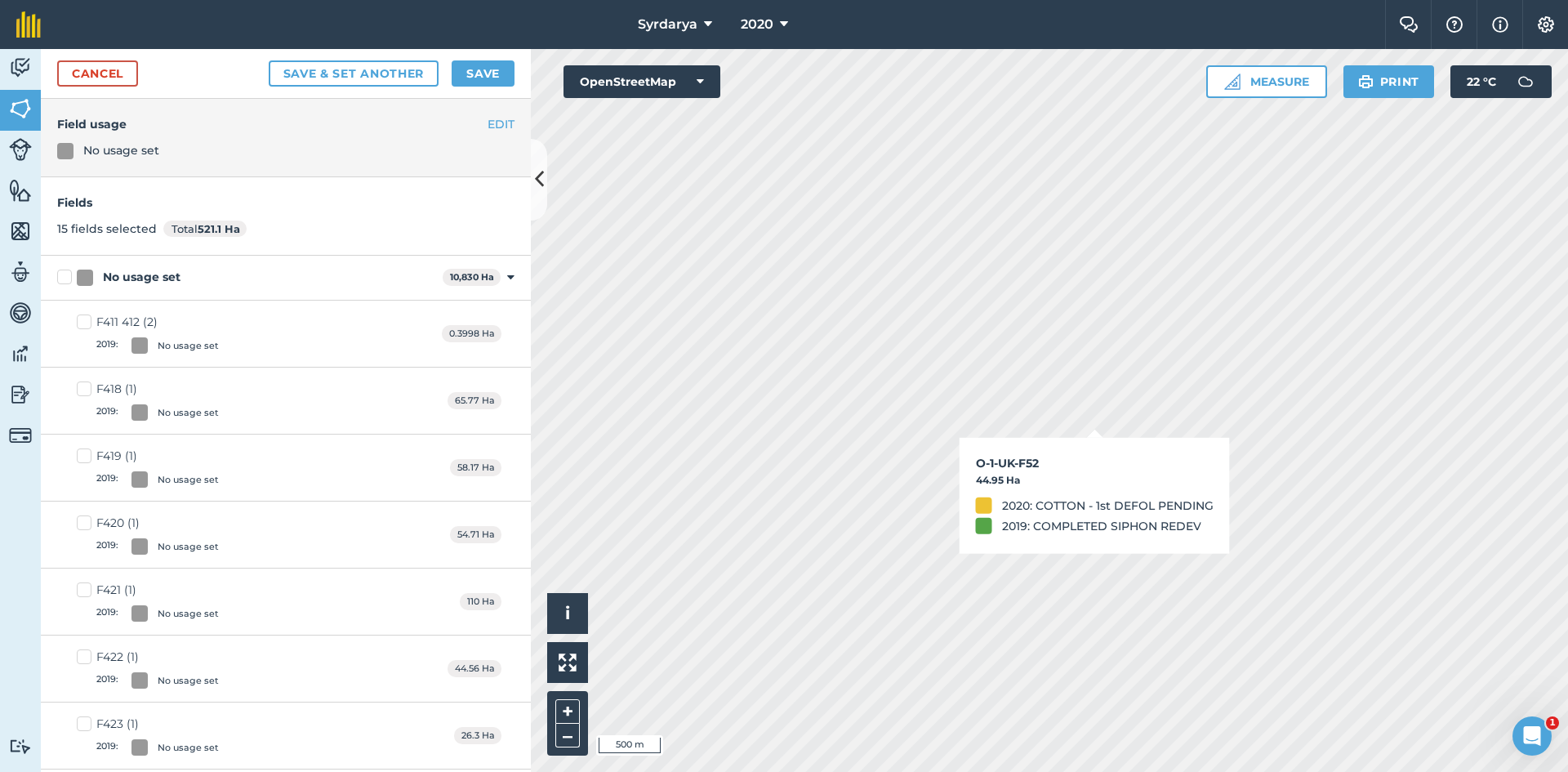
checkbox input "true"
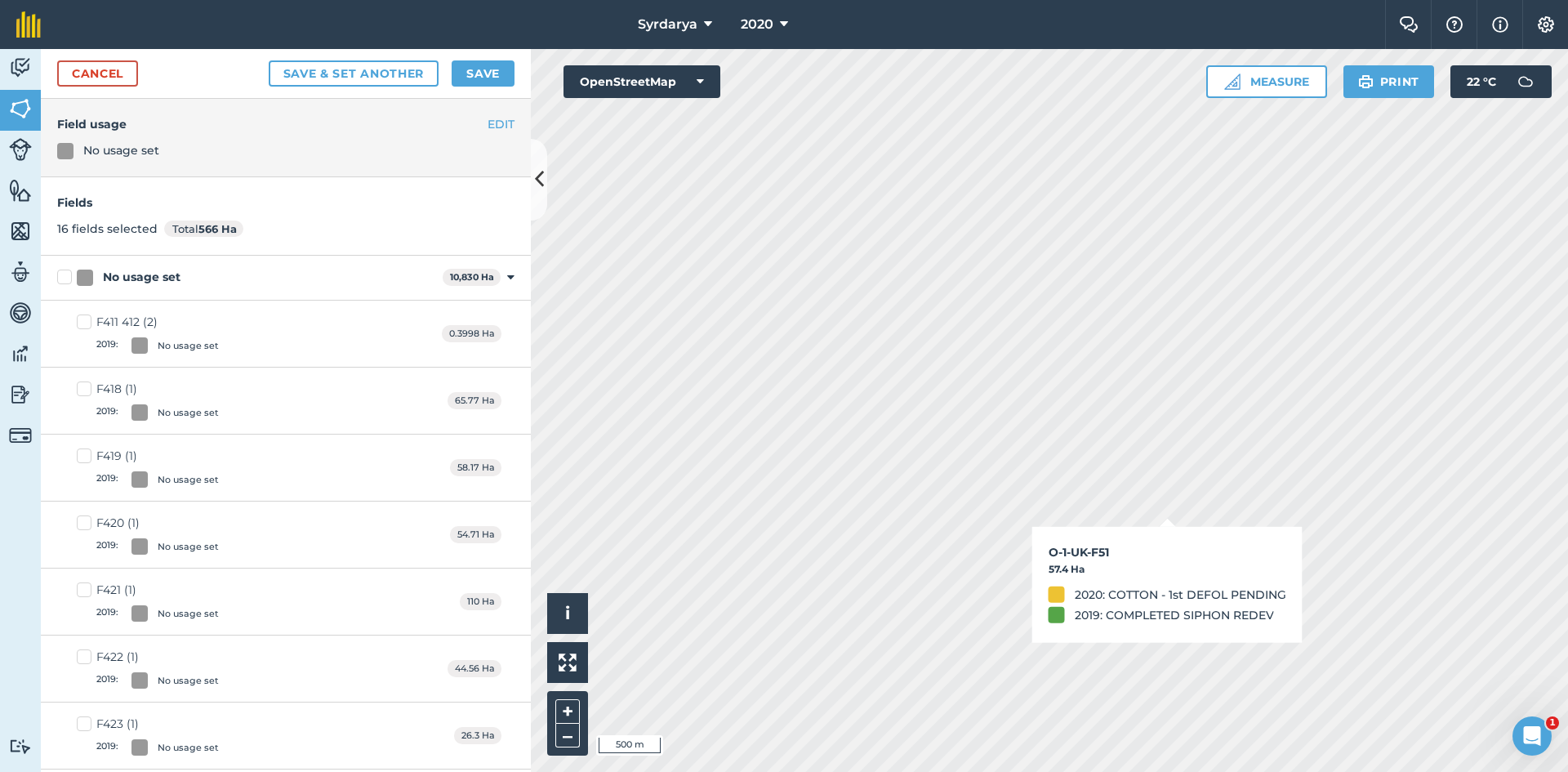
checkbox input "true"
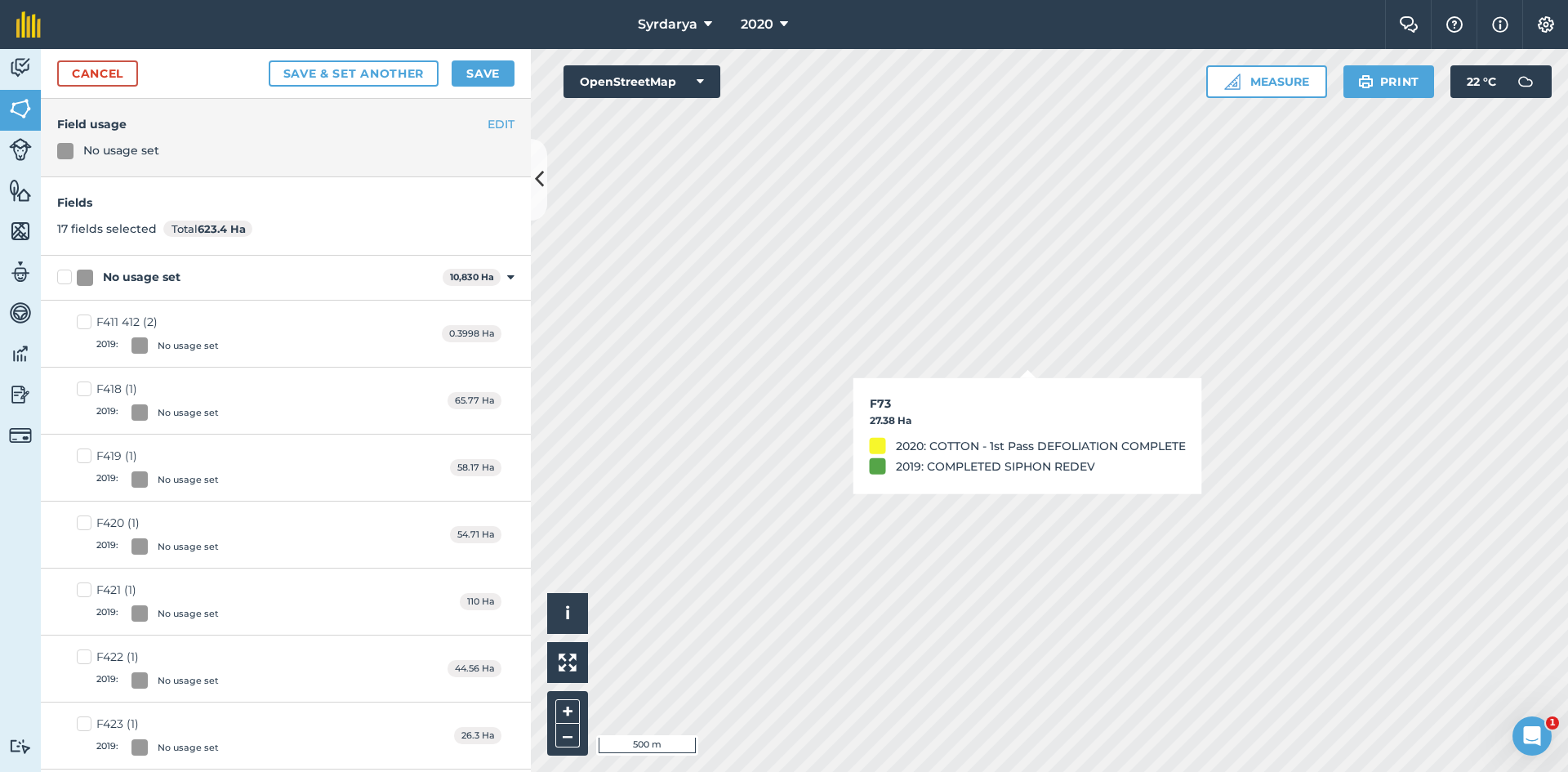
checkbox input "true"
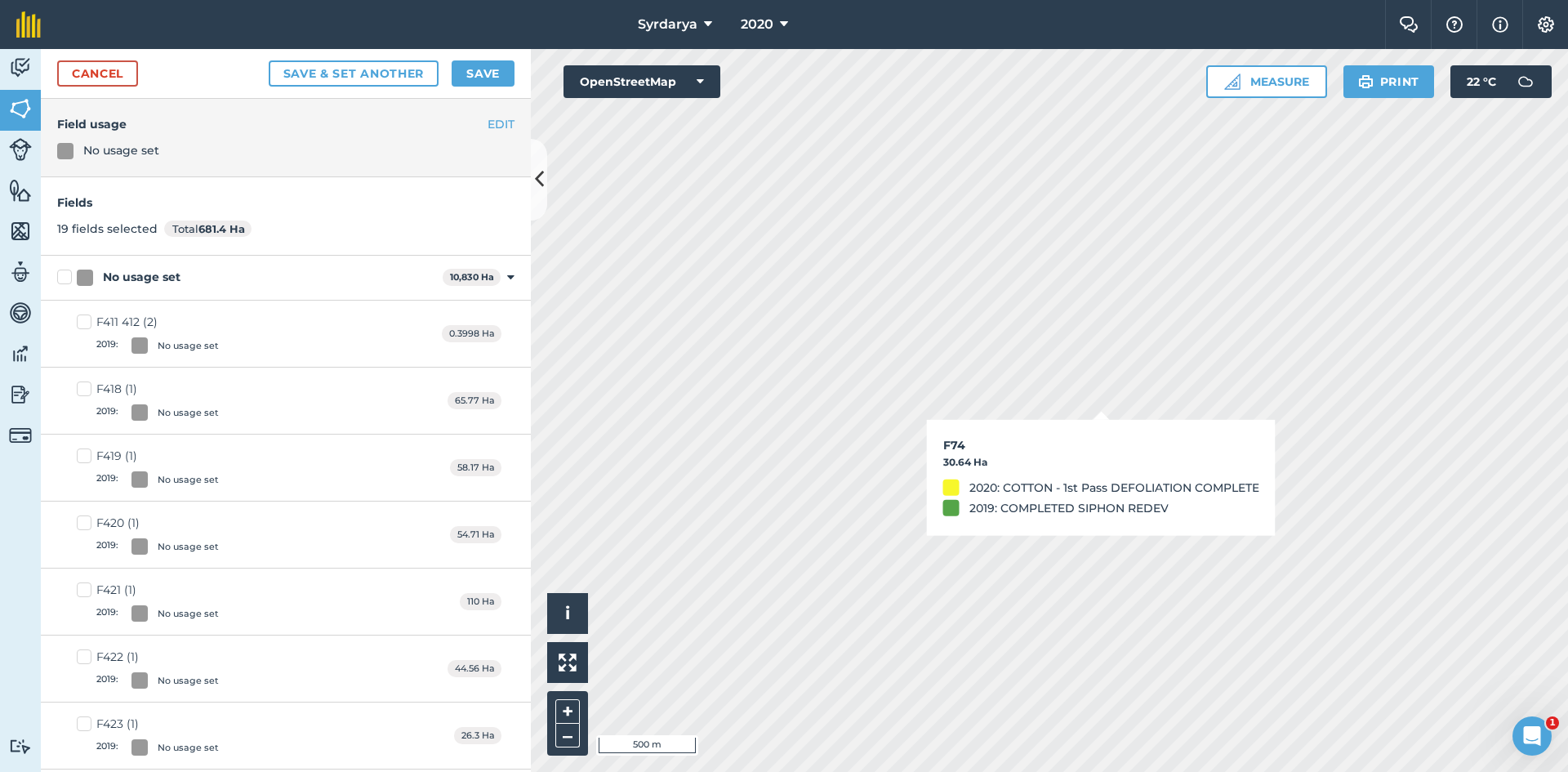
checkbox input "false"
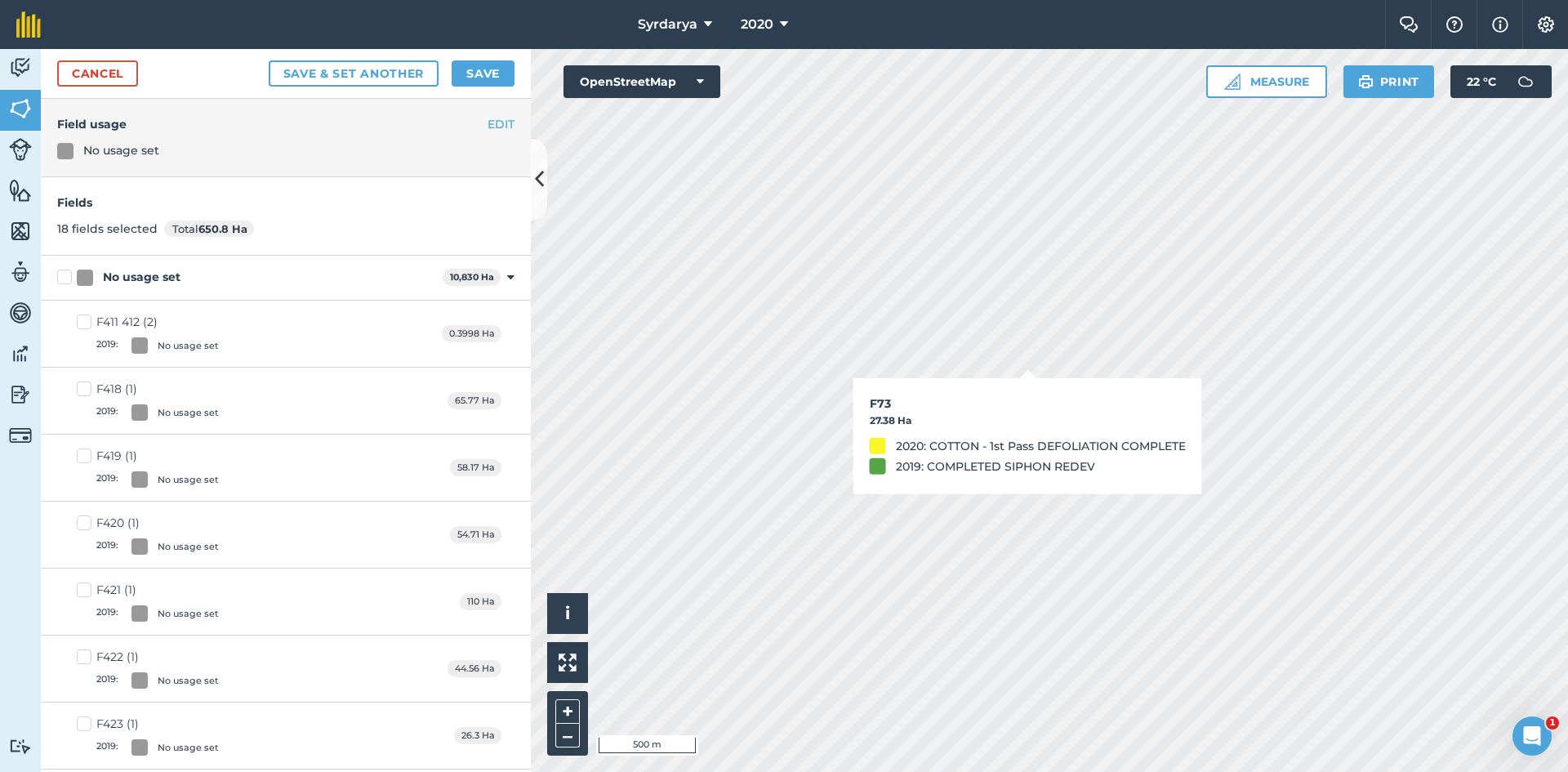
checkbox input "false"
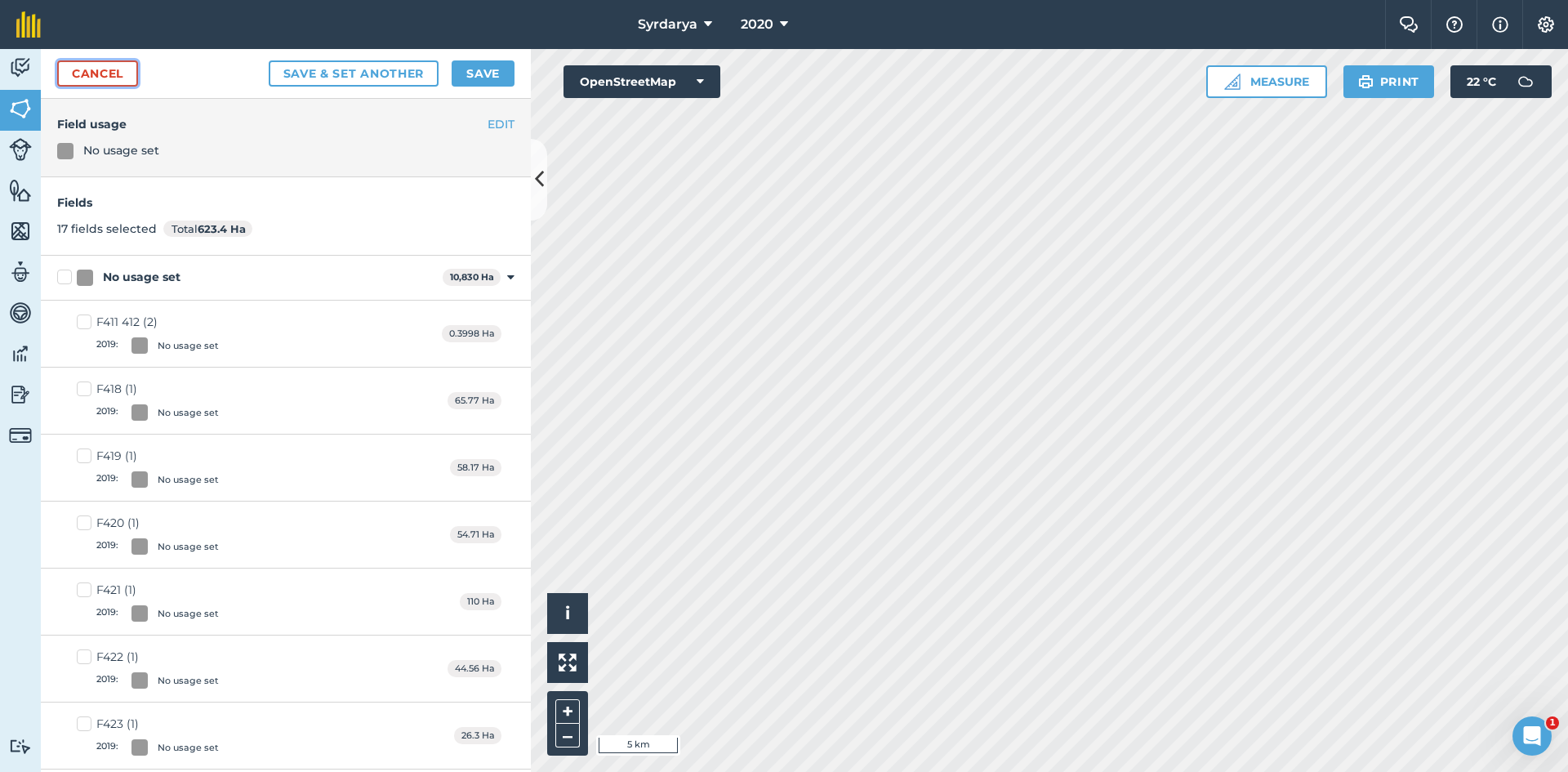
click at [104, 67] on link "Cancel" at bounding box center [98, 73] width 81 height 26
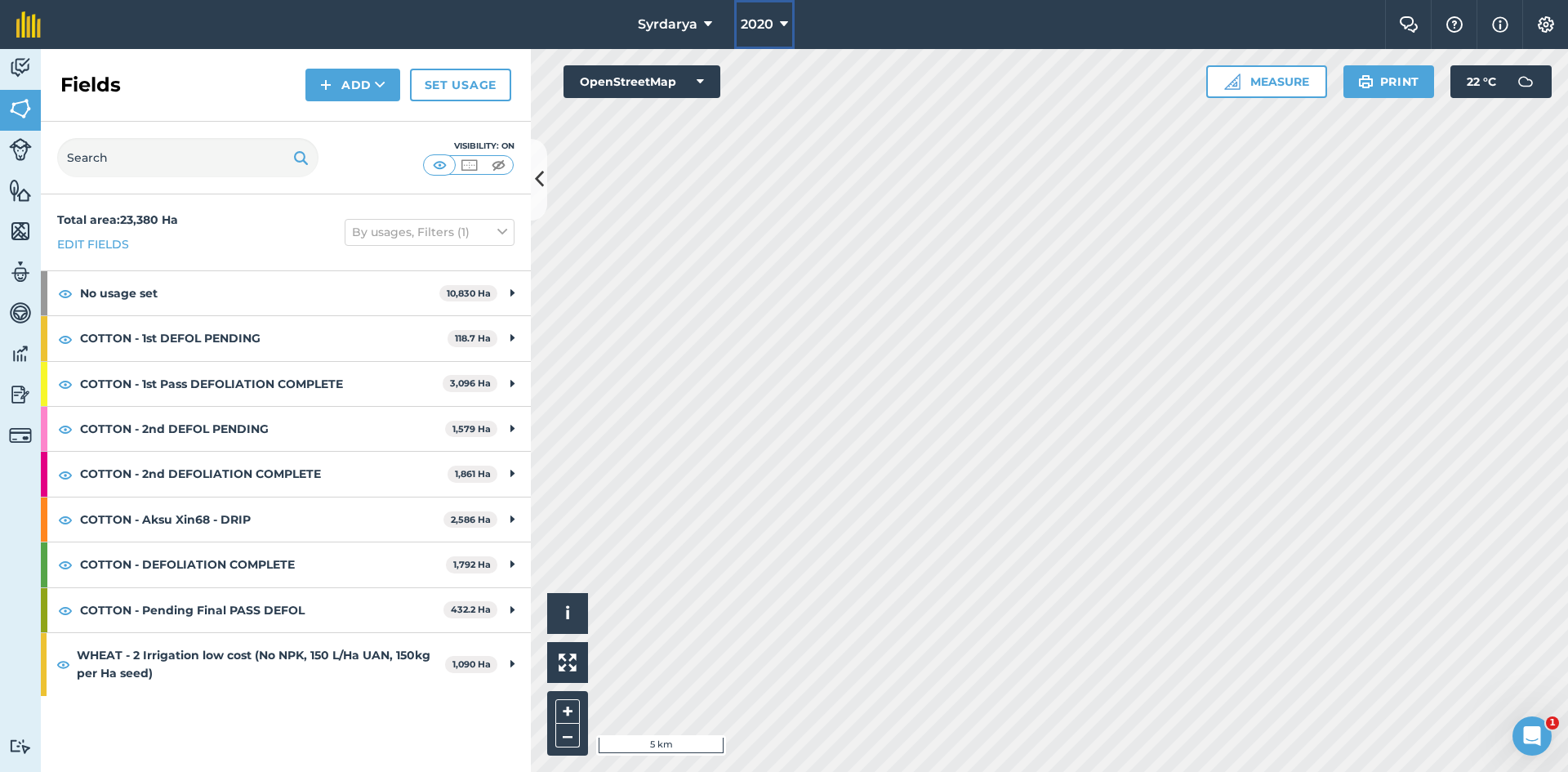
click at [780, 21] on icon at bounding box center [784, 25] width 8 height 20
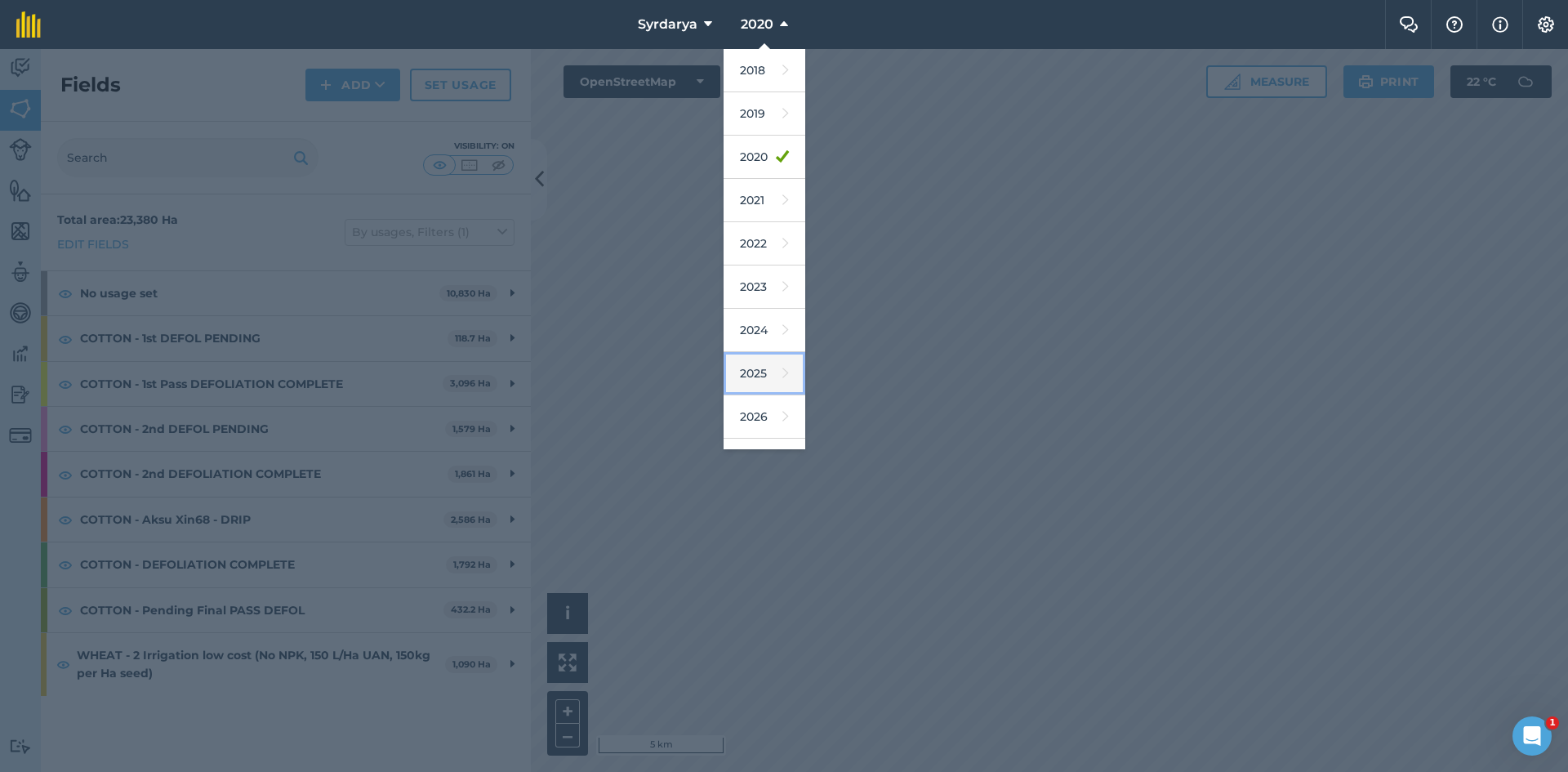
click at [758, 369] on link "2025" at bounding box center [765, 374] width 81 height 44
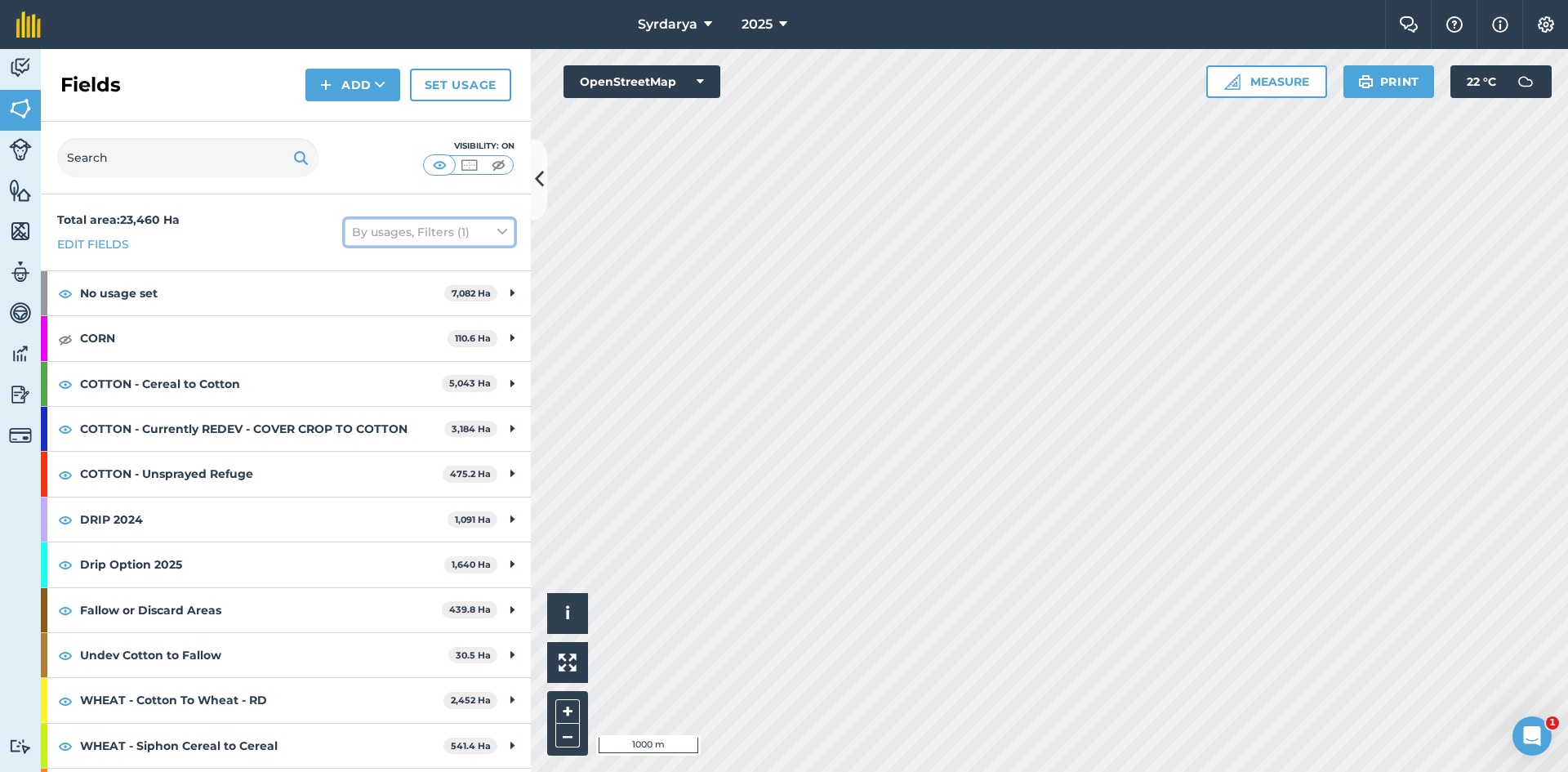
click at [498, 230] on icon at bounding box center [503, 232] width 10 height 18
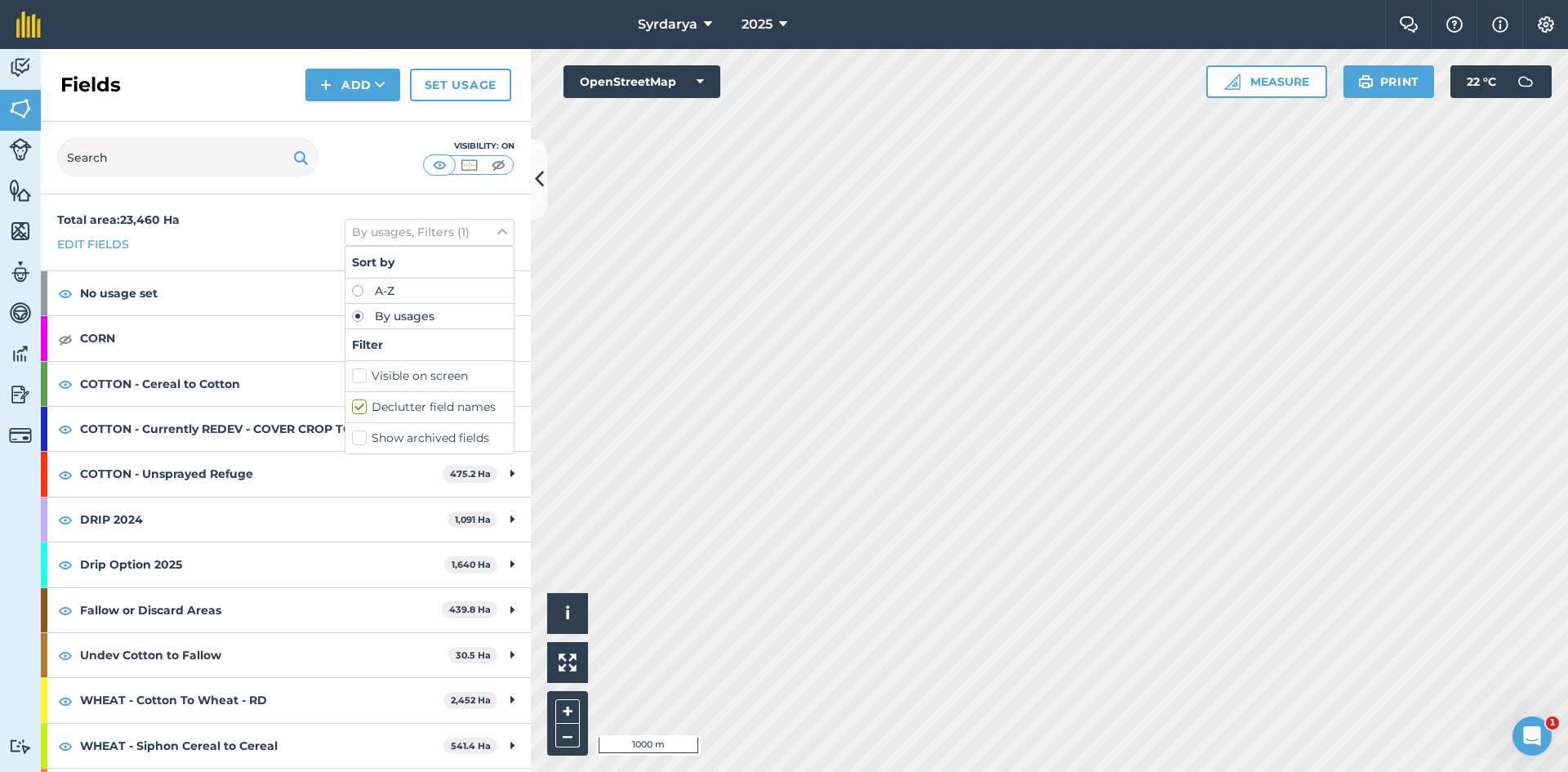
click at [352, 437] on label "Show archived fields" at bounding box center [429, 438] width 155 height 17
click at [352, 437] on input "Show archived fields" at bounding box center [357, 435] width 11 height 11
checkbox input "true"
